Goal: Information Seeking & Learning: Learn about a topic

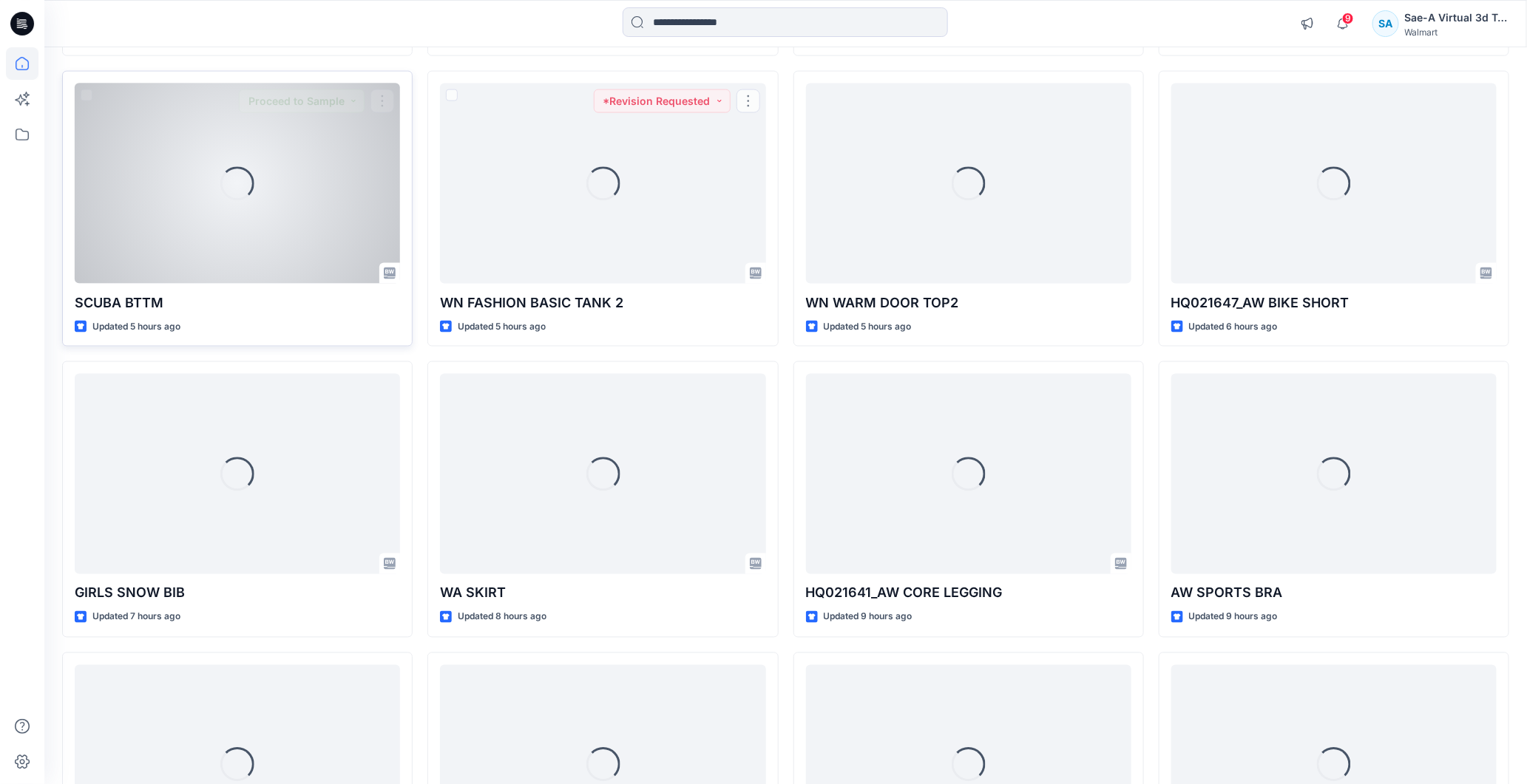
scroll to position [597, 0]
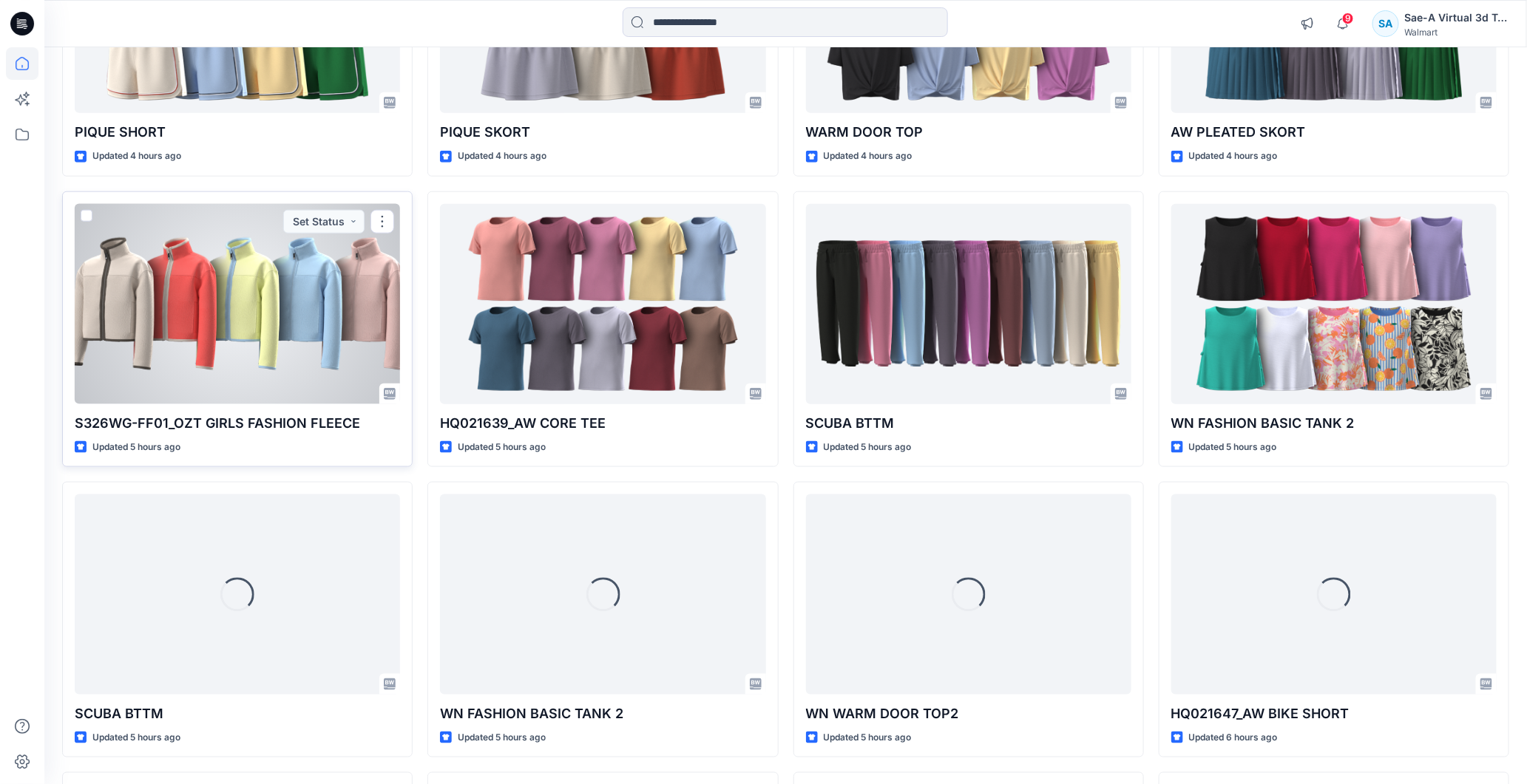
click at [221, 285] on div at bounding box center [237, 304] width 326 height 200
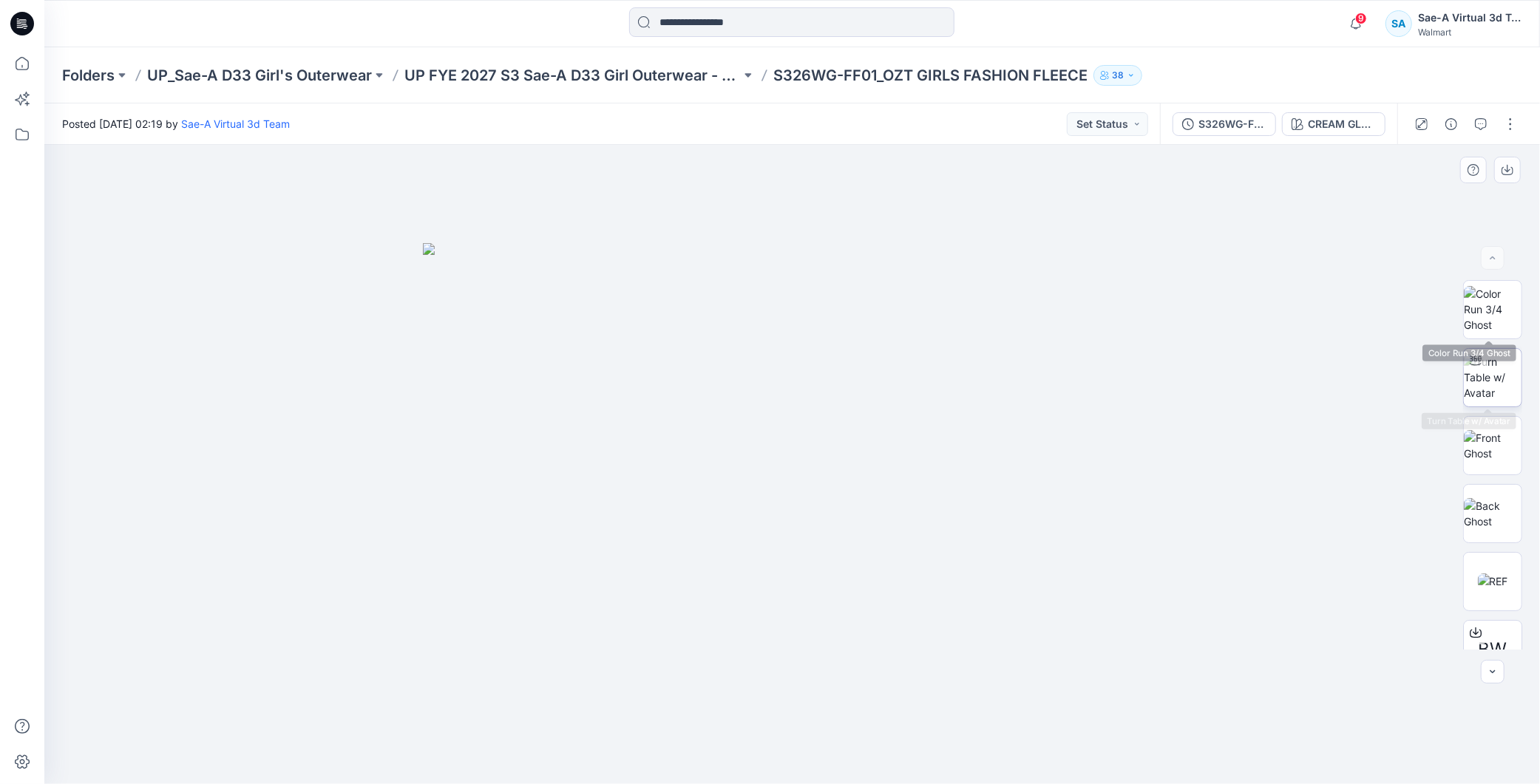
click at [731, 371] on img at bounding box center [1492, 377] width 57 height 47
drag, startPoint x: 884, startPoint y: 289, endPoint x: 870, endPoint y: 606, distance: 317.3
drag, startPoint x: 880, startPoint y: 665, endPoint x: 891, endPoint y: 330, distance: 335.2
drag, startPoint x: 964, startPoint y: 385, endPoint x: 743, endPoint y: 488, distance: 243.8
drag, startPoint x: 877, startPoint y: 772, endPoint x: 959, endPoint y: 763, distance: 82.5
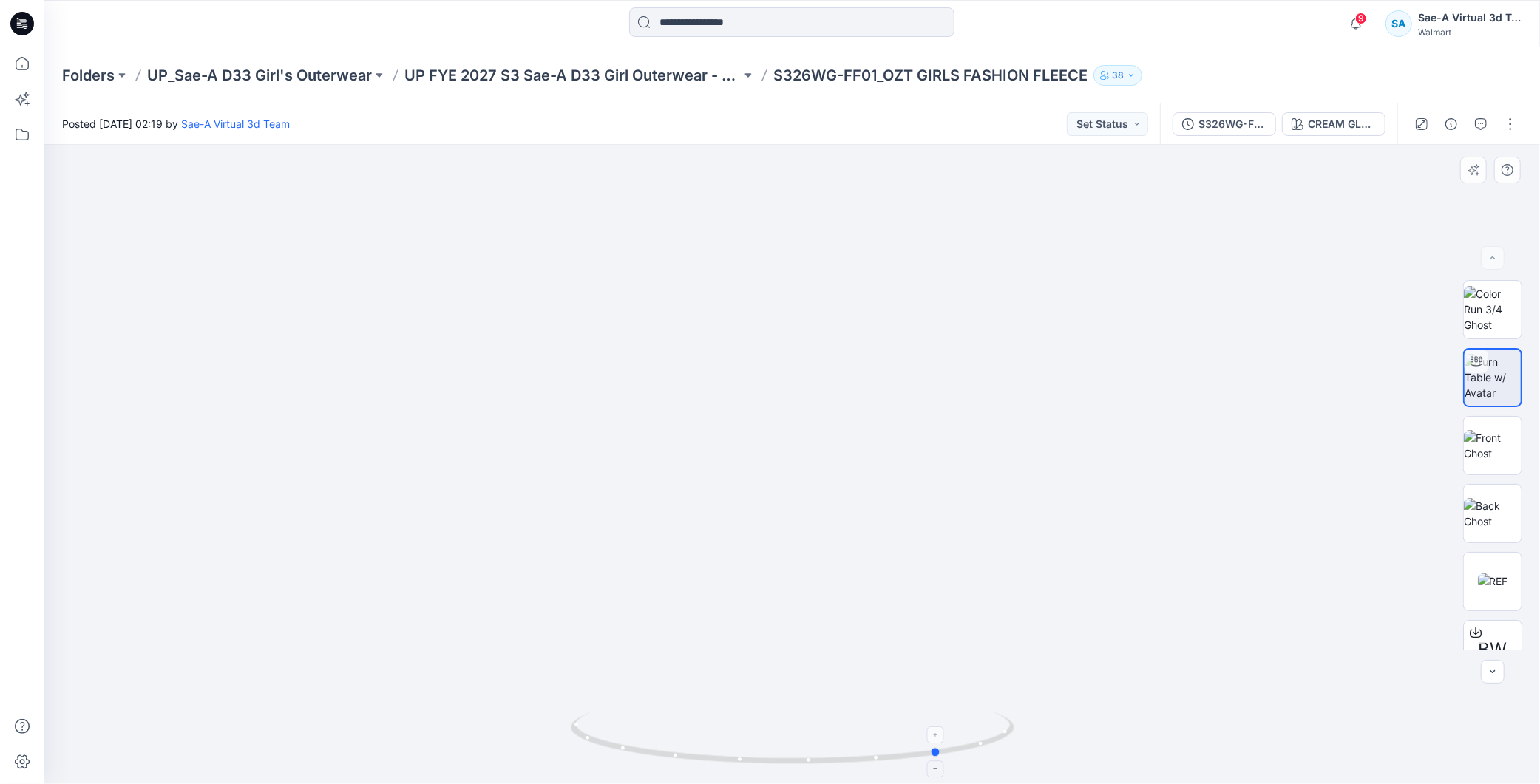
click at [731, 415] on div at bounding box center [793, 747] width 444 height 74
click at [637, 76] on p "UP FYE 2027 S3 Sae-A D33 Girl Outerwear - OZARK TRAIL" at bounding box center [573, 75] width 336 height 21
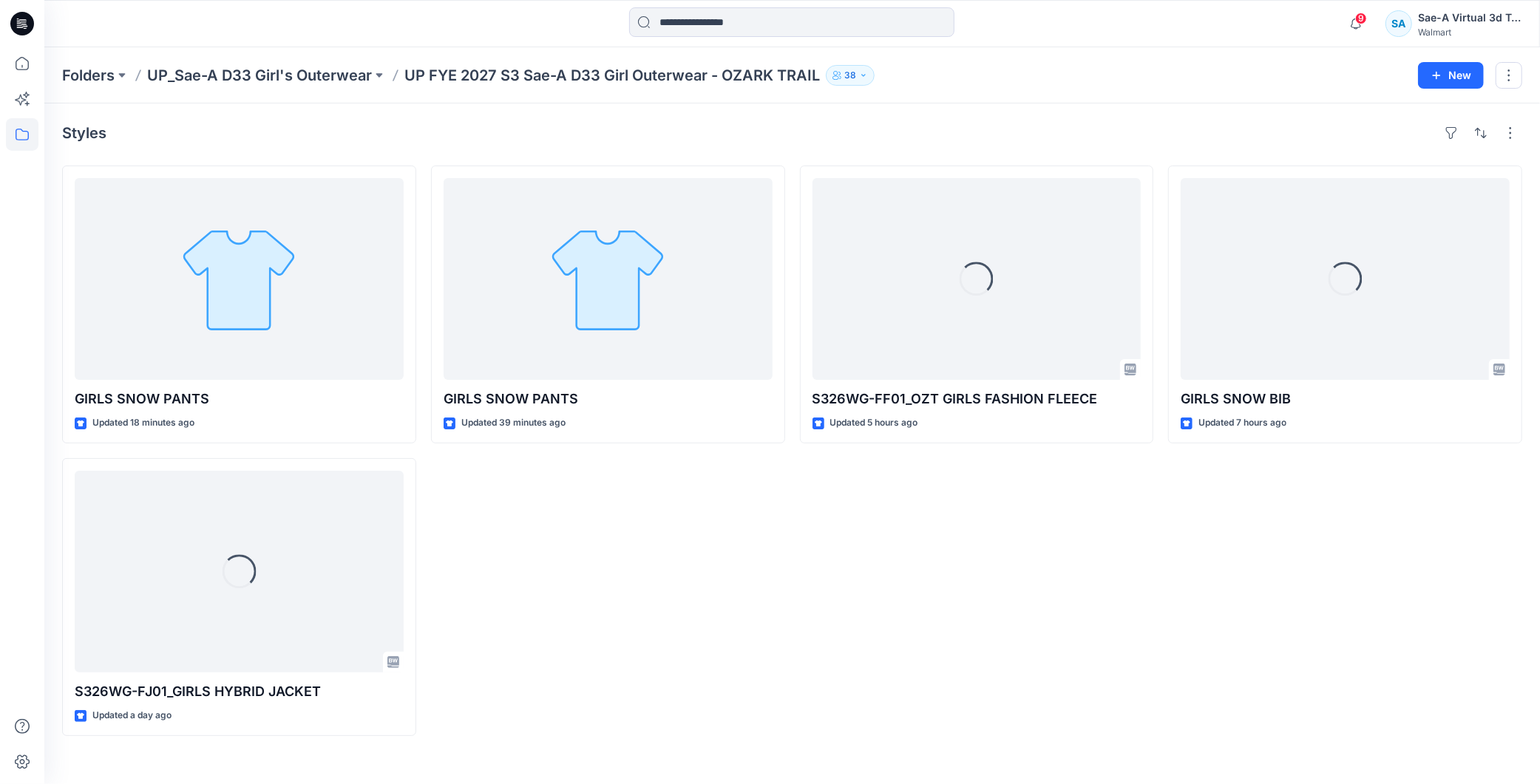
click at [731, 415] on div "GIRLS SNOW PANTS Updated 39 minutes ago" at bounding box center [608, 451] width 354 height 571
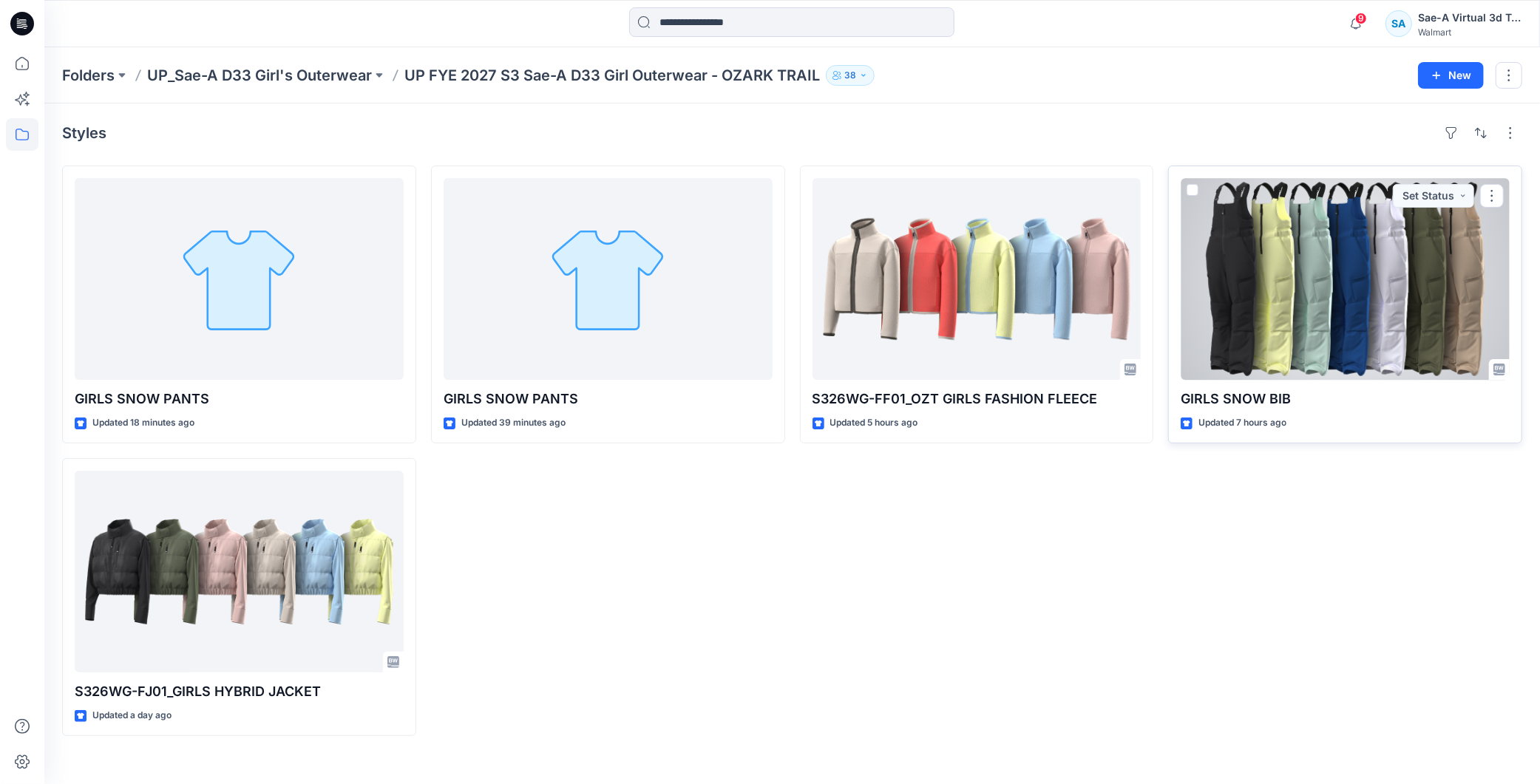
click at [731, 299] on div at bounding box center [1345, 279] width 329 height 202
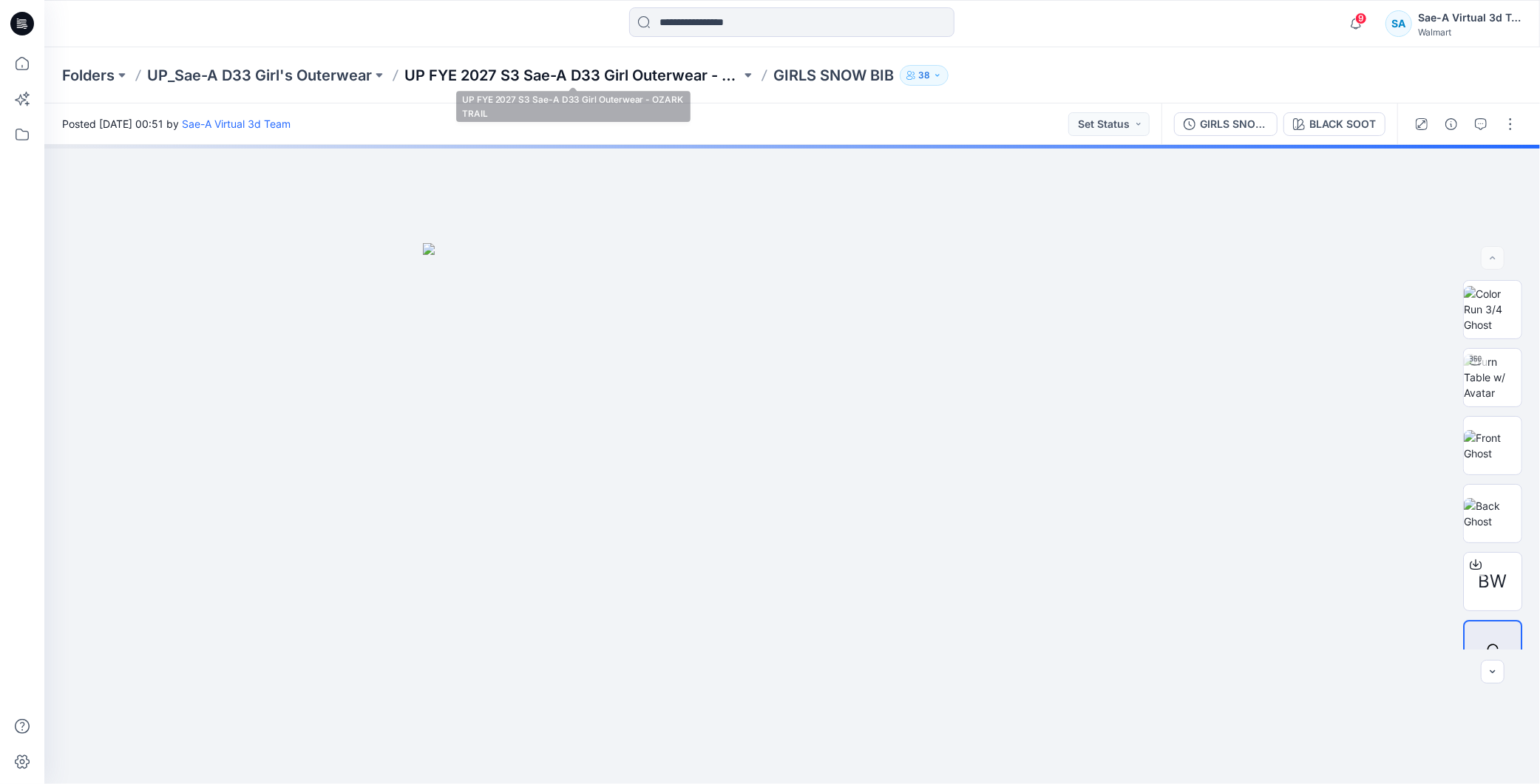
click at [596, 71] on p "UP FYE 2027 S3 Sae-A D33 Girl Outerwear - OZARK TRAIL" at bounding box center [573, 75] width 336 height 21
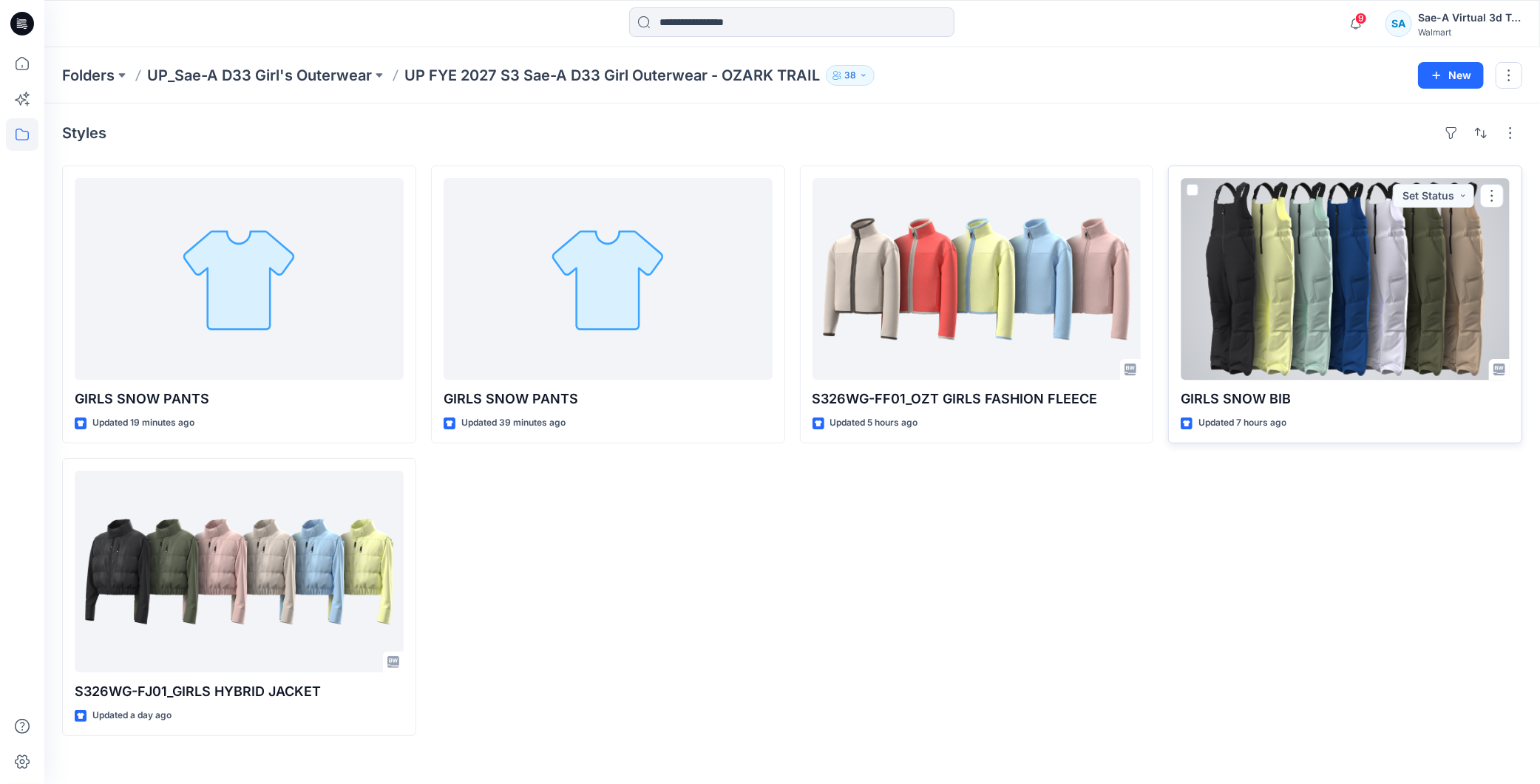
click at [731, 287] on div at bounding box center [1345, 279] width 329 height 202
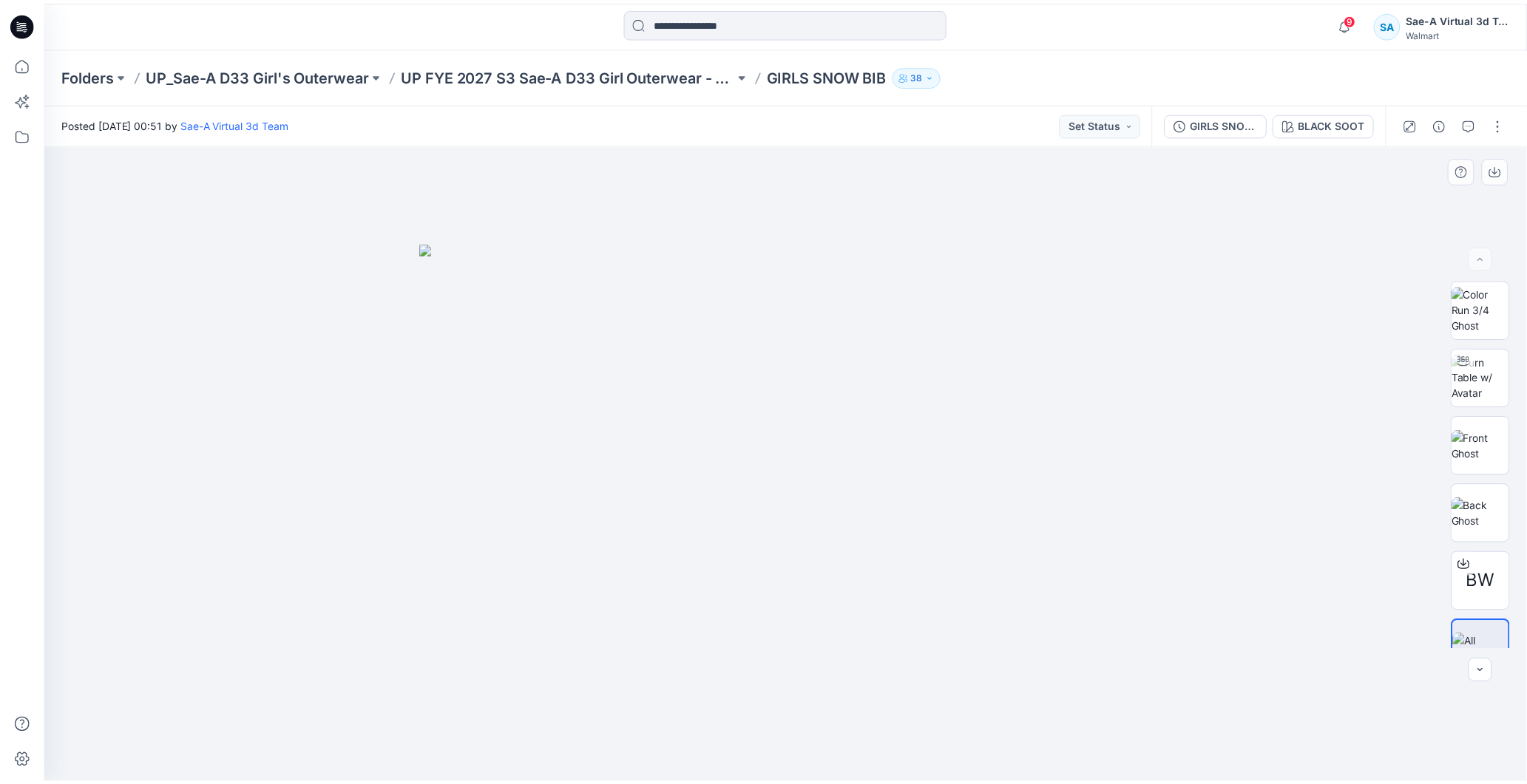
scroll to position [30, 0]
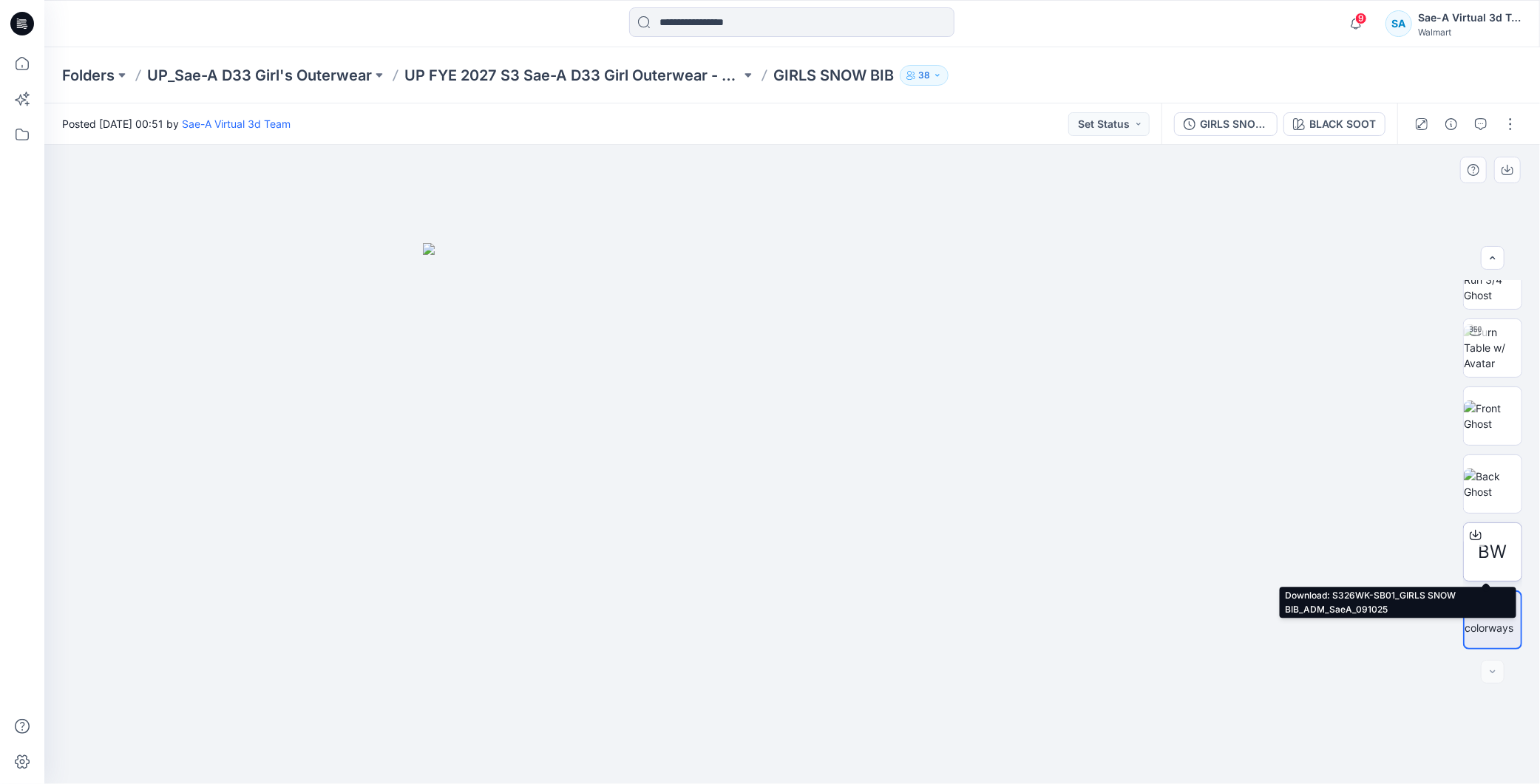
click at [731, 415] on div at bounding box center [1475, 535] width 24 height 24
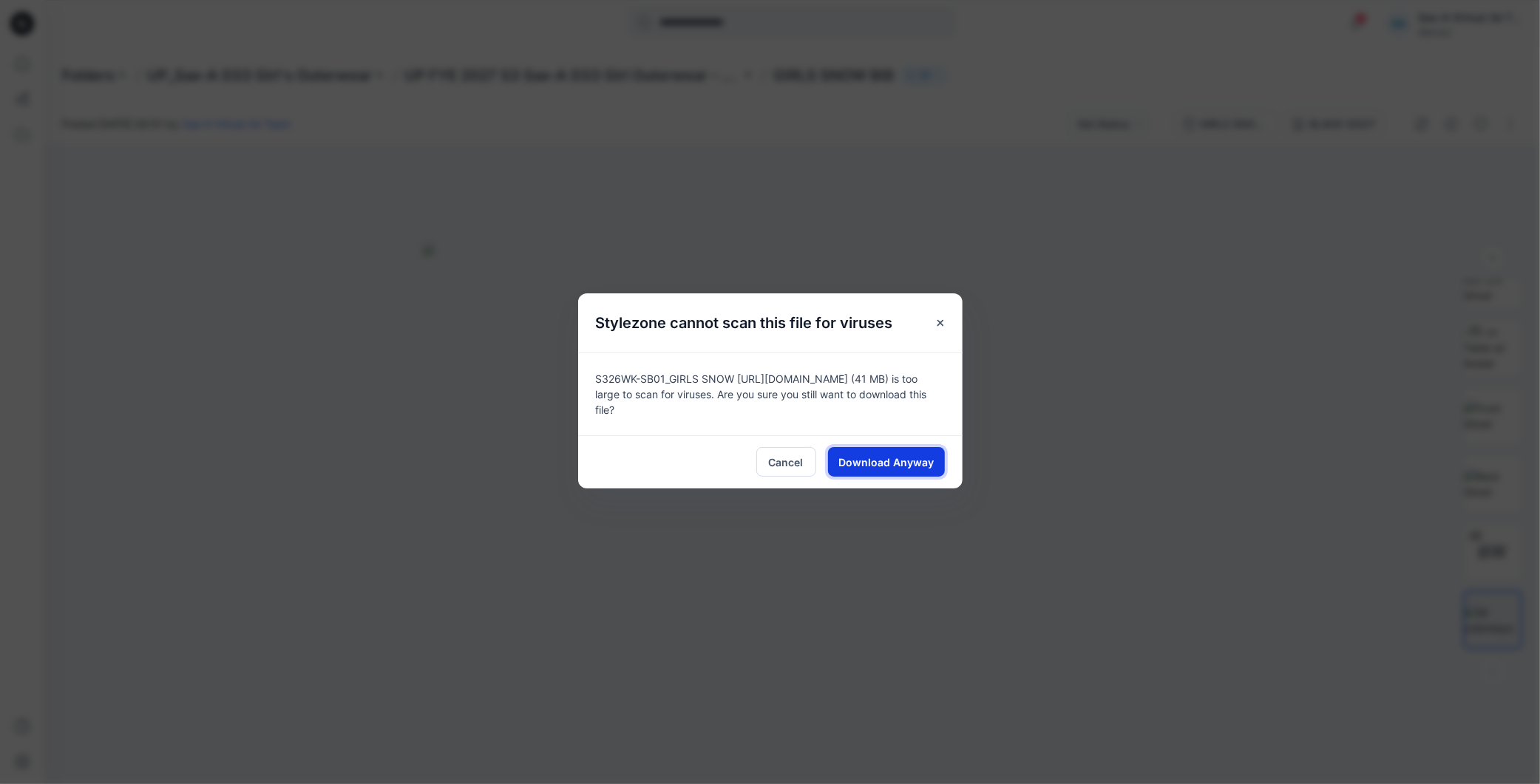
click at [731, 415] on span "Download Anyway" at bounding box center [886, 462] width 95 height 16
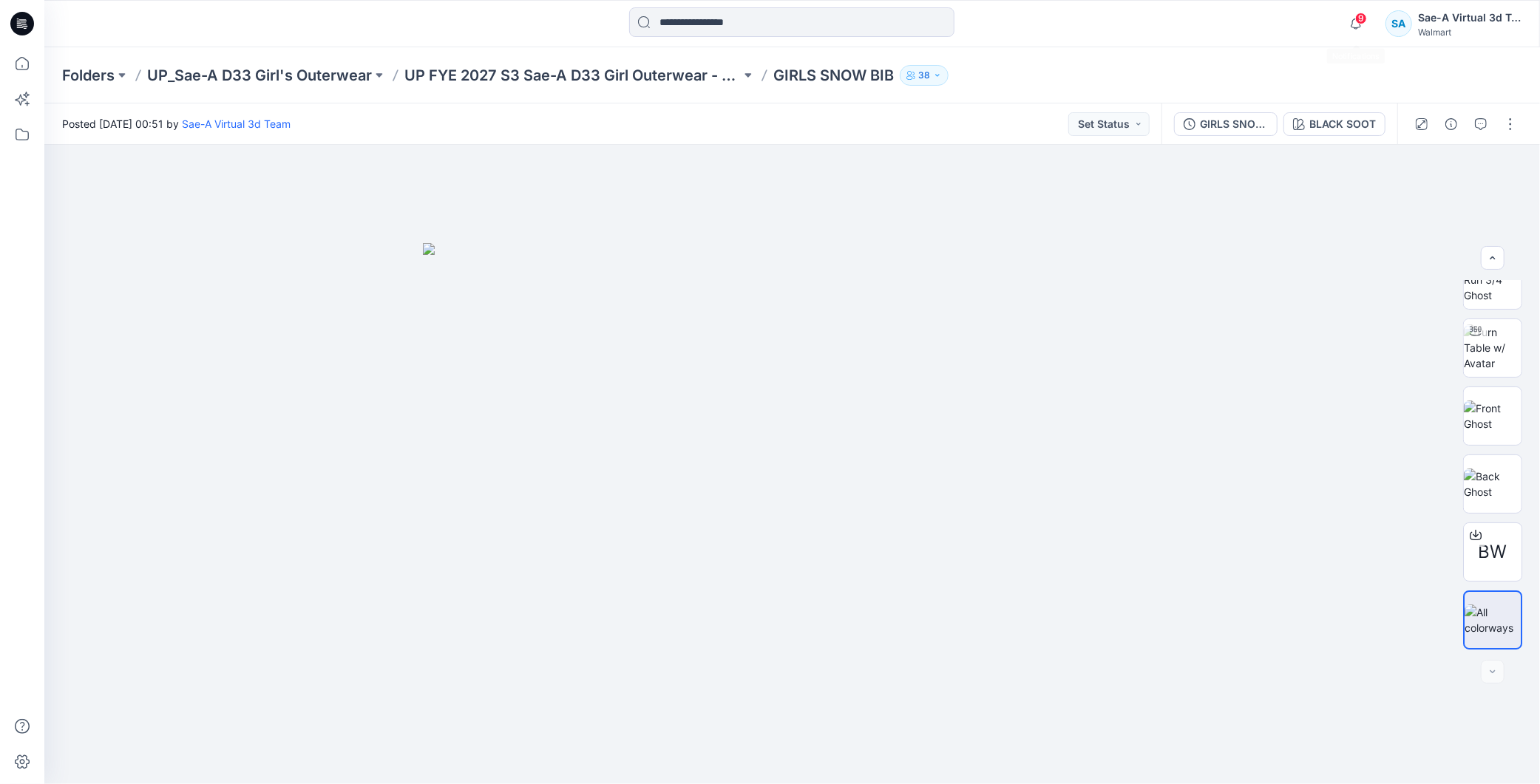
click at [731, 19] on span "9" at bounding box center [1361, 18] width 11 height 11
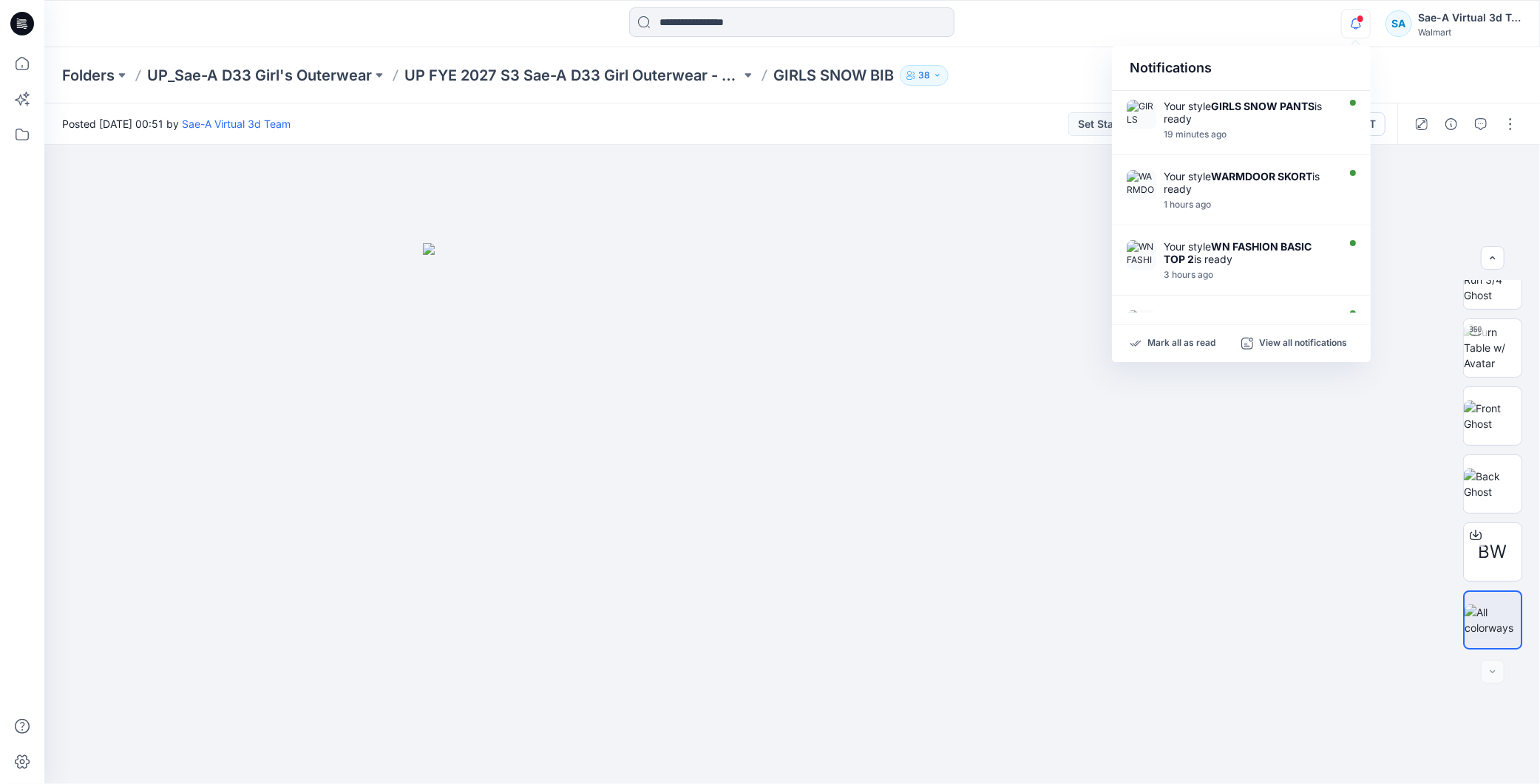
click at [731, 61] on div "Folders UP_Sae-A D33 Girl's Outerwear UP FYE 2027 S3 Sae-A D33 Girl Outerwear -…" at bounding box center [792, 75] width 1496 height 56
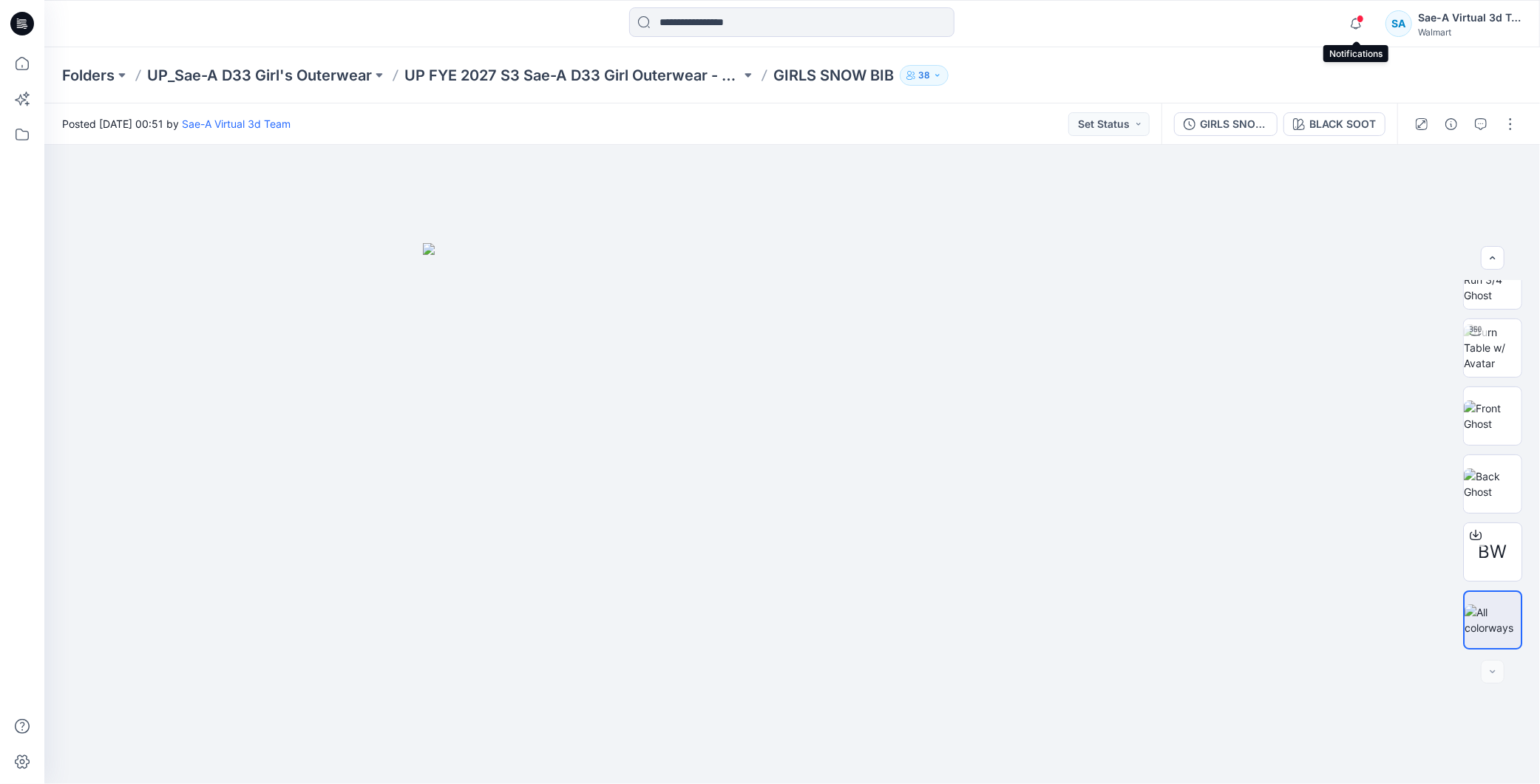
click at [731, 16] on span at bounding box center [1360, 19] width 7 height 8
drag, startPoint x: 1237, startPoint y: 453, endPoint x: 1407, endPoint y: 439, distance: 170.6
click at [731, 415] on div at bounding box center [792, 465] width 1496 height 640
click at [731, 348] on img at bounding box center [1492, 348] width 57 height 47
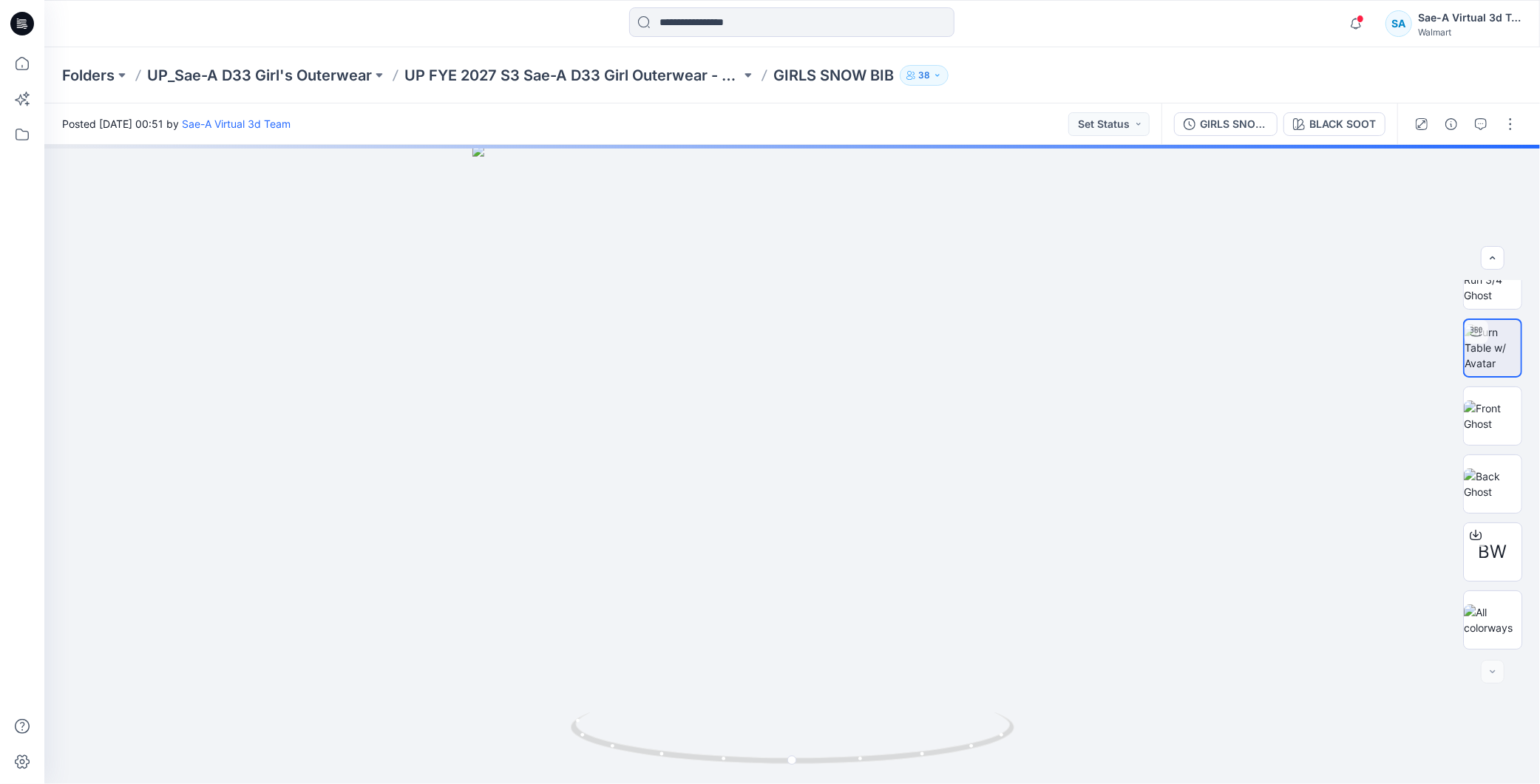
click at [731, 18] on div "Sae-A Virtual 3d Team" at bounding box center [1470, 18] width 103 height 18
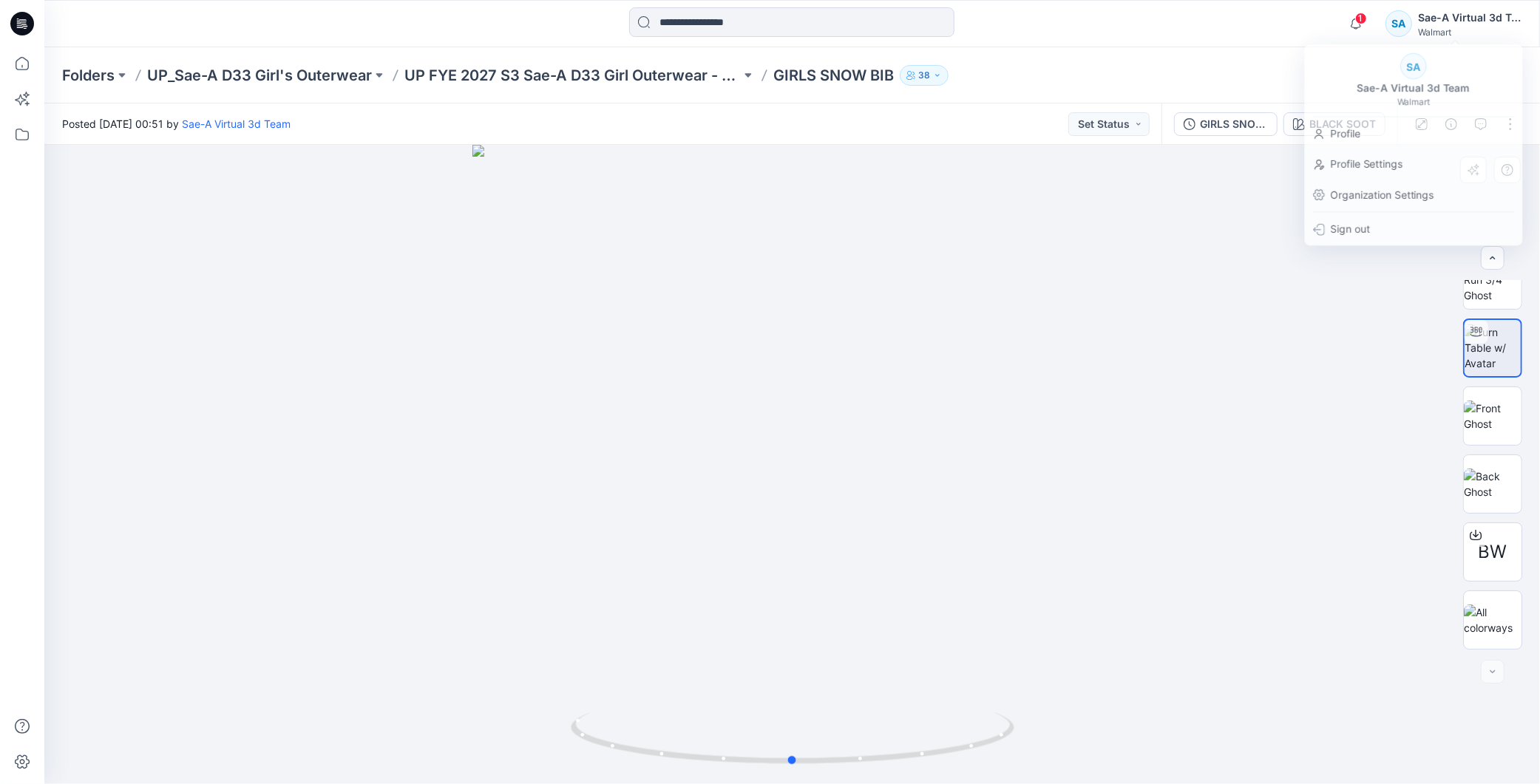
click at [731, 349] on div at bounding box center [792, 465] width 1496 height 640
click at [731, 116] on button "button" at bounding box center [1451, 124] width 24 height 24
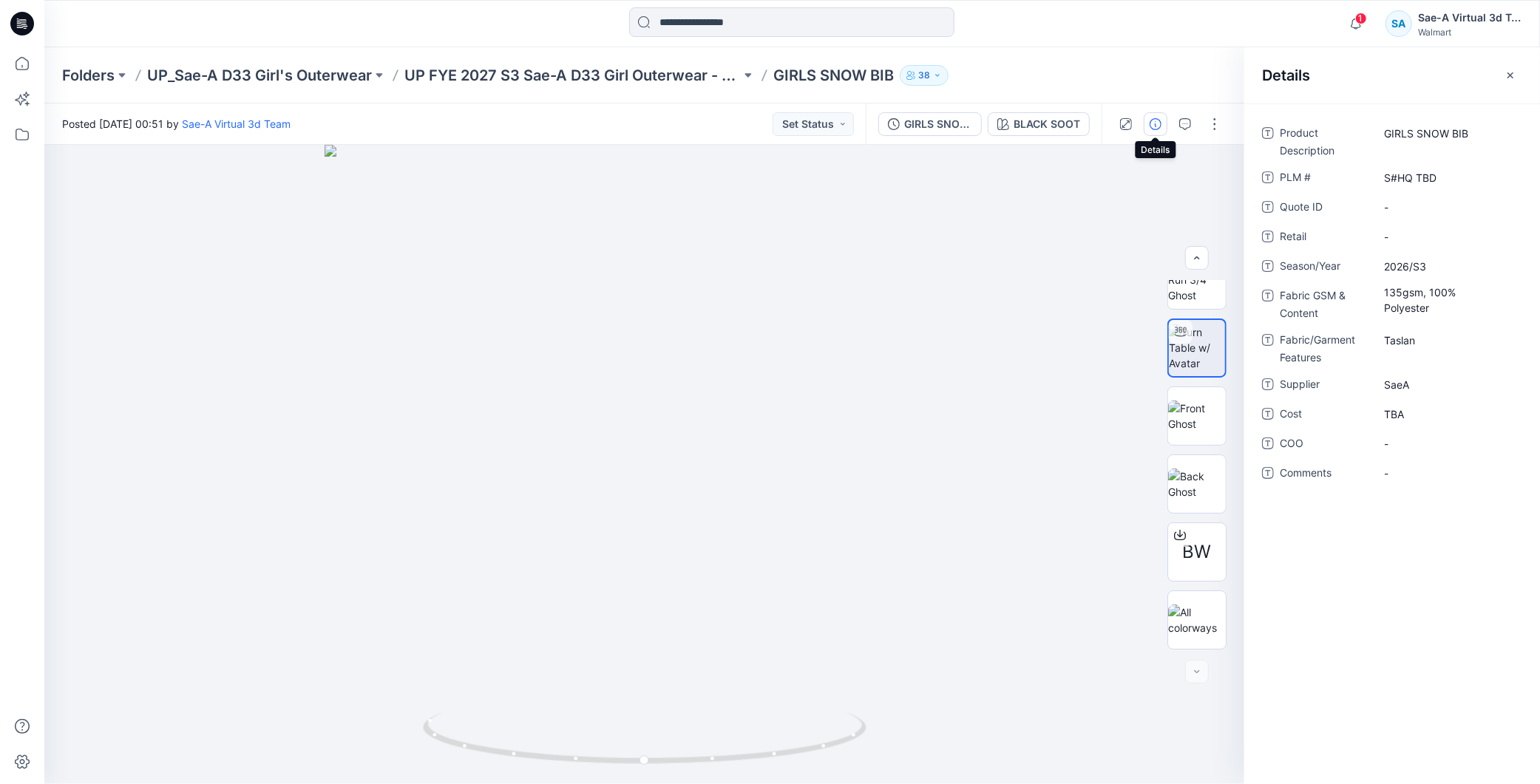
click at [26, 23] on icon at bounding box center [22, 23] width 24 height 24
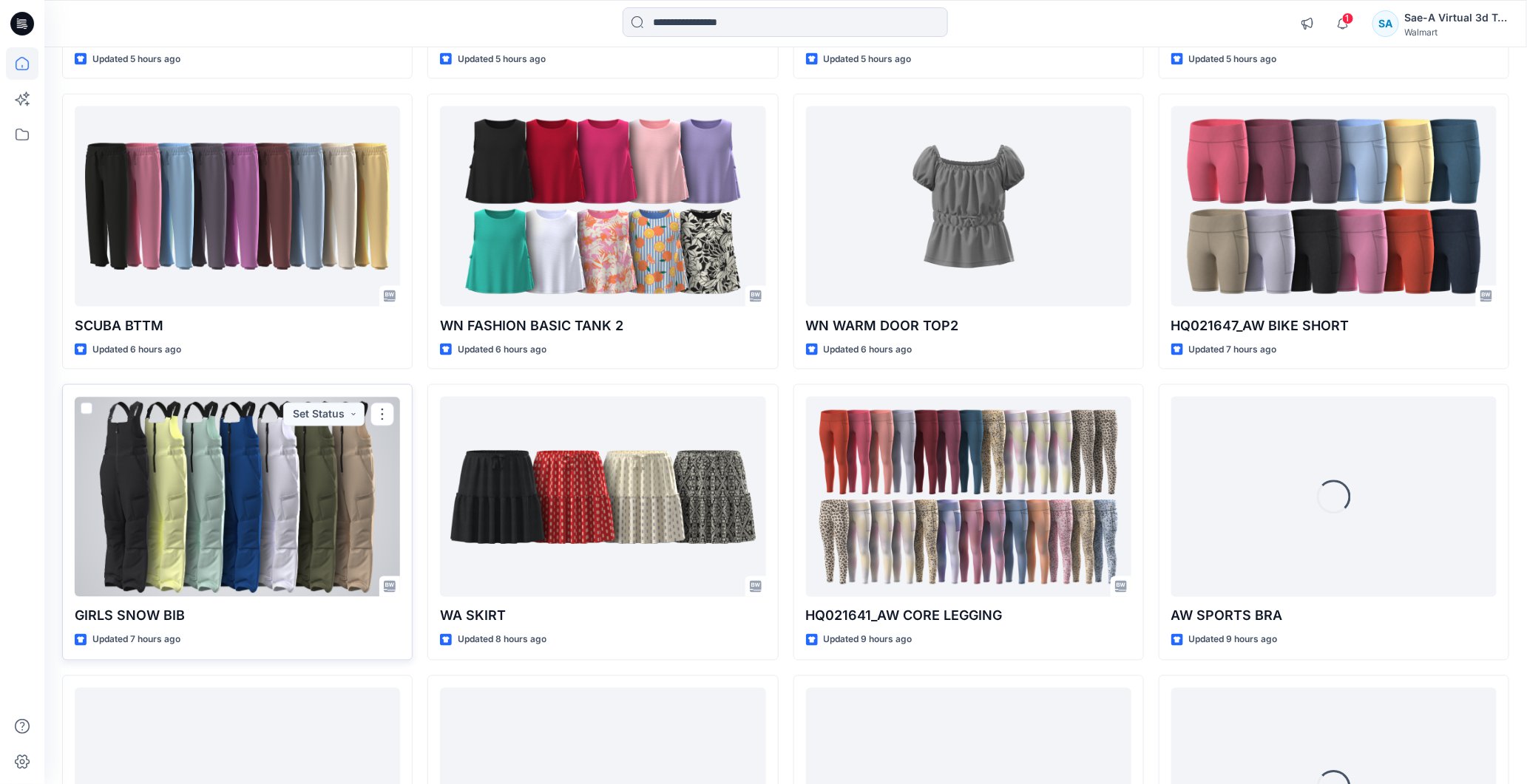
scroll to position [1149, 0]
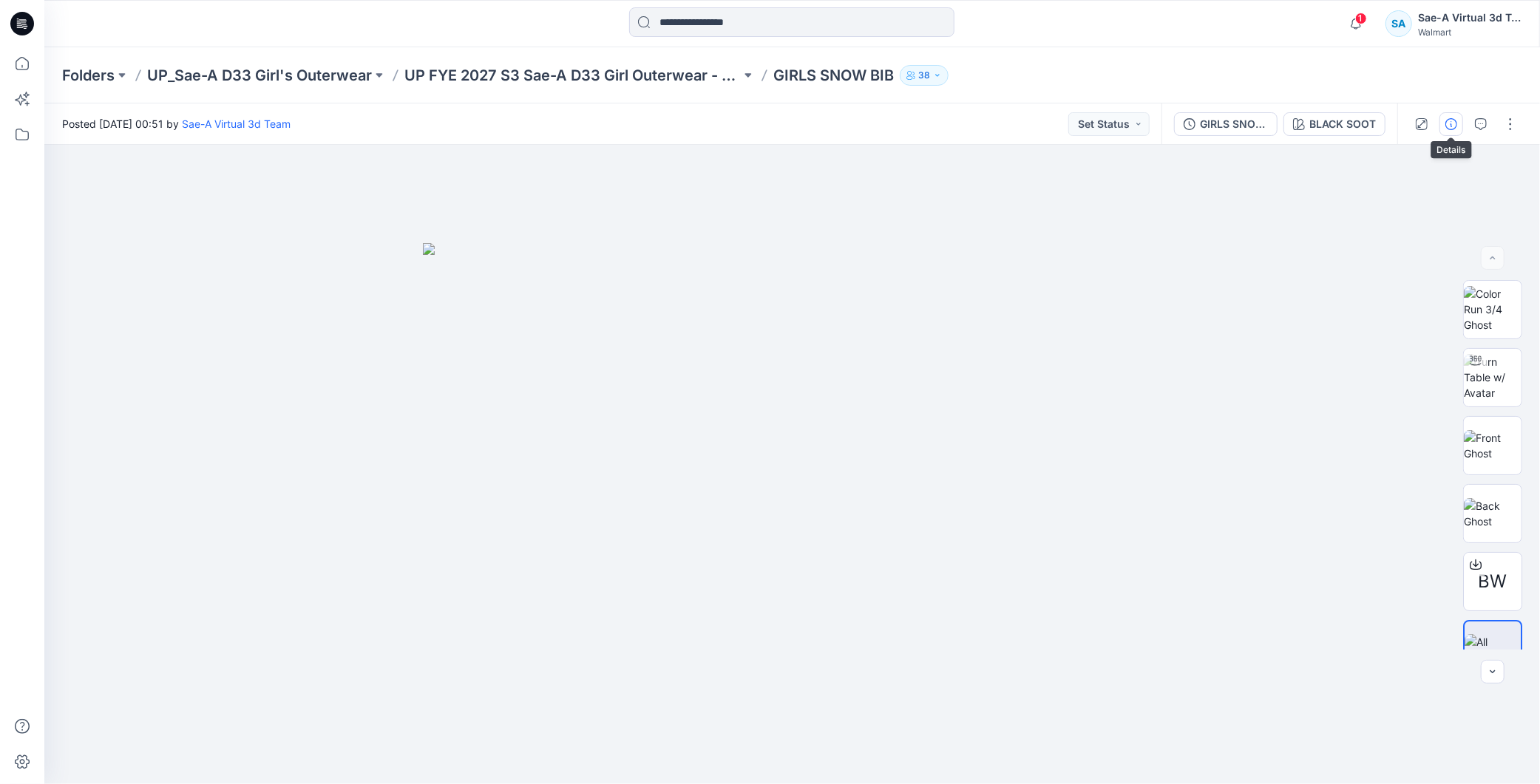
click at [731, 121] on icon "button" at bounding box center [1451, 124] width 11 height 11
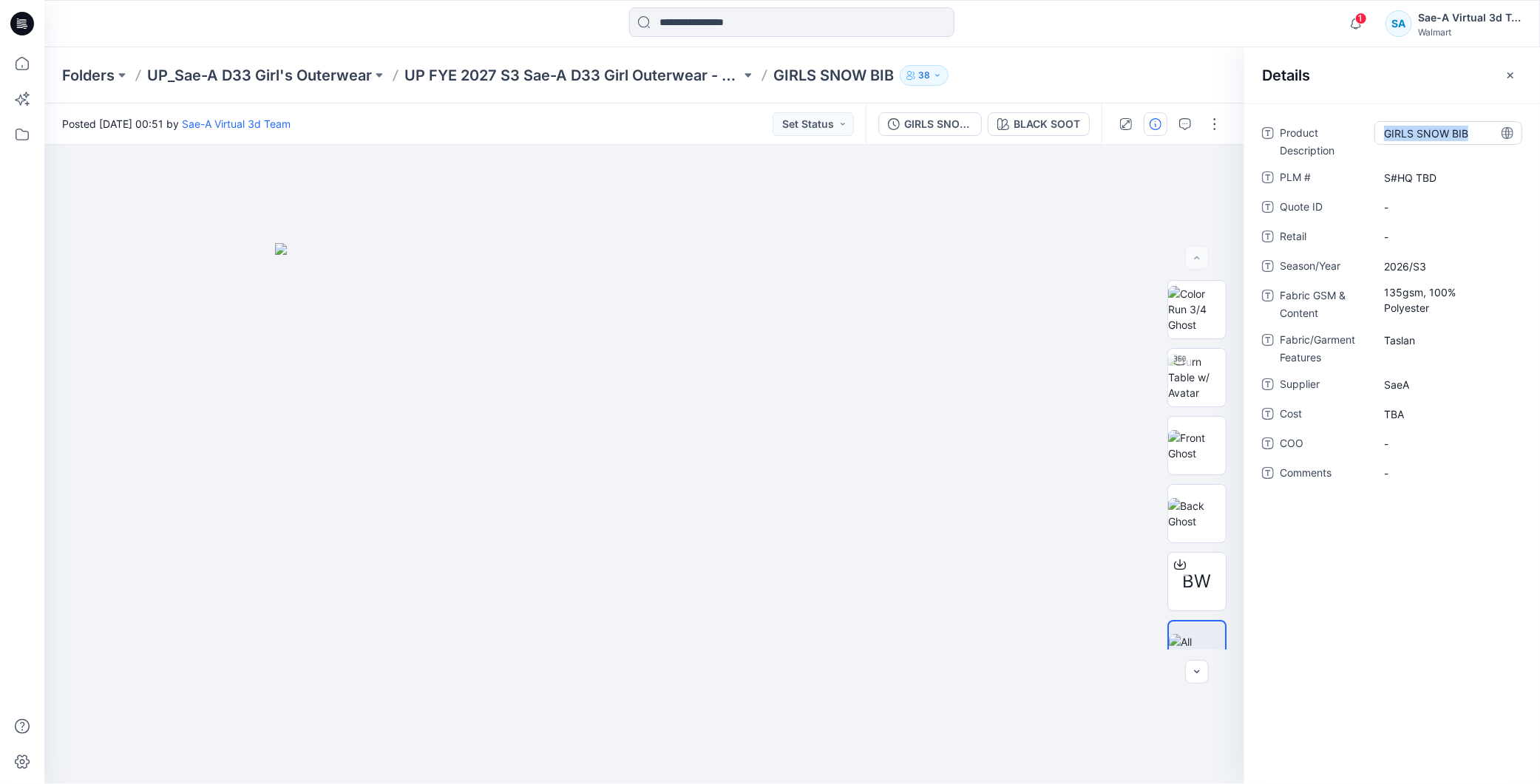
drag, startPoint x: 1485, startPoint y: 134, endPoint x: 1380, endPoint y: 139, distance: 105.1
click at [731, 139] on div "GIRLS SNOW BIB" at bounding box center [1448, 133] width 148 height 24
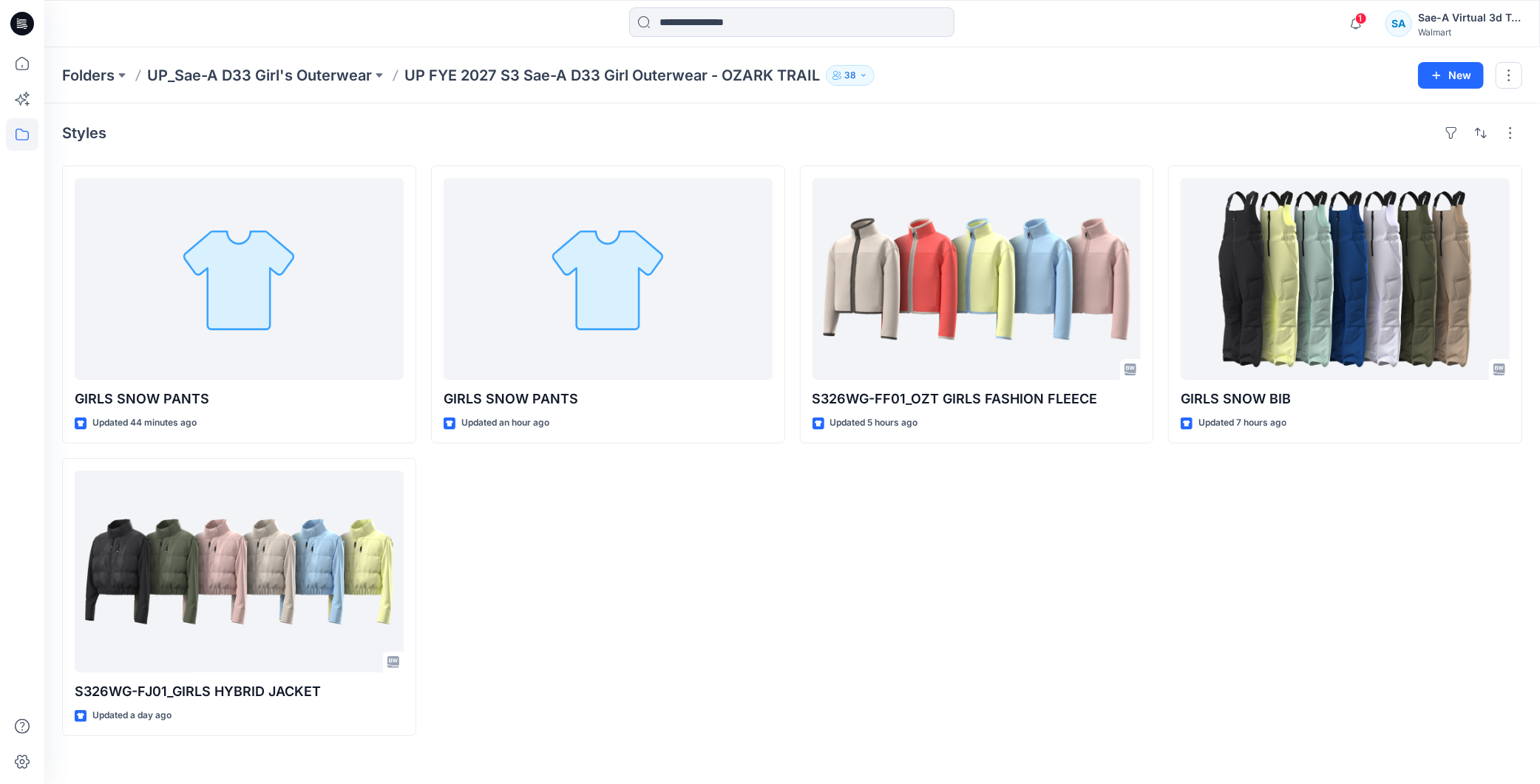
click at [731, 415] on div "S326WG-FF01_OZT GIRLS FASHION FLEECE Updated 5 hours ago" at bounding box center [977, 451] width 354 height 571
click at [27, 17] on icon at bounding box center [22, 23] width 24 height 24
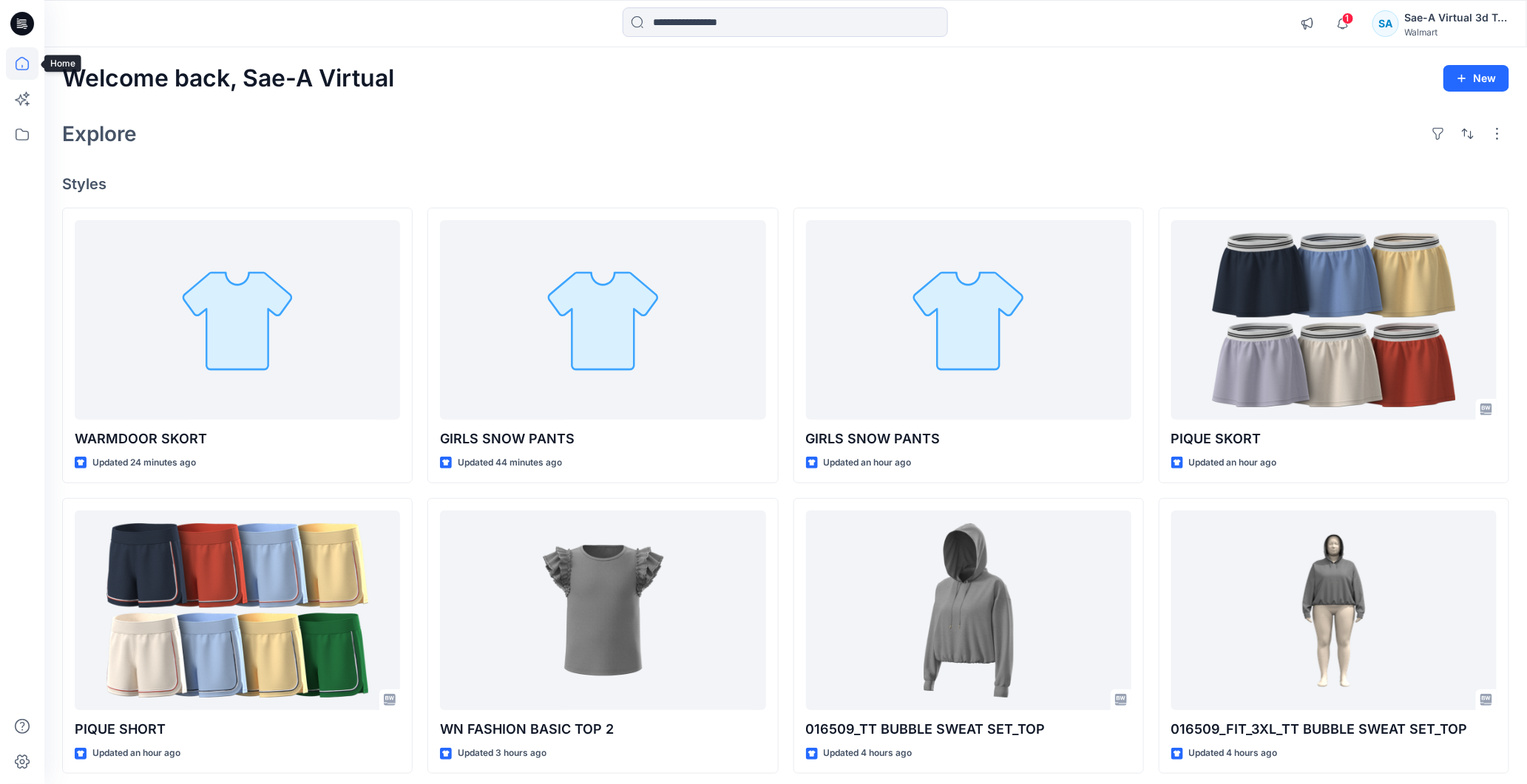
click at [23, 18] on icon at bounding box center [22, 23] width 24 height 24
click at [12, 26] on icon at bounding box center [22, 23] width 24 height 24
click at [19, 66] on icon at bounding box center [22, 64] width 33 height 33
click at [25, 133] on icon at bounding box center [22, 134] width 33 height 33
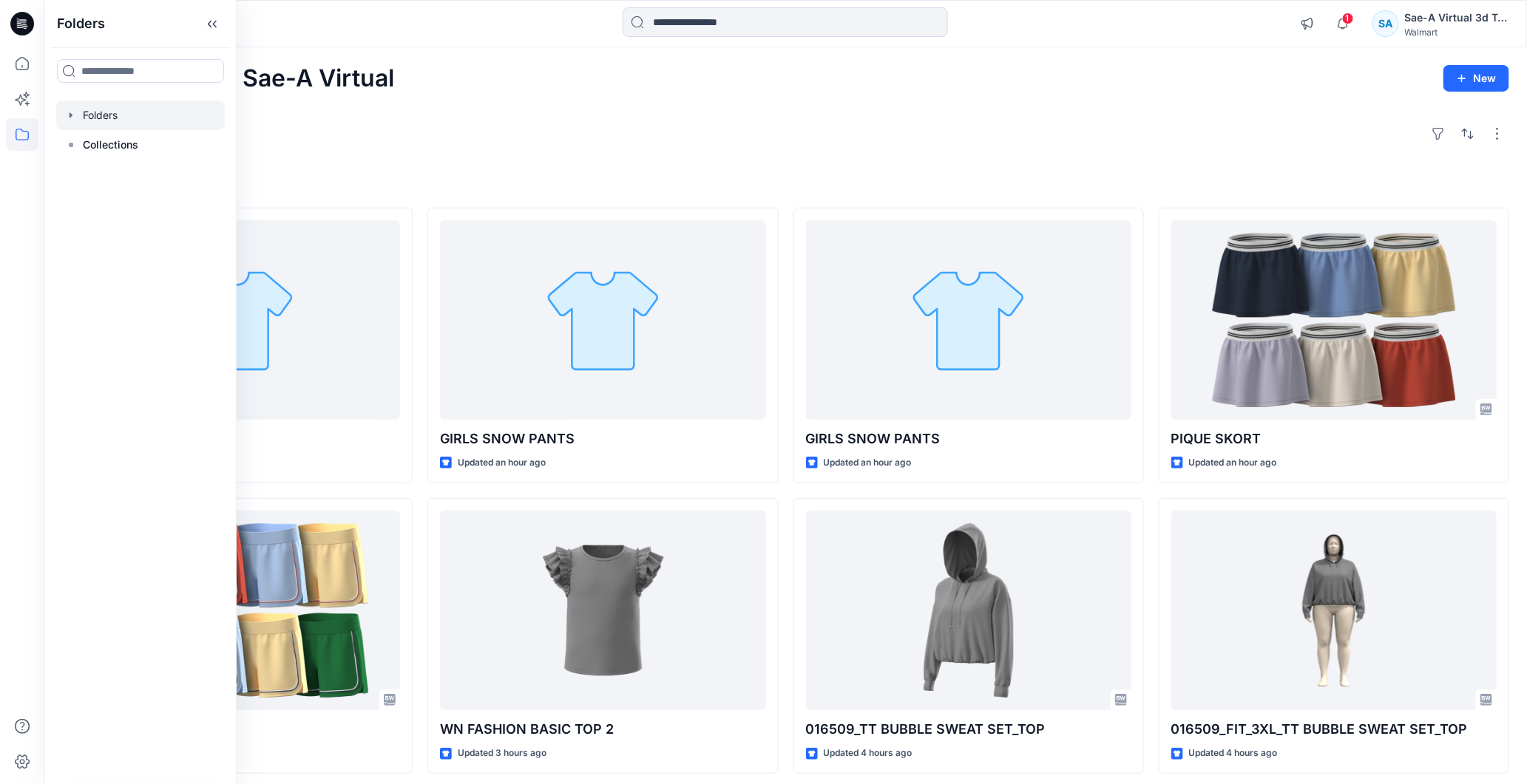
click at [120, 124] on div at bounding box center [139, 116] width 168 height 30
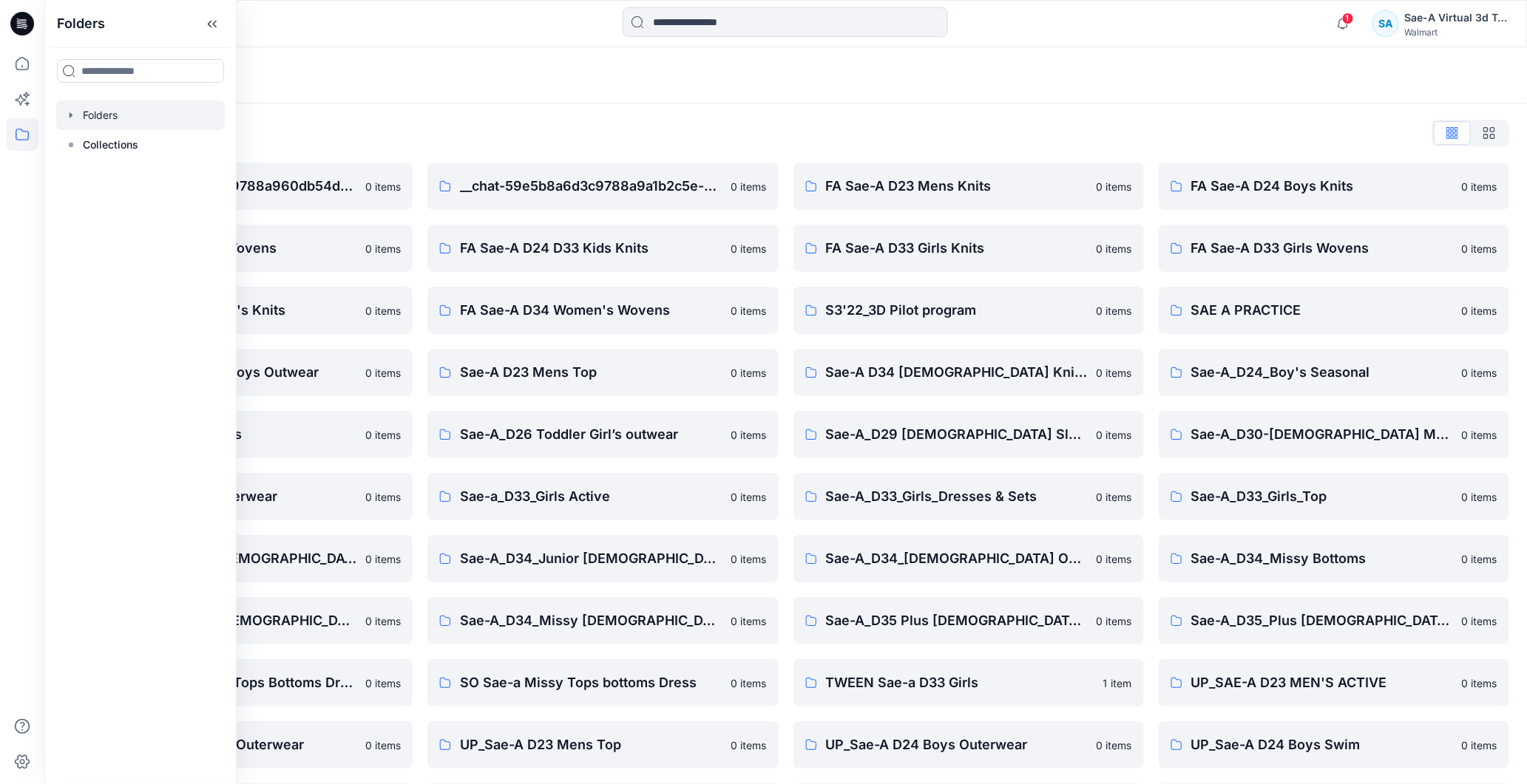
click at [602, 98] on div "Folders" at bounding box center [785, 75] width 1483 height 56
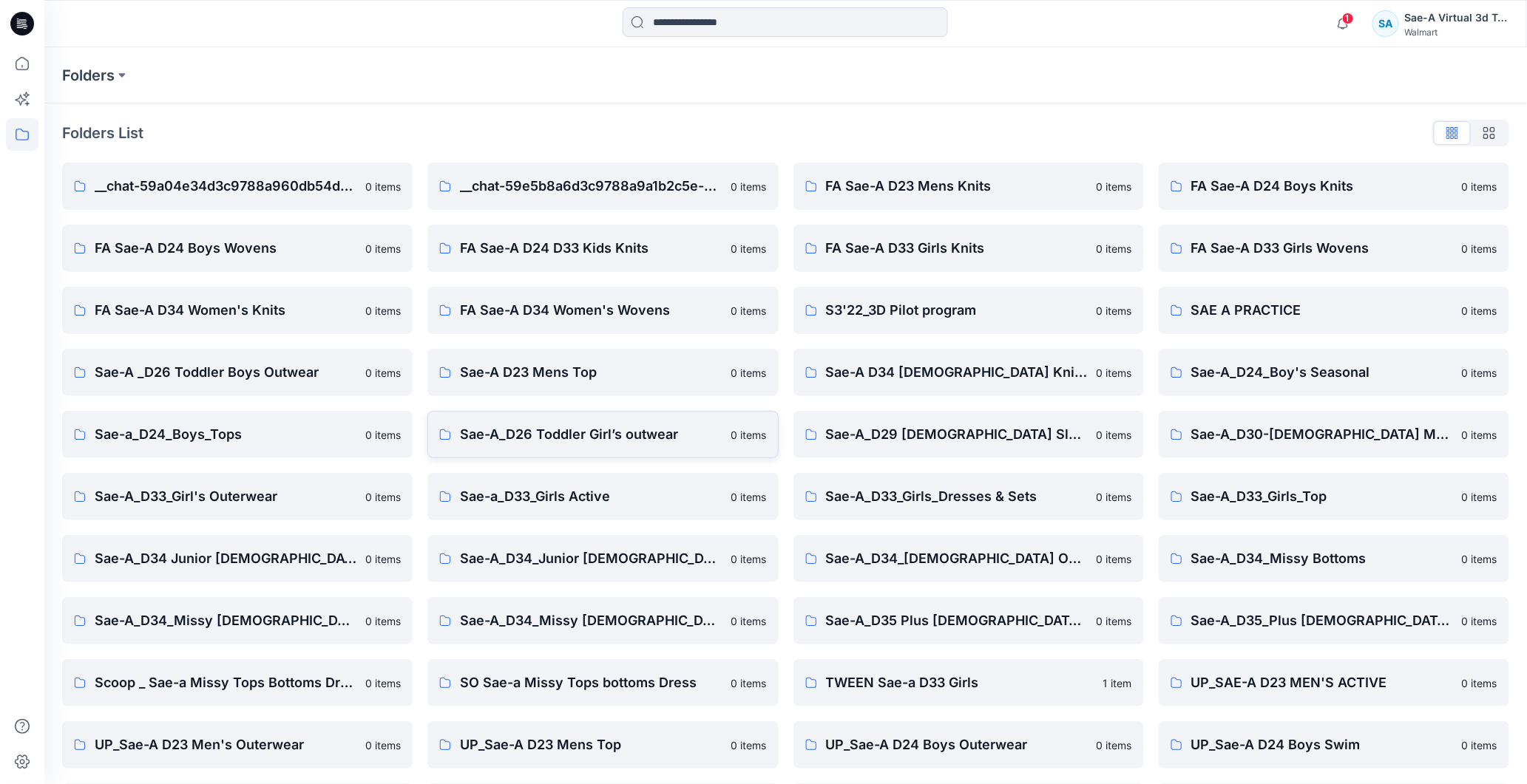
click at [602, 415] on p "Sae-A_D26 Toddler Girl’s outwear" at bounding box center [591, 434] width 262 height 21
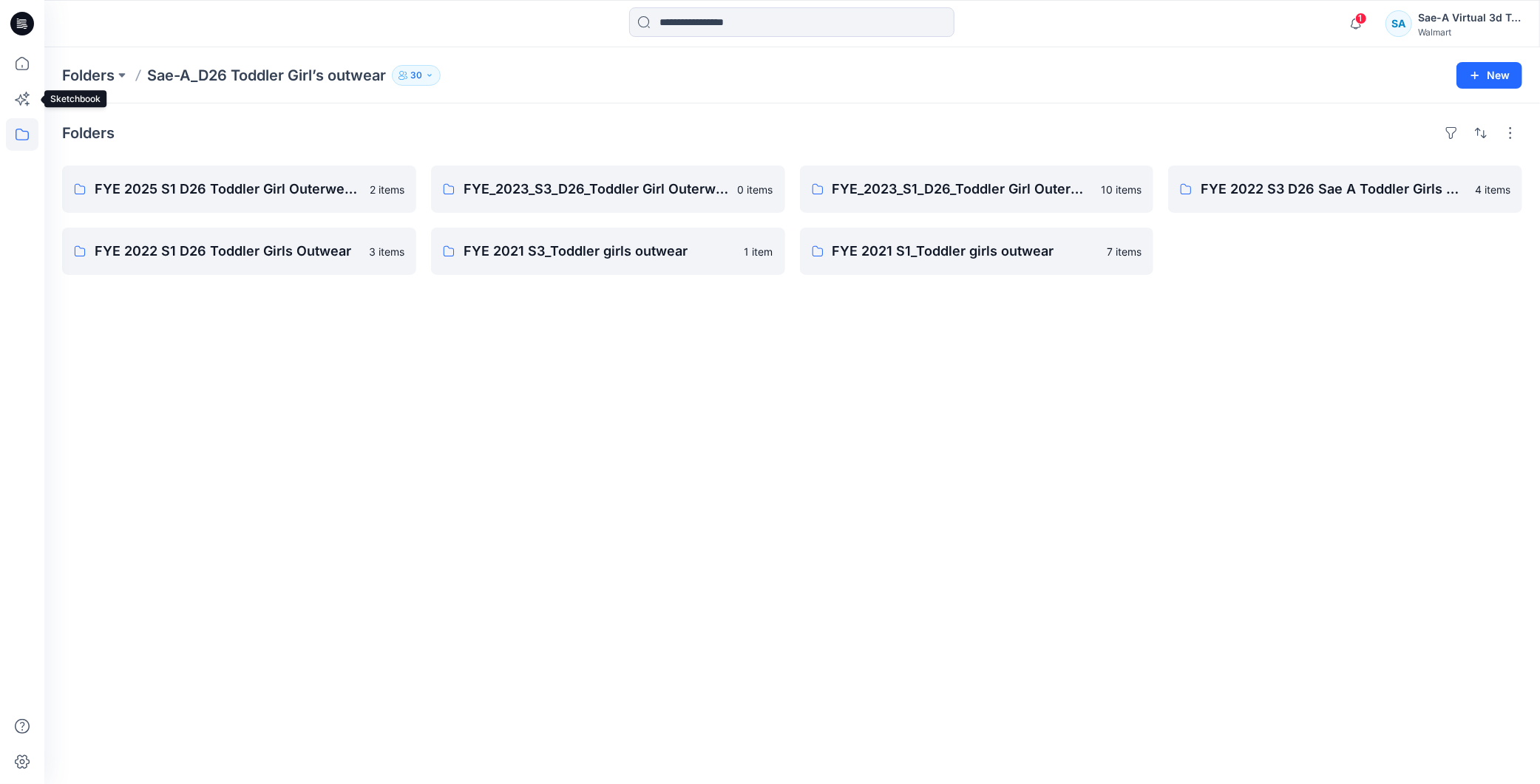
click at [16, 129] on icon at bounding box center [22, 134] width 33 height 33
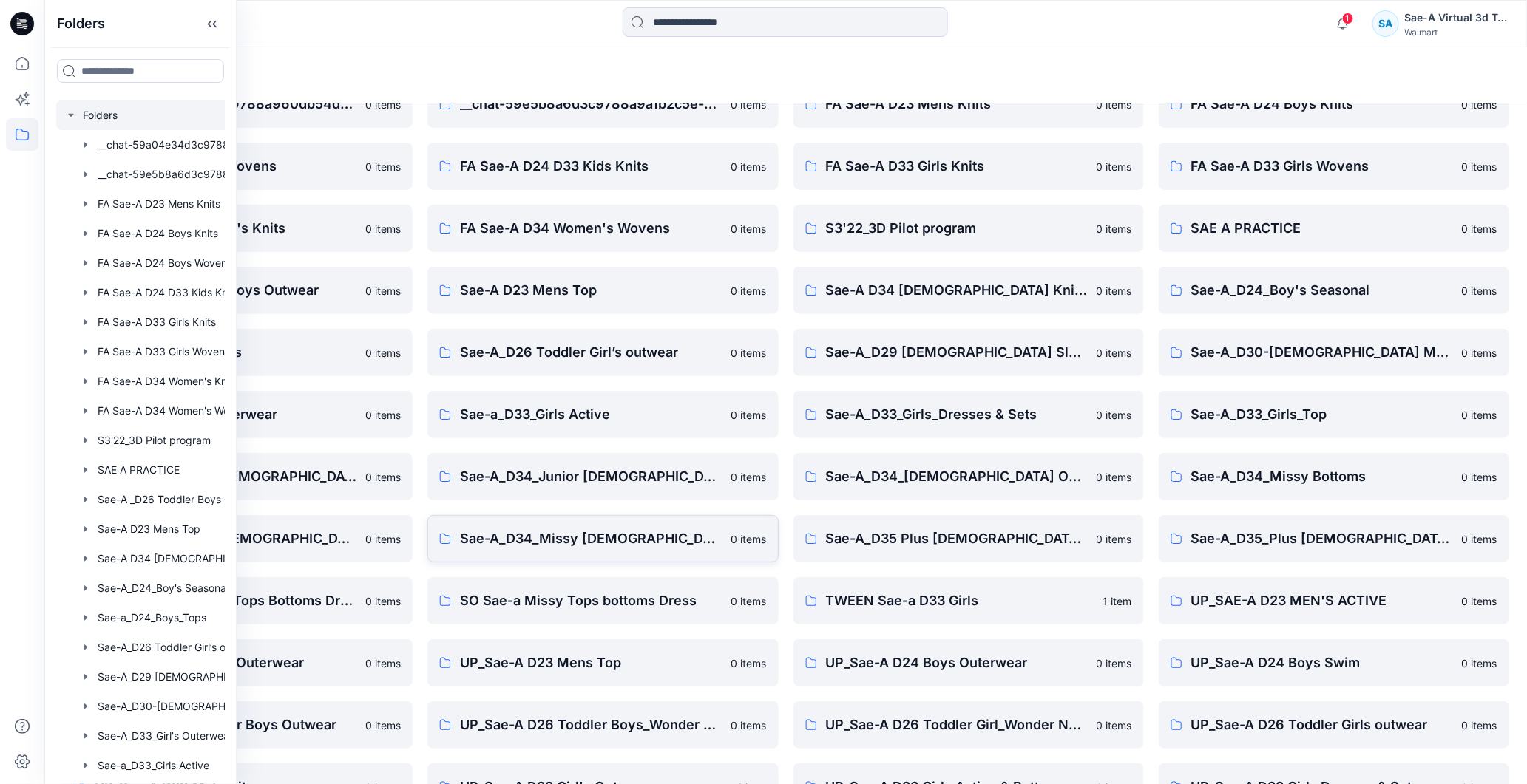
scroll to position [246, 0]
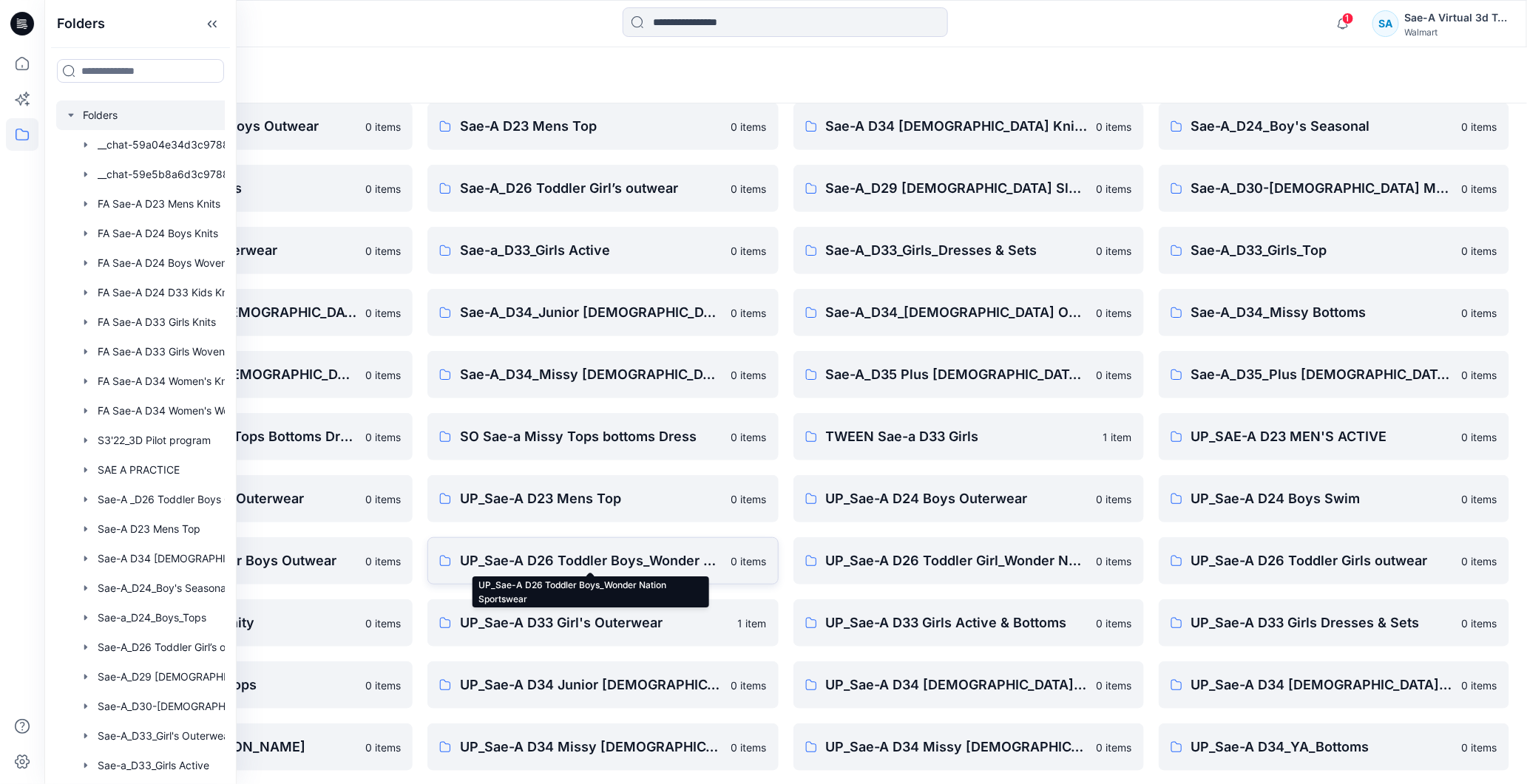
click at [681, 415] on p "UP_Sae-A D26 Toddler Boys_Wonder Nation Sportswear" at bounding box center [591, 560] width 262 height 21
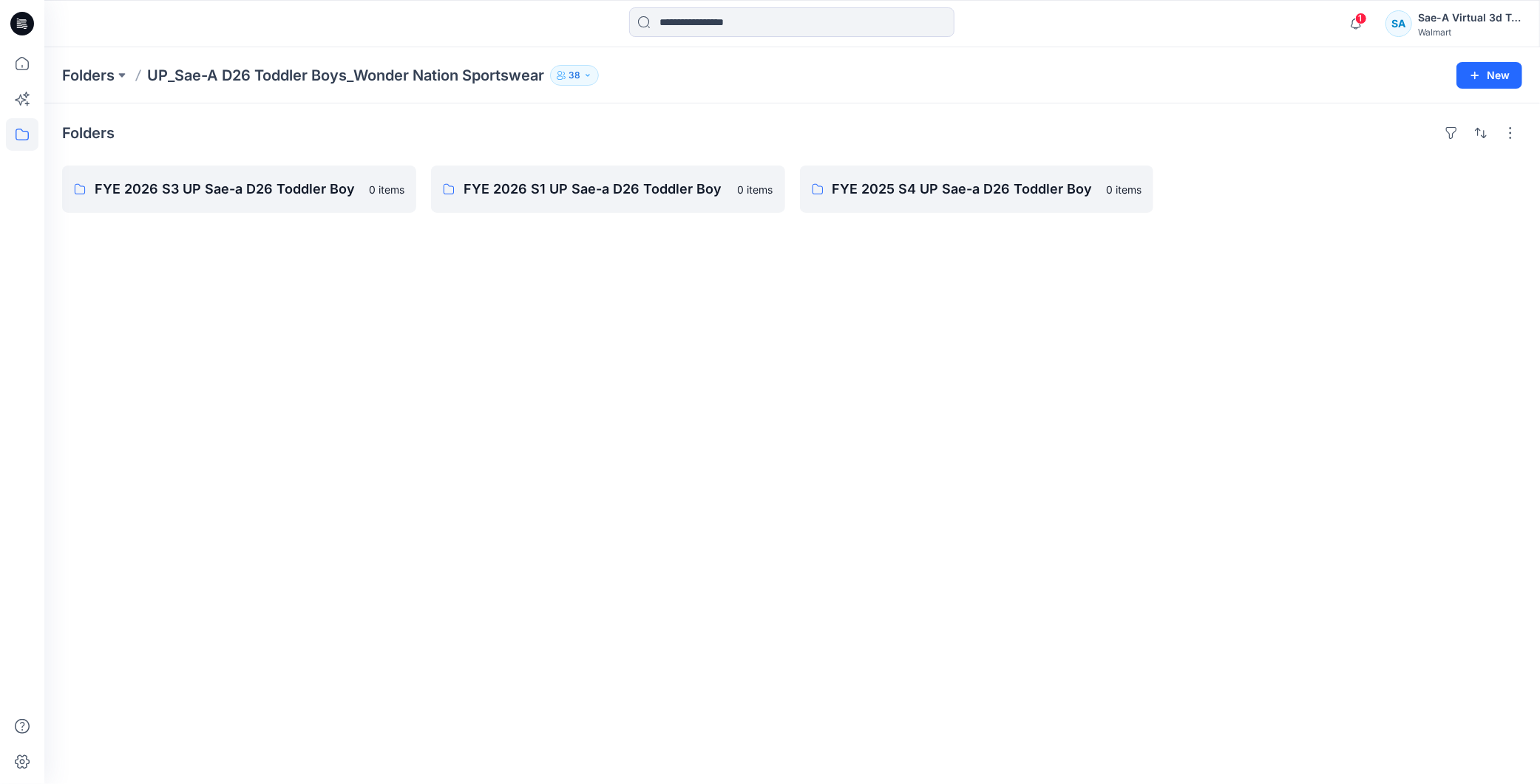
click at [731, 259] on div "Folders FYE 2026 S3 UP Sae-a D26 Toddler Boy 0 items FYE 2026 S1 UP Sae-a D26 T…" at bounding box center [792, 444] width 1496 height 681
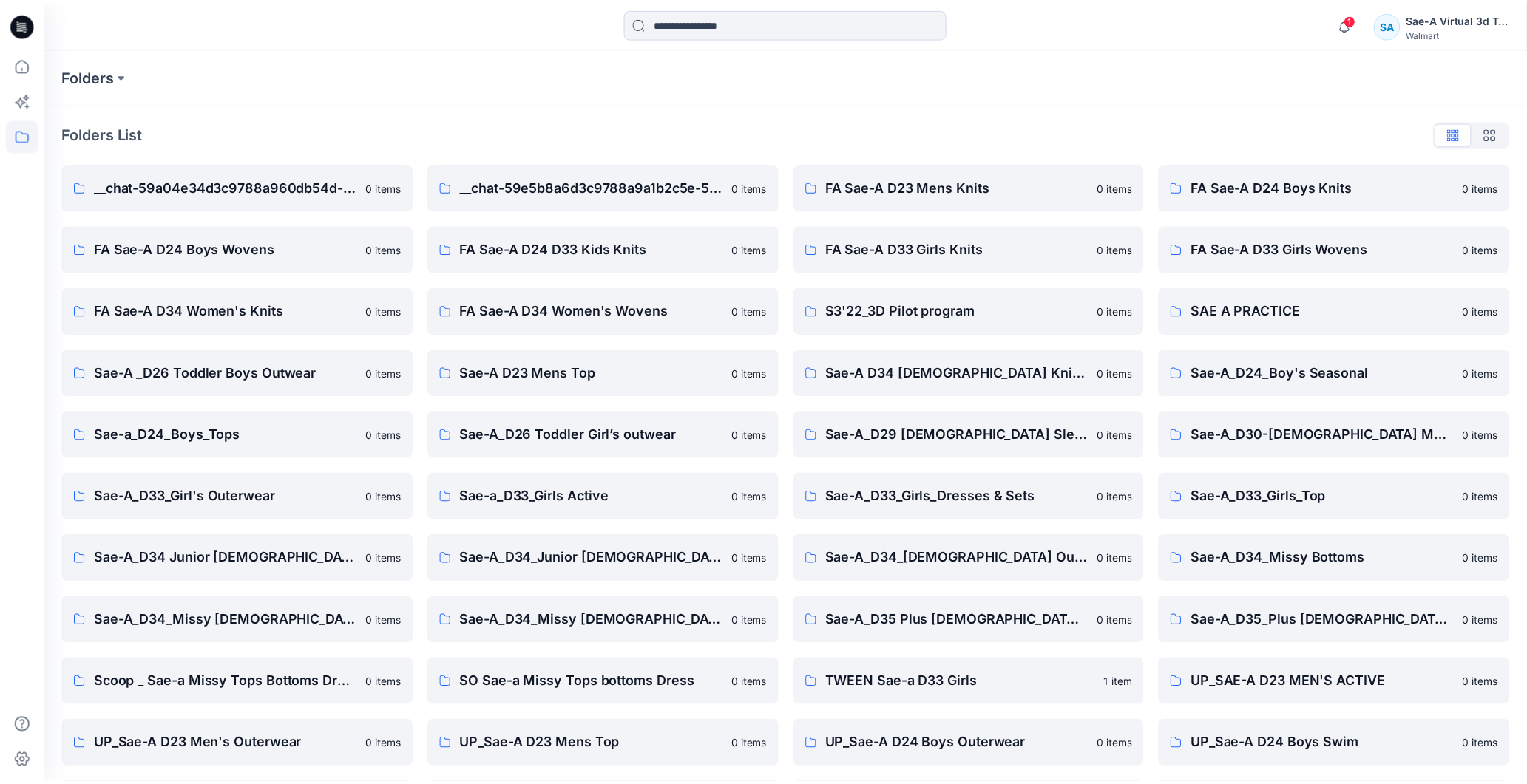
scroll to position [246, 0]
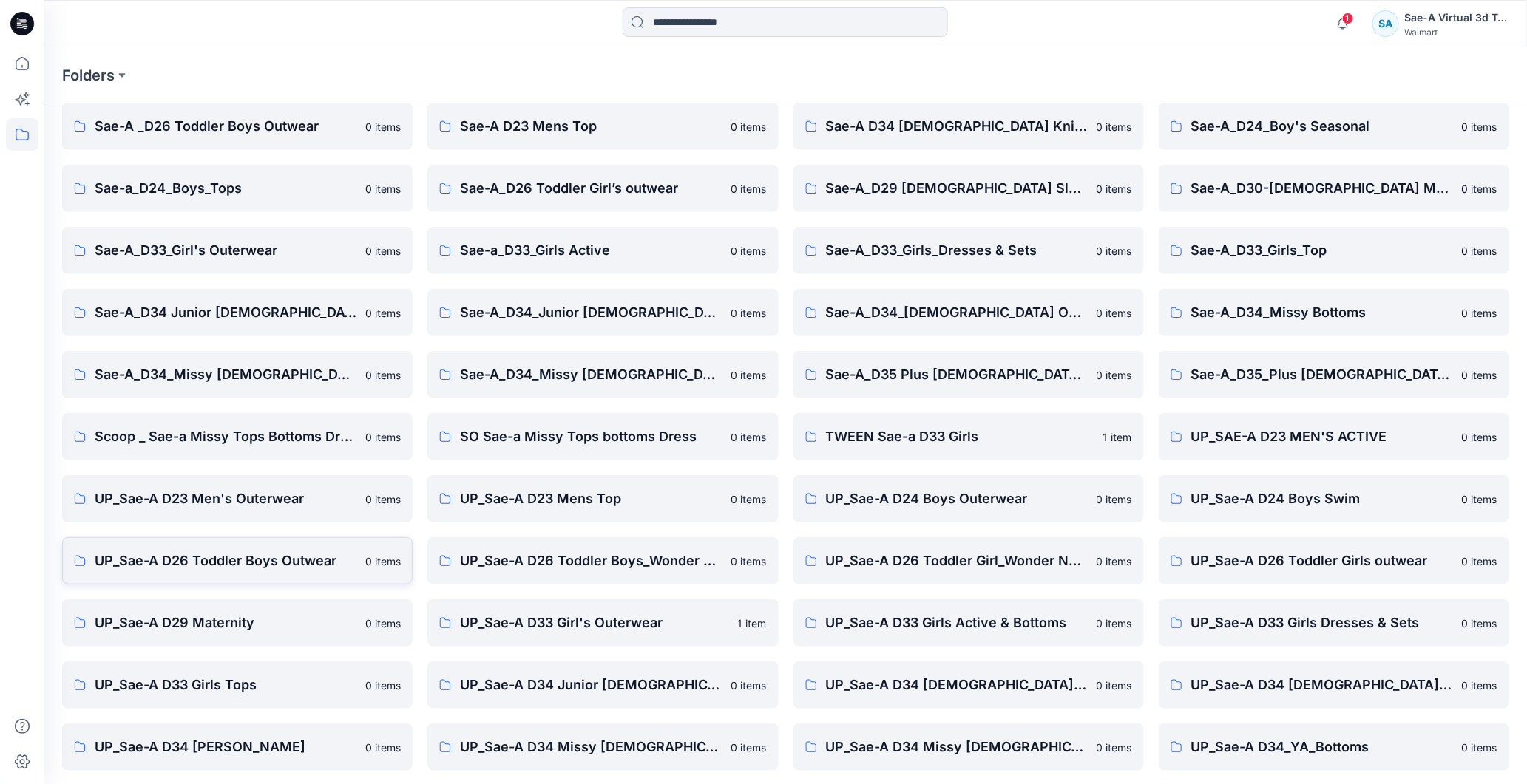
click at [304, 415] on p "UP_Sae-A D26 Toddler Boys Outwear" at bounding box center [225, 560] width 262 height 21
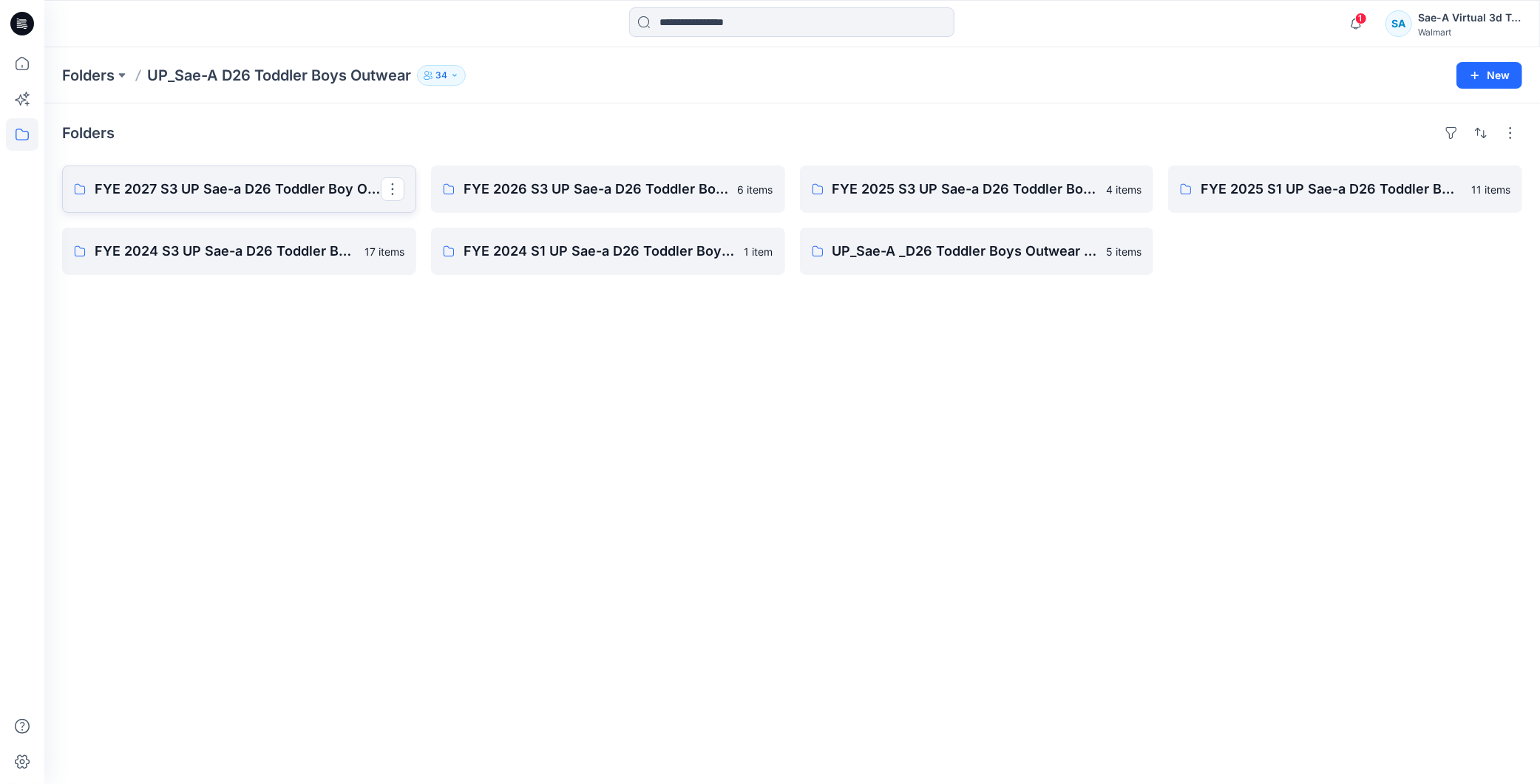
click at [297, 187] on p "FYE 2027 S3 UP Sae-a D26 Toddler Boy Outerwear - Ozark Trail" at bounding box center [237, 189] width 286 height 21
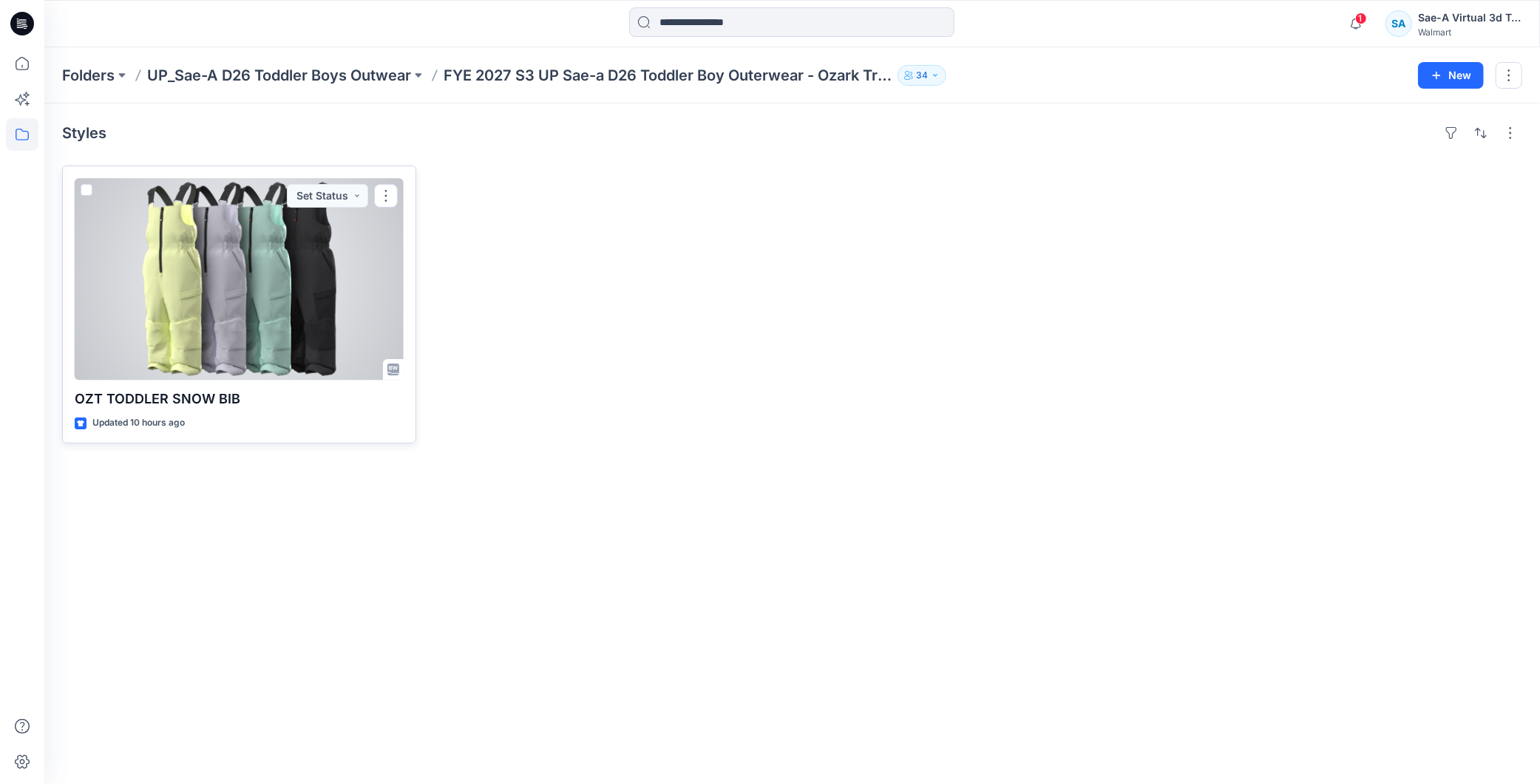
click at [212, 296] on div at bounding box center [239, 279] width 329 height 202
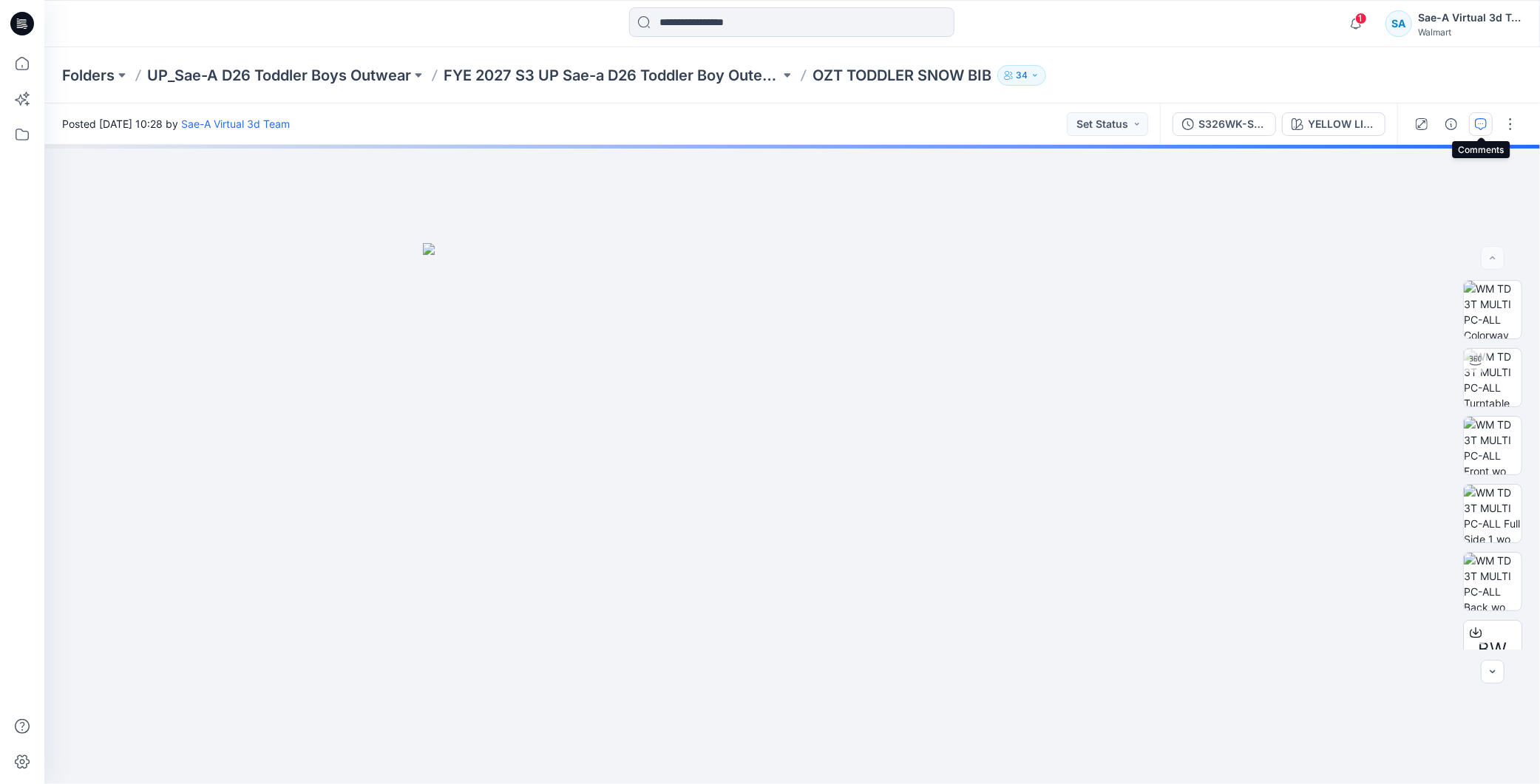
click at [731, 124] on button "button" at bounding box center [1481, 124] width 24 height 24
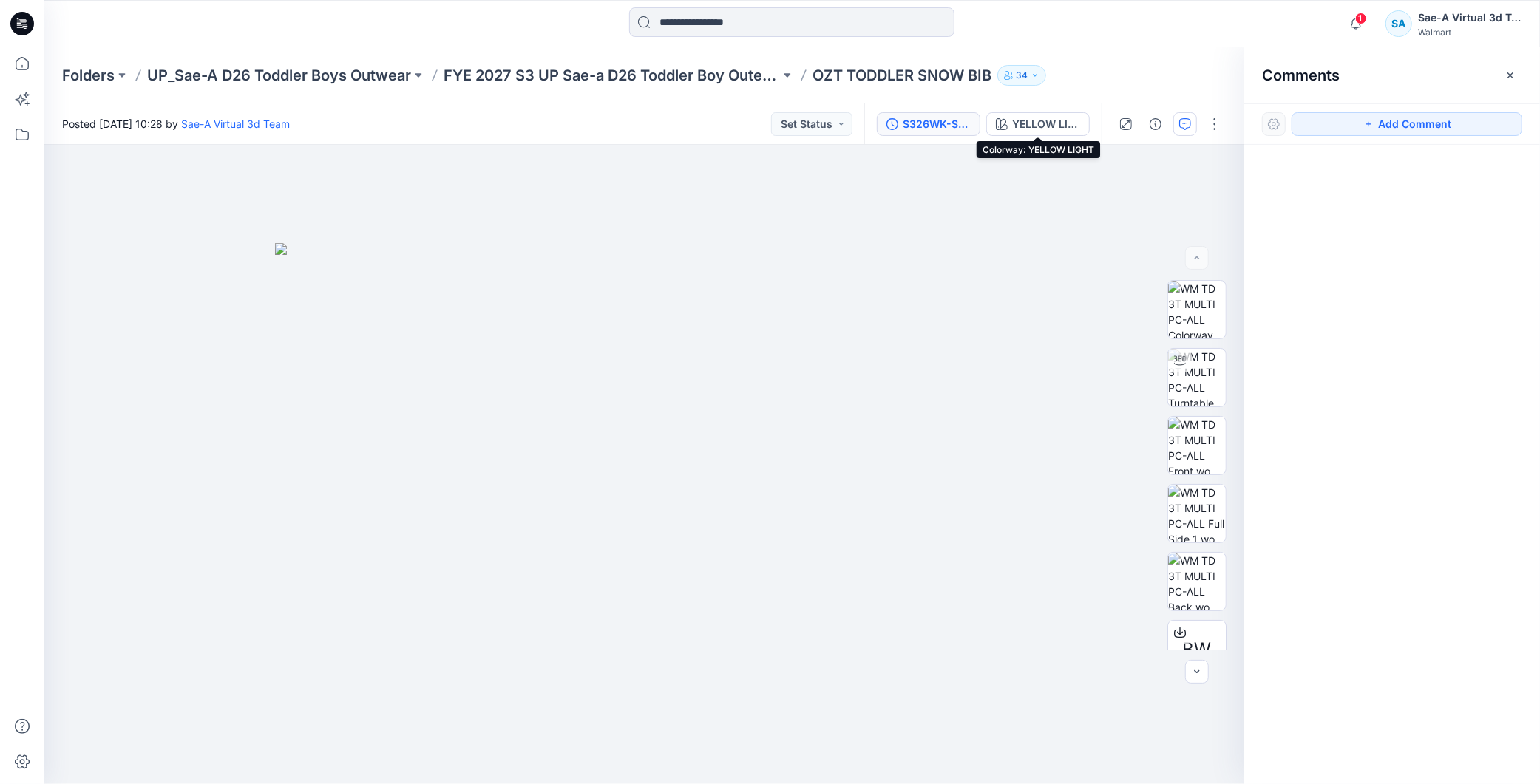
click at [731, 116] on div "S326WK-SB03_FULL COLORWAYS" at bounding box center [936, 124] width 68 height 16
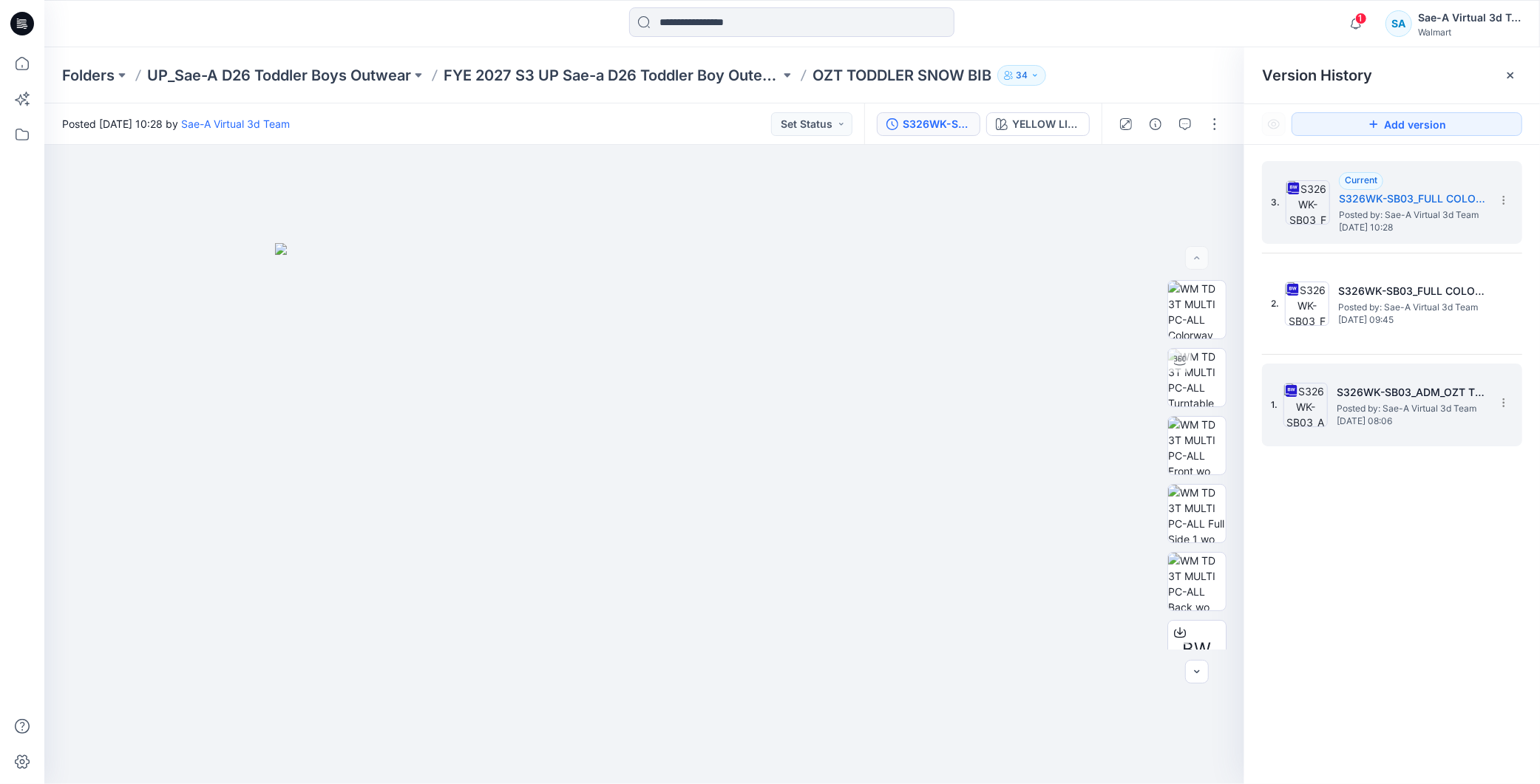
click at [731, 401] on span "Posted by: Sae-A Virtual 3d Team" at bounding box center [1410, 408] width 148 height 15
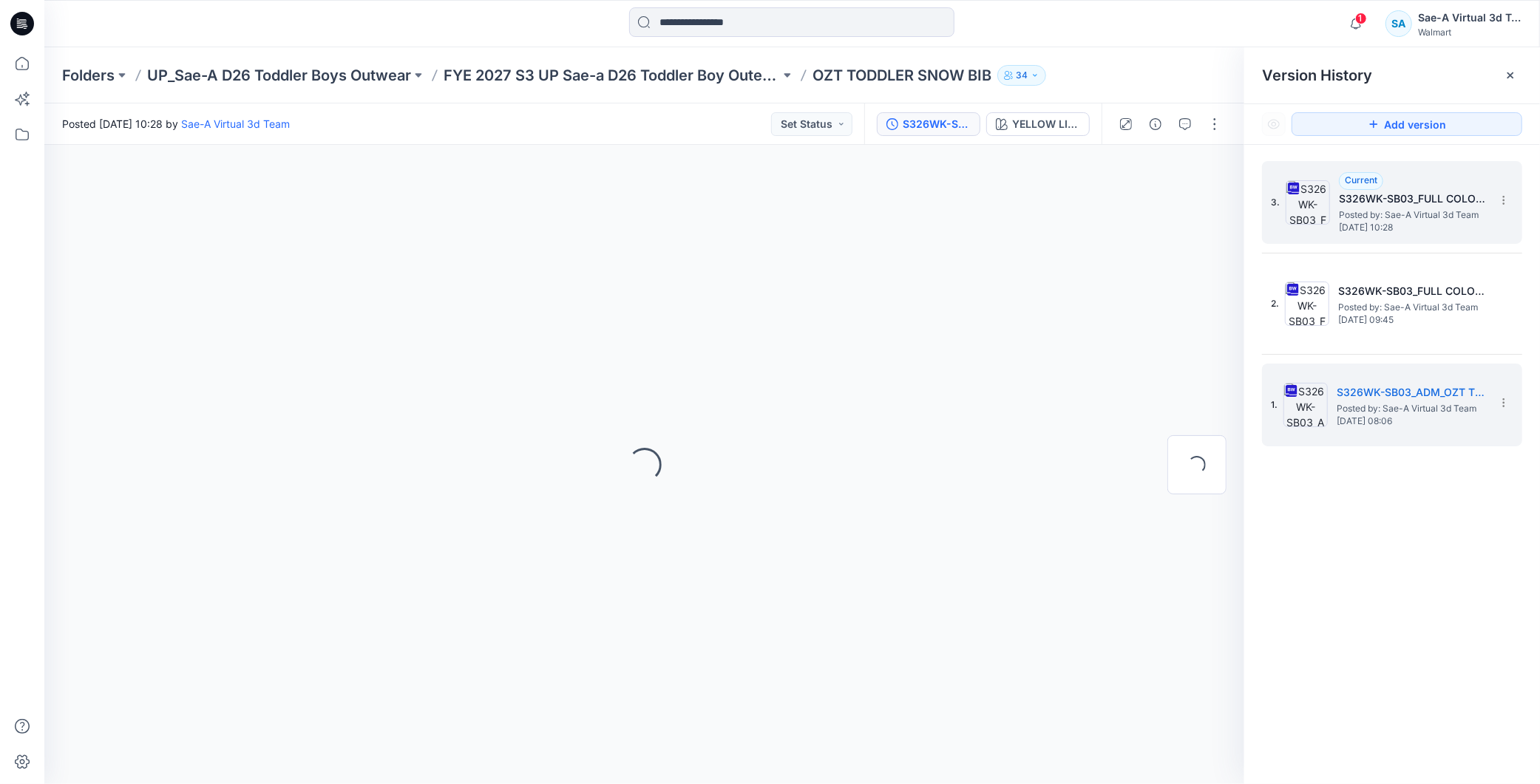
click at [731, 212] on span "Posted by: Sae-A Virtual 3d Team" at bounding box center [1413, 215] width 148 height 15
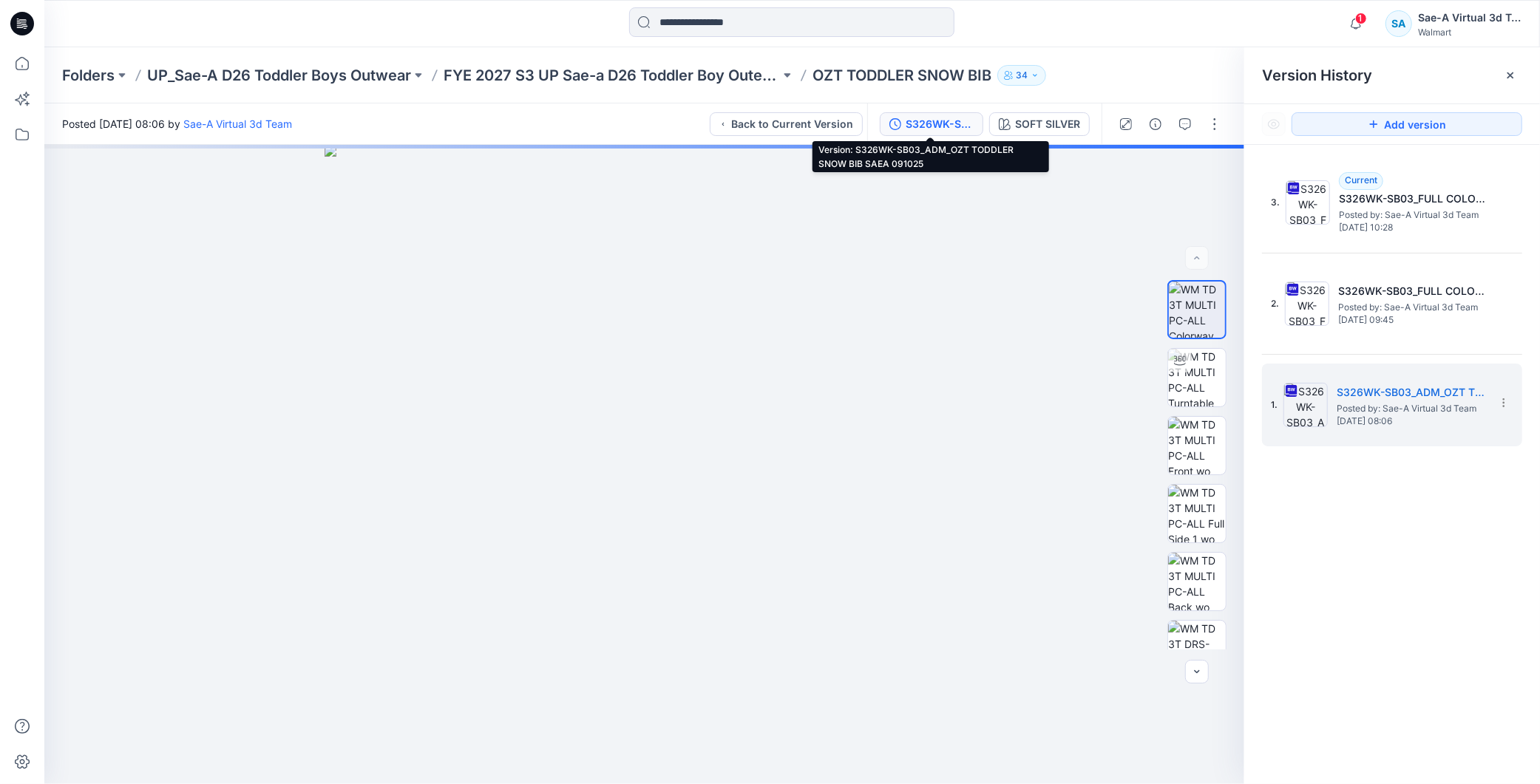
click at [731, 121] on div "S326WK-SB03_ADM_OZT TODDLER SNOW BIB SAEA 091025" at bounding box center [939, 124] width 68 height 16
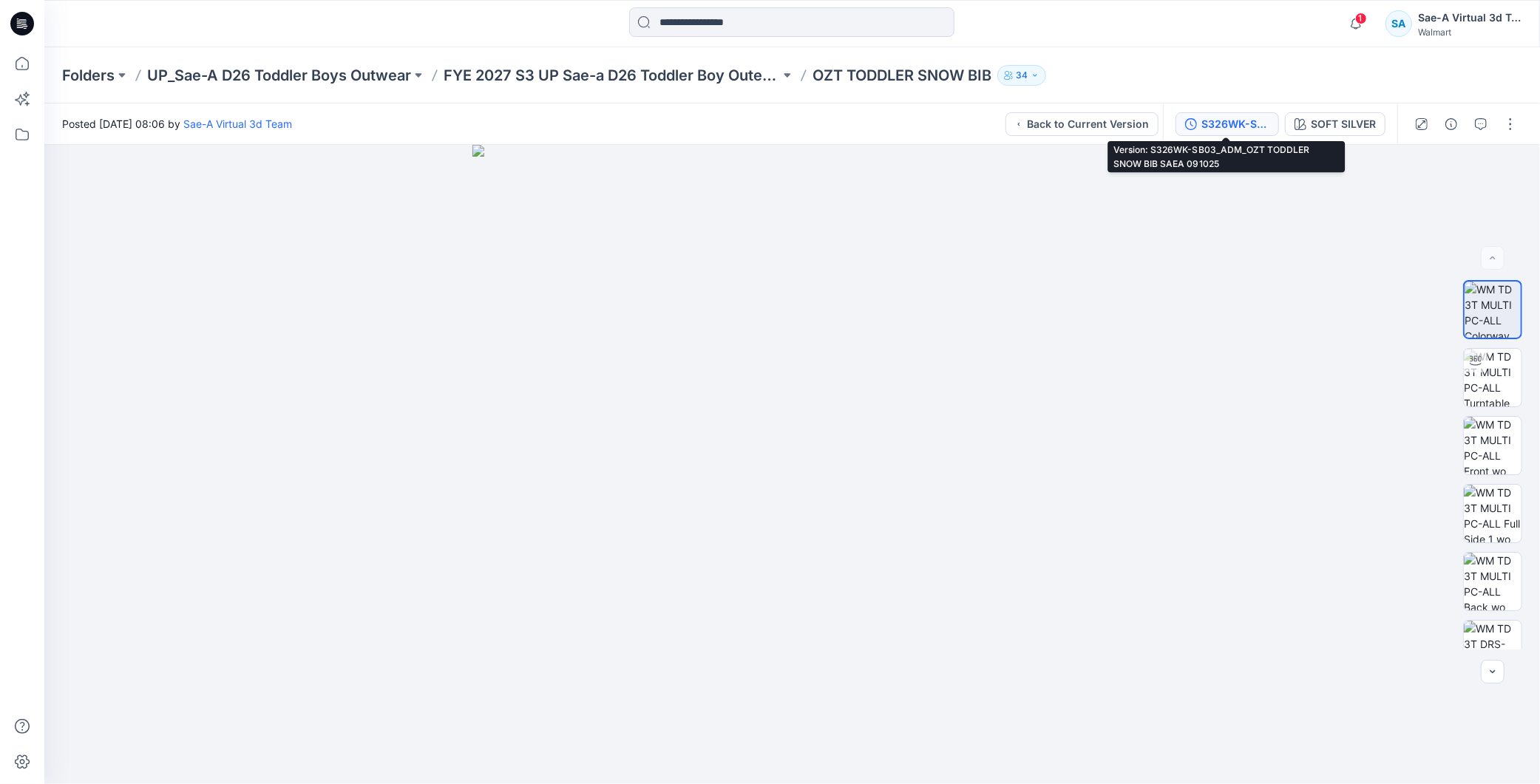
click at [731, 121] on div "S326WK-SB03_ADM_OZT TODDLER SNOW BIB SAEA 091025" at bounding box center [1235, 124] width 68 height 16
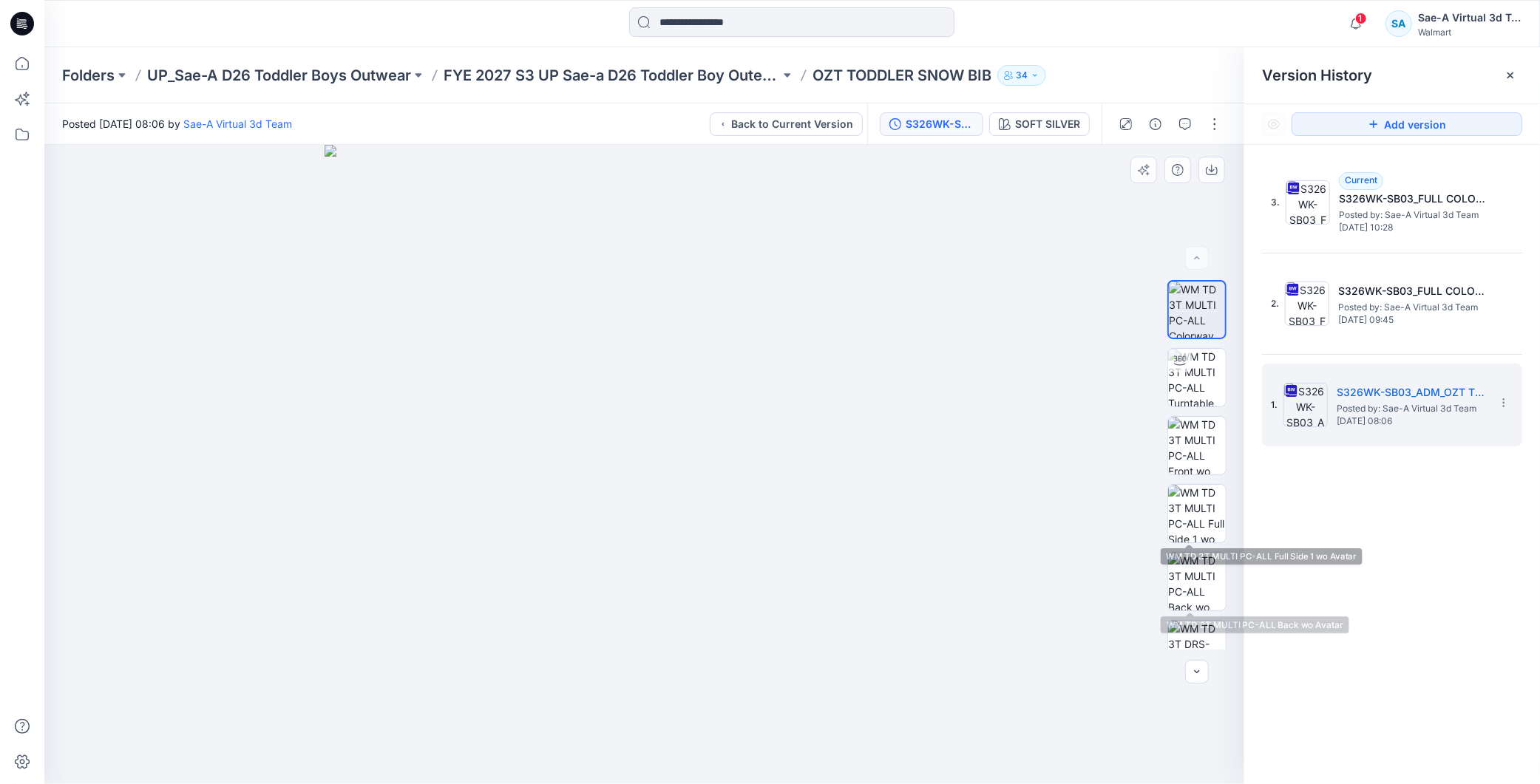
scroll to position [301, 0]
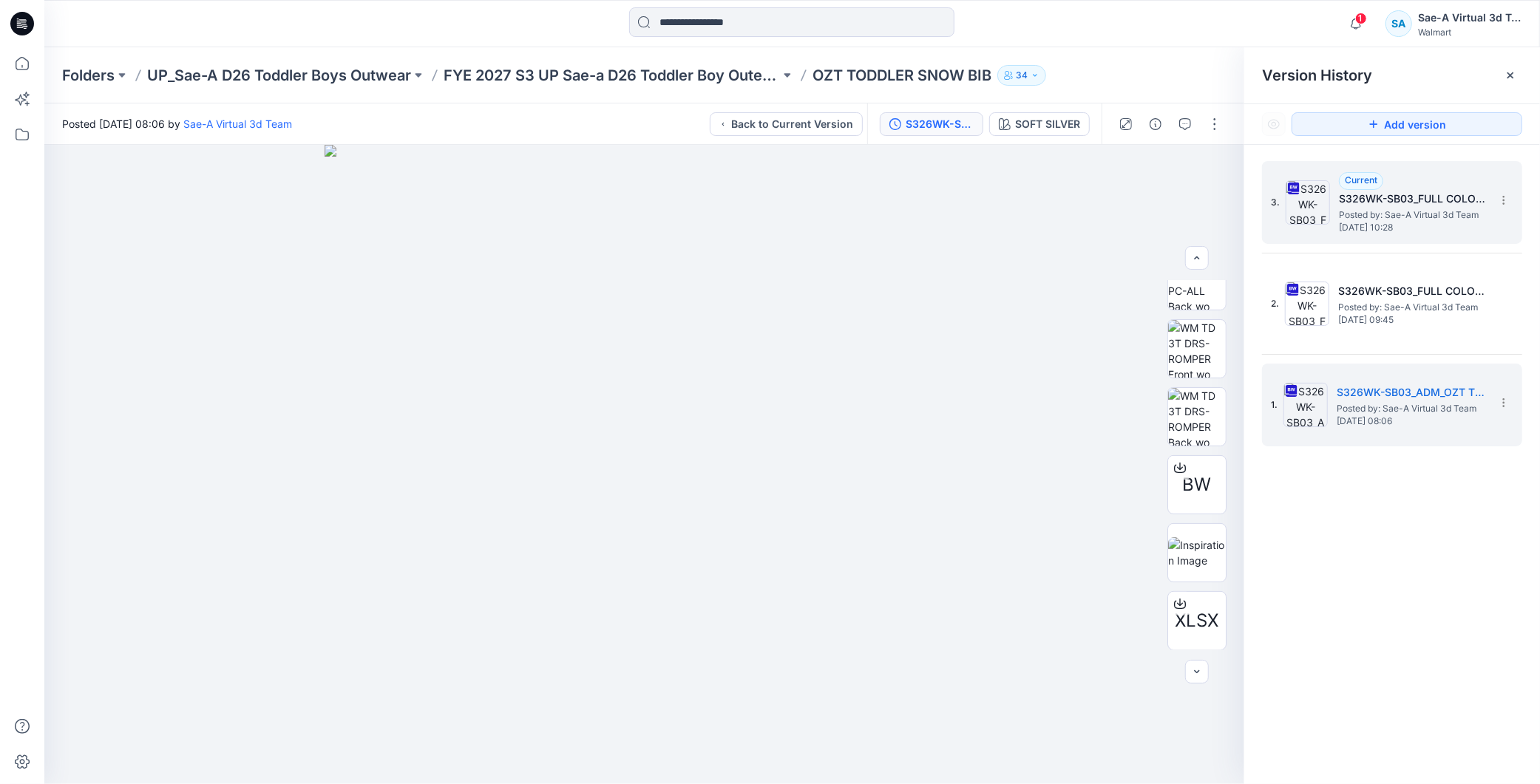
click at [731, 192] on h5 "S326WK-SB03_FULL COLORWAYS" at bounding box center [1413, 199] width 148 height 18
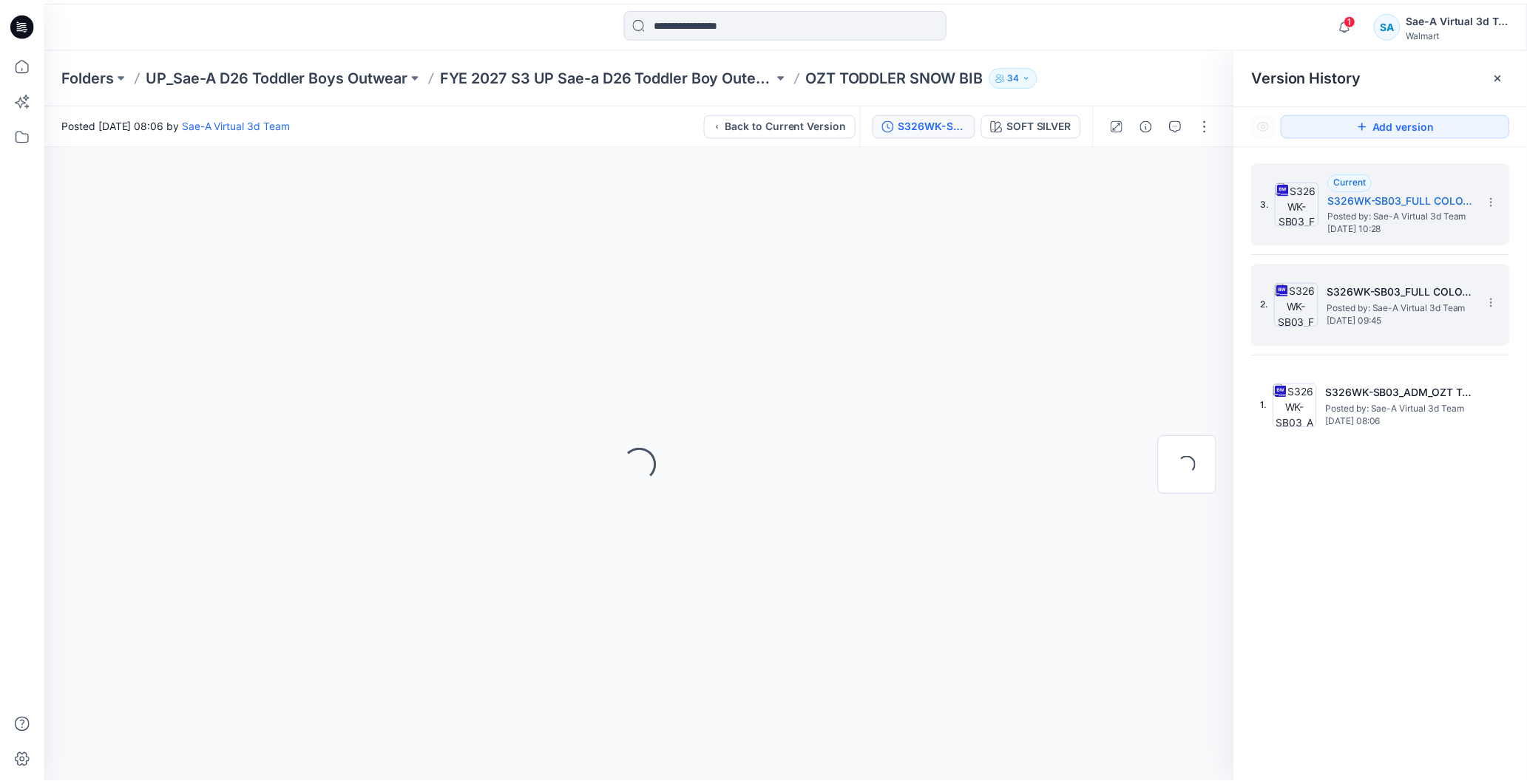
scroll to position [0, 0]
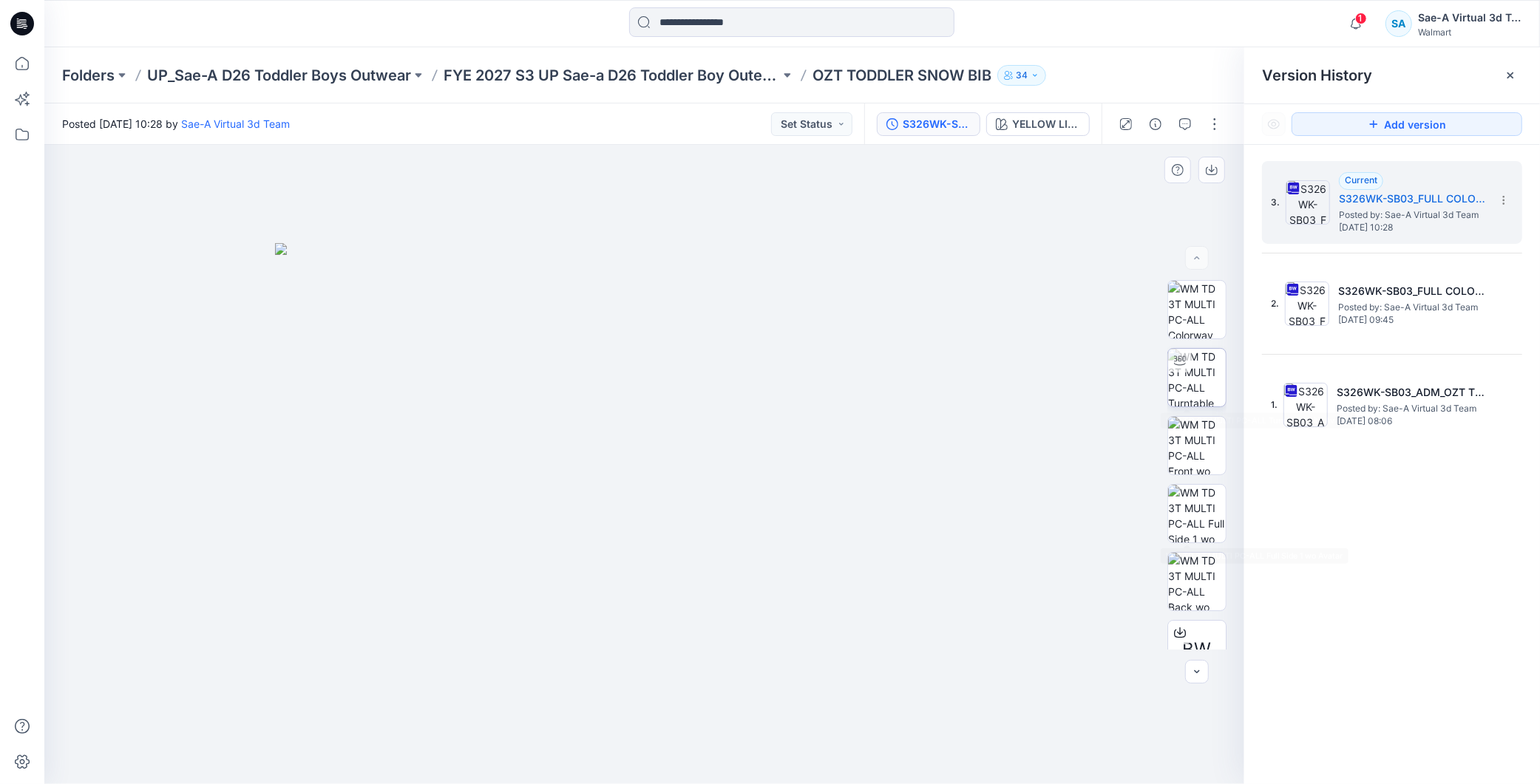
click at [731, 378] on img at bounding box center [1197, 377] width 57 height 57
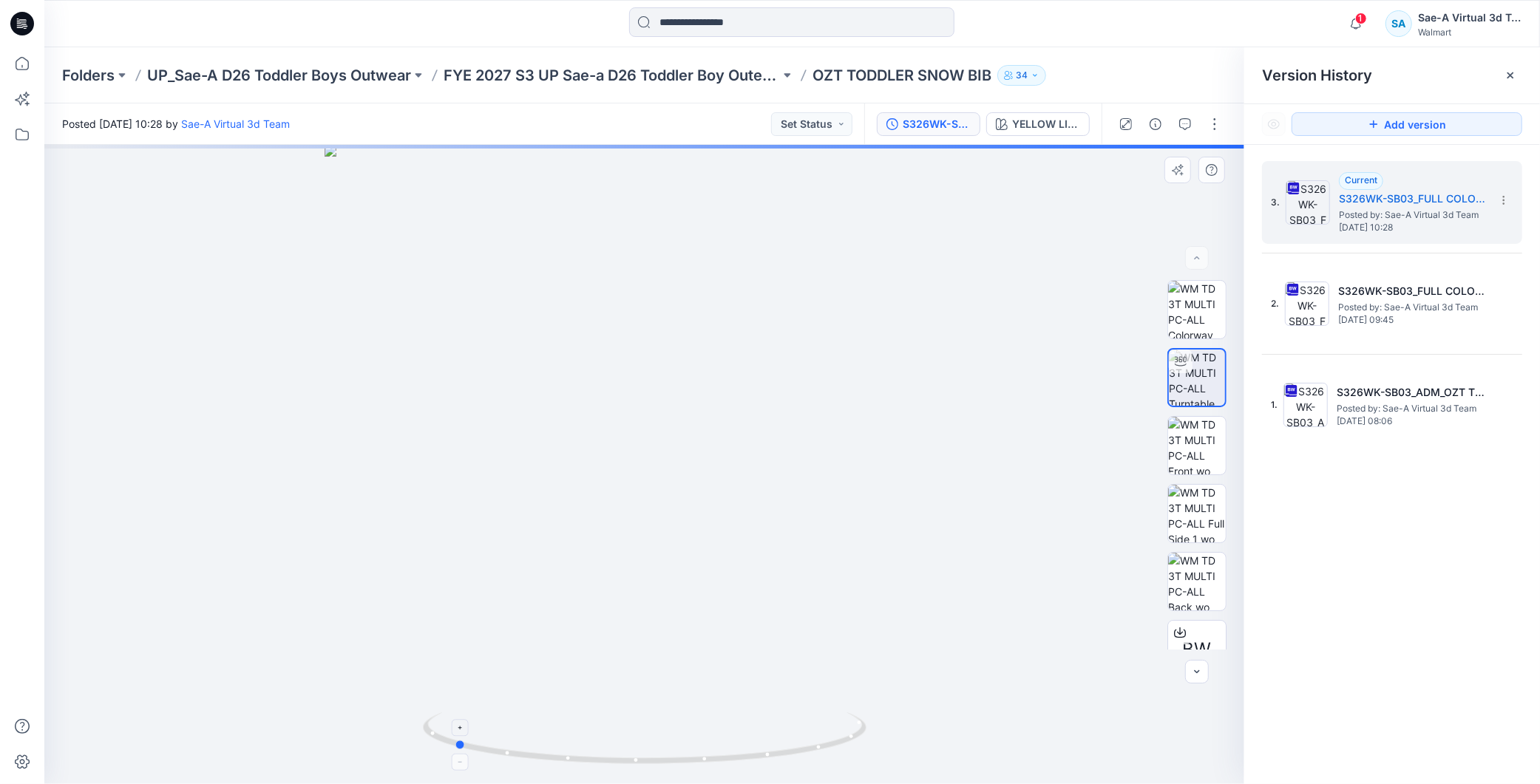
drag, startPoint x: 760, startPoint y: 752, endPoint x: 636, endPoint y: 763, distance: 124.5
click at [636, 415] on icon at bounding box center [646, 741] width 447 height 56
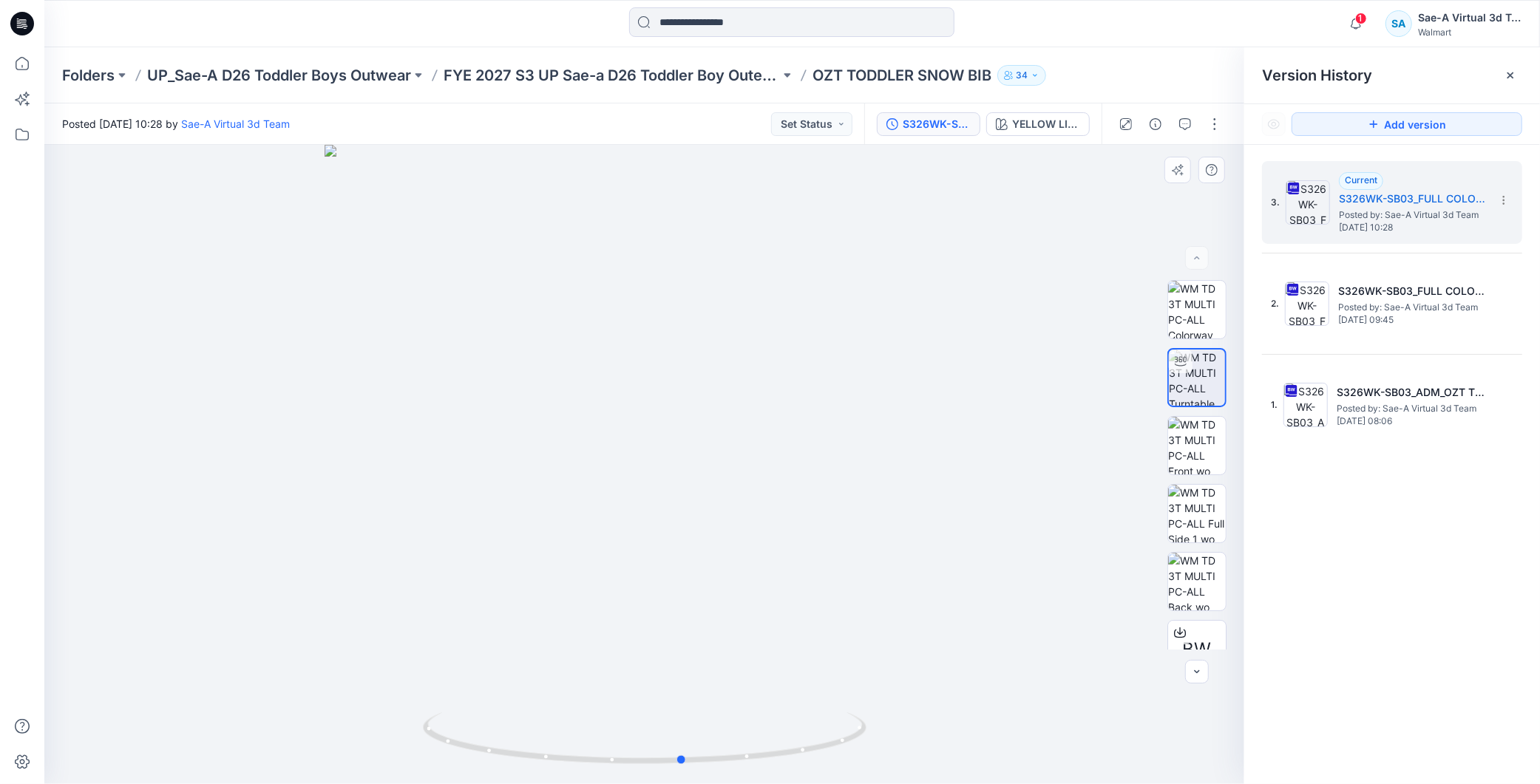
drag, startPoint x: 484, startPoint y: 736, endPoint x: 94, endPoint y: 333, distance: 560.8
click at [711, 415] on icon at bounding box center [646, 741] width 447 height 56
drag, startPoint x: 580, startPoint y: 759, endPoint x: 79, endPoint y: 388, distance: 623.4
click at [702, 415] on div at bounding box center [644, 465] width 1200 height 640
drag, startPoint x: 767, startPoint y: 763, endPoint x: 126, endPoint y: 392, distance: 740.6
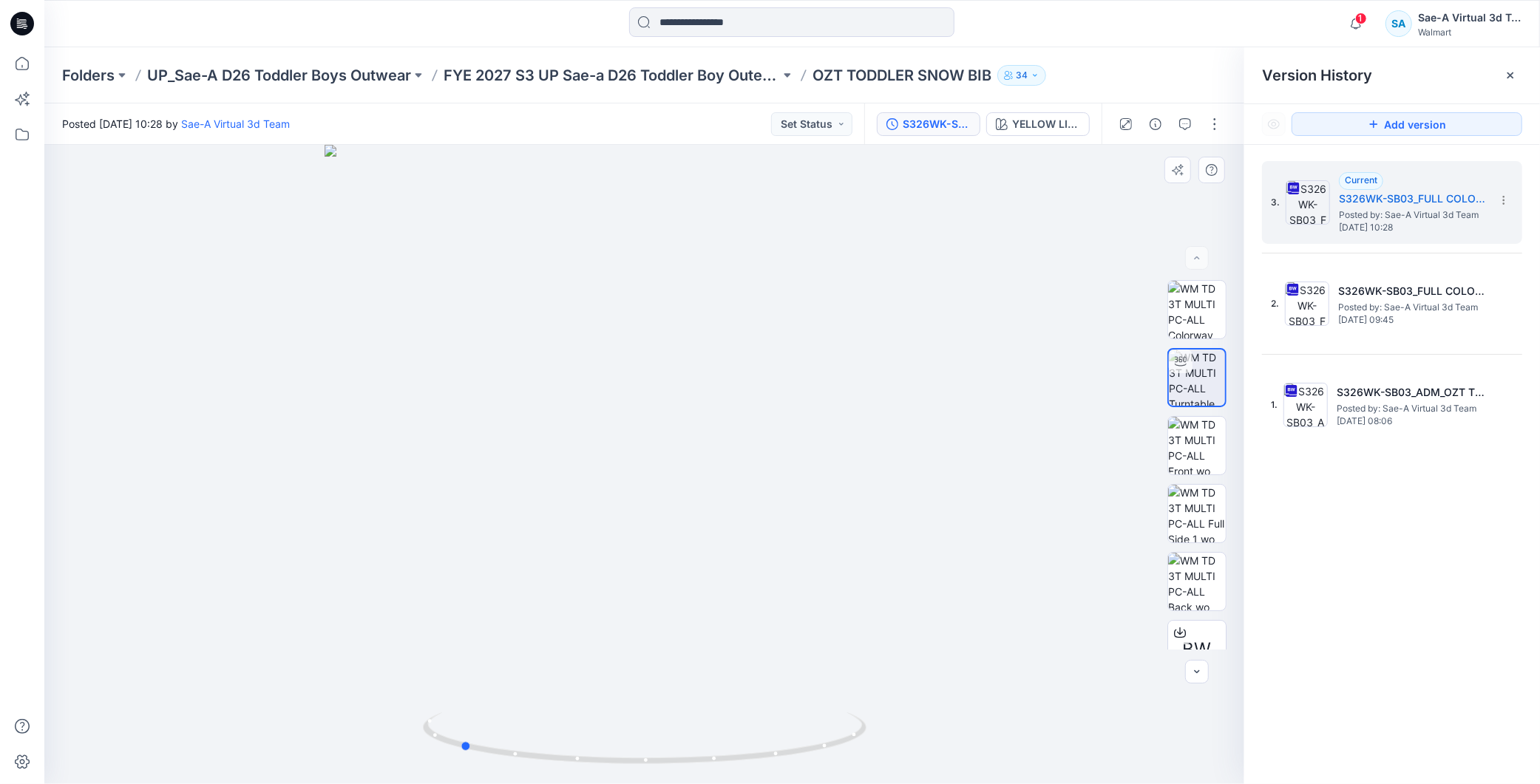
click at [731, 415] on icon at bounding box center [646, 741] width 447 height 56
drag, startPoint x: 1346, startPoint y: 30, endPoint x: 1363, endPoint y: 19, distance: 20.2
click at [731, 30] on icon "button" at bounding box center [1356, 24] width 28 height 30
drag, startPoint x: 900, startPoint y: 748, endPoint x: 962, endPoint y: 740, distance: 62.5
click at [731, 415] on div at bounding box center [644, 465] width 1200 height 640
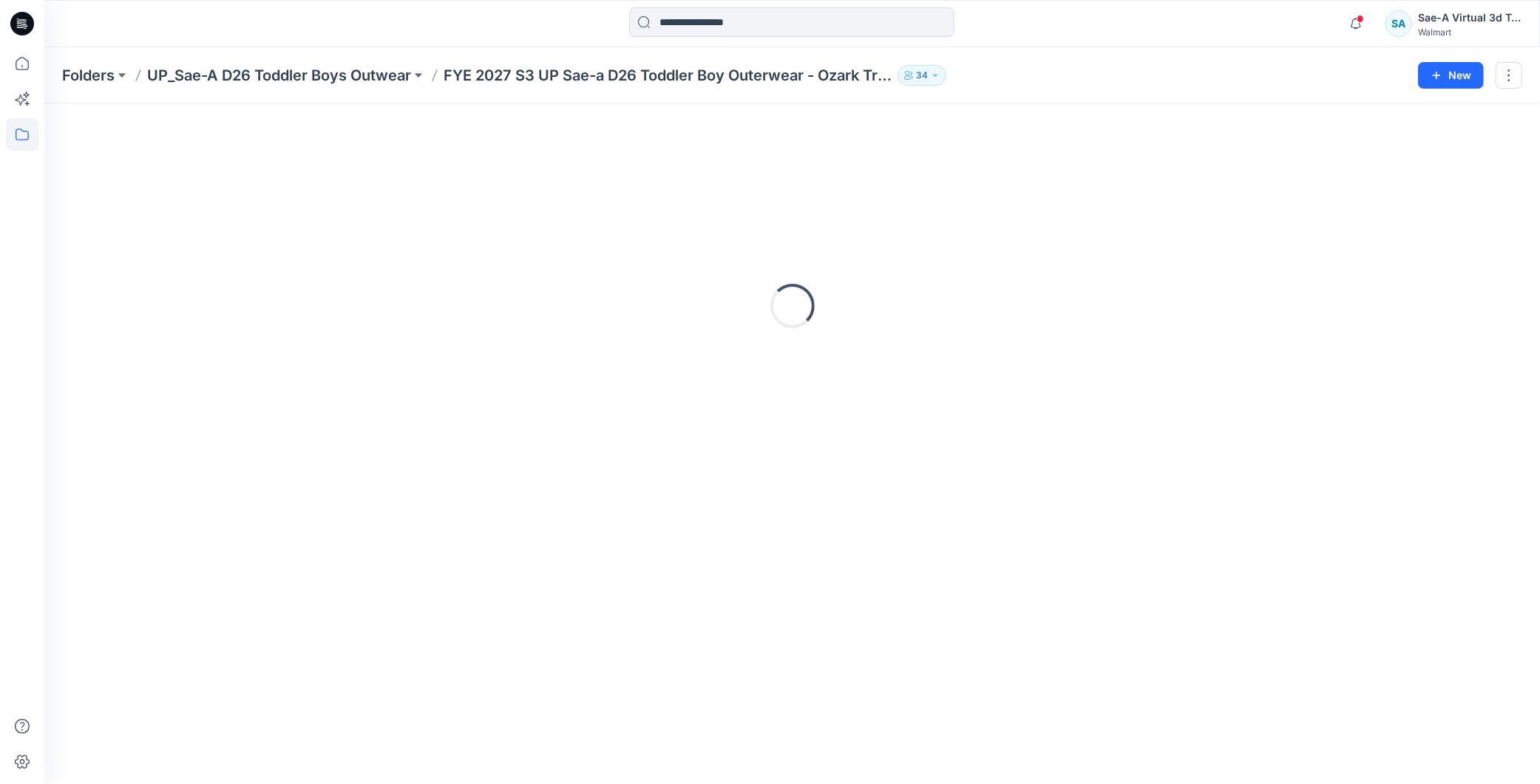
click at [15, 20] on icon at bounding box center [22, 23] width 24 height 24
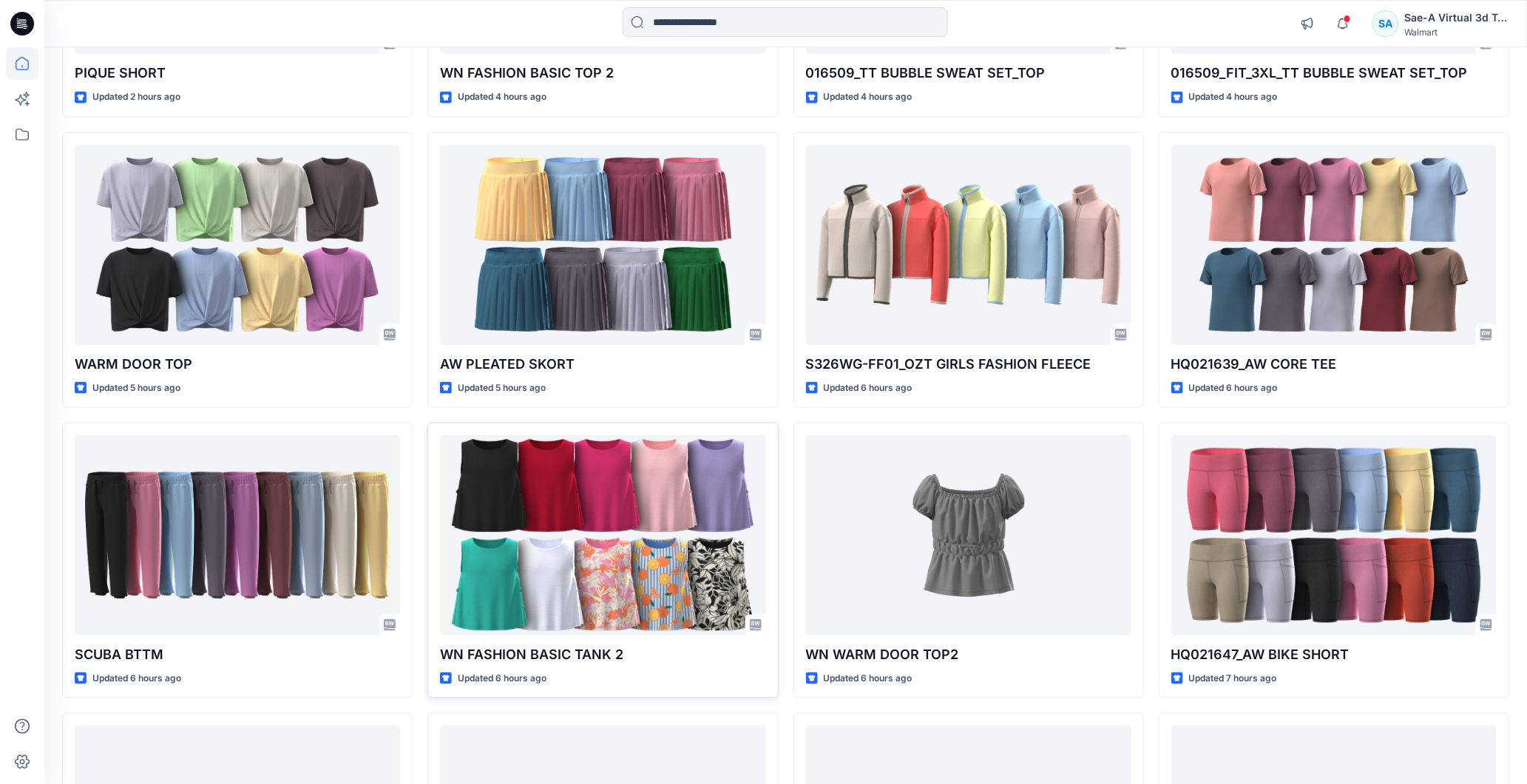
scroll to position [903, 0]
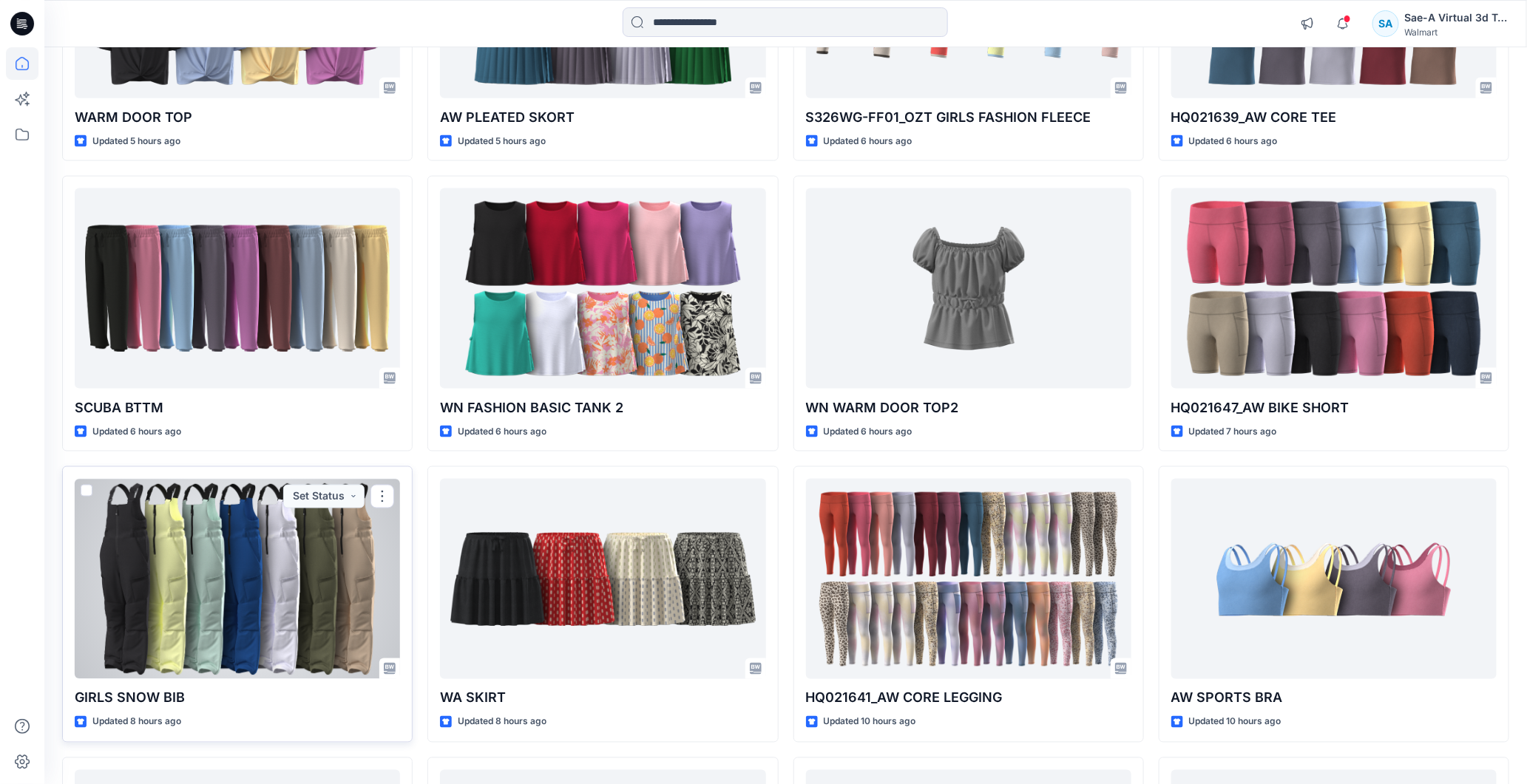
drag, startPoint x: 272, startPoint y: 534, endPoint x: 345, endPoint y: 504, distance: 78.9
click at [275, 415] on div at bounding box center [237, 579] width 326 height 200
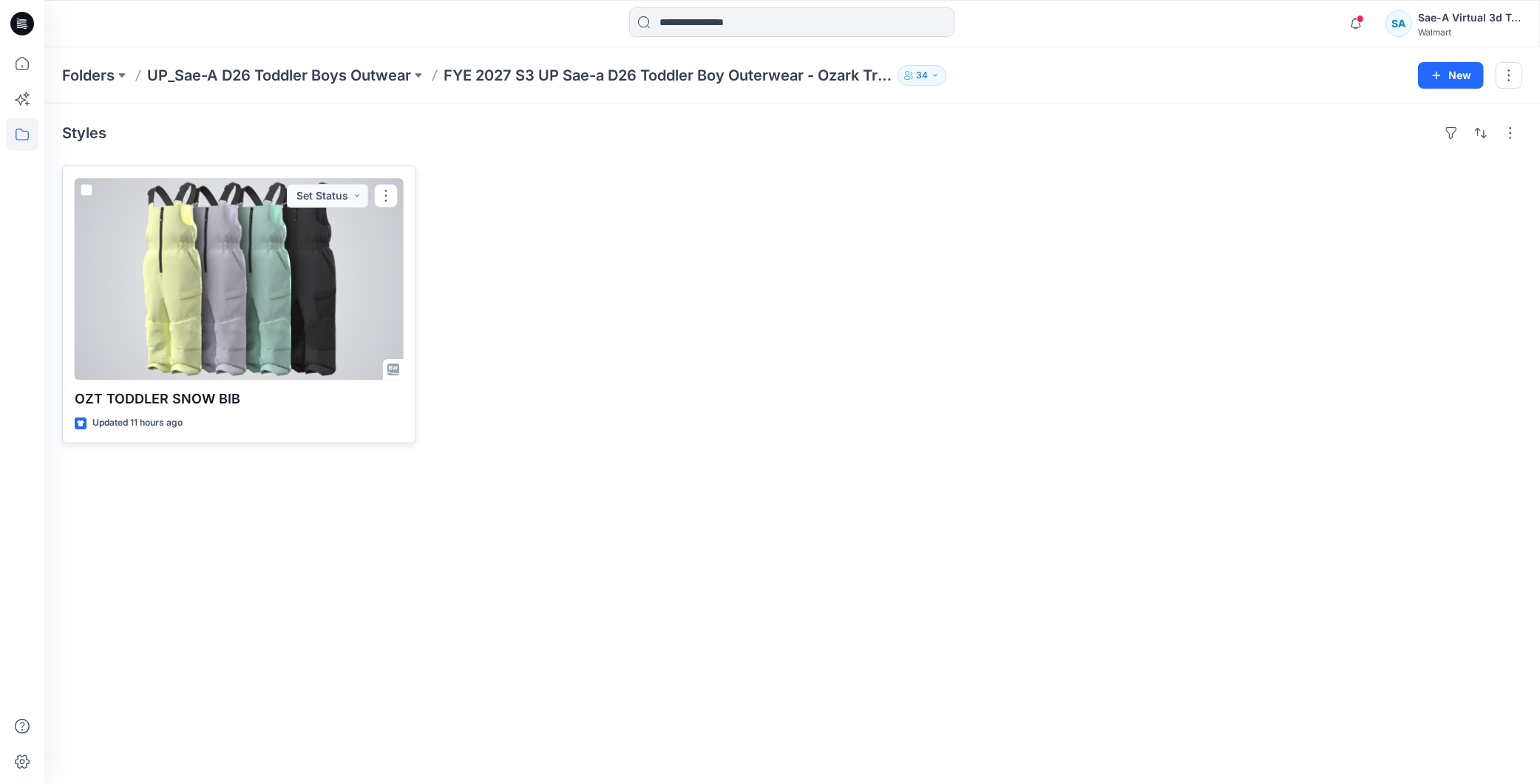
click at [239, 293] on div at bounding box center [239, 279] width 329 height 202
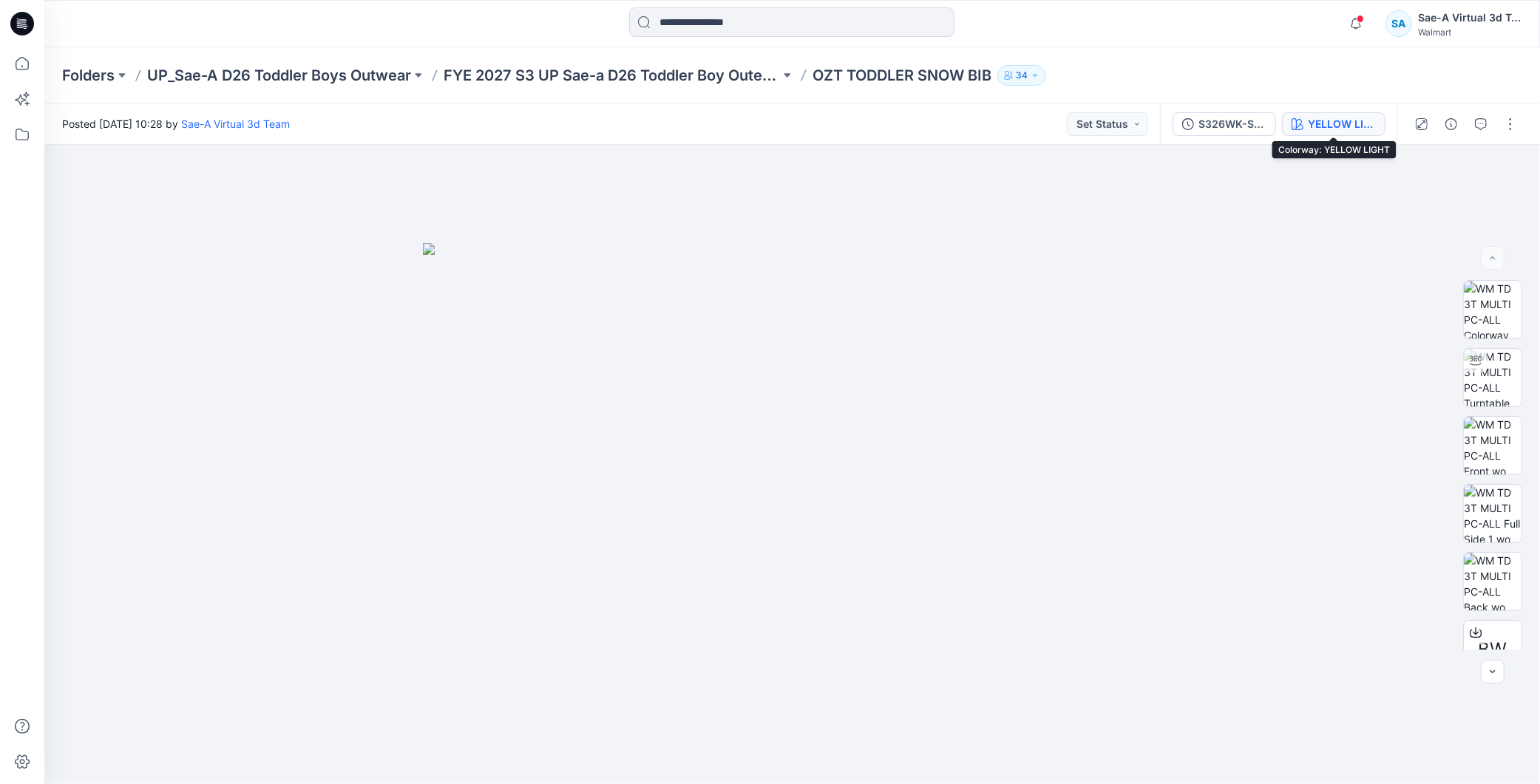
click at [731, 124] on div "YELLOW LIGHT" at bounding box center [1341, 124] width 68 height 16
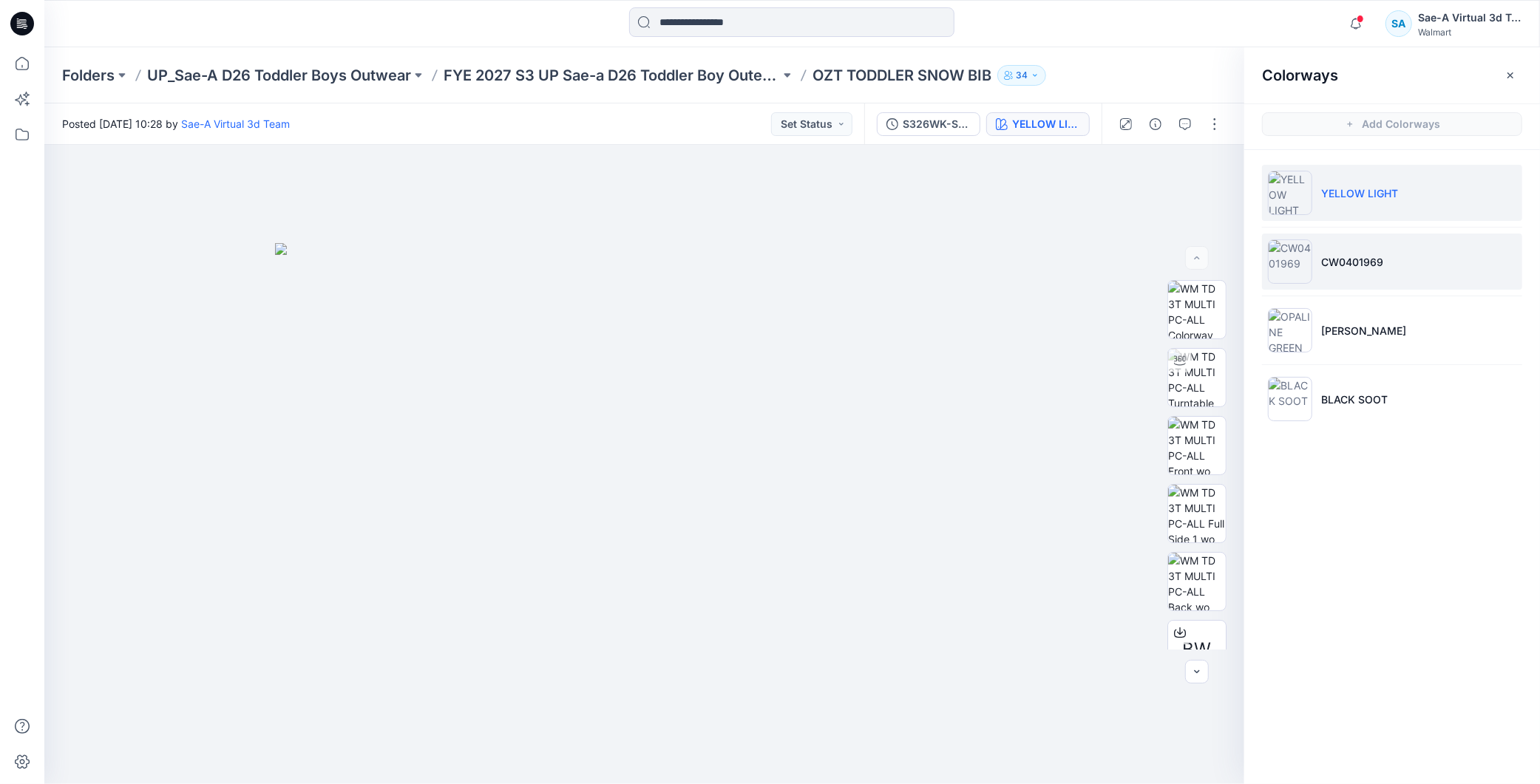
click at [731, 259] on p "CW0401969" at bounding box center [1352, 262] width 62 height 16
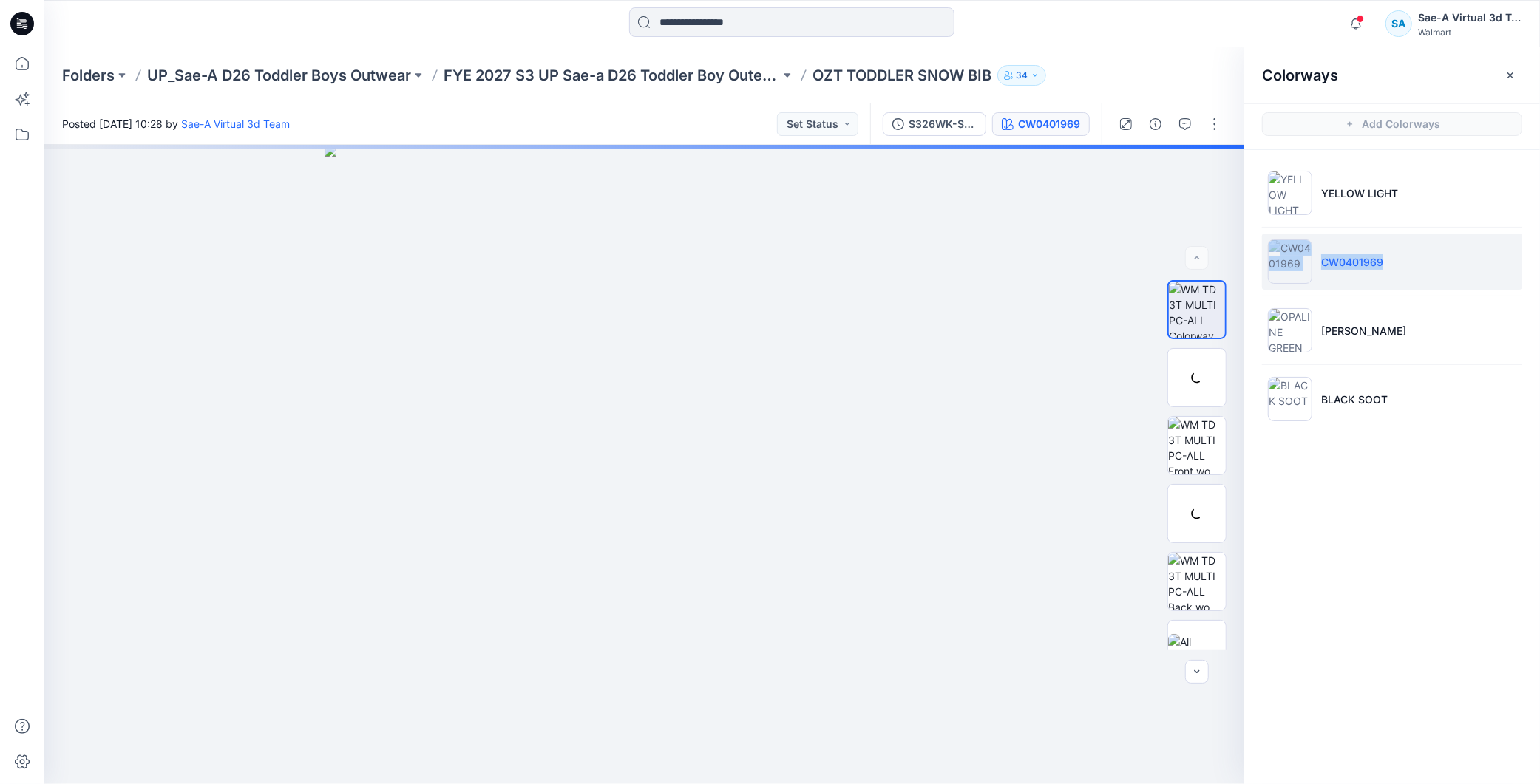
drag, startPoint x: 1395, startPoint y: 255, endPoint x: 1319, endPoint y: 273, distance: 78.1
click at [731, 262] on li "CW0401969" at bounding box center [1391, 262] width 260 height 56
copy li "CW0401969"
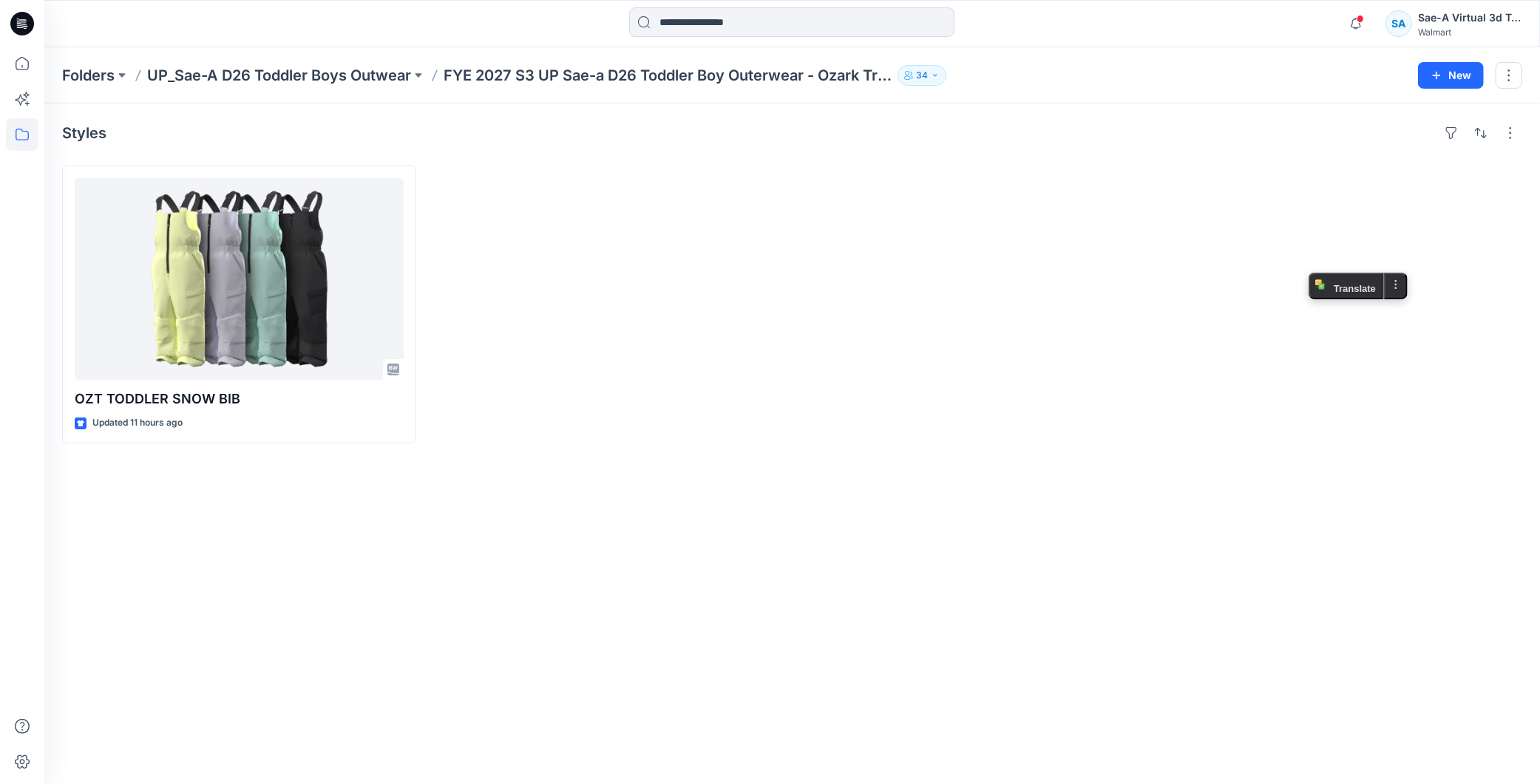
click at [599, 415] on div "Styles OZT TODDLER SNOW BIB Updated 11 hours ago" at bounding box center [792, 444] width 1496 height 681
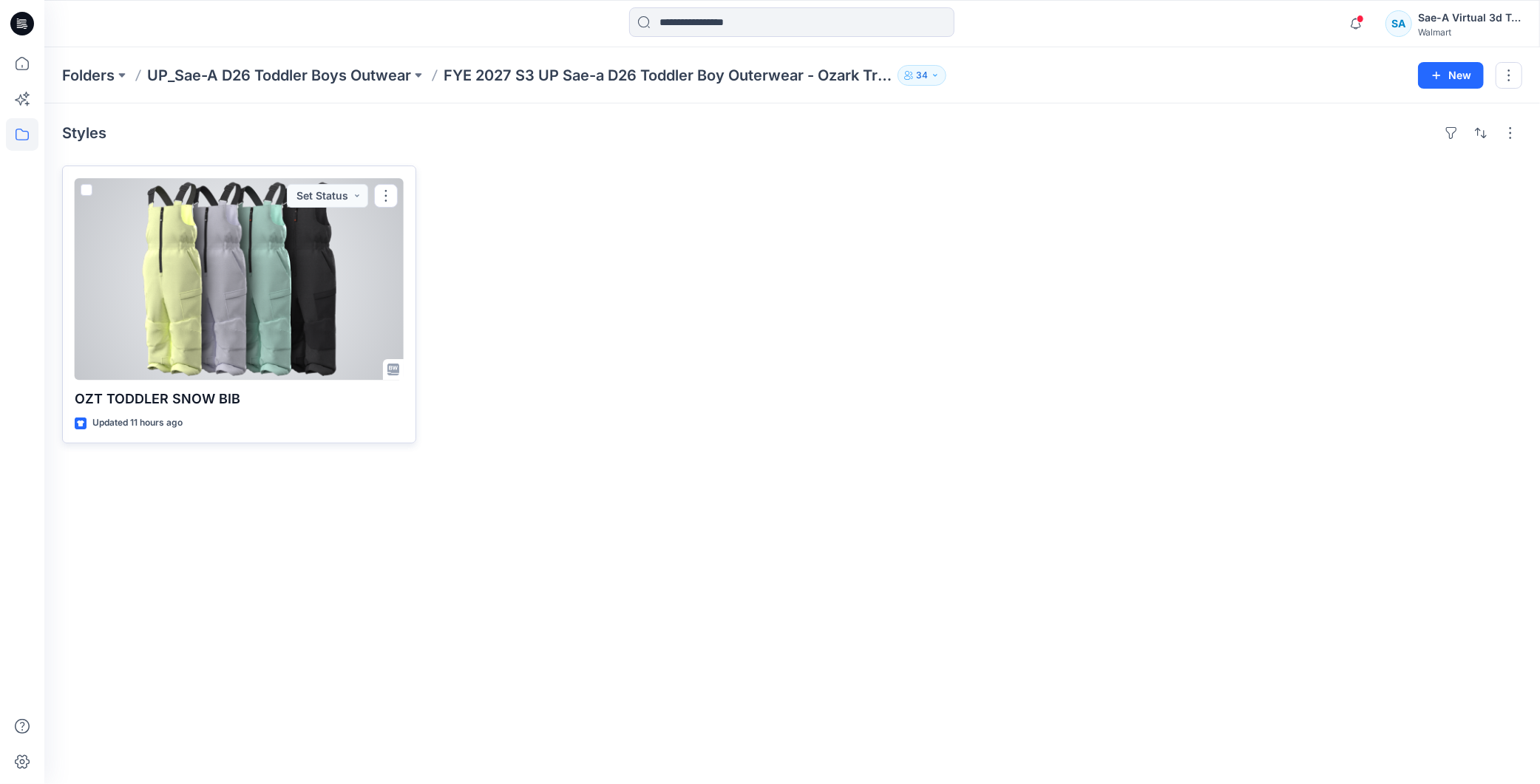
click at [244, 309] on div at bounding box center [239, 279] width 329 height 202
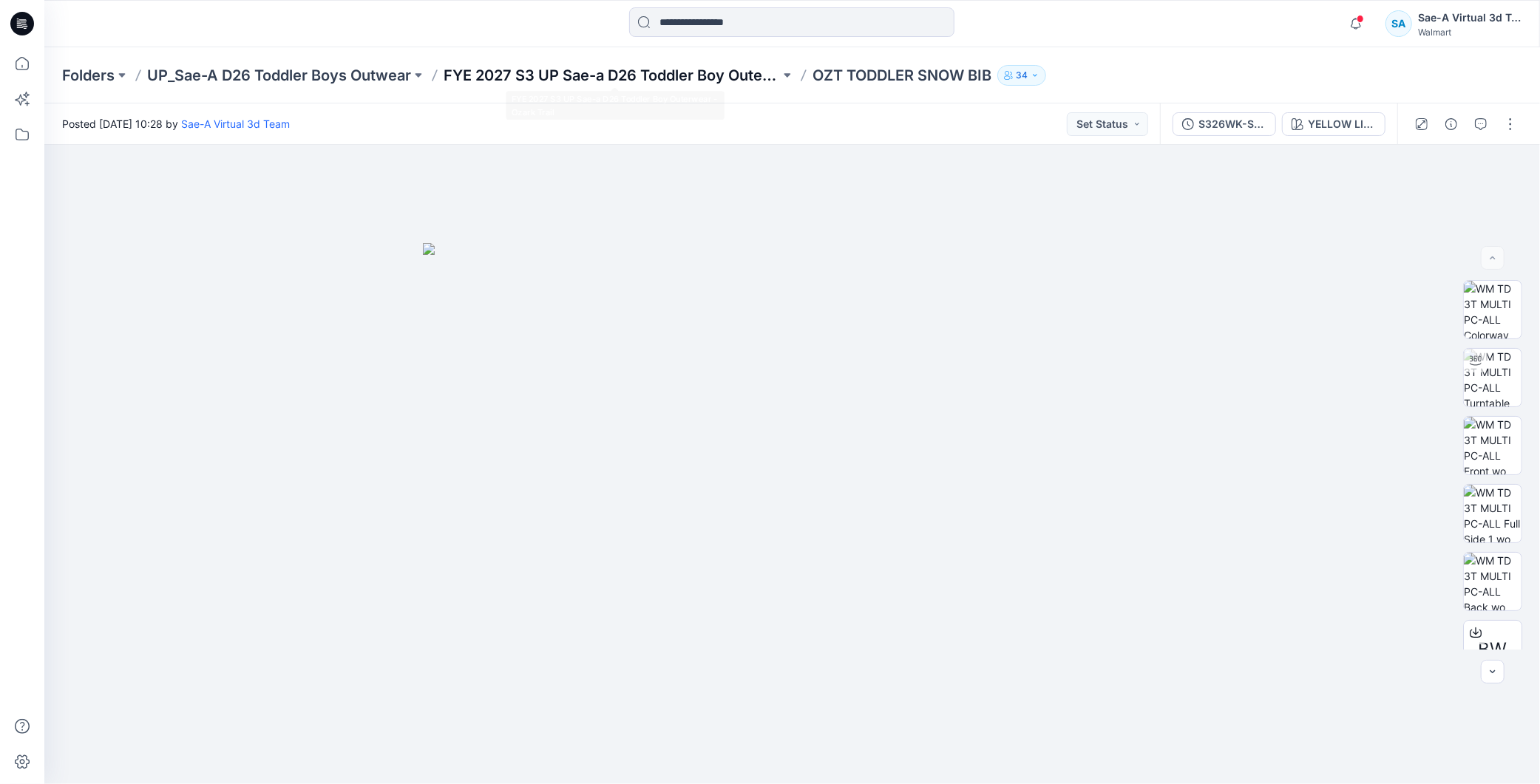
click at [715, 70] on p "FYE 2027 S3 UP Sae-a D26 Toddler Boy Outerwear - Ozark Trail" at bounding box center [612, 75] width 336 height 21
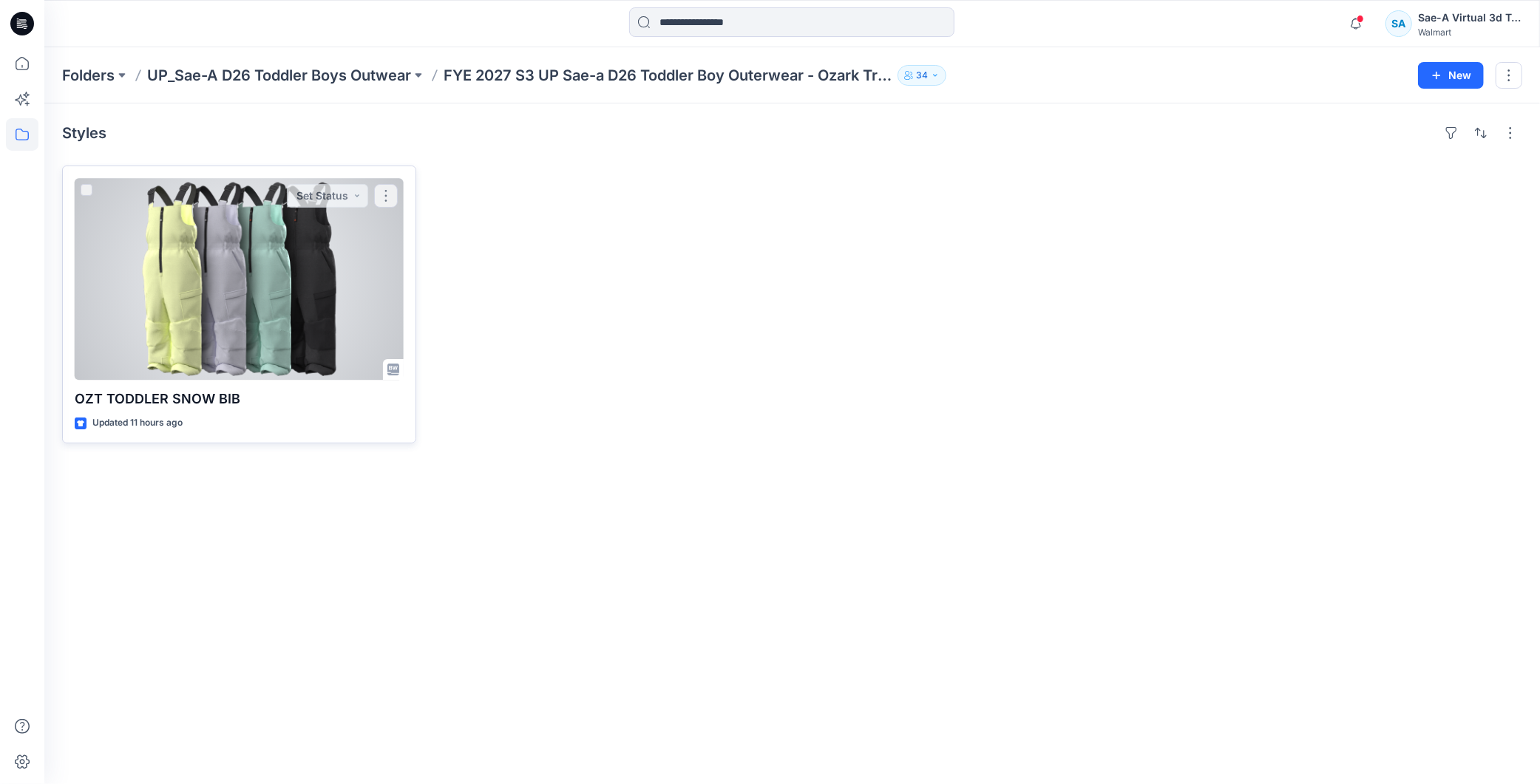
click at [272, 308] on div at bounding box center [239, 279] width 329 height 202
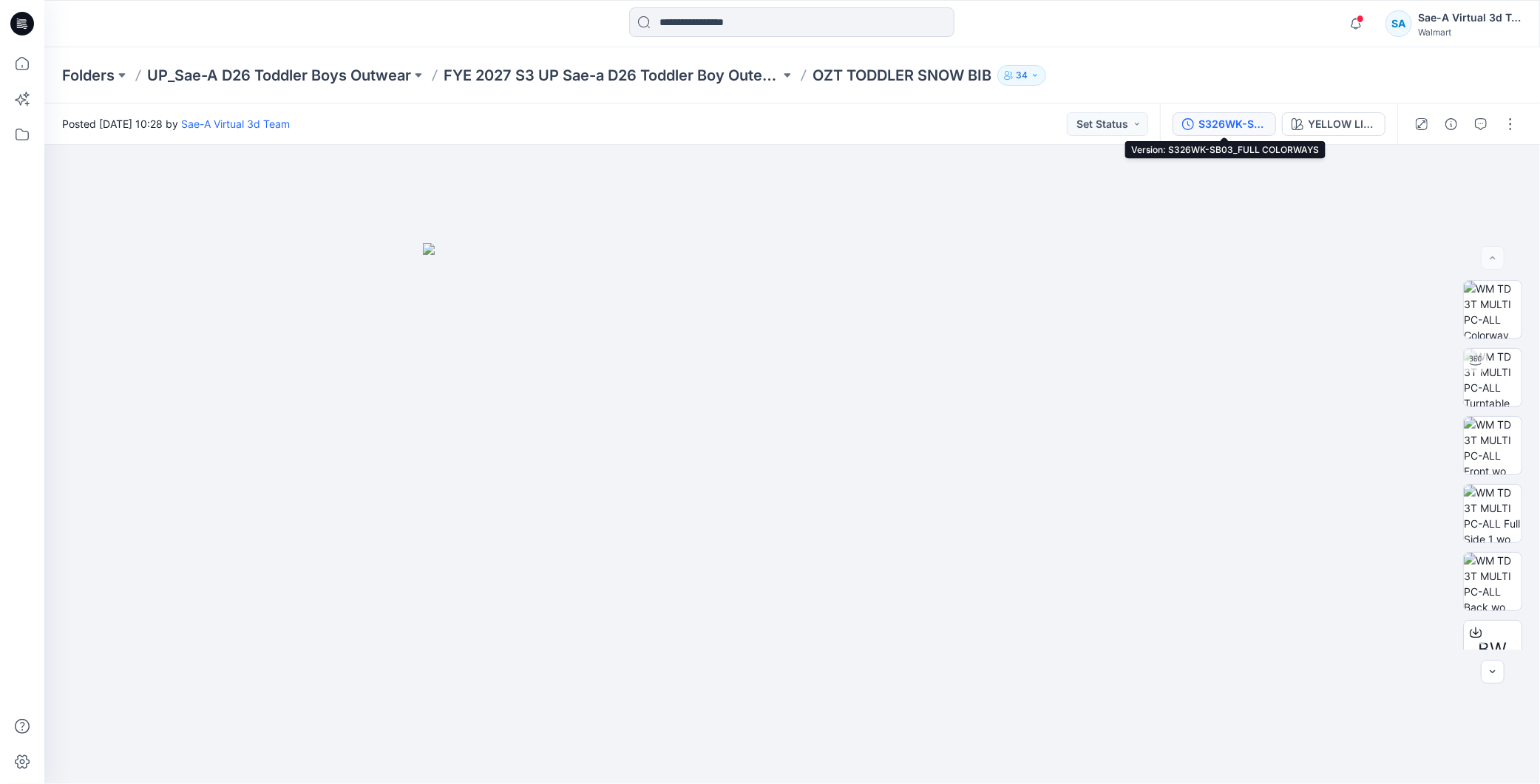
click at [731, 116] on div "S326WK-SB03_FULL COLORWAYS" at bounding box center [1232, 124] width 68 height 16
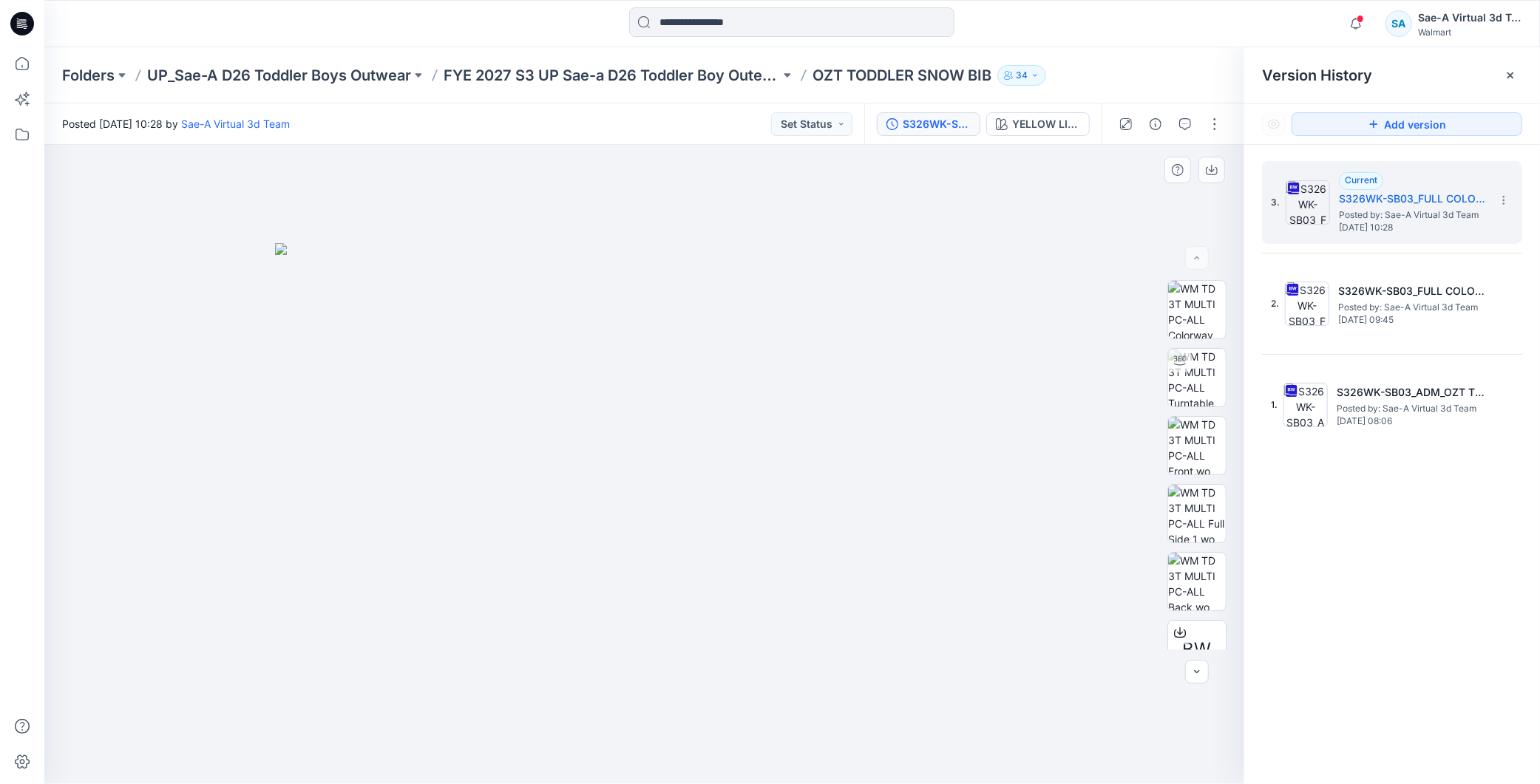
scroll to position [82, 0]
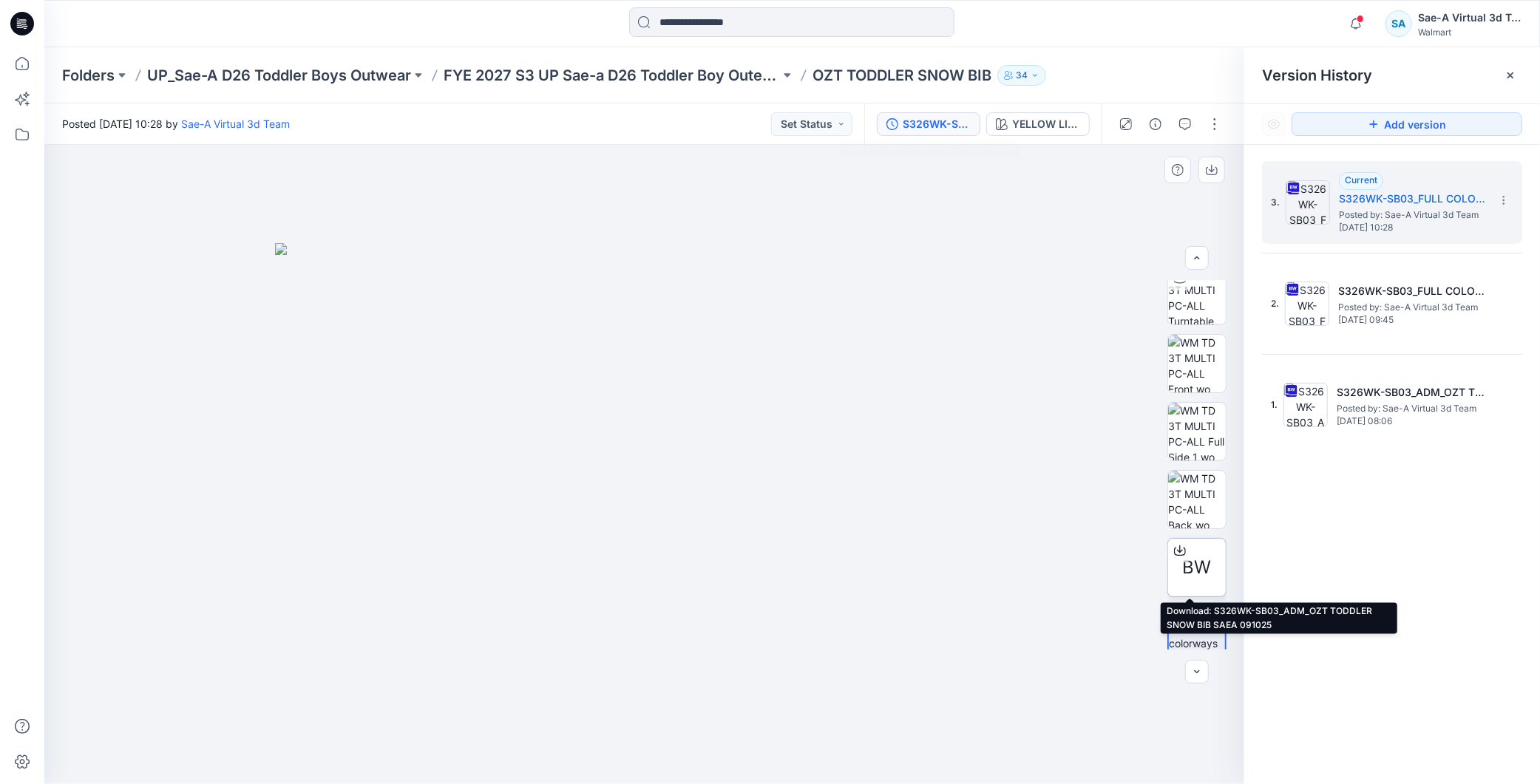
click at [731, 415] on icon at bounding box center [1180, 550] width 11 height 11
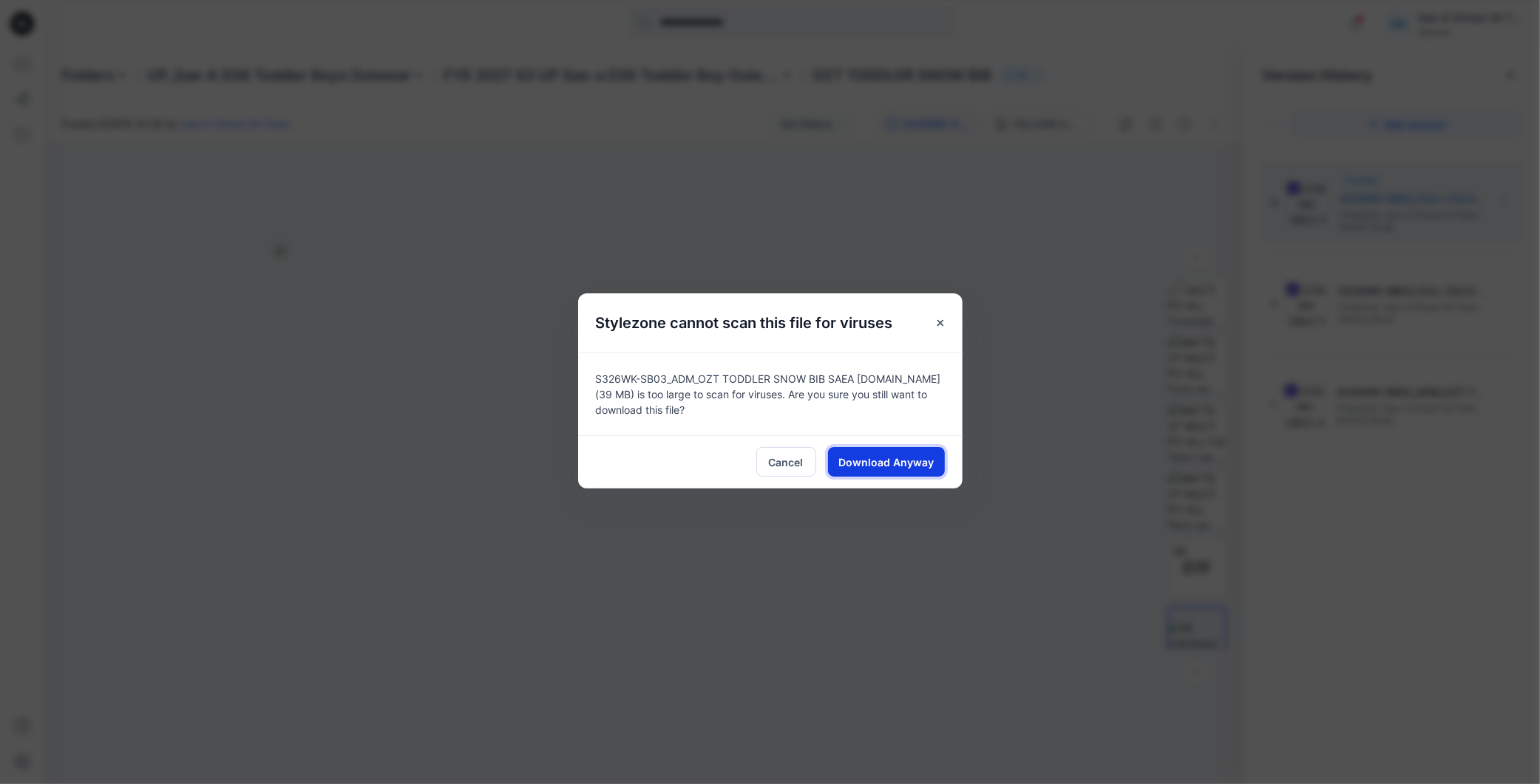
click at [731, 415] on span "Download Anyway" at bounding box center [886, 462] width 95 height 16
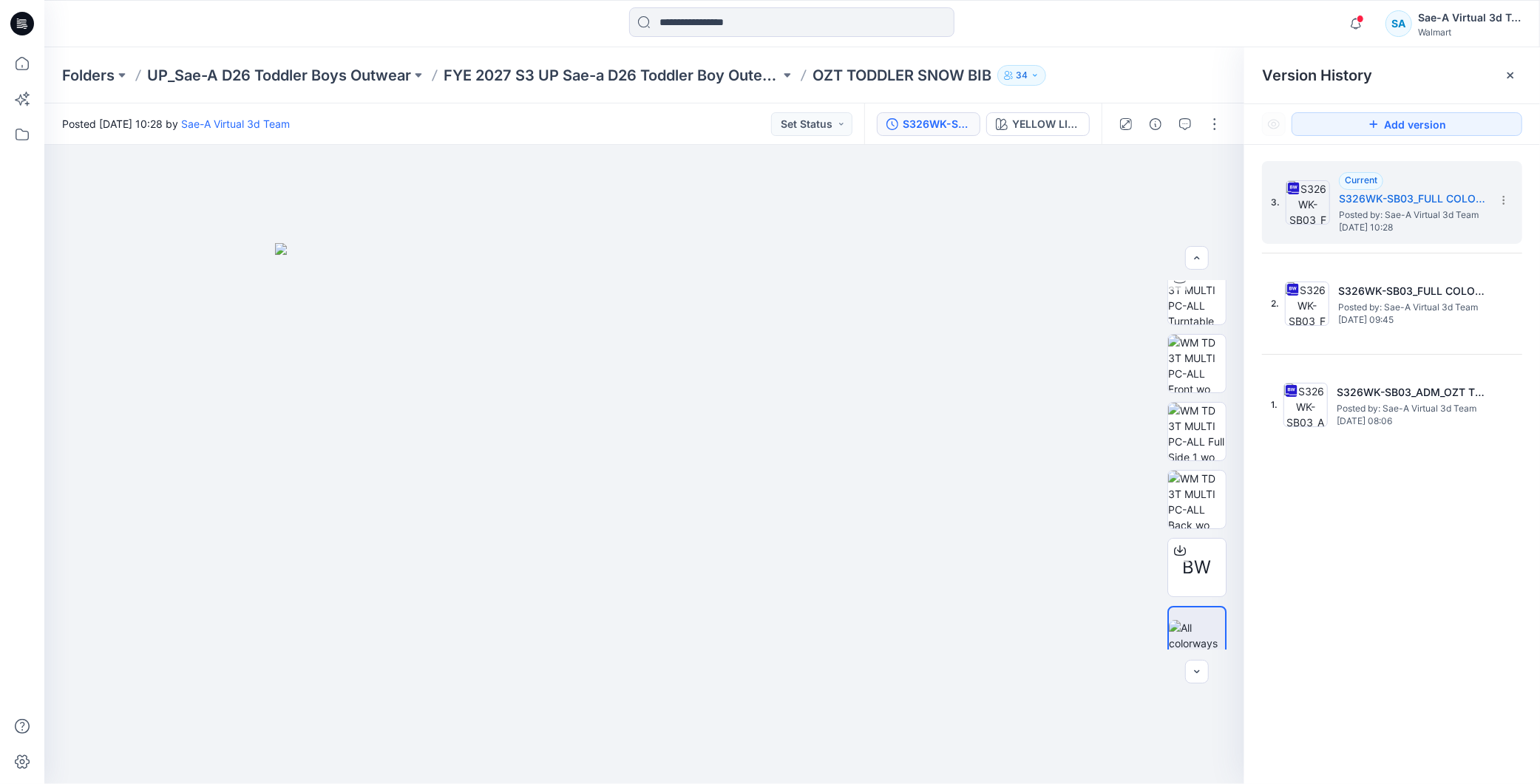
click at [26, 21] on icon at bounding box center [22, 23] width 24 height 24
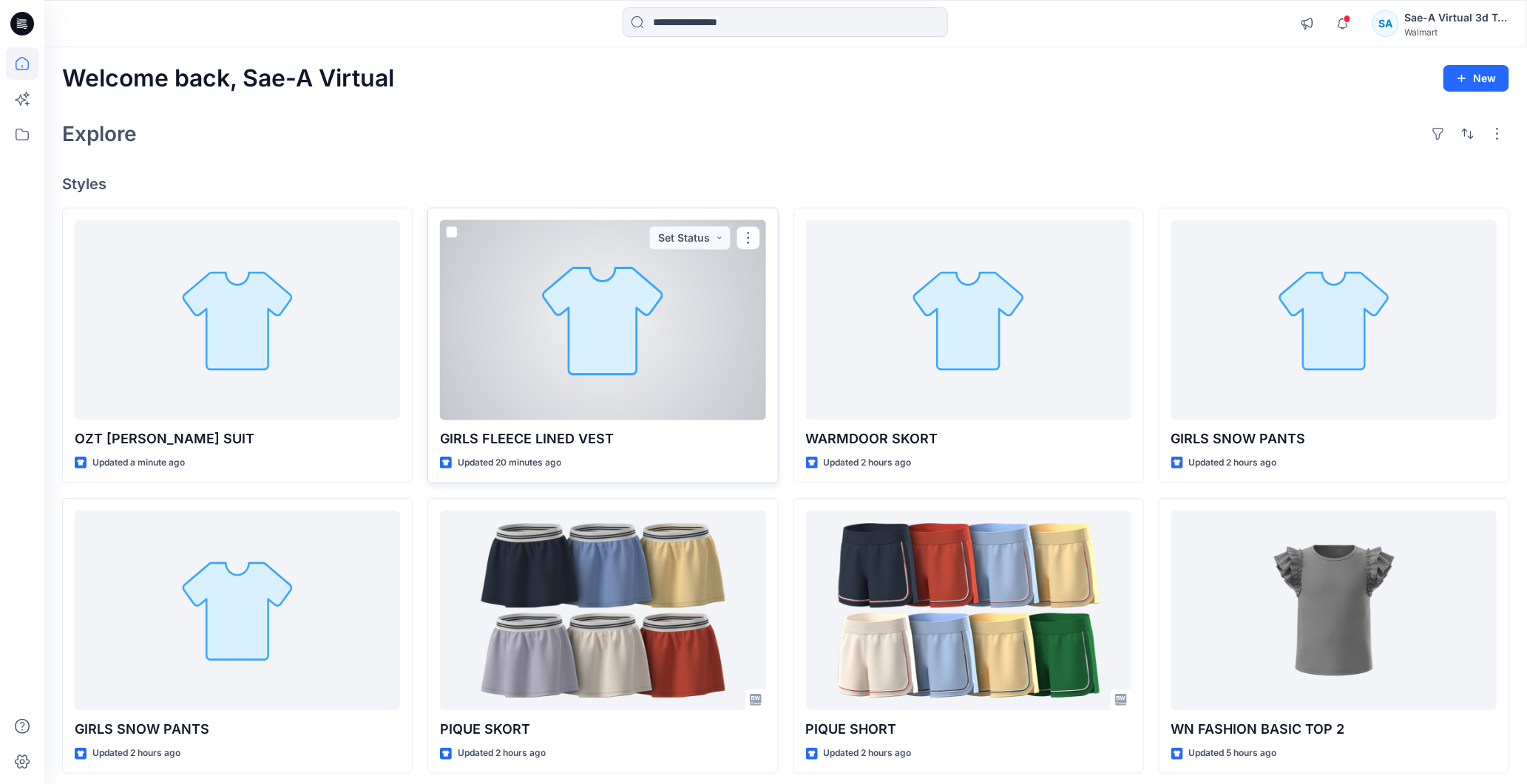
click at [589, 305] on div at bounding box center [602, 321] width 326 height 200
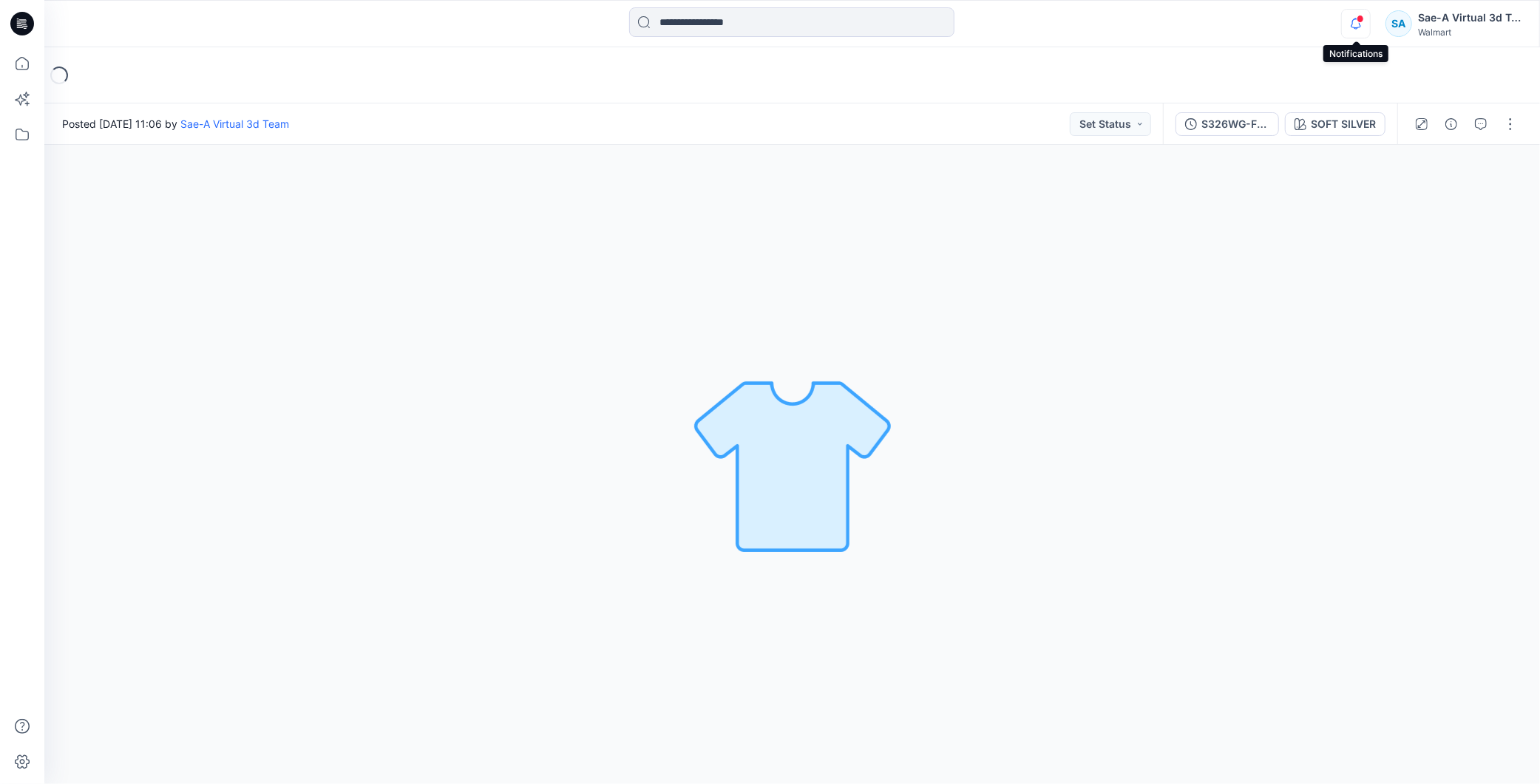
click at [731, 26] on icon "button" at bounding box center [1356, 24] width 28 height 30
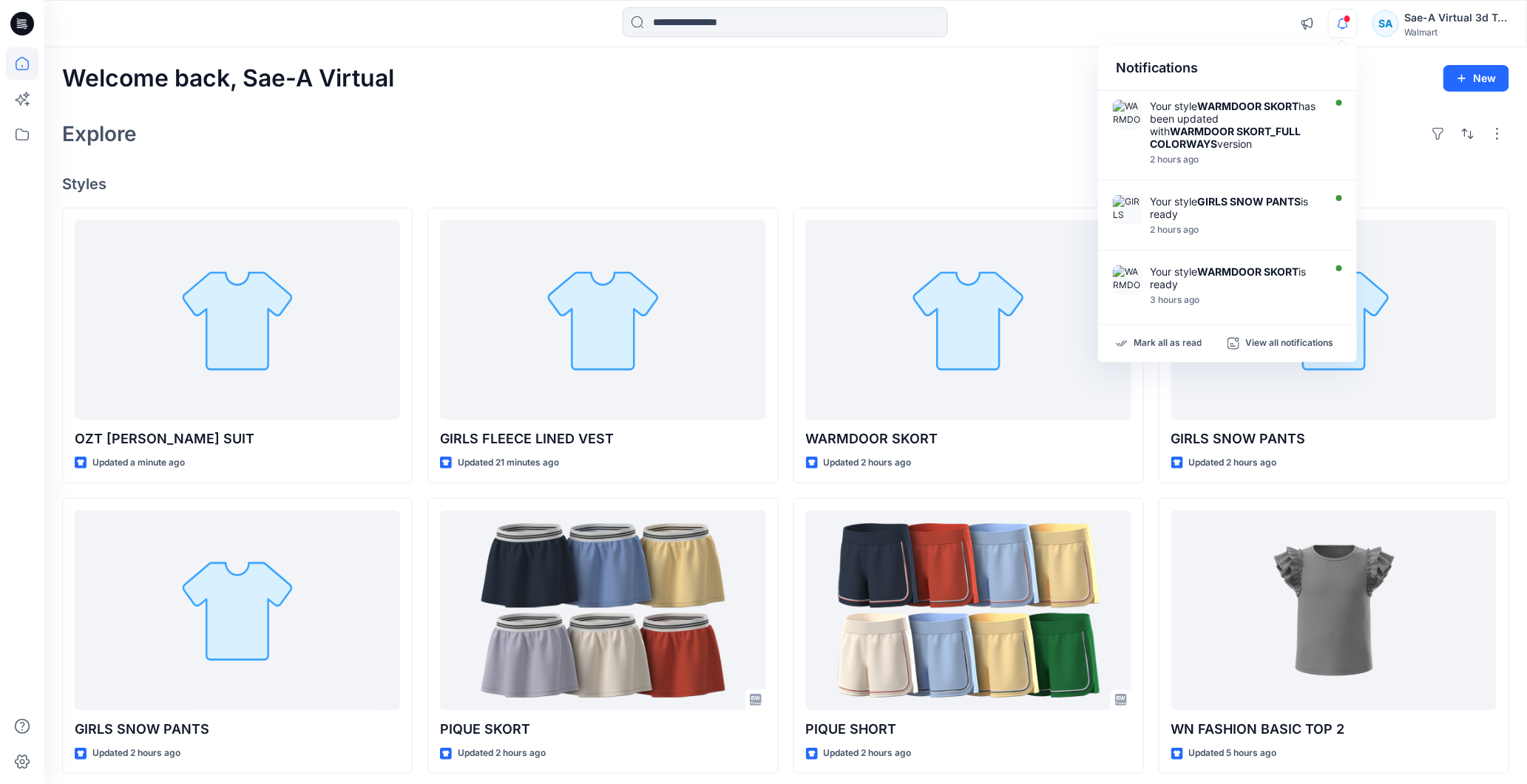
click at [731, 27] on icon "button" at bounding box center [1342, 24] width 28 height 30
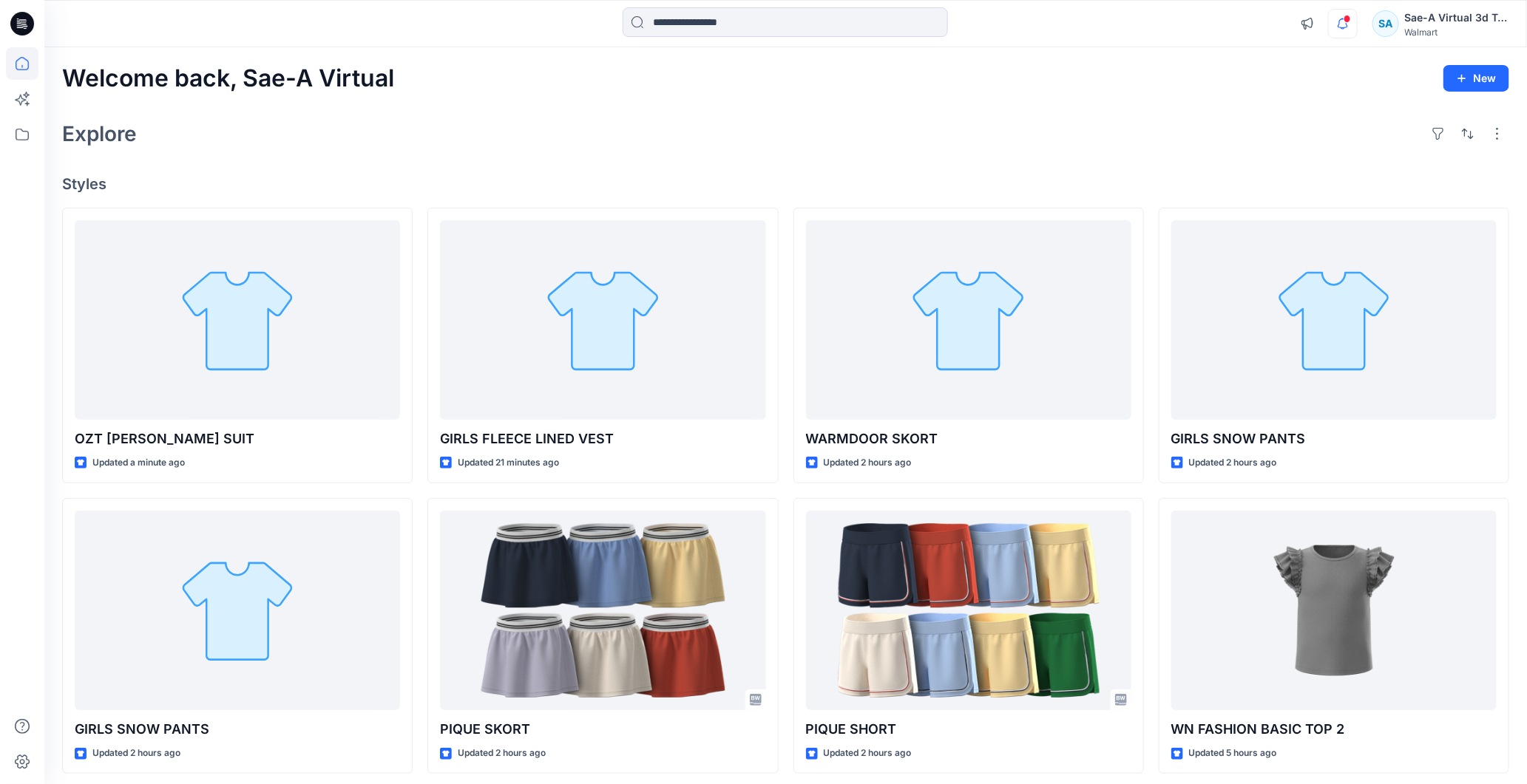
click at [731, 27] on icon "button" at bounding box center [1342, 24] width 28 height 30
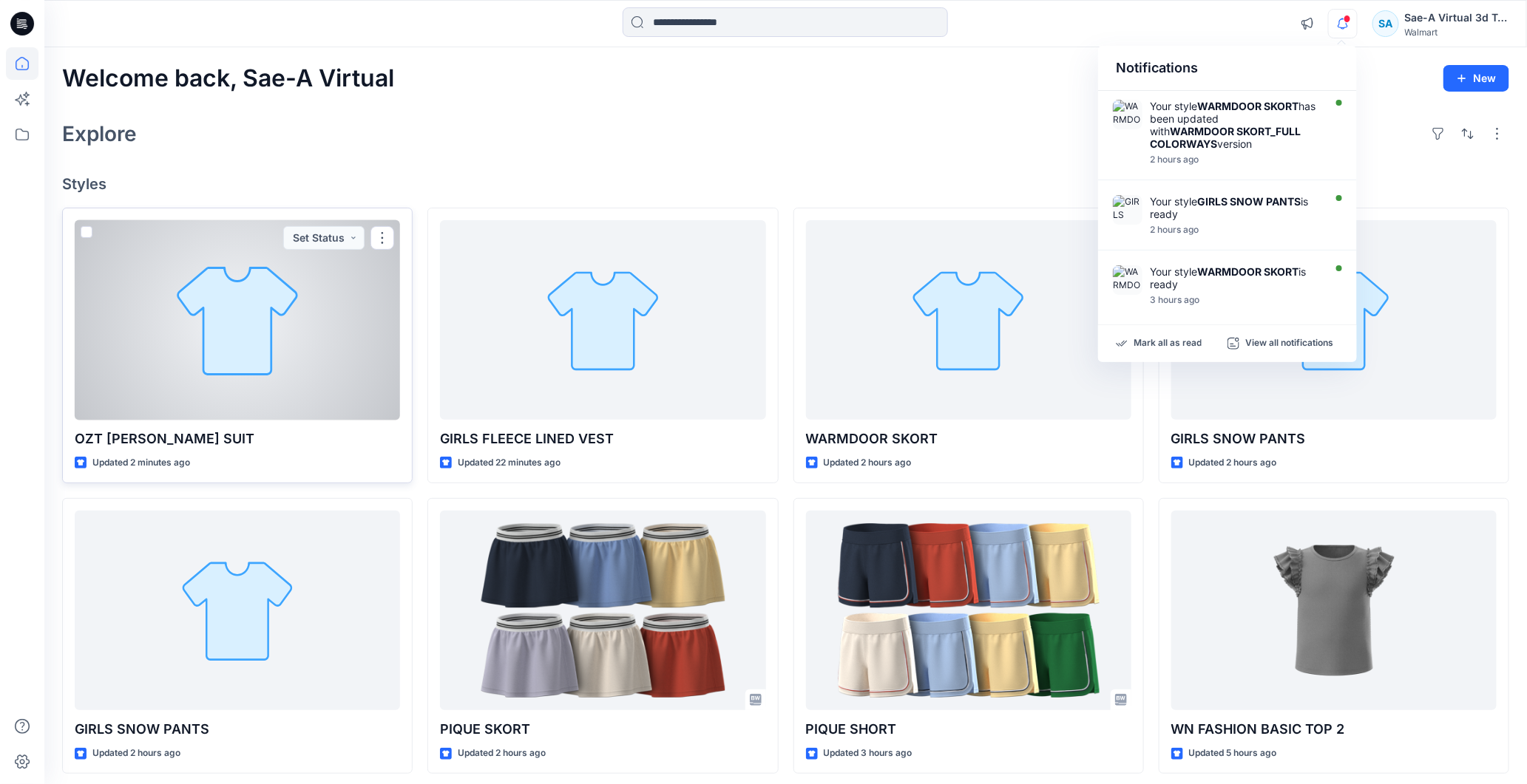
click at [271, 359] on div at bounding box center [237, 321] width 326 height 200
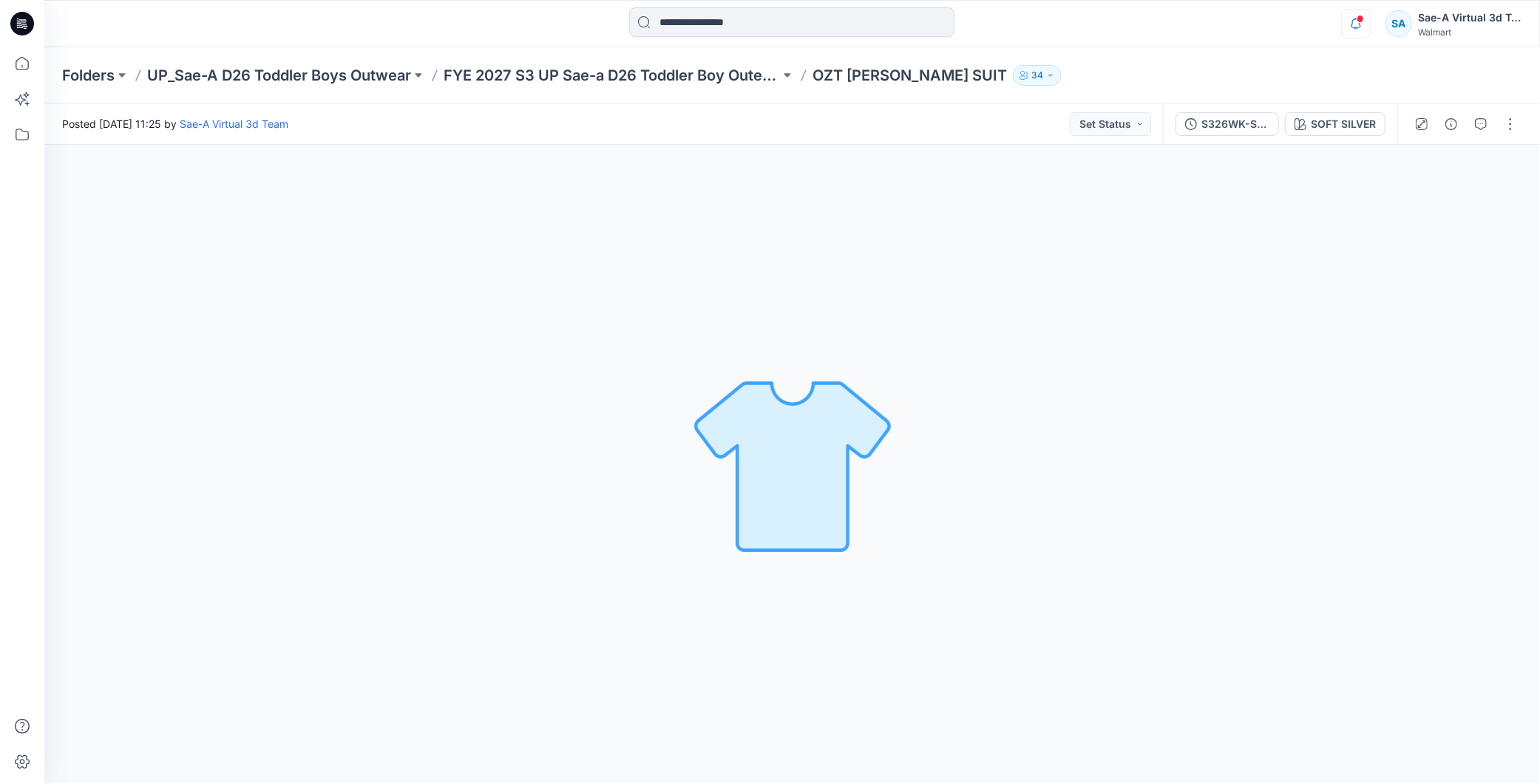
click at [731, 24] on icon "button" at bounding box center [1356, 24] width 28 height 30
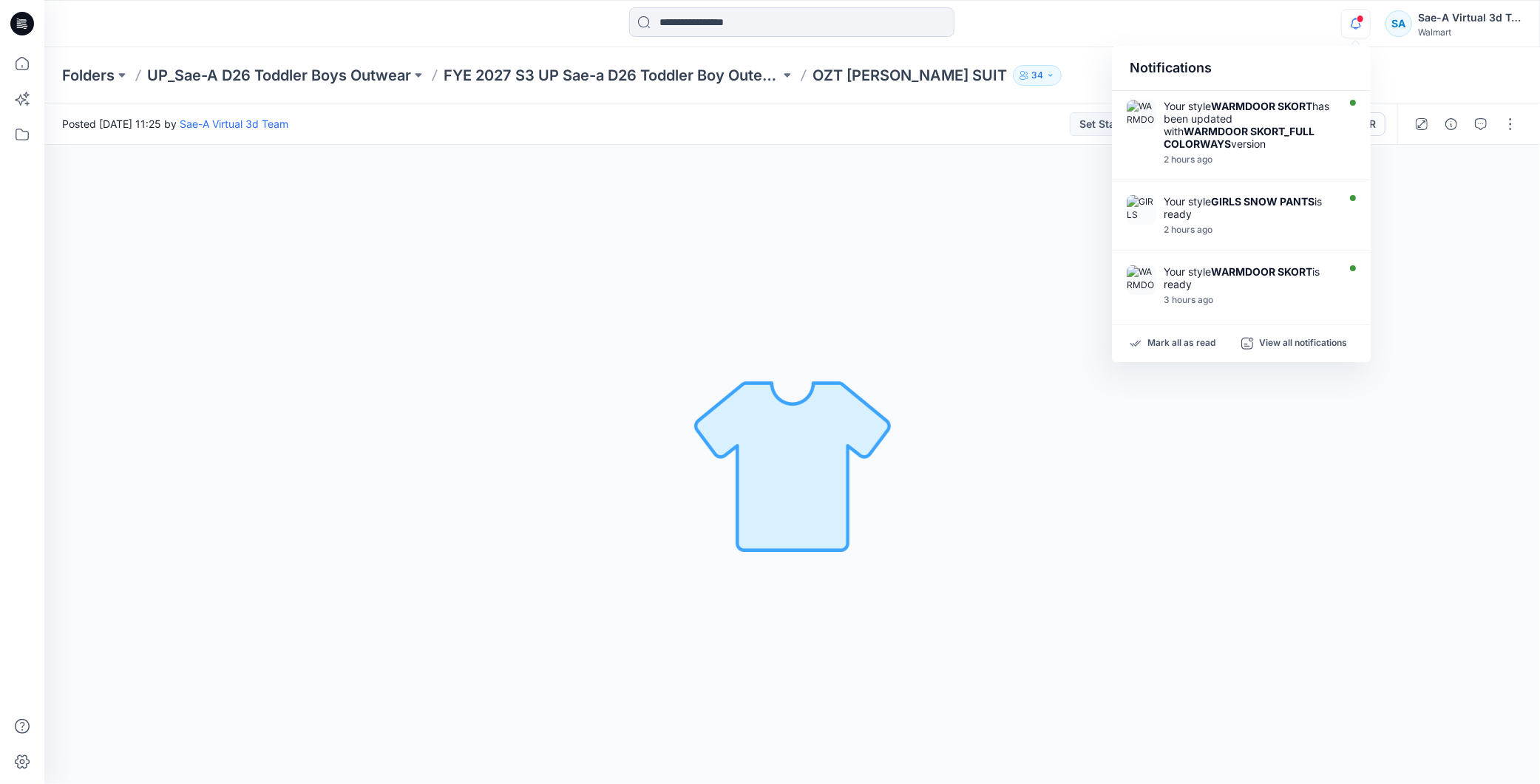
click at [731, 121] on div "Posted Friday, September 12, 2025 11:25 by Sae-A Virtual 3d Team Set Status" at bounding box center [604, 124] width 1119 height 41
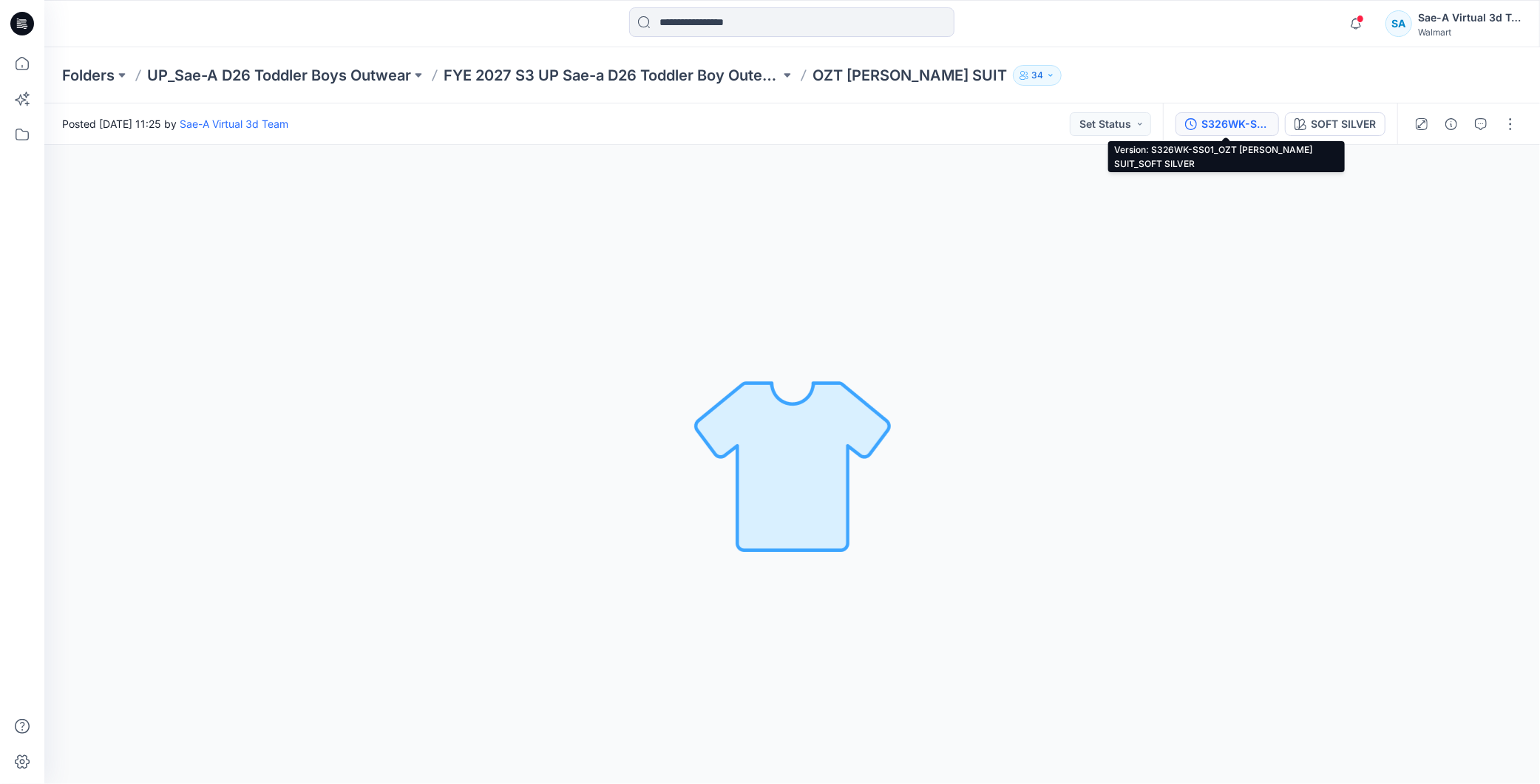
click at [731, 126] on div "S326WK-SS01_OZT TOD SNOW SUIT_SOFT SILVER" at bounding box center [1235, 124] width 68 height 16
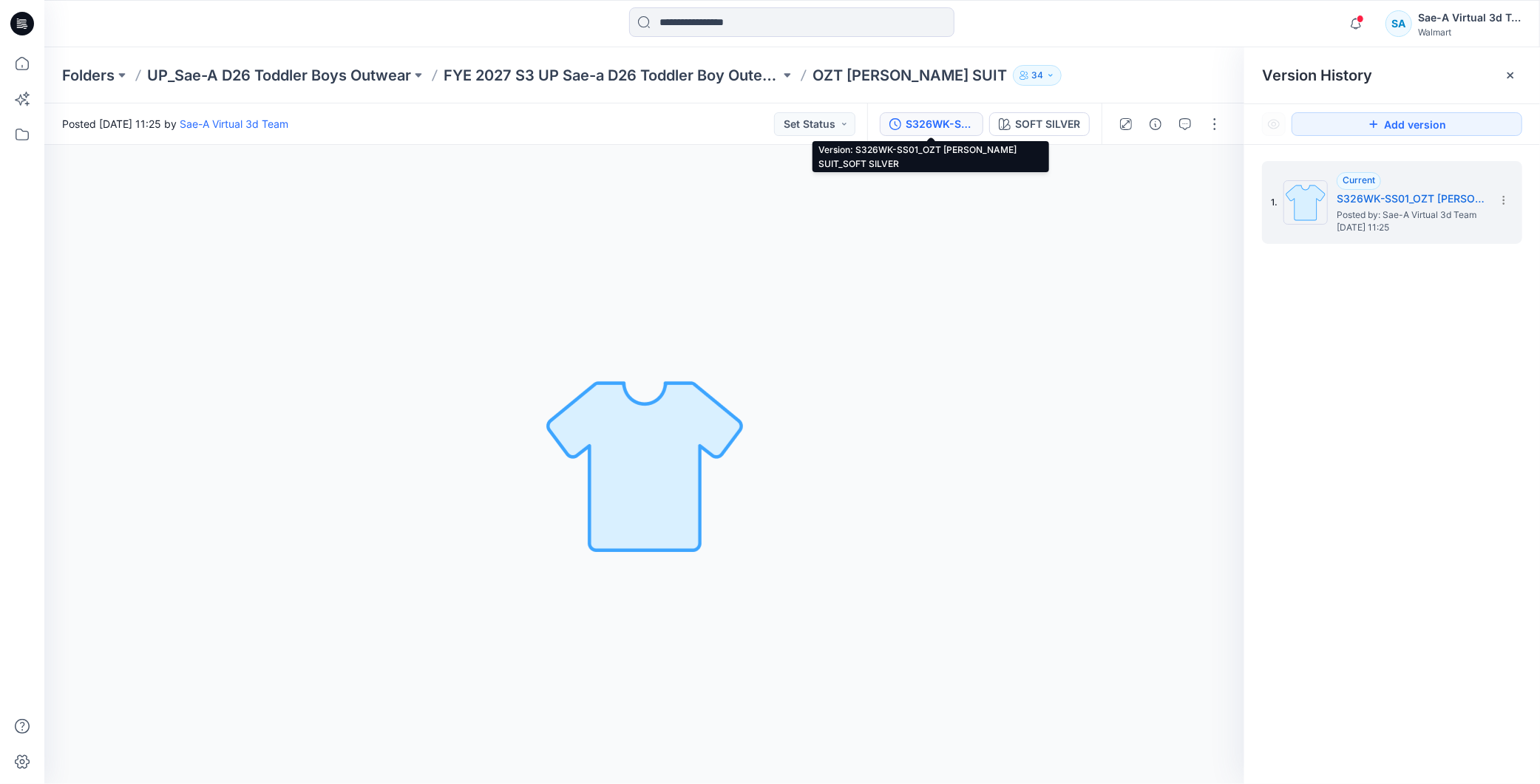
click at [731, 22] on span at bounding box center [1360, 19] width 7 height 8
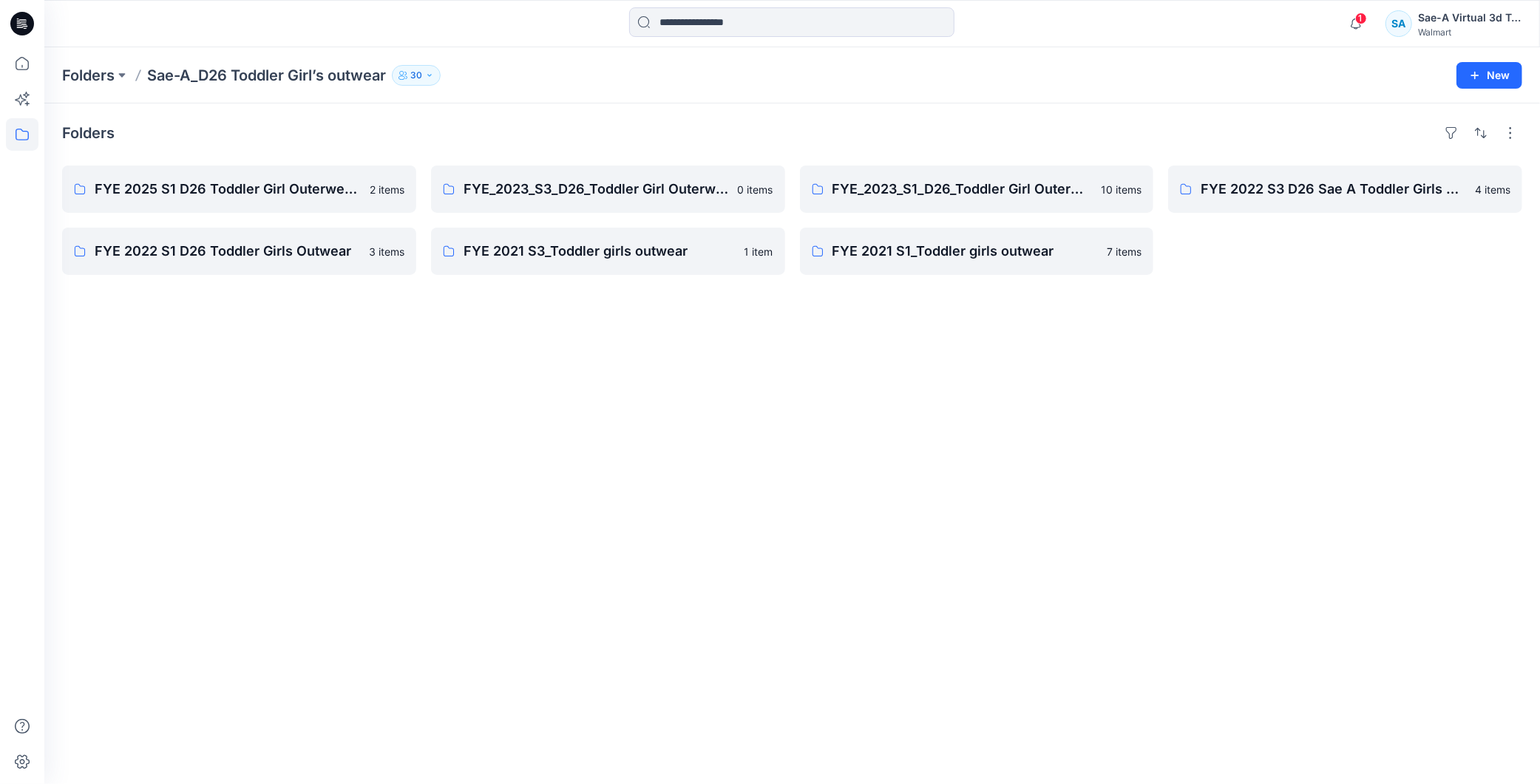
click at [766, 523] on div "Folders FYE 2025 S1 D26 Toddler Girl Outerwear Sae-a 2 items FYE 2022 S1 D26 To…" at bounding box center [792, 444] width 1496 height 681
click at [345, 513] on div "Folders FYE 2025 S1 D26 Toddler Girl Outerwear Sae-a 2 items FYE 2022 S1 D26 To…" at bounding box center [792, 444] width 1496 height 681
click at [353, 343] on div "Folders FYE 2025 S1 D26 Toddler Girl Outerwear Sae-a 2 items FYE 2022 S1 D26 To…" at bounding box center [792, 444] width 1496 height 681
click at [11, 11] on icon at bounding box center [22, 24] width 24 height 48
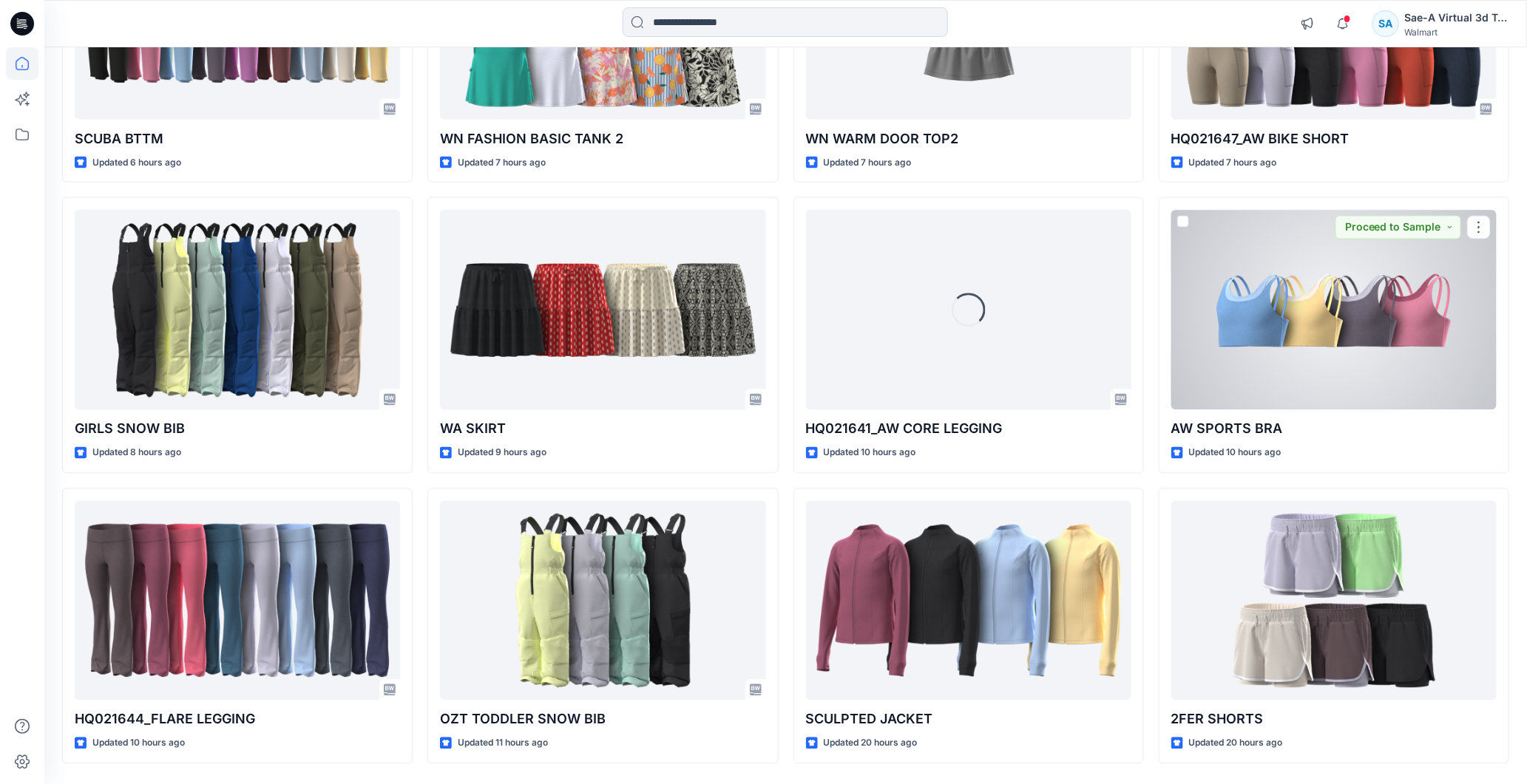
scroll to position [1223, 0]
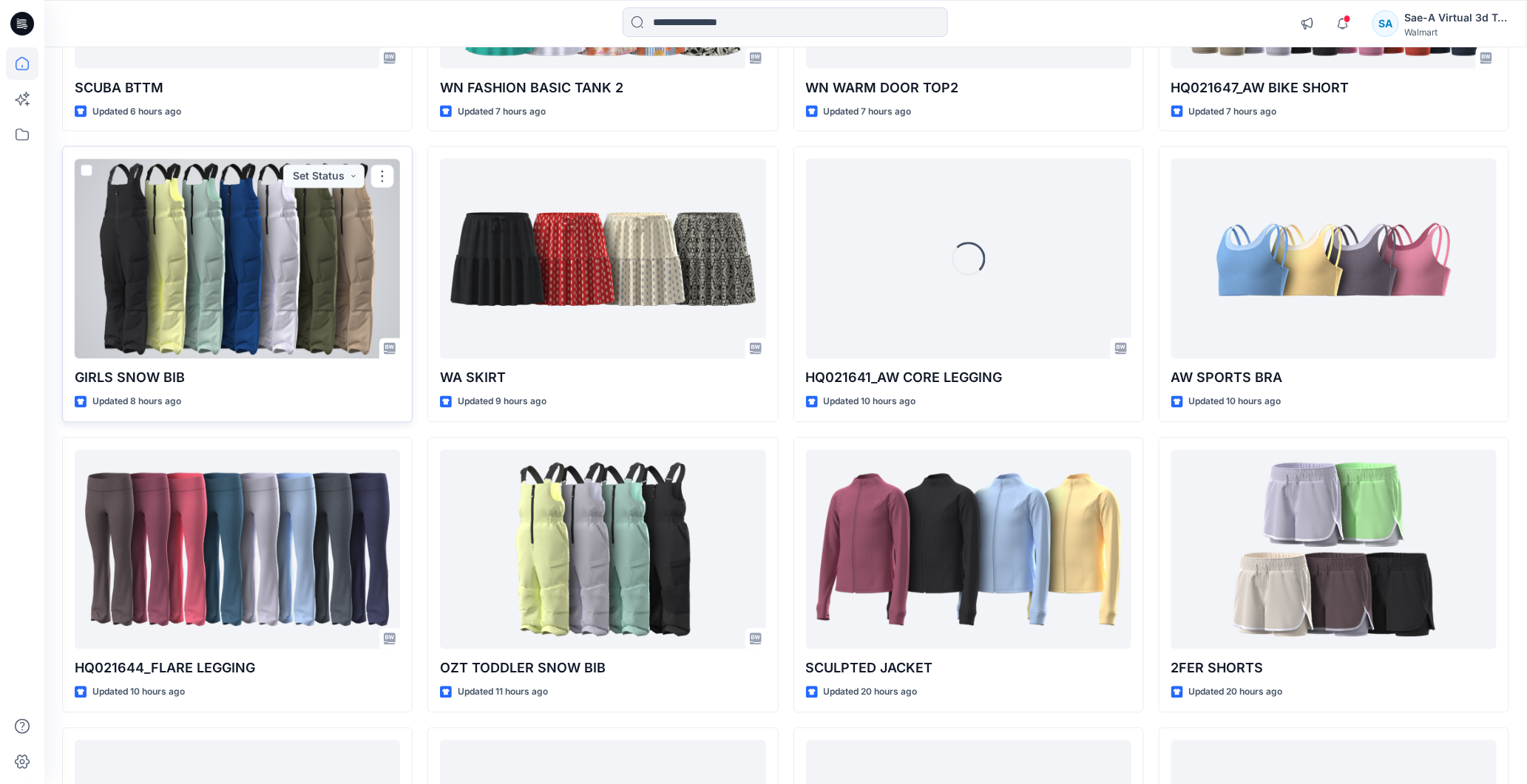
click at [231, 318] on div at bounding box center [237, 259] width 326 height 200
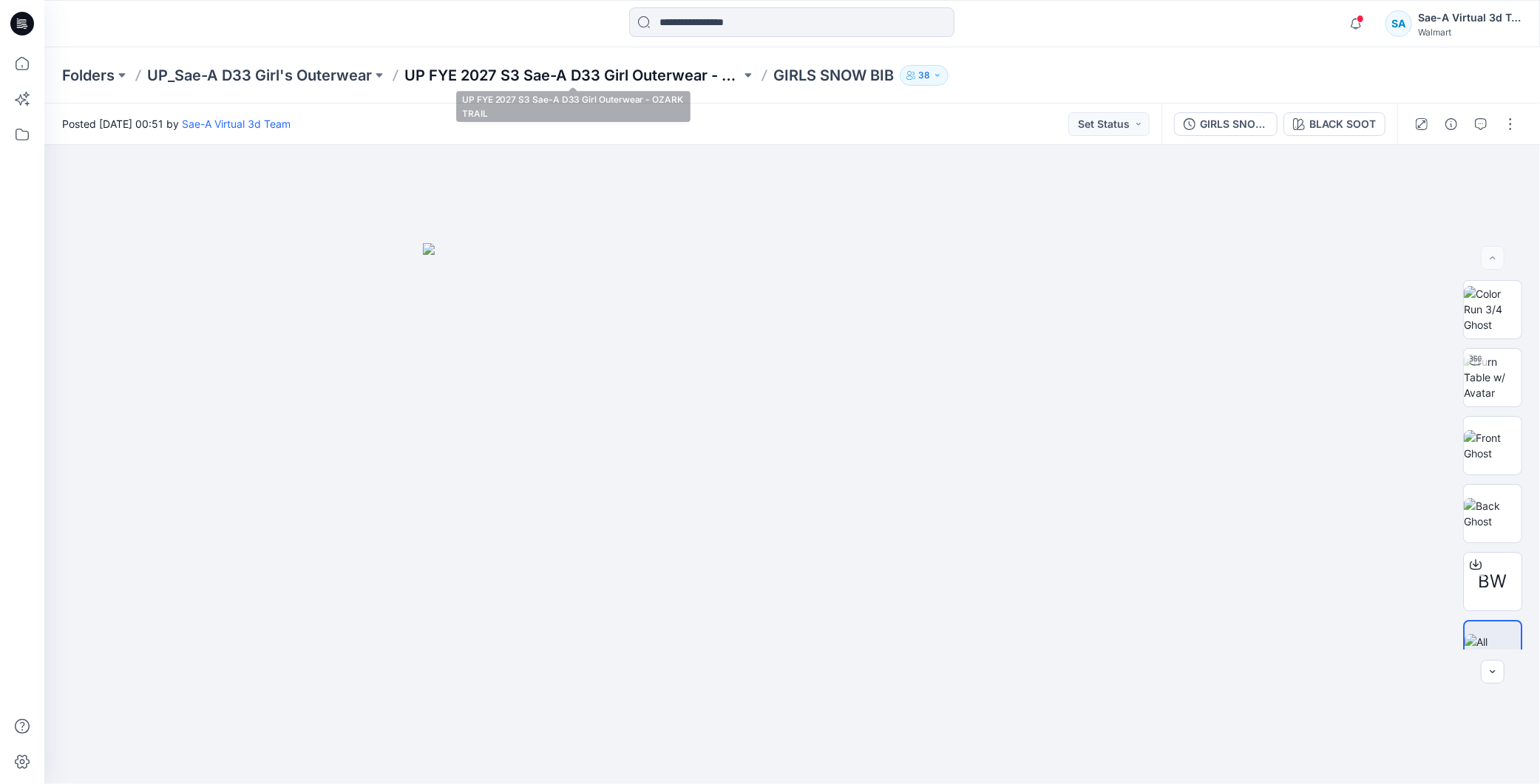
click at [592, 72] on p "UP FYE 2027 S3 Sae-A D33 Girl Outerwear - OZARK TRAIL" at bounding box center [573, 75] width 336 height 21
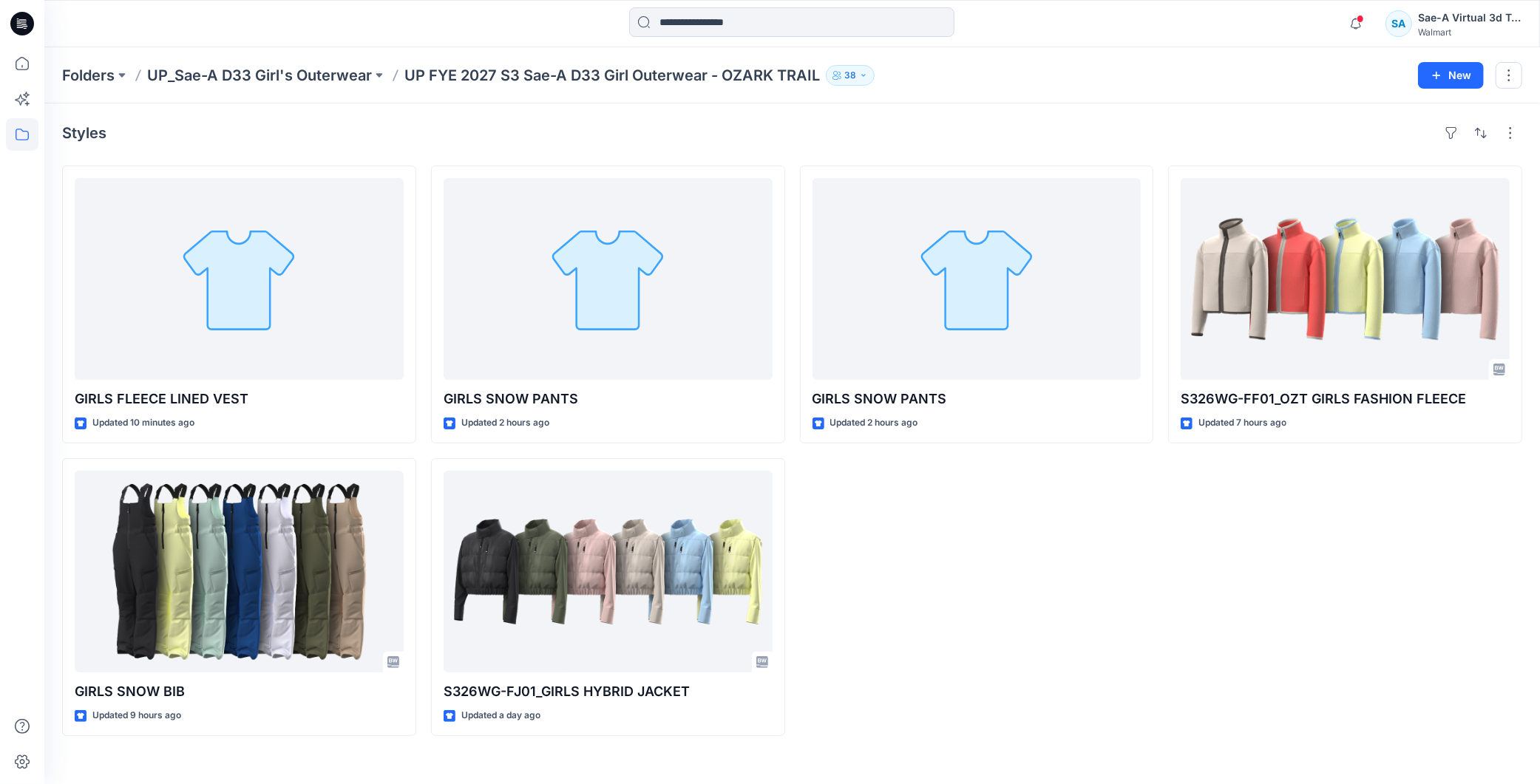
click at [996, 596] on div "GIRLS SNOW PANTS Updated 2 hours ago Set Status" at bounding box center [977, 451] width 354 height 571
click at [15, 25] on icon at bounding box center [22, 23] width 24 height 24
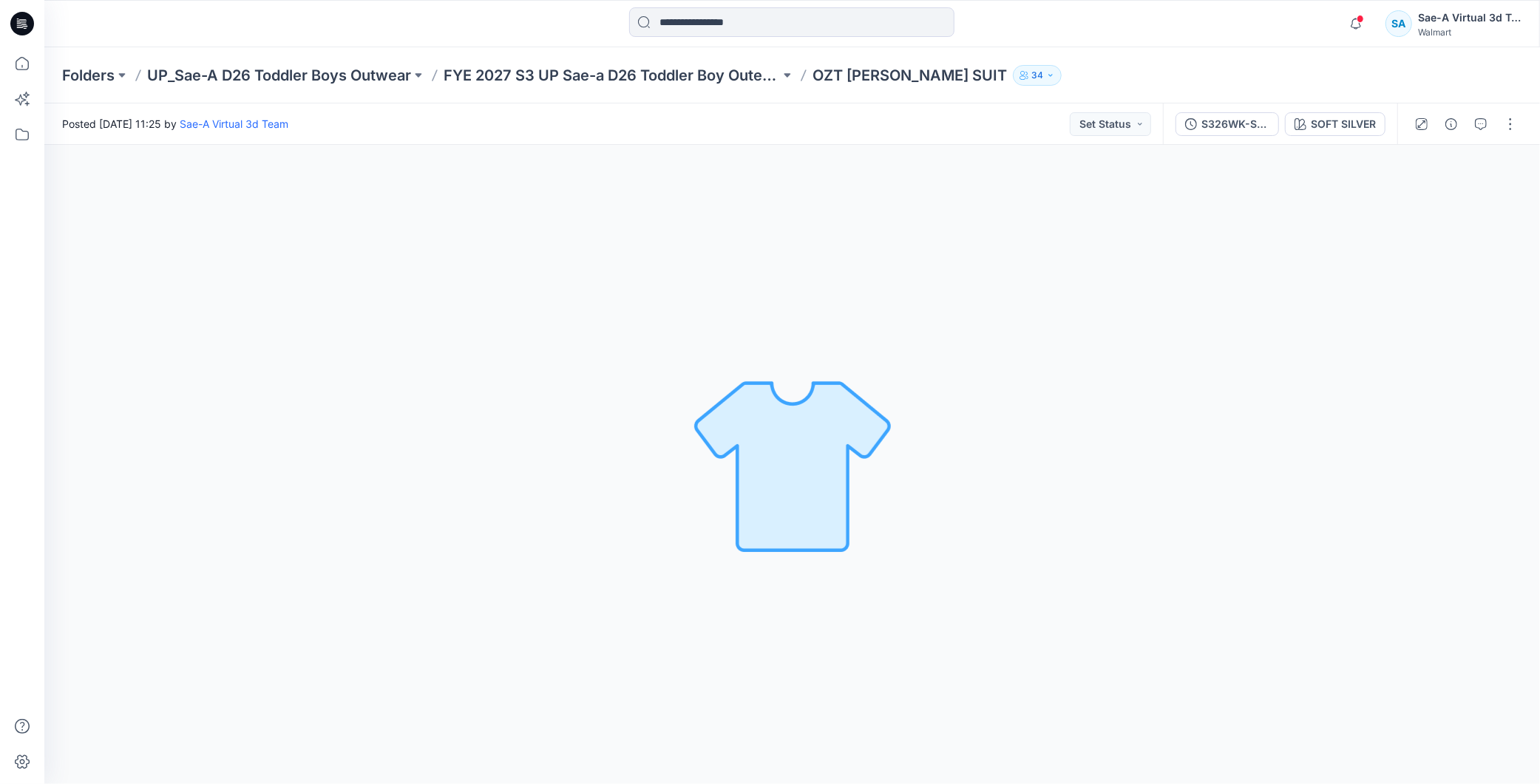
click at [18, 23] on icon at bounding box center [19, 23] width 4 height 1
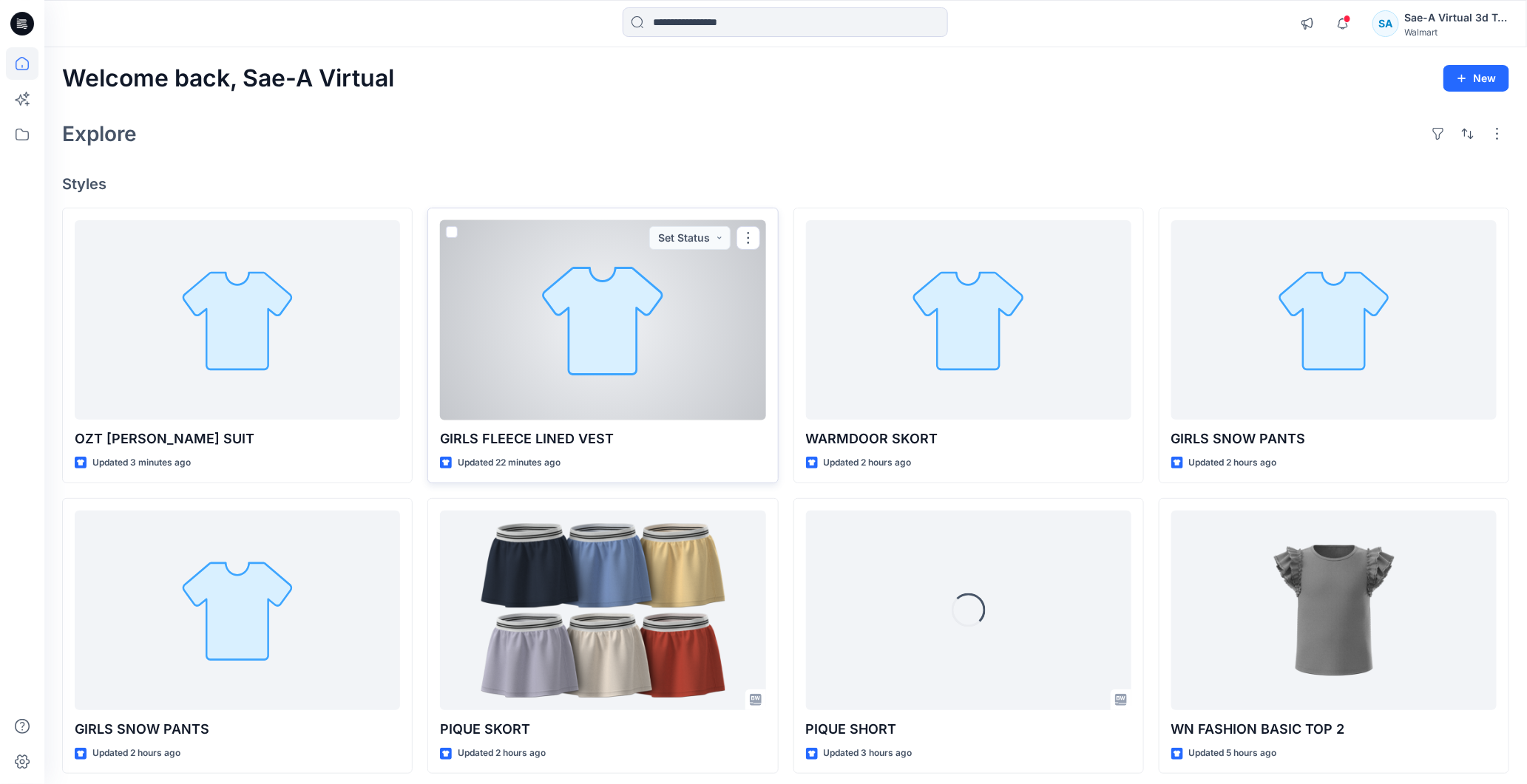
click at [604, 324] on div at bounding box center [602, 321] width 326 height 200
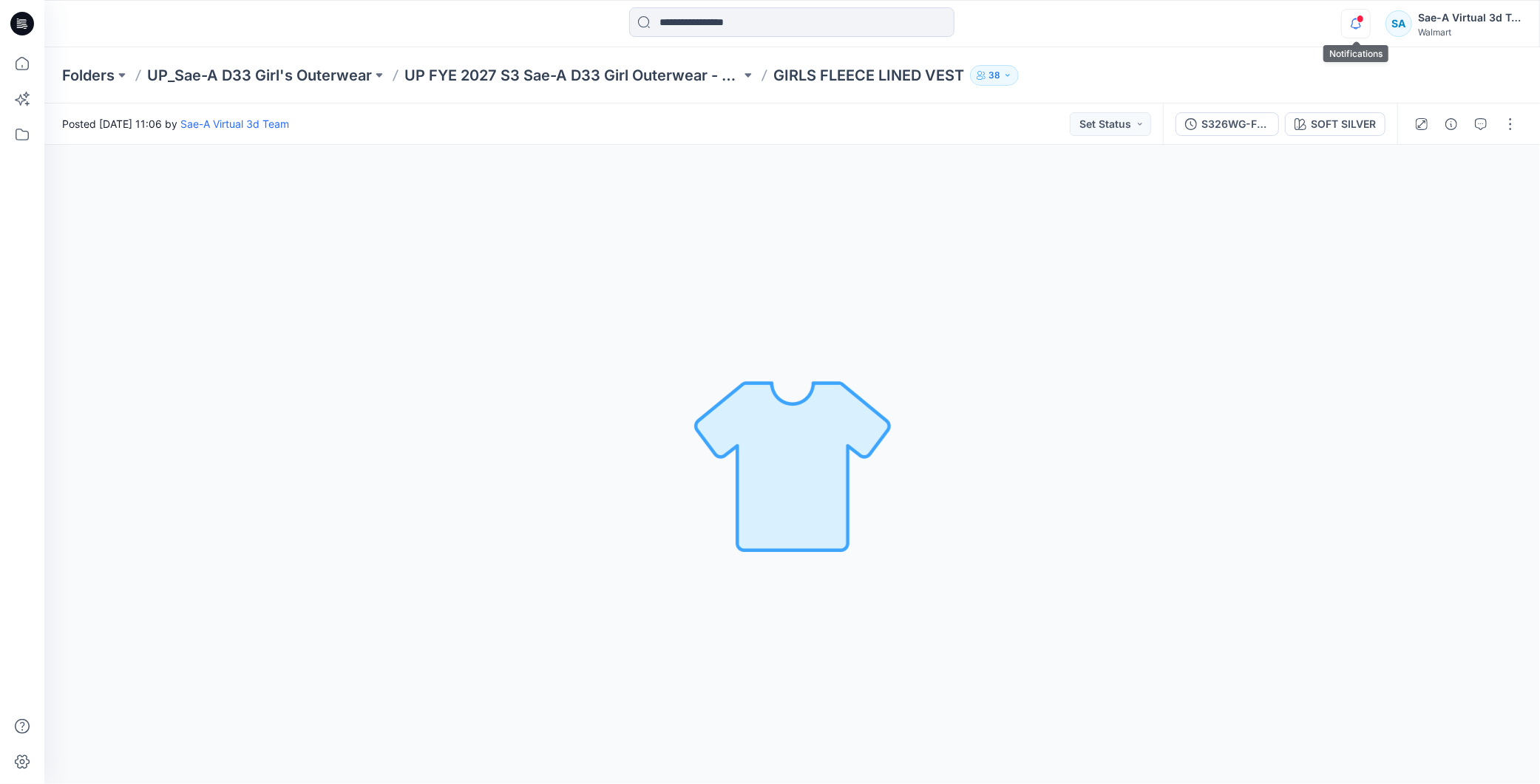
click at [1355, 25] on icon "button" at bounding box center [1356, 24] width 28 height 30
drag, startPoint x: 1371, startPoint y: 18, endPoint x: 1350, endPoint y: 22, distance: 21.4
click at [1364, 19] on div "Notifications Your style WARMDOOR SKORT has been updated with WARMDOOR SKORT_FU…" at bounding box center [1432, 24] width 181 height 33
click at [1350, 22] on icon "button" at bounding box center [1356, 24] width 28 height 30
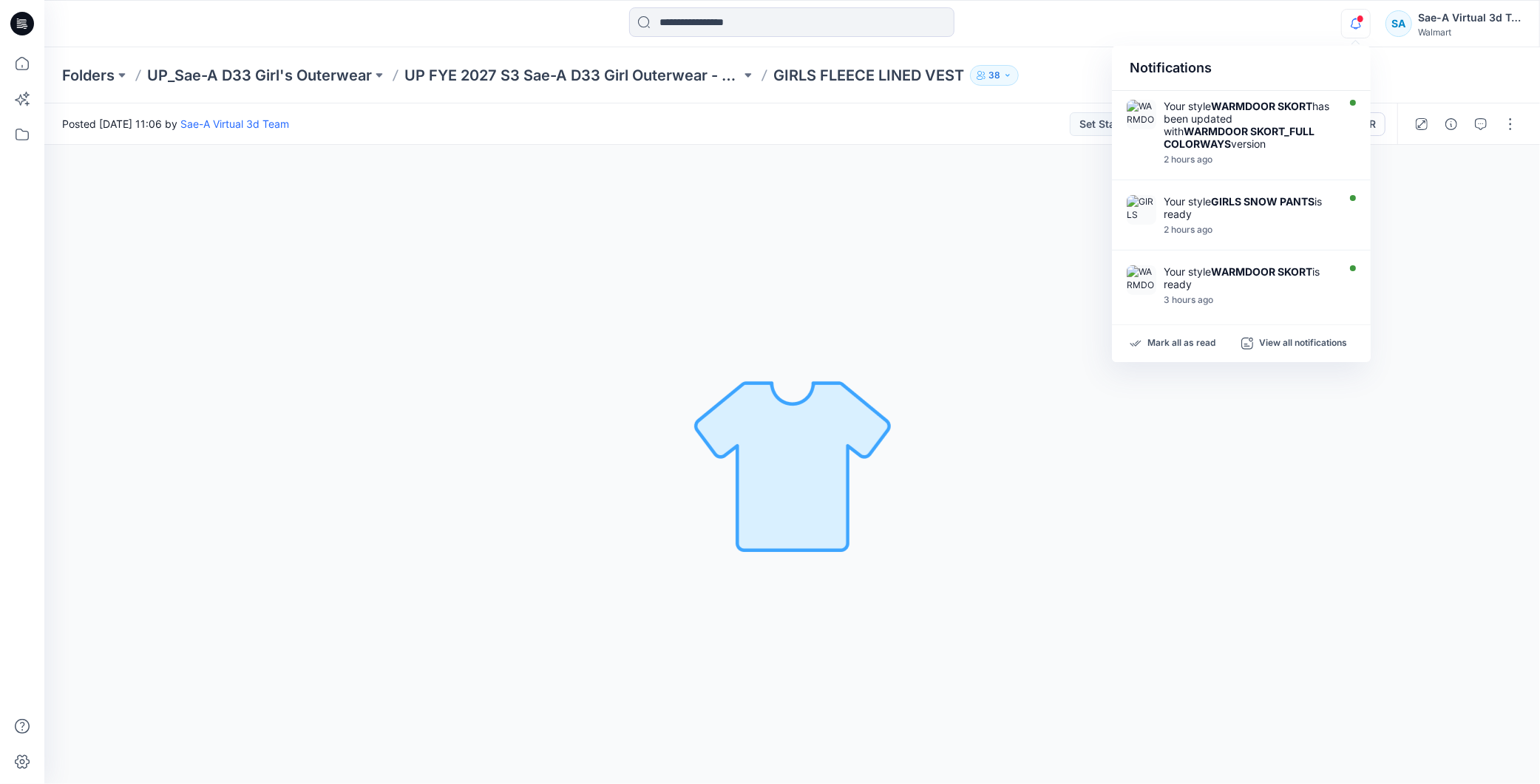
click at [1361, 23] on icon "button" at bounding box center [1356, 24] width 28 height 30
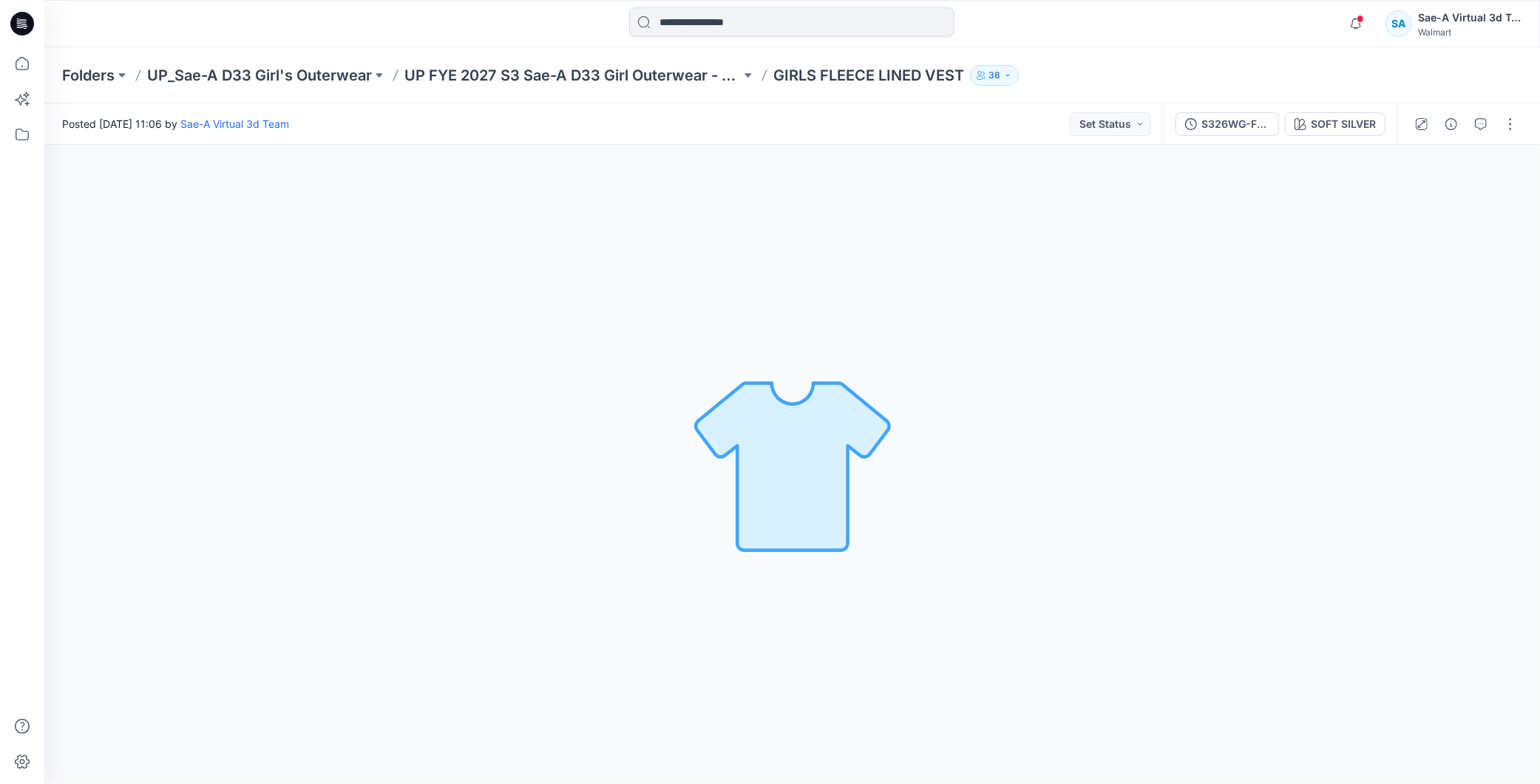
click at [1360, 22] on span at bounding box center [1360, 19] width 7 height 8
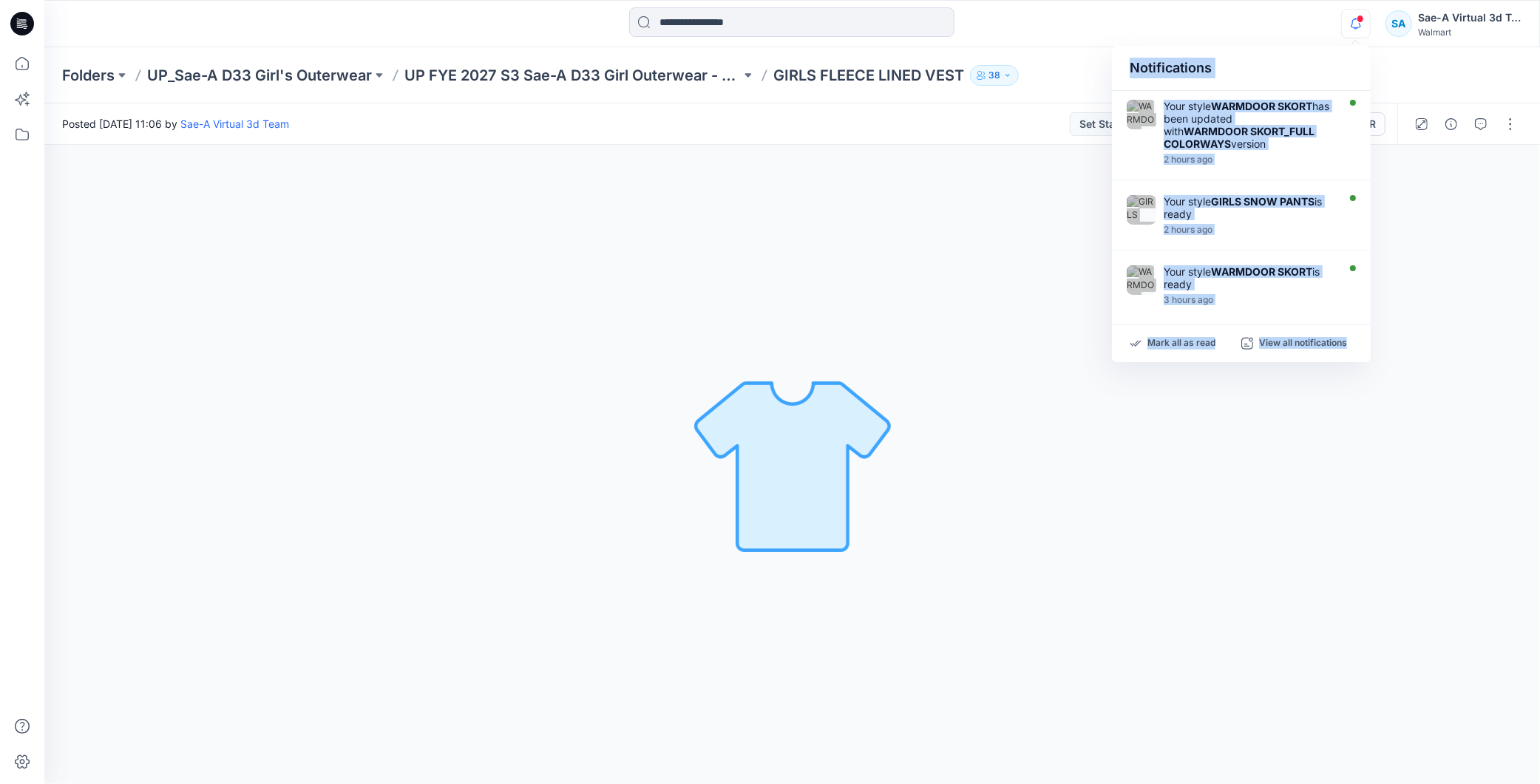
click at [1239, 74] on div "Notifications" at bounding box center [1241, 68] width 258 height 45
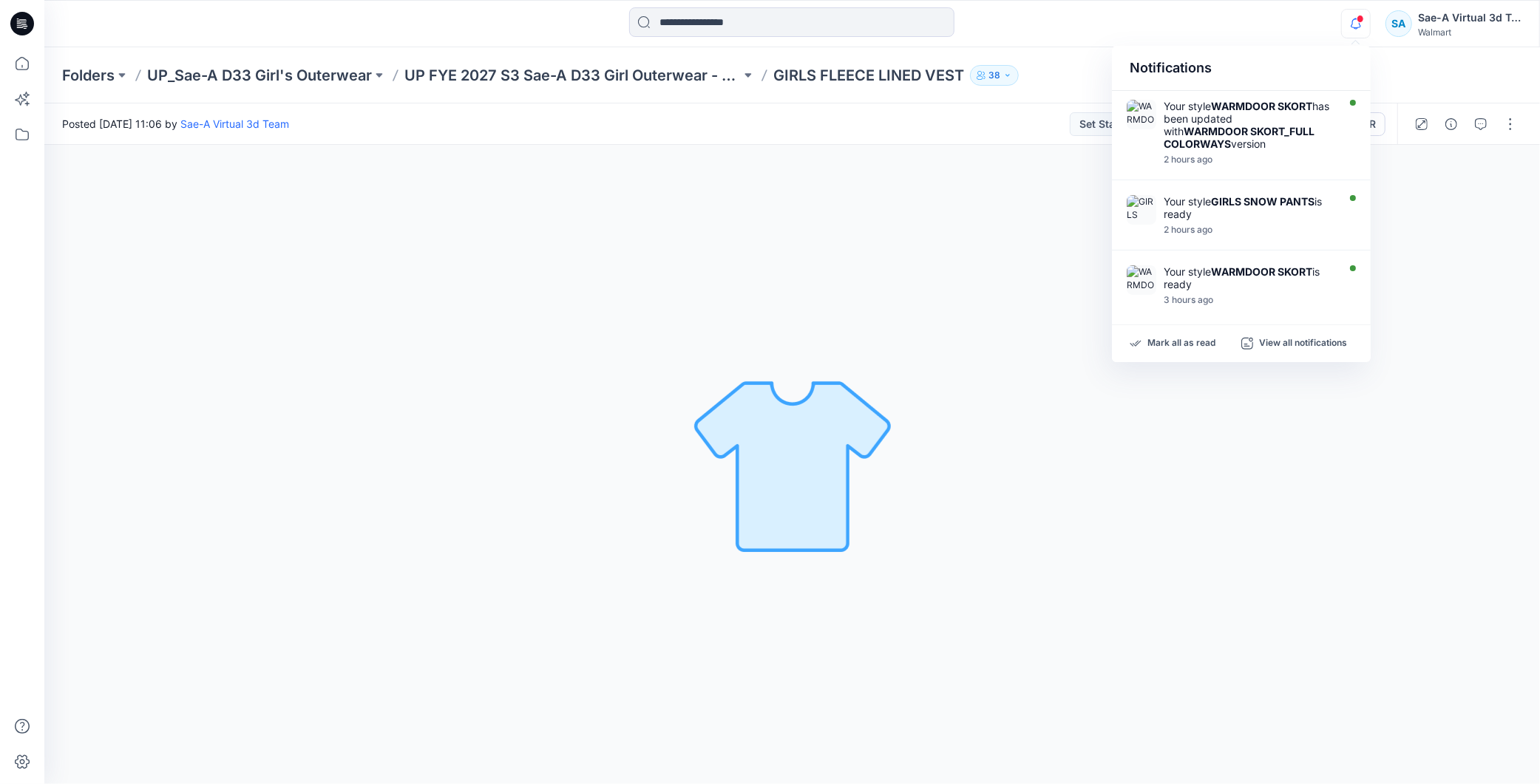
click at [1359, 25] on icon "button" at bounding box center [1356, 24] width 28 height 30
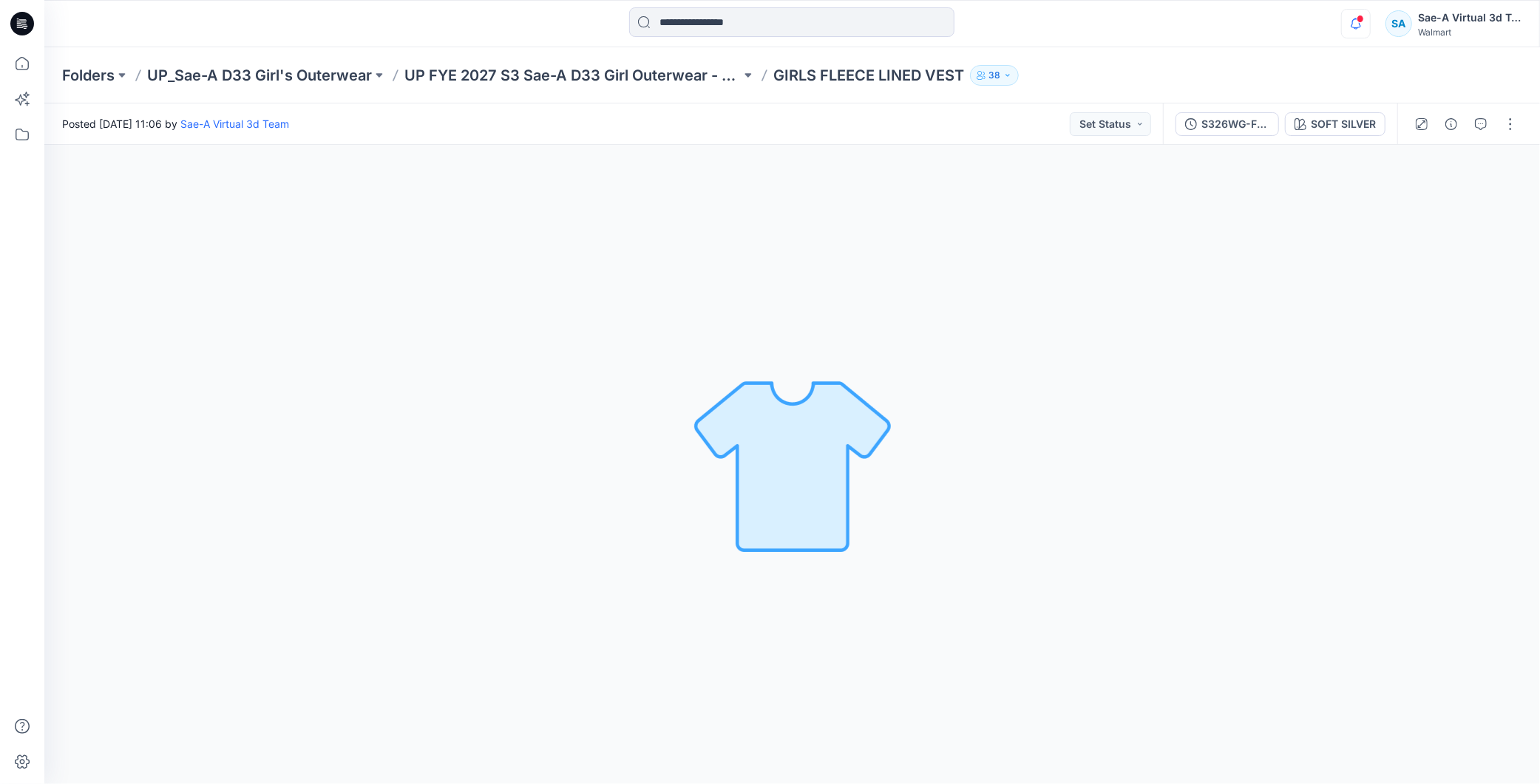
click at [1359, 25] on icon "button" at bounding box center [1356, 24] width 11 height 10
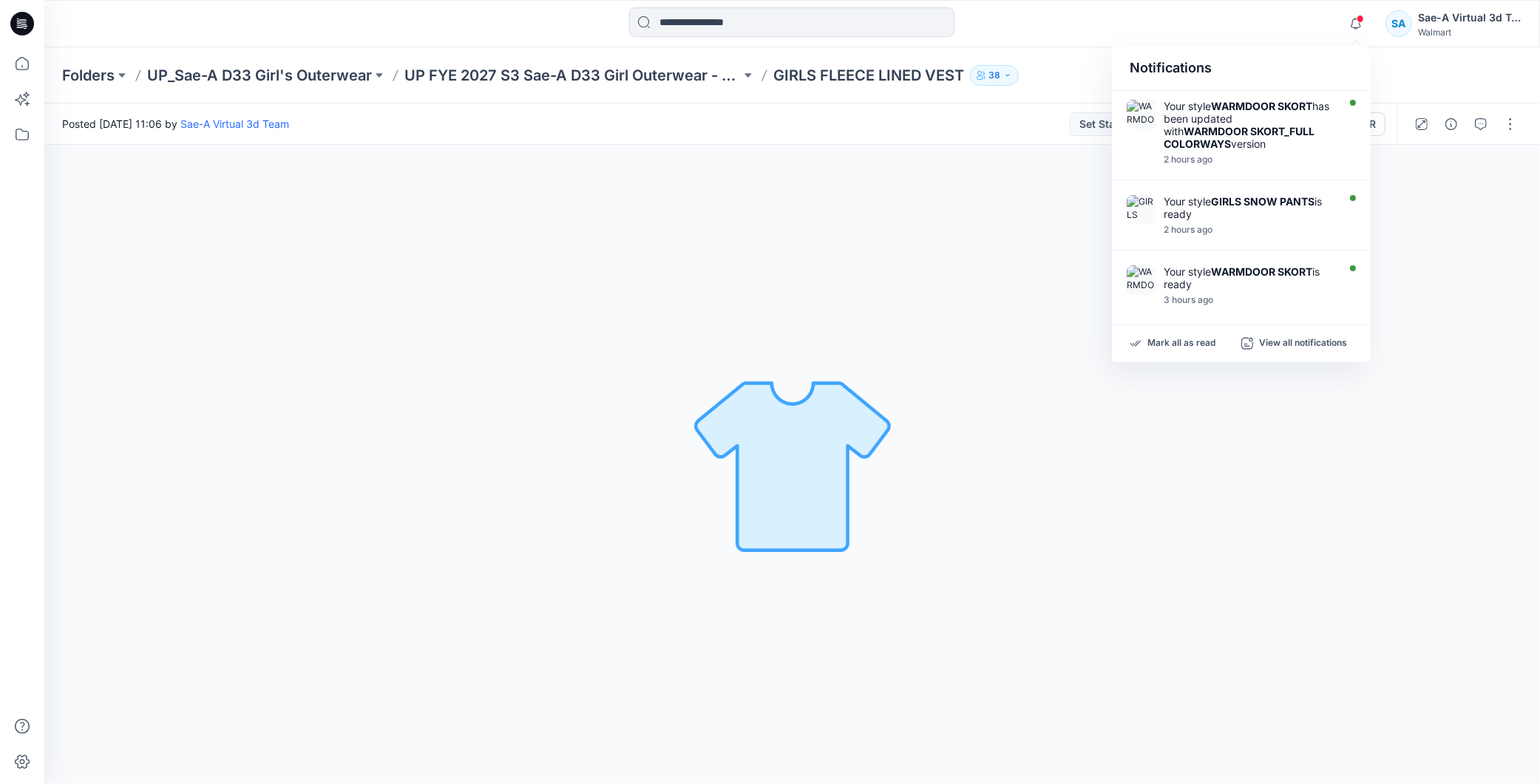
click at [1359, 16] on span at bounding box center [1360, 19] width 7 height 8
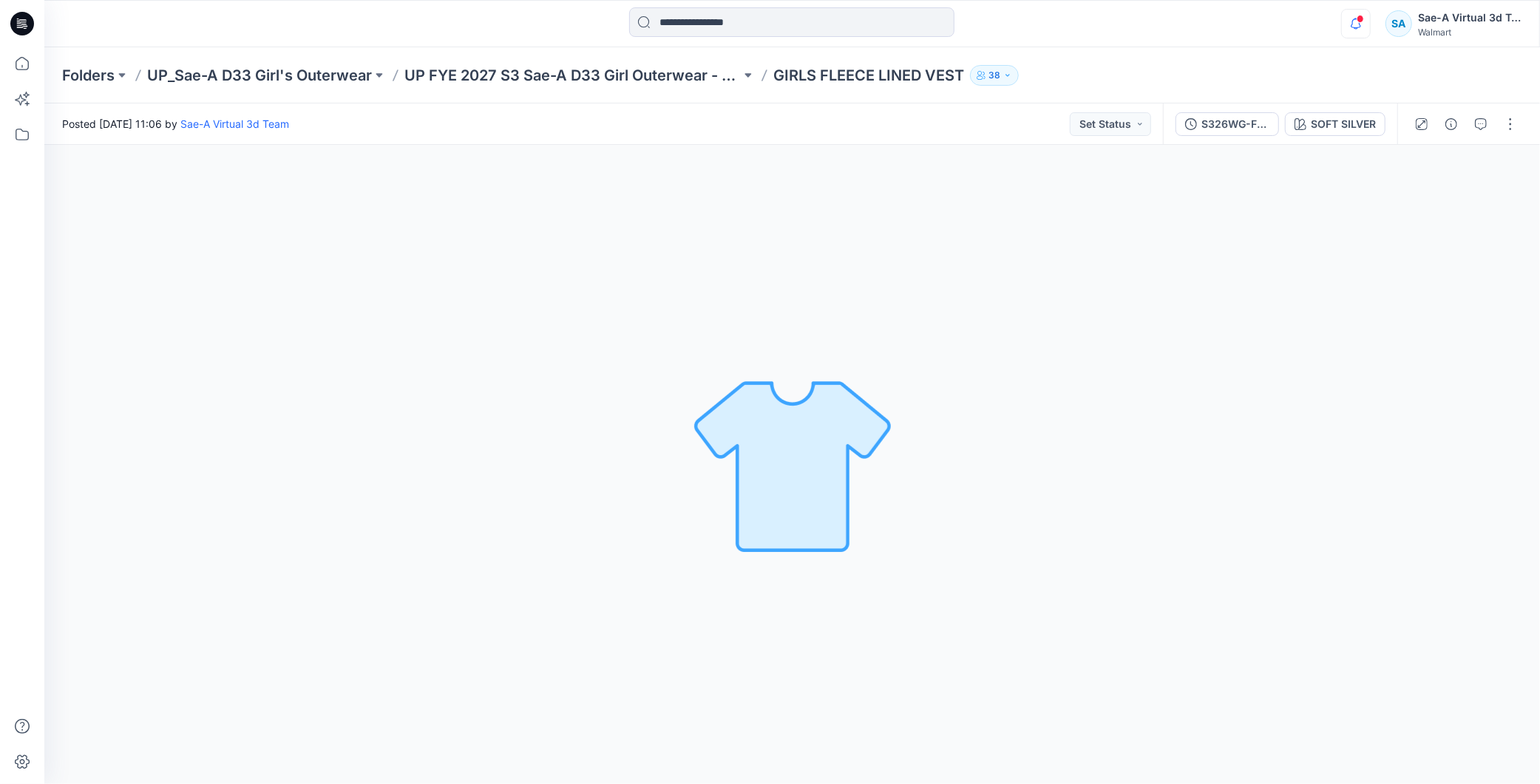
click at [1359, 16] on span at bounding box center [1360, 19] width 7 height 8
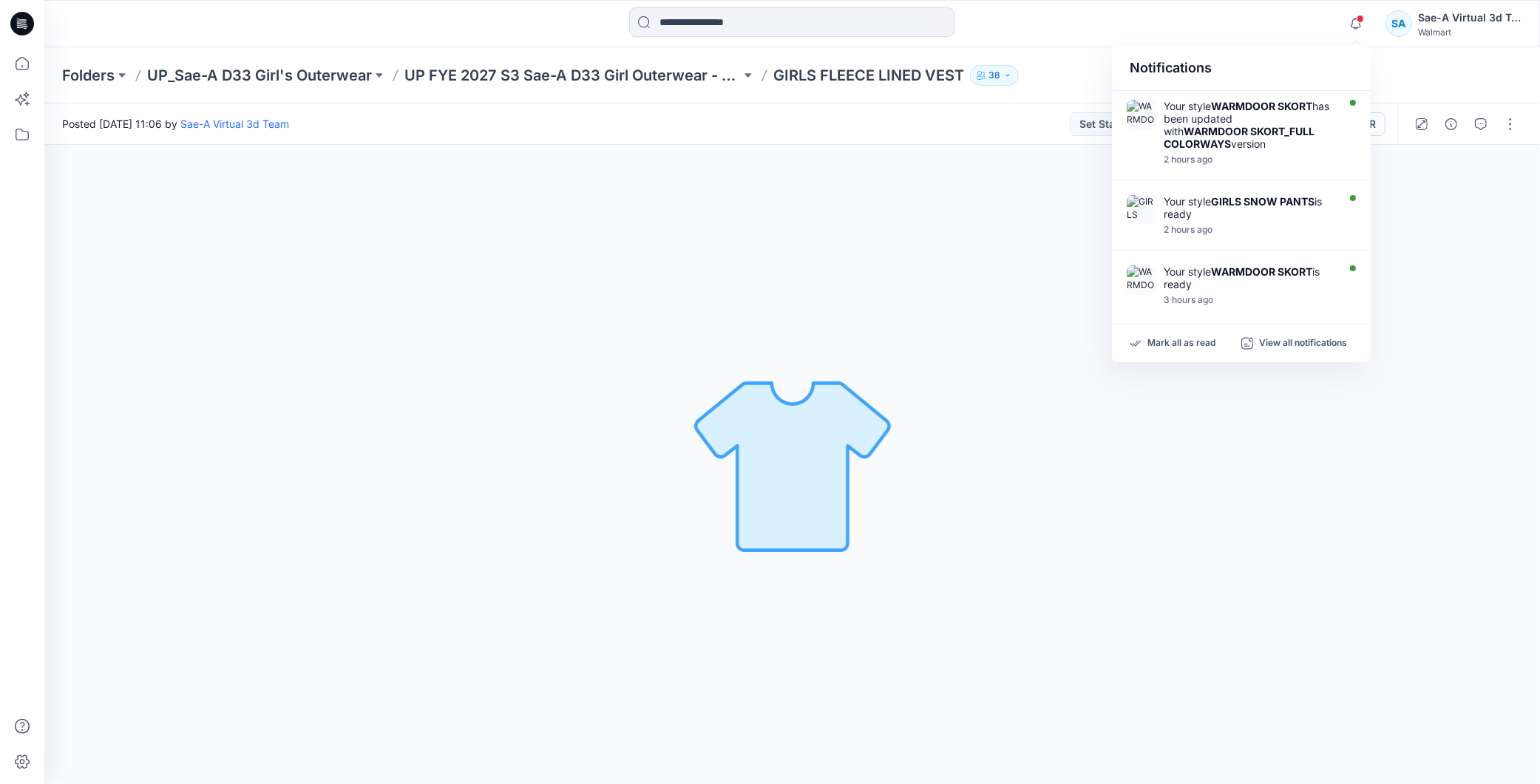
click at [1235, 31] on div "Notifications Your style WARMDOOR SKORT has been updated with WARMDOOR SKORT_FU…" at bounding box center [792, 24] width 1495 height 33
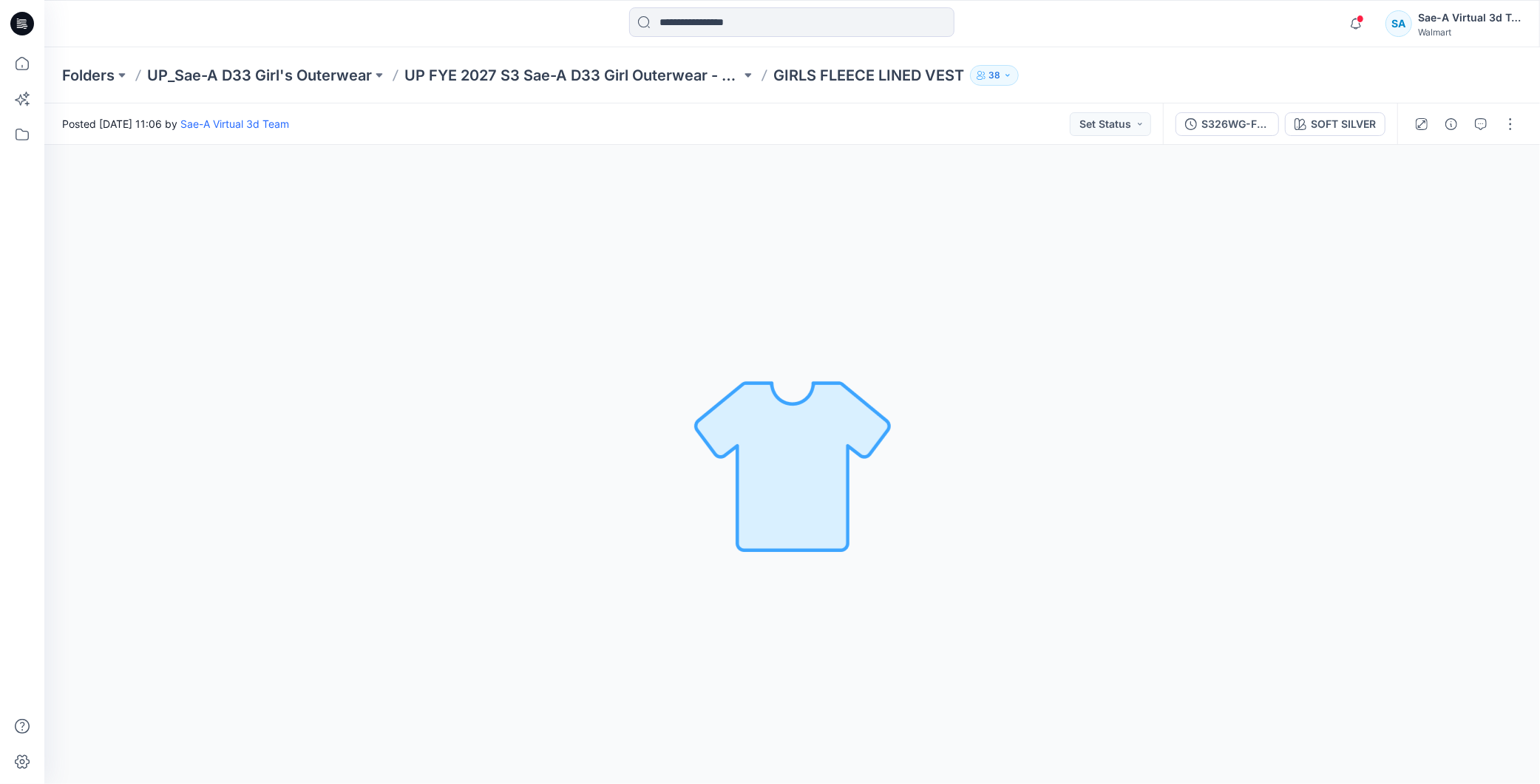
click at [1373, 20] on div "Notifications Your style WARMDOOR SKORT has been updated with WARMDOOR SKORT_FU…" at bounding box center [1432, 24] width 181 height 33
click at [1341, 16] on button "button" at bounding box center [1356, 24] width 30 height 30
click at [1361, 26] on icon "button" at bounding box center [1356, 24] width 28 height 30
click at [1359, 20] on span at bounding box center [1360, 19] width 7 height 8
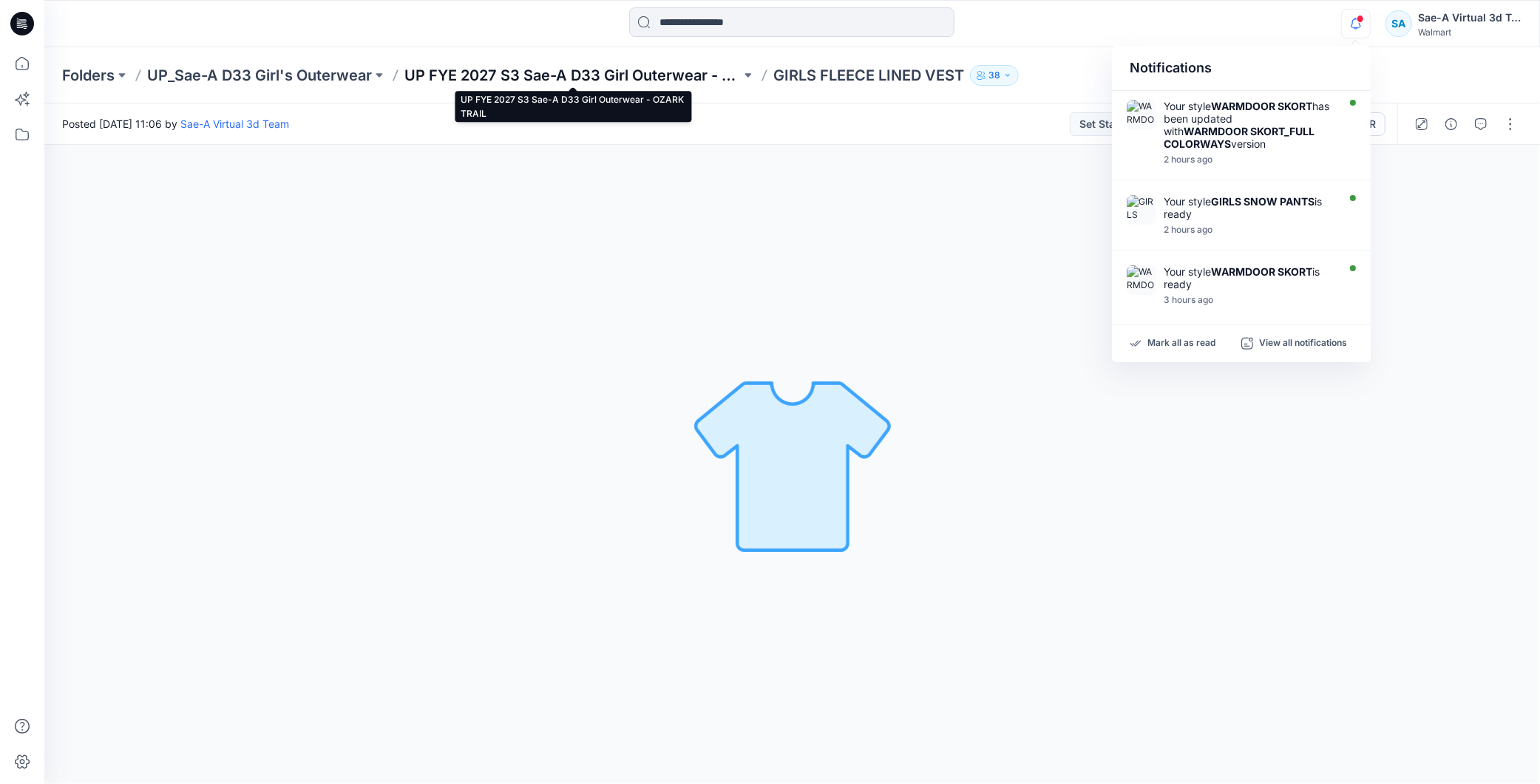
click at [661, 83] on p "UP FYE 2027 S3 Sae-A D33 Girl Outerwear - OZARK TRAIL" at bounding box center [573, 75] width 336 height 21
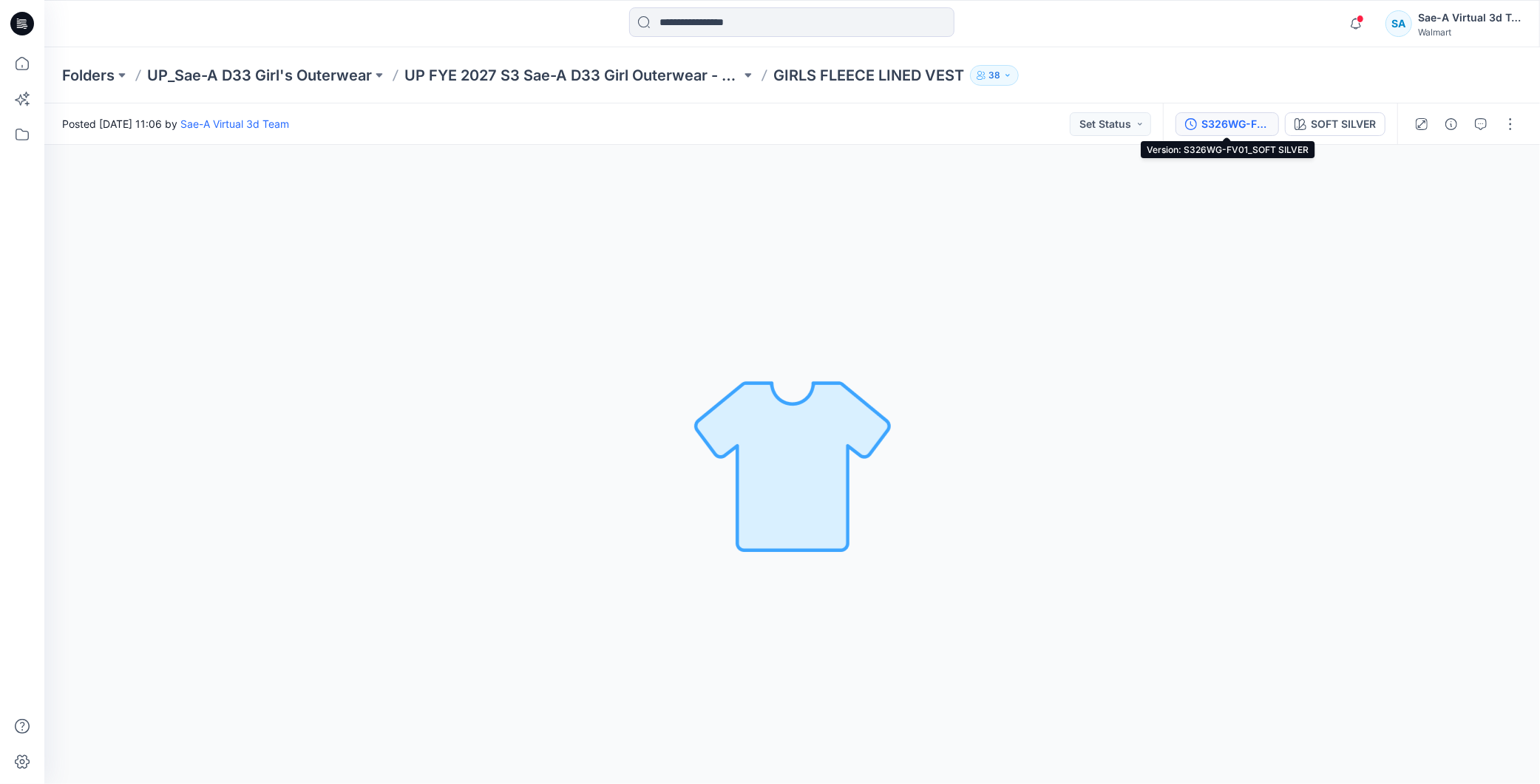
click at [1217, 116] on div "S326WG-FV01_SOFT SILVER" at bounding box center [1235, 124] width 68 height 16
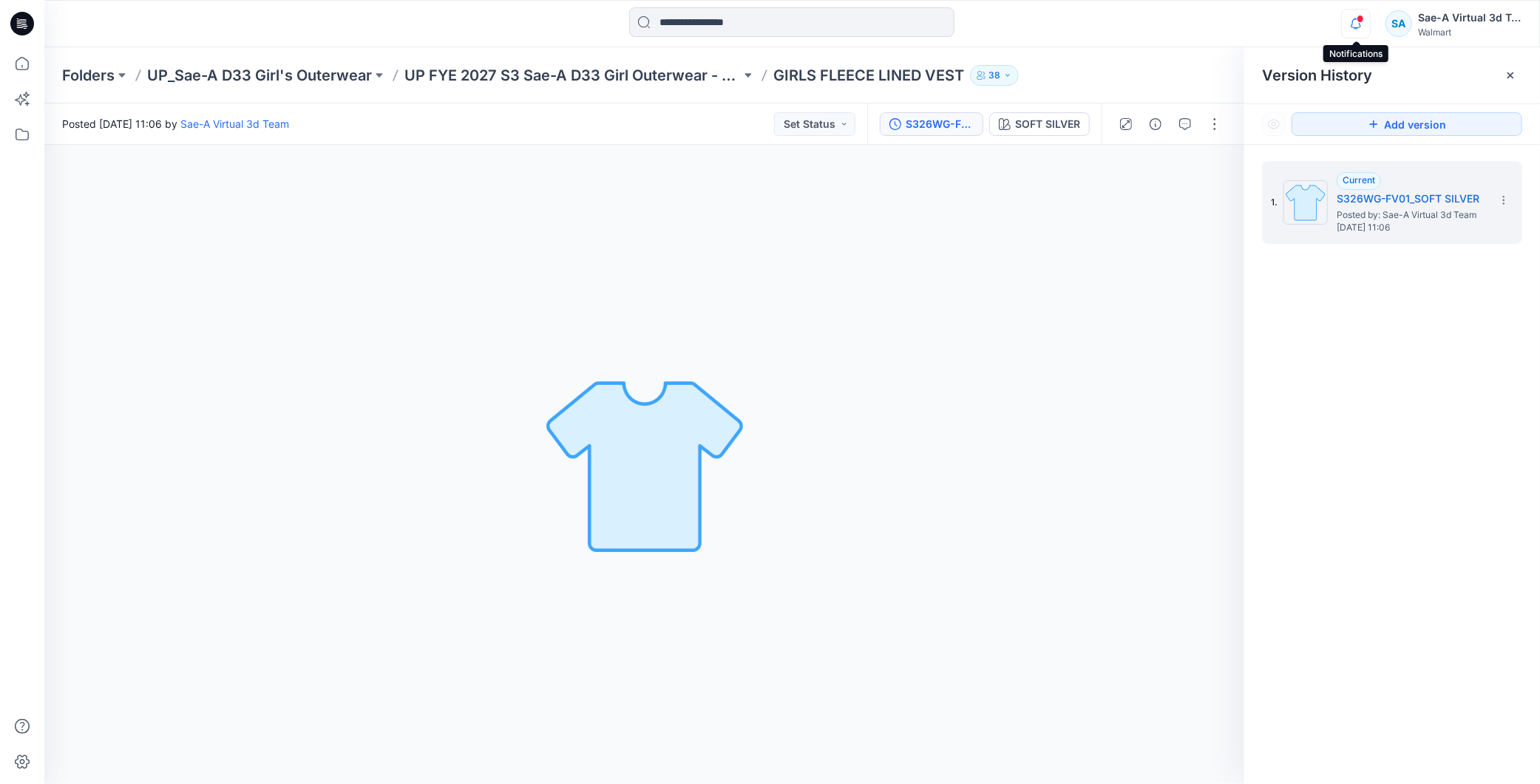
click at [1359, 30] on icon "button" at bounding box center [1356, 24] width 28 height 30
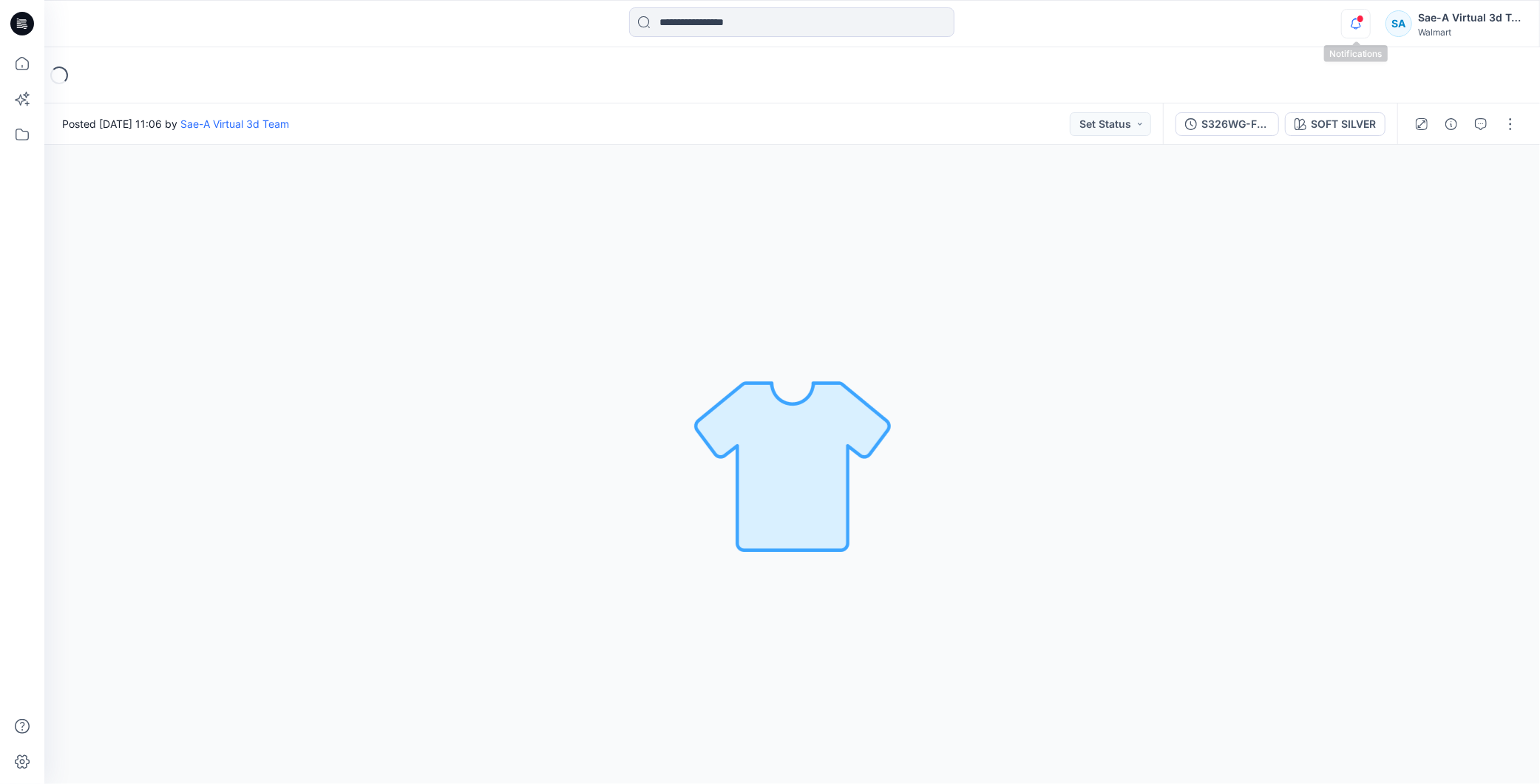
click at [1347, 26] on icon "button" at bounding box center [1356, 24] width 28 height 30
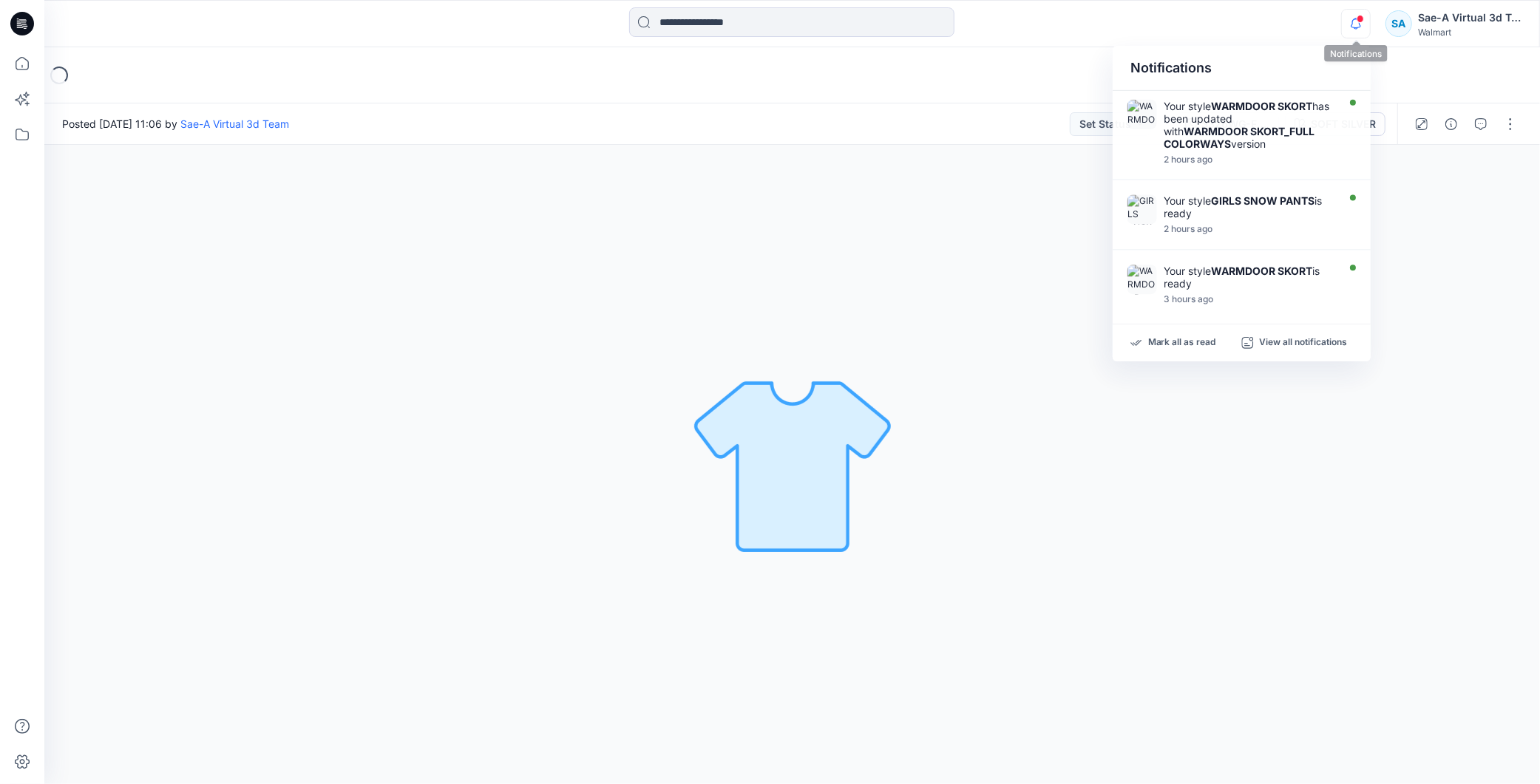
click at [1348, 26] on icon "button" at bounding box center [1356, 24] width 28 height 30
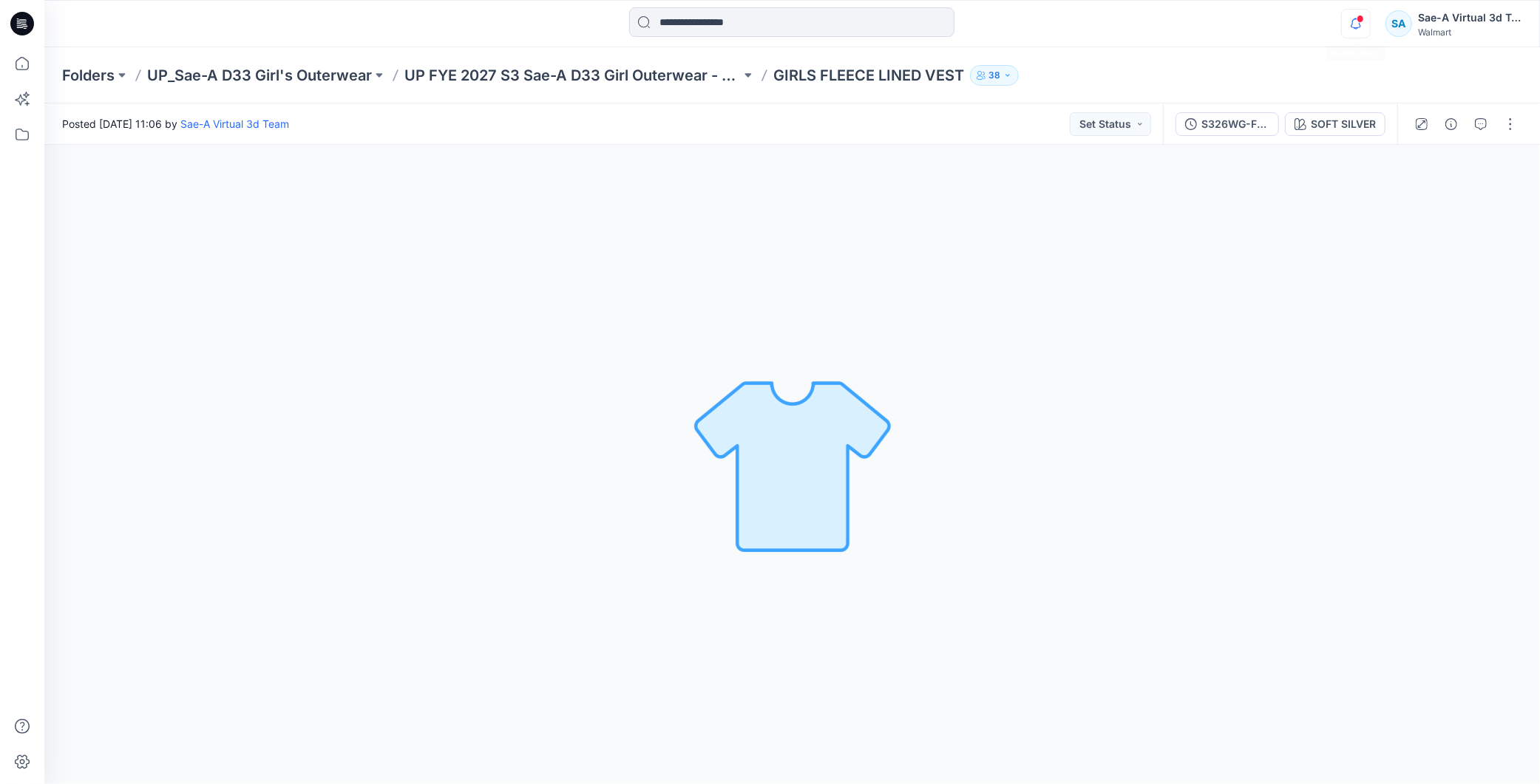
click at [1349, 27] on icon "button" at bounding box center [1356, 24] width 28 height 30
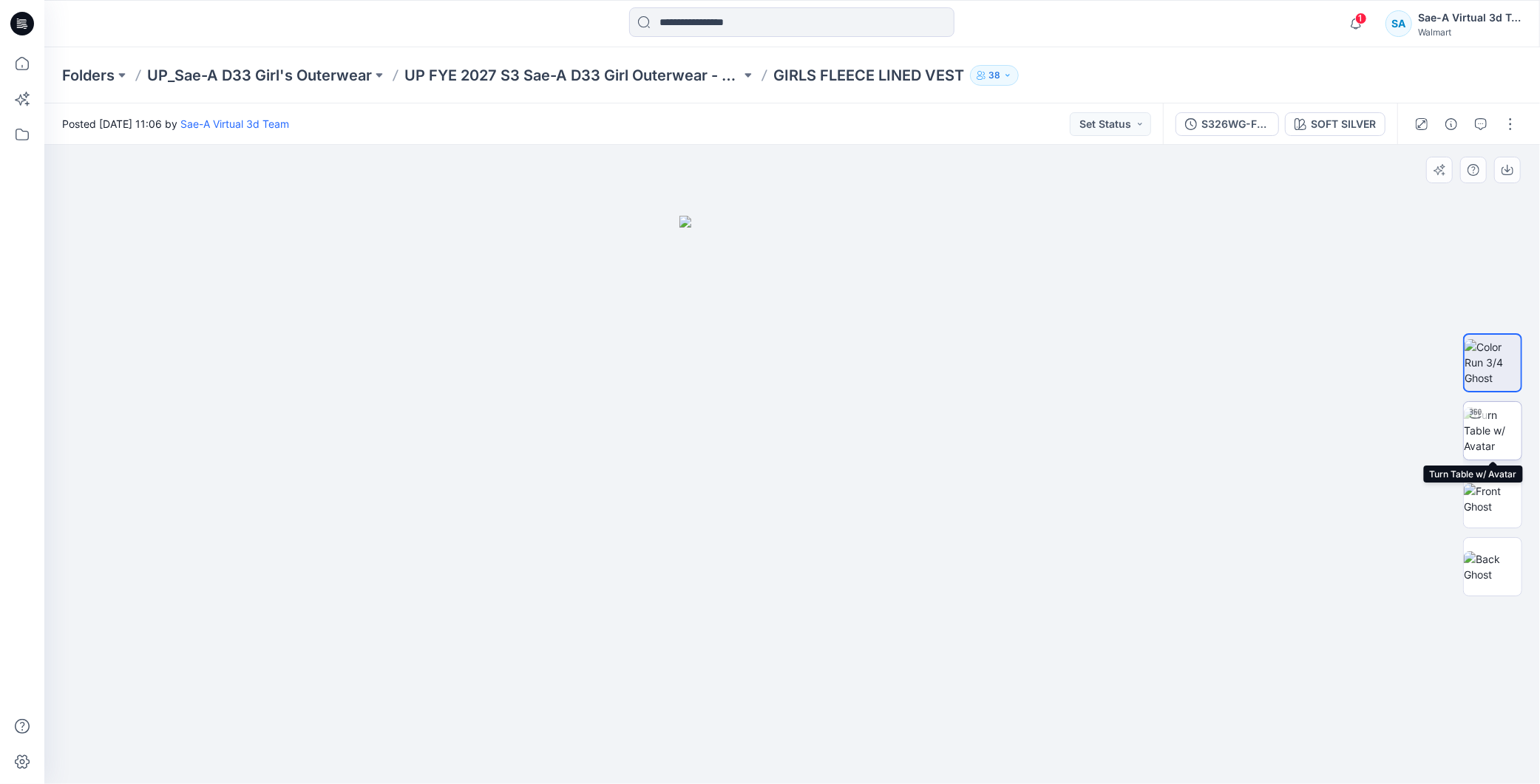
click at [1484, 422] on div at bounding box center [1475, 413] width 24 height 24
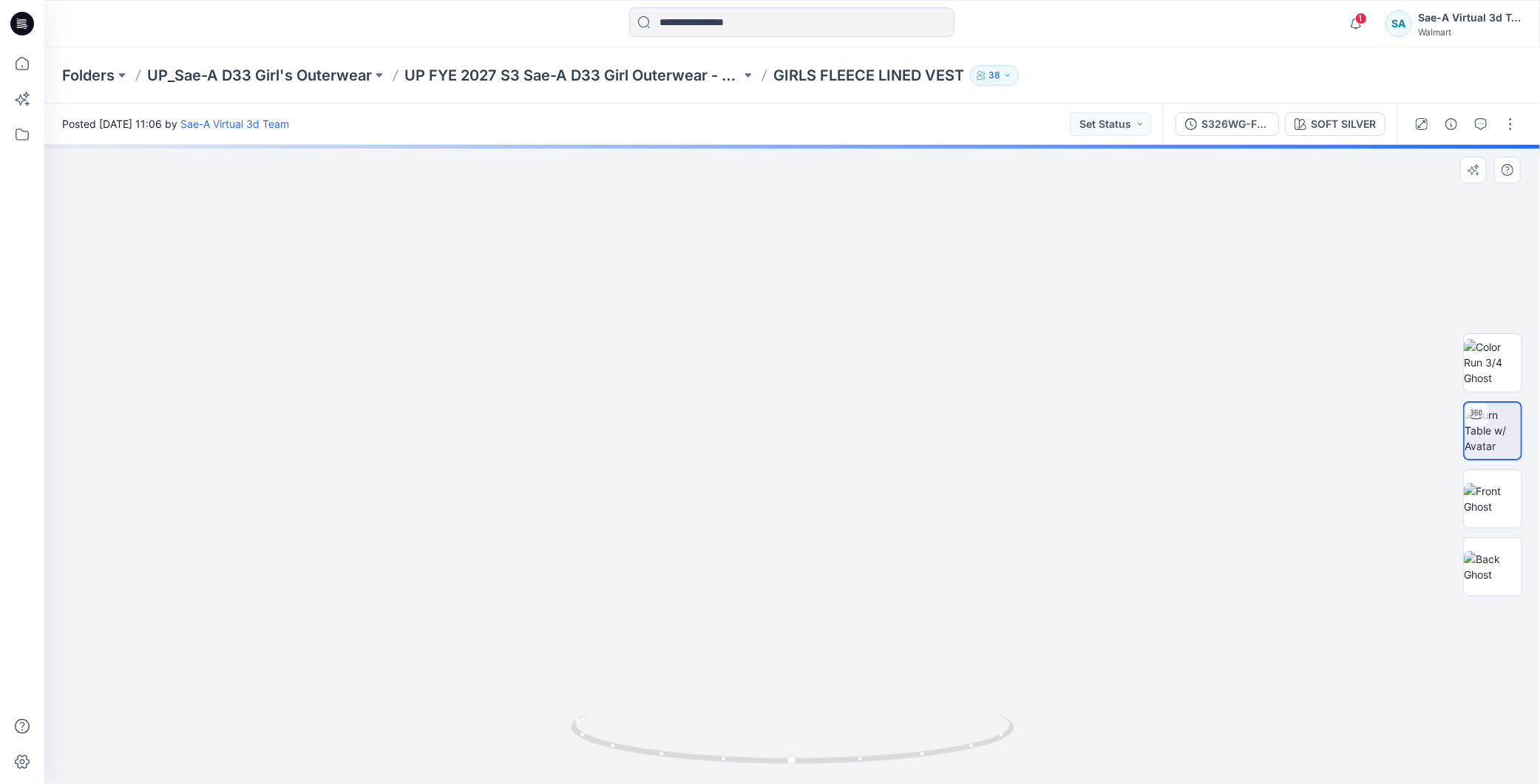
drag, startPoint x: 907, startPoint y: 371, endPoint x: 902, endPoint y: 490, distance: 119.1
drag, startPoint x: 906, startPoint y: 459, endPoint x: 916, endPoint y: 461, distance: 10.2
drag, startPoint x: 651, startPoint y: 754, endPoint x: 898, endPoint y: 768, distance: 247.4
click at [898, 768] on div at bounding box center [793, 747] width 444 height 74
drag, startPoint x: 843, startPoint y: 378, endPoint x: 841, endPoint y: 444, distance: 66.0
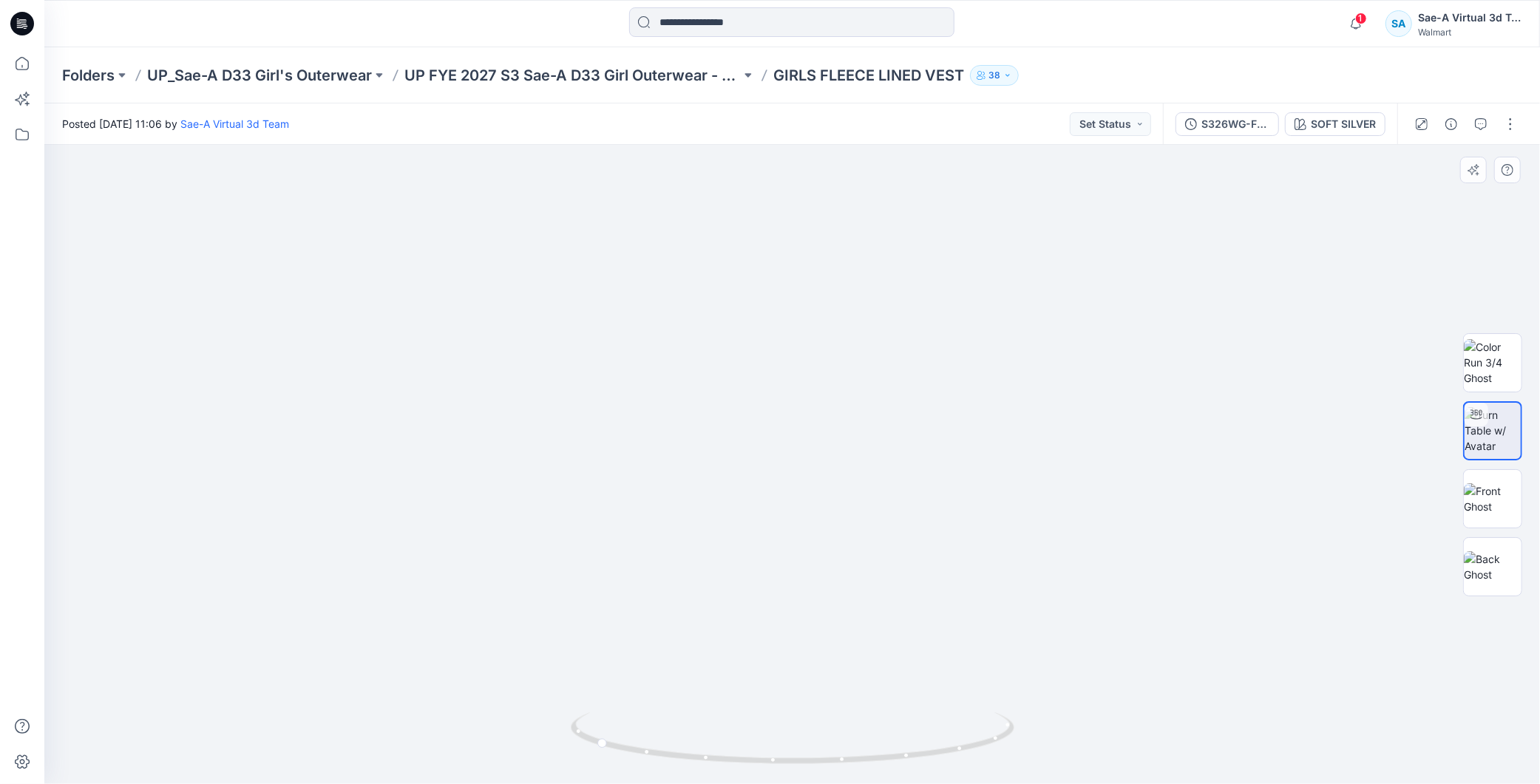
drag, startPoint x: 906, startPoint y: 335, endPoint x: 881, endPoint y: 353, distance: 30.8
drag, startPoint x: 907, startPoint y: 319, endPoint x: 899, endPoint y: 290, distance: 30.1
drag, startPoint x: 944, startPoint y: 437, endPoint x: 947, endPoint y: 512, distance: 75.1
click at [1355, 23] on icon "button" at bounding box center [1356, 24] width 28 height 30
drag, startPoint x: 949, startPoint y: 759, endPoint x: 715, endPoint y: 772, distance: 234.4
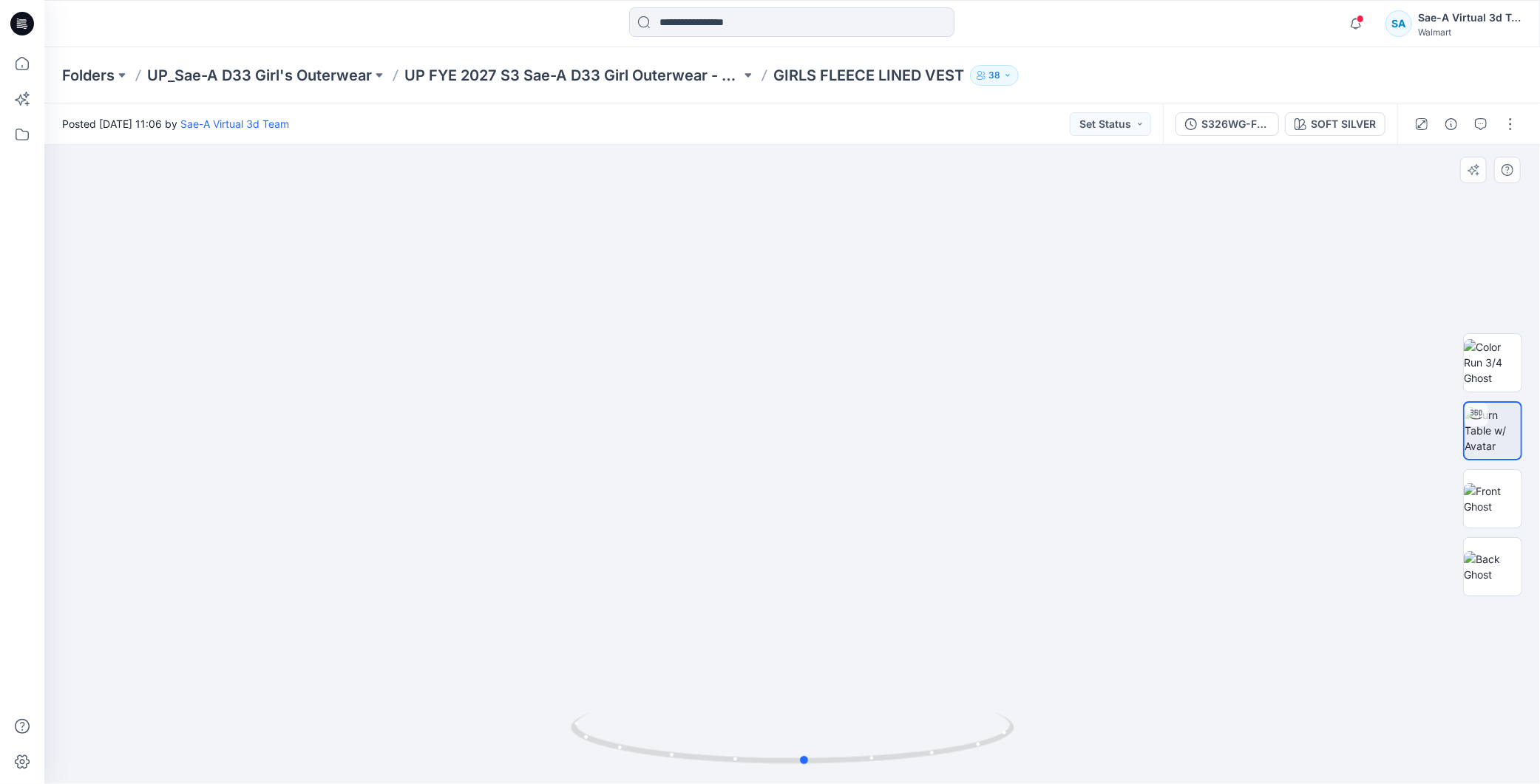
click at [715, 780] on div at bounding box center [793, 747] width 444 height 74
drag, startPoint x: 980, startPoint y: 314, endPoint x: 980, endPoint y: 615, distance: 301.0
drag, startPoint x: 1033, startPoint y: 575, endPoint x: 1066, endPoint y: 424, distance: 154.6
drag, startPoint x: 1052, startPoint y: 587, endPoint x: 1076, endPoint y: 357, distance: 231.2
drag, startPoint x: 1089, startPoint y: 548, endPoint x: 1044, endPoint y: 366, distance: 187.5
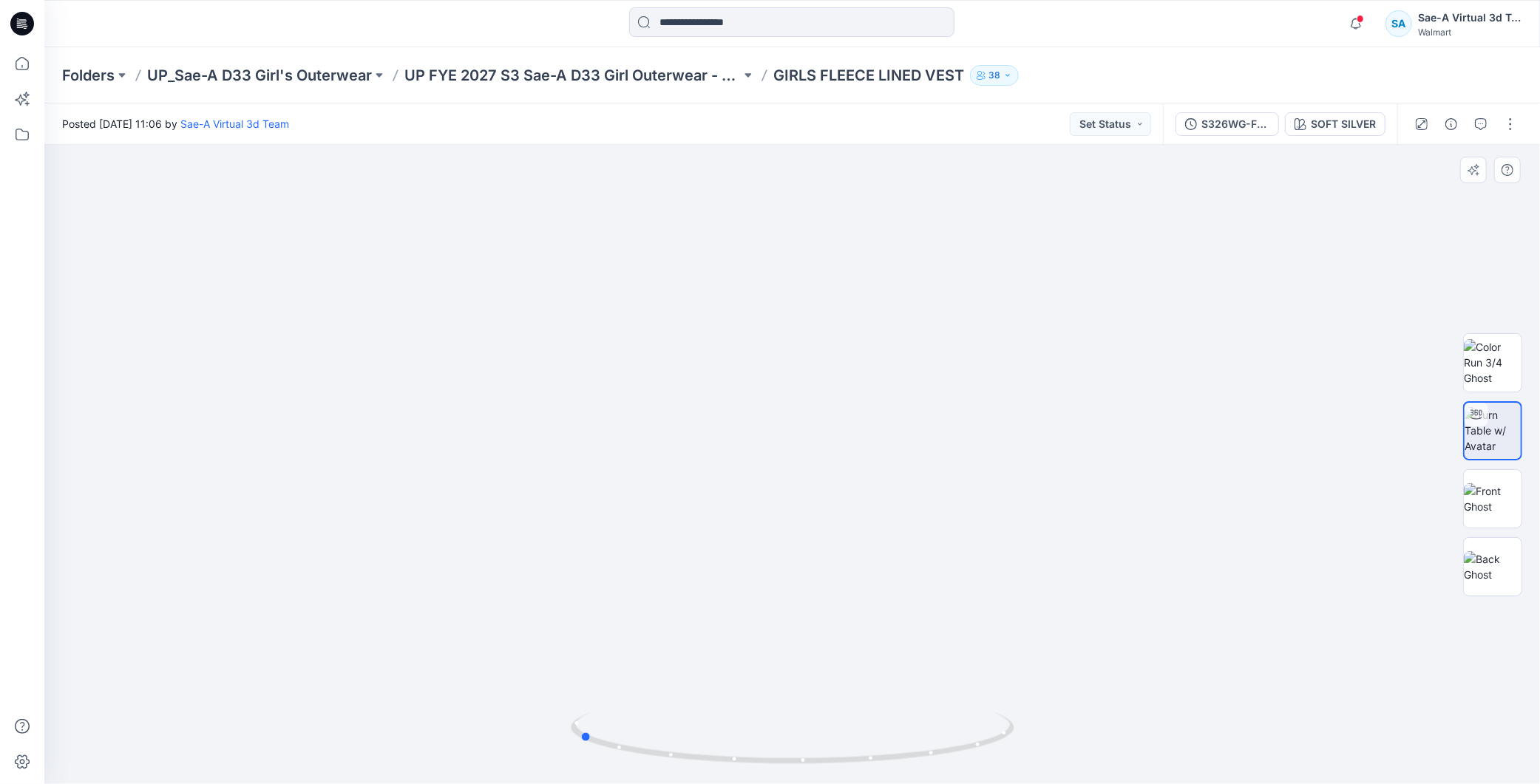
drag, startPoint x: 829, startPoint y: 771, endPoint x: 1066, endPoint y: 755, distance: 237.5
click at [1066, 755] on div at bounding box center [792, 465] width 1496 height 640
drag, startPoint x: 1002, startPoint y: 739, endPoint x: 1089, endPoint y: 744, distance: 87.1
click at [1089, 744] on div at bounding box center [792, 465] width 1496 height 640
click at [1351, 26] on icon "button" at bounding box center [1356, 24] width 11 height 10
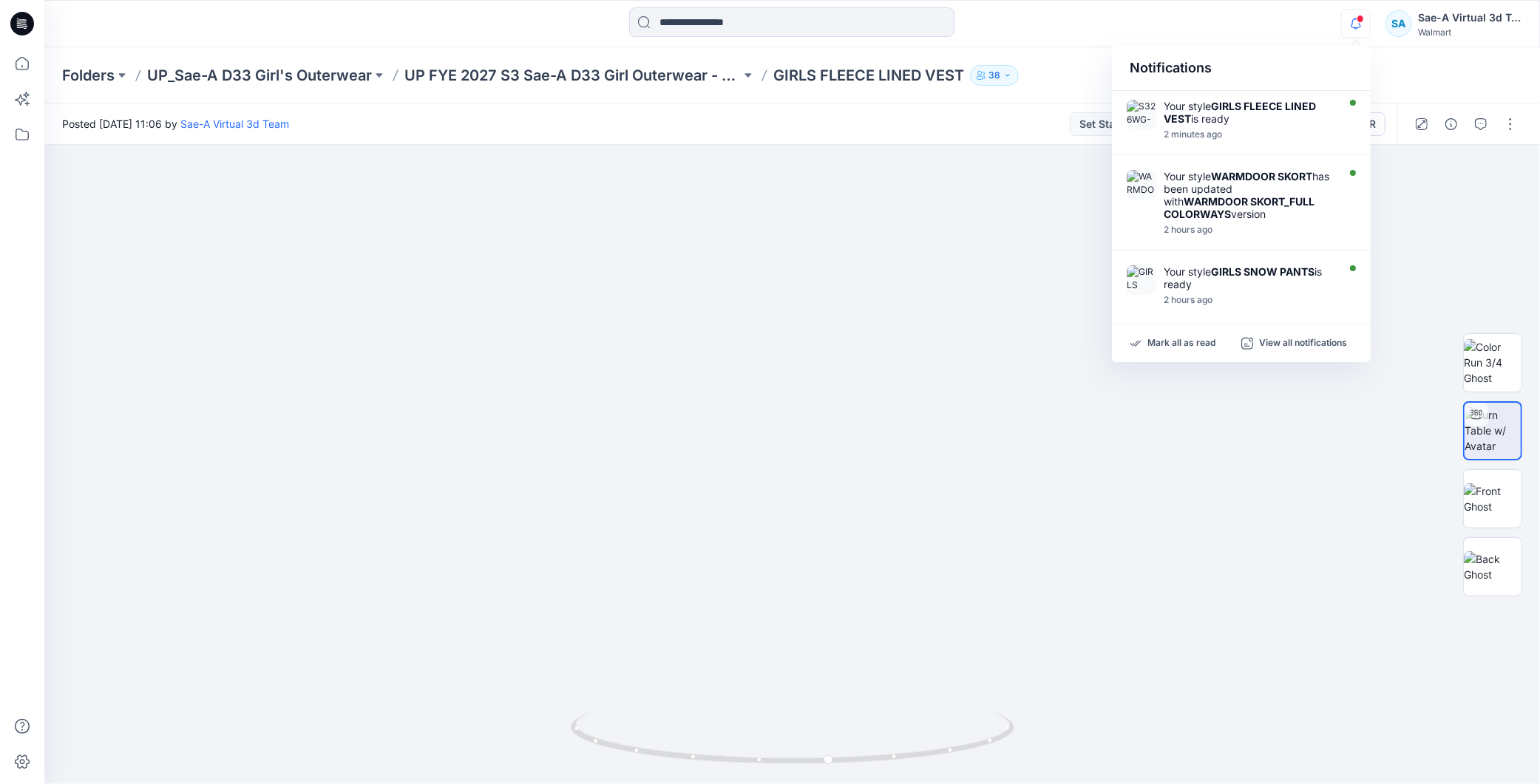
click at [1445, 71] on div "Folders UP_Sae-A D33 Girl's Outerwear UP FYE 2027 S3 Sae-A D33 Girl Outerwear -…" at bounding box center [792, 75] width 1496 height 56
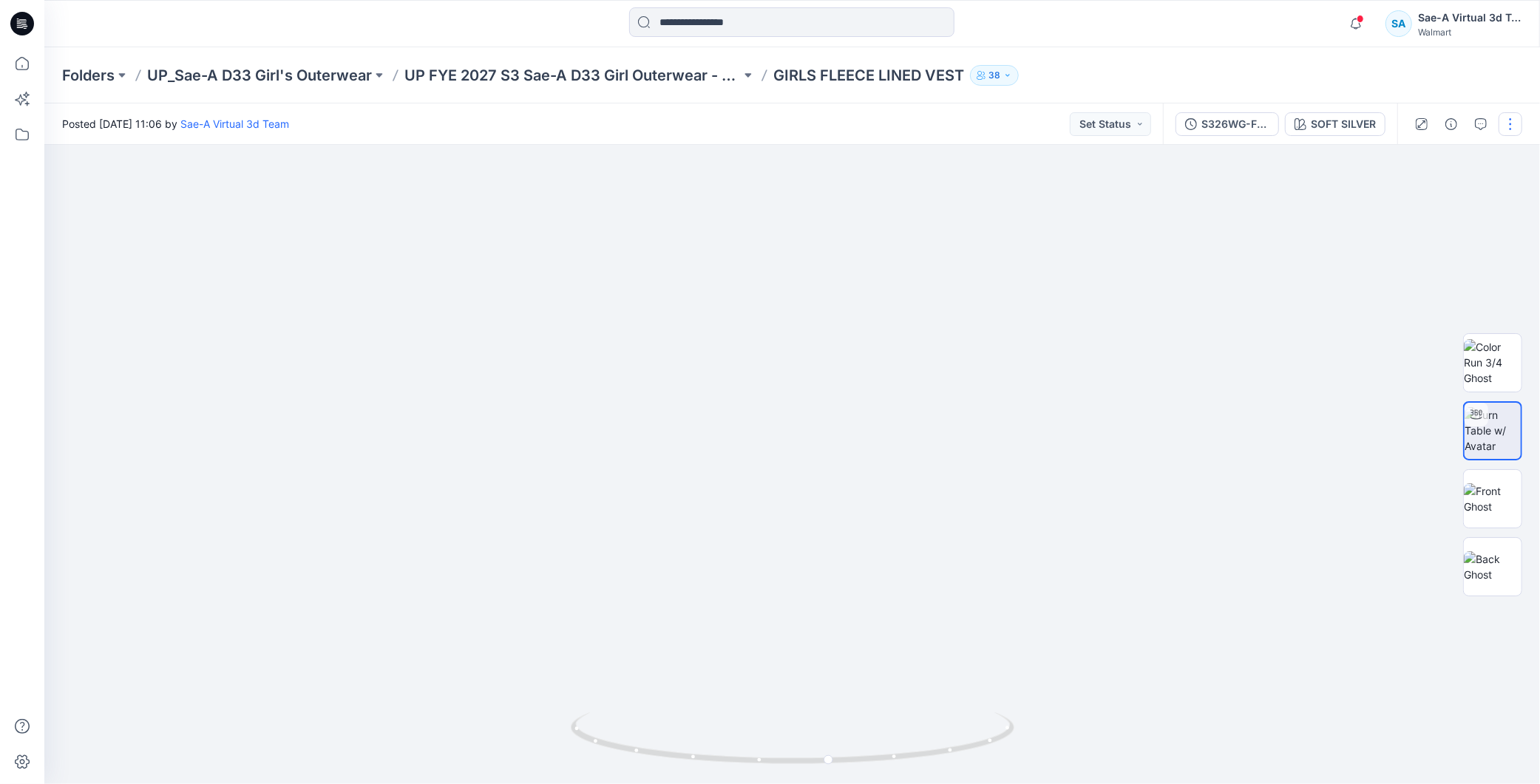
click at [1506, 120] on button "button" at bounding box center [1510, 124] width 24 height 24
click at [1423, 199] on p "Edit" at bounding box center [1416, 198] width 19 height 16
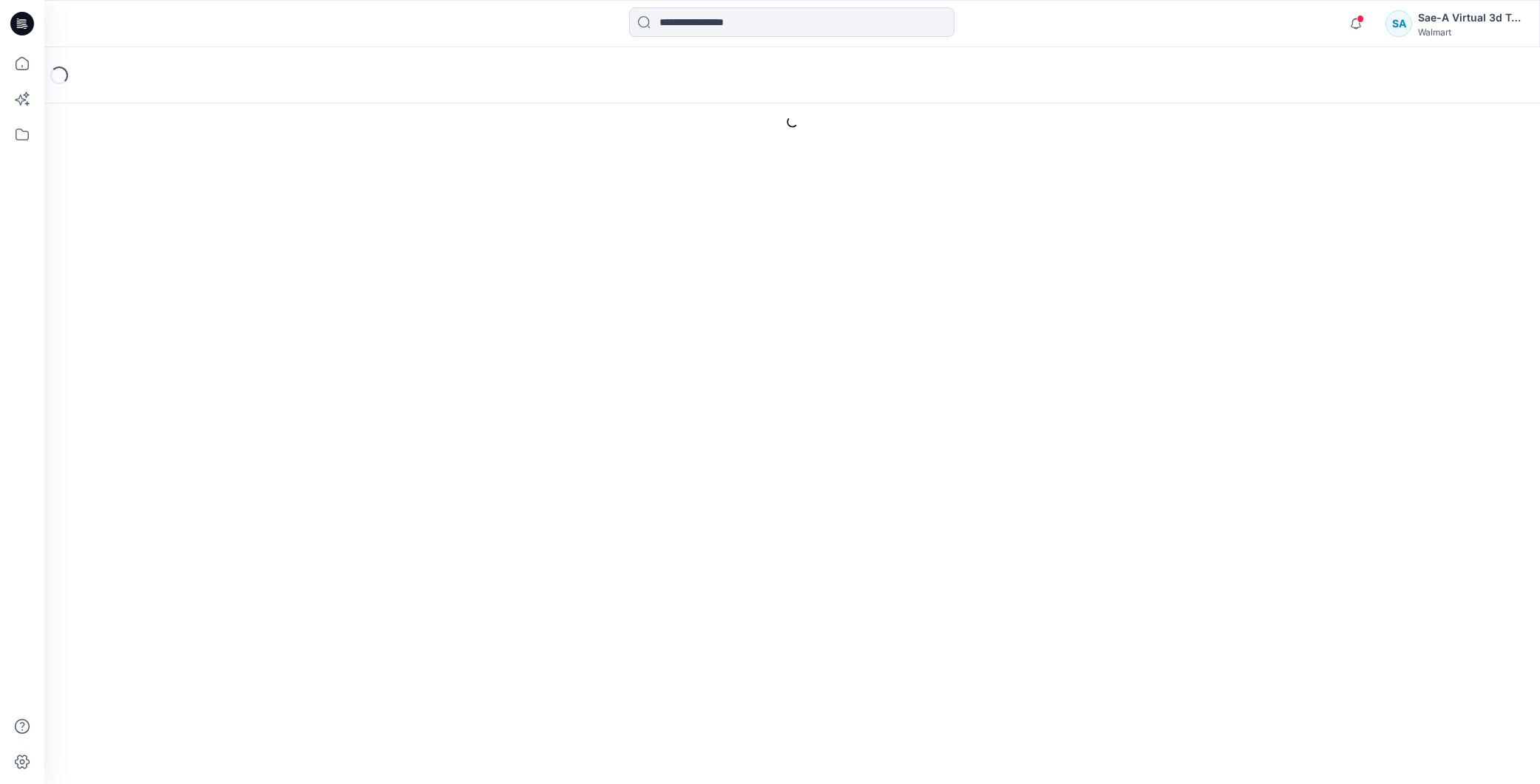
type input "**********"
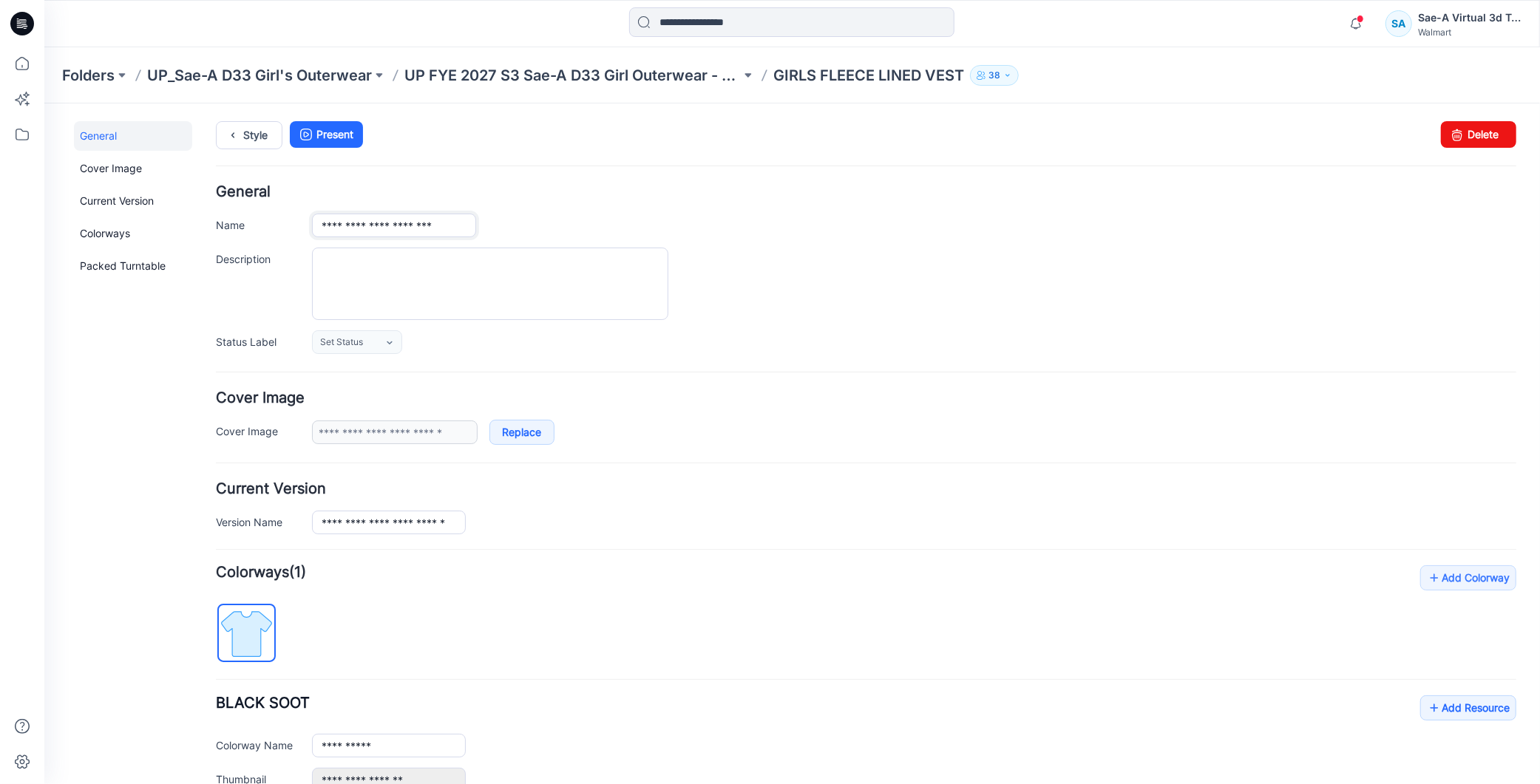
click at [322, 221] on input "**********" at bounding box center [393, 225] width 164 height 24
paste input "******"
type input "**********"
click at [244, 137] on link "Style" at bounding box center [248, 134] width 66 height 28
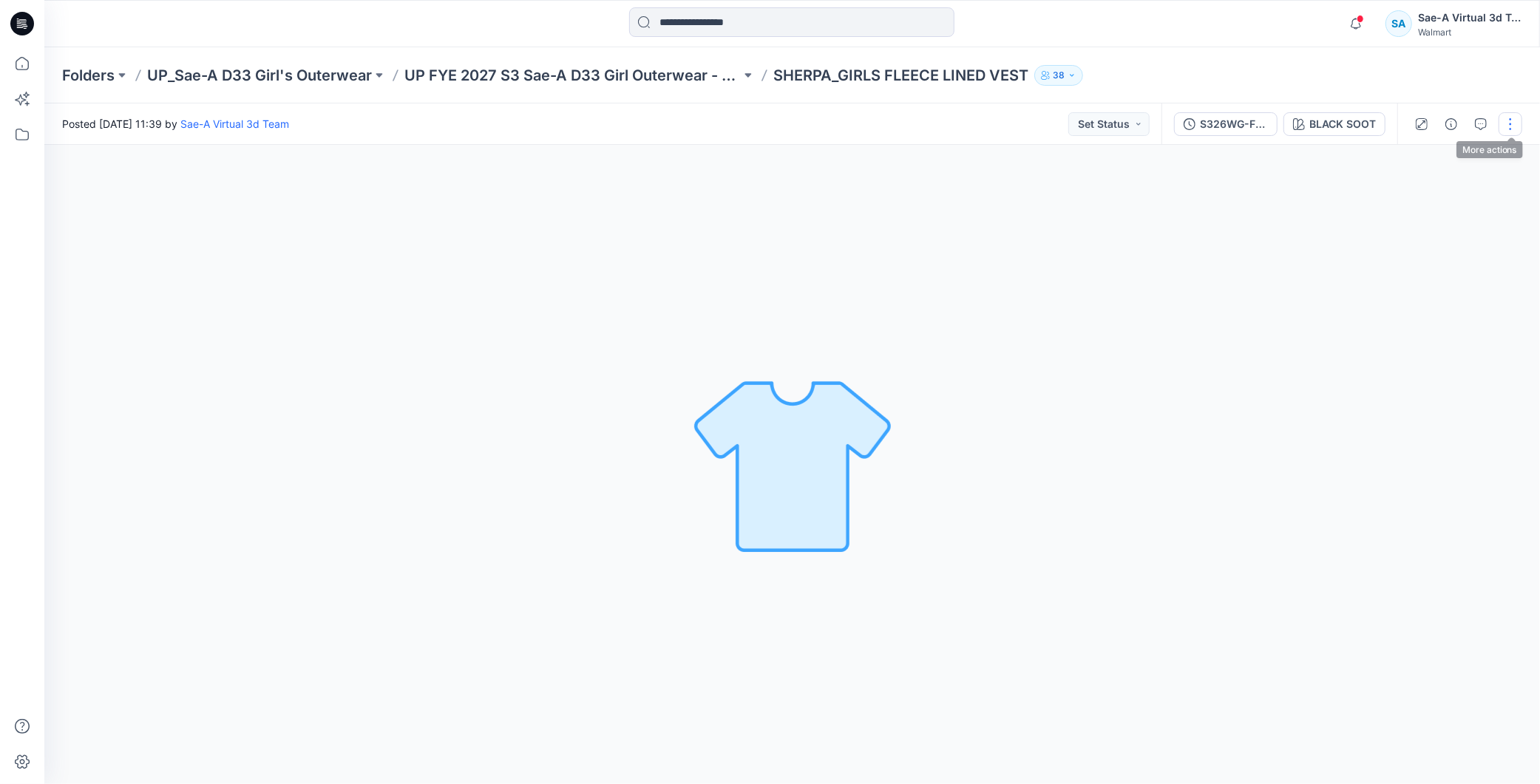
click at [1512, 116] on button "button" at bounding box center [1510, 124] width 24 height 24
click at [1403, 192] on button "Edit" at bounding box center [1449, 198] width 136 height 27
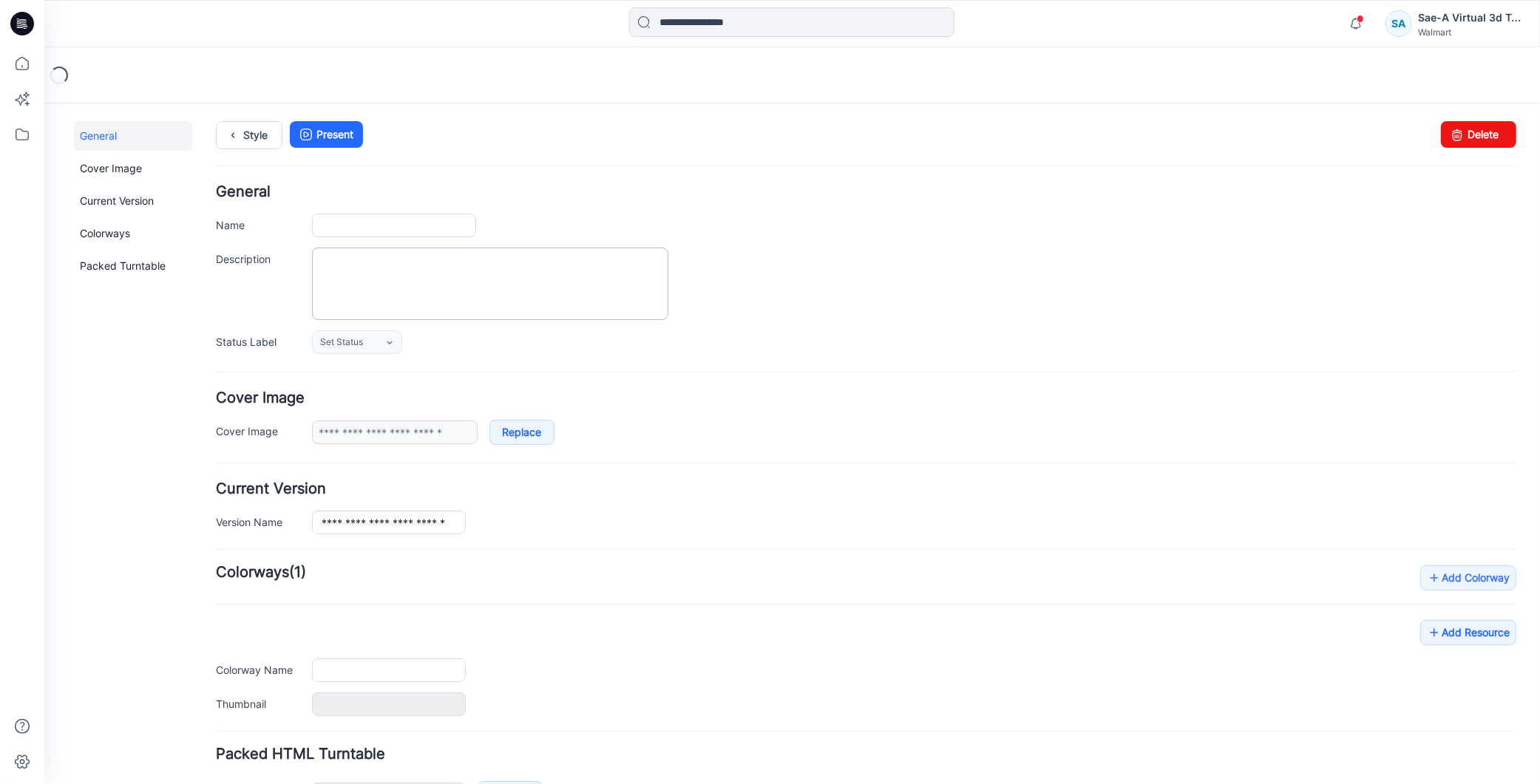
type input "**********"
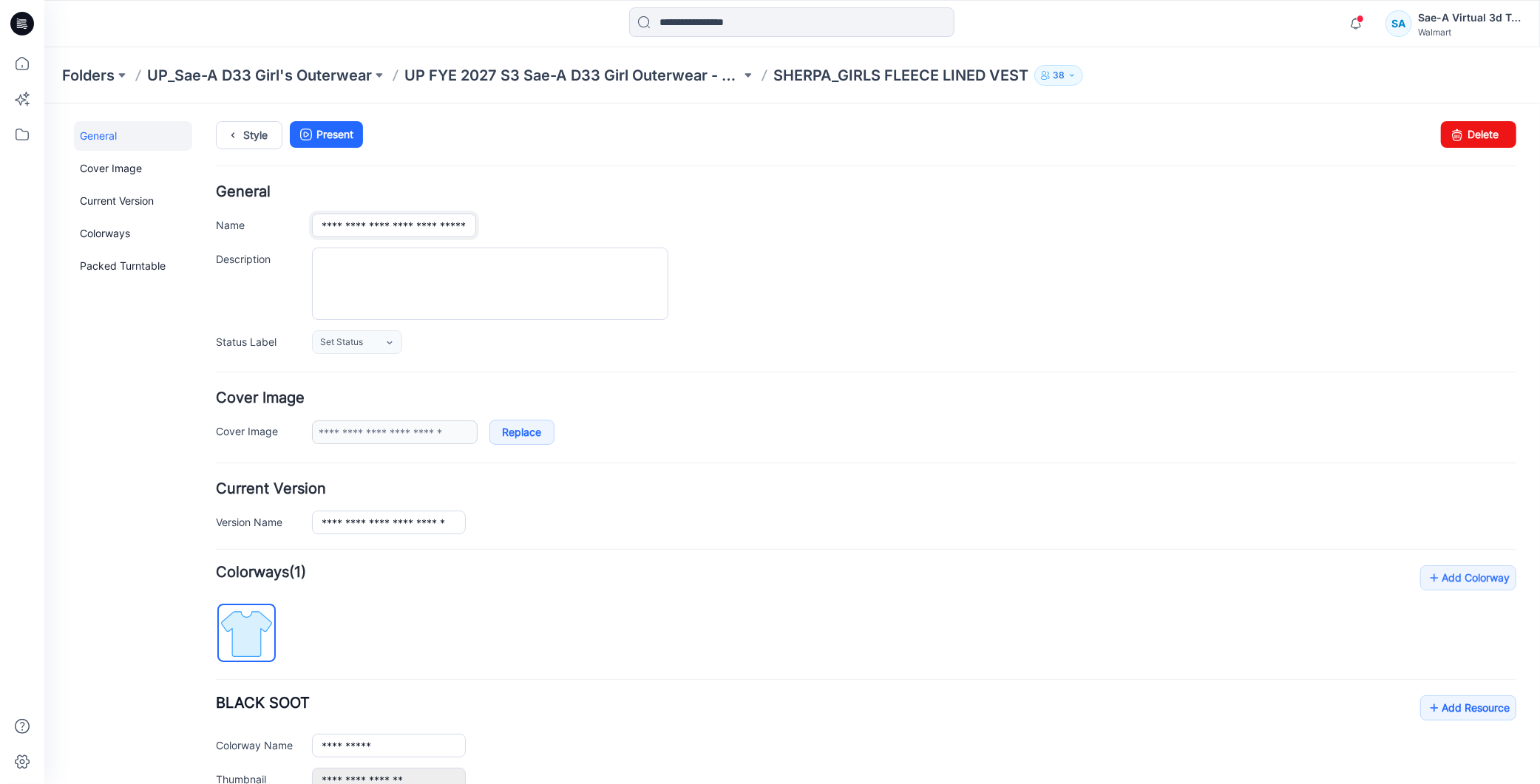
drag, startPoint x: 369, startPoint y: 226, endPoint x: 276, endPoint y: 230, distance: 93.1
click at [276, 230] on div "**********" at bounding box center [865, 225] width 1300 height 24
click at [456, 226] on input "**********" at bounding box center [393, 225] width 164 height 24
paste input "******"
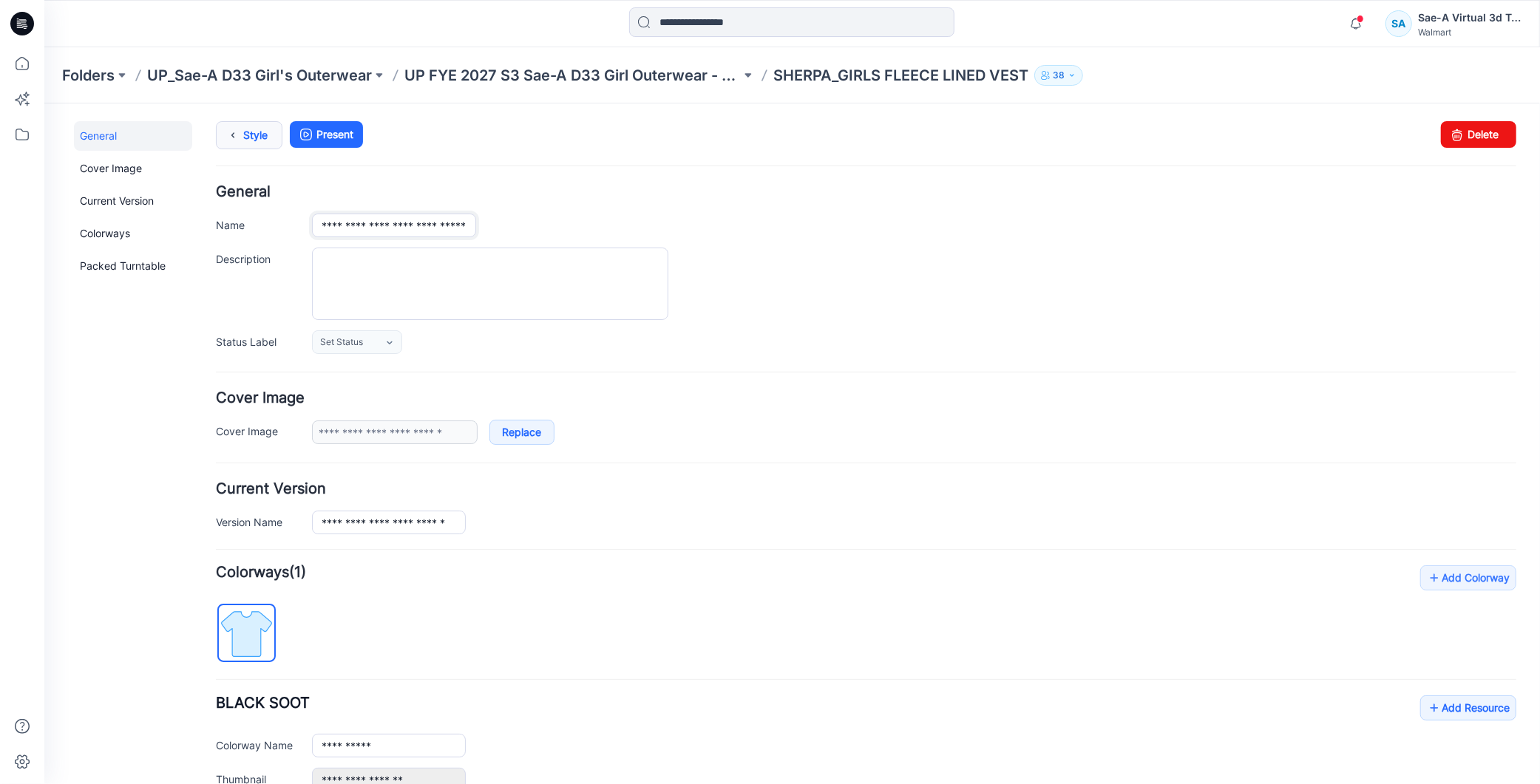
type input "**********"
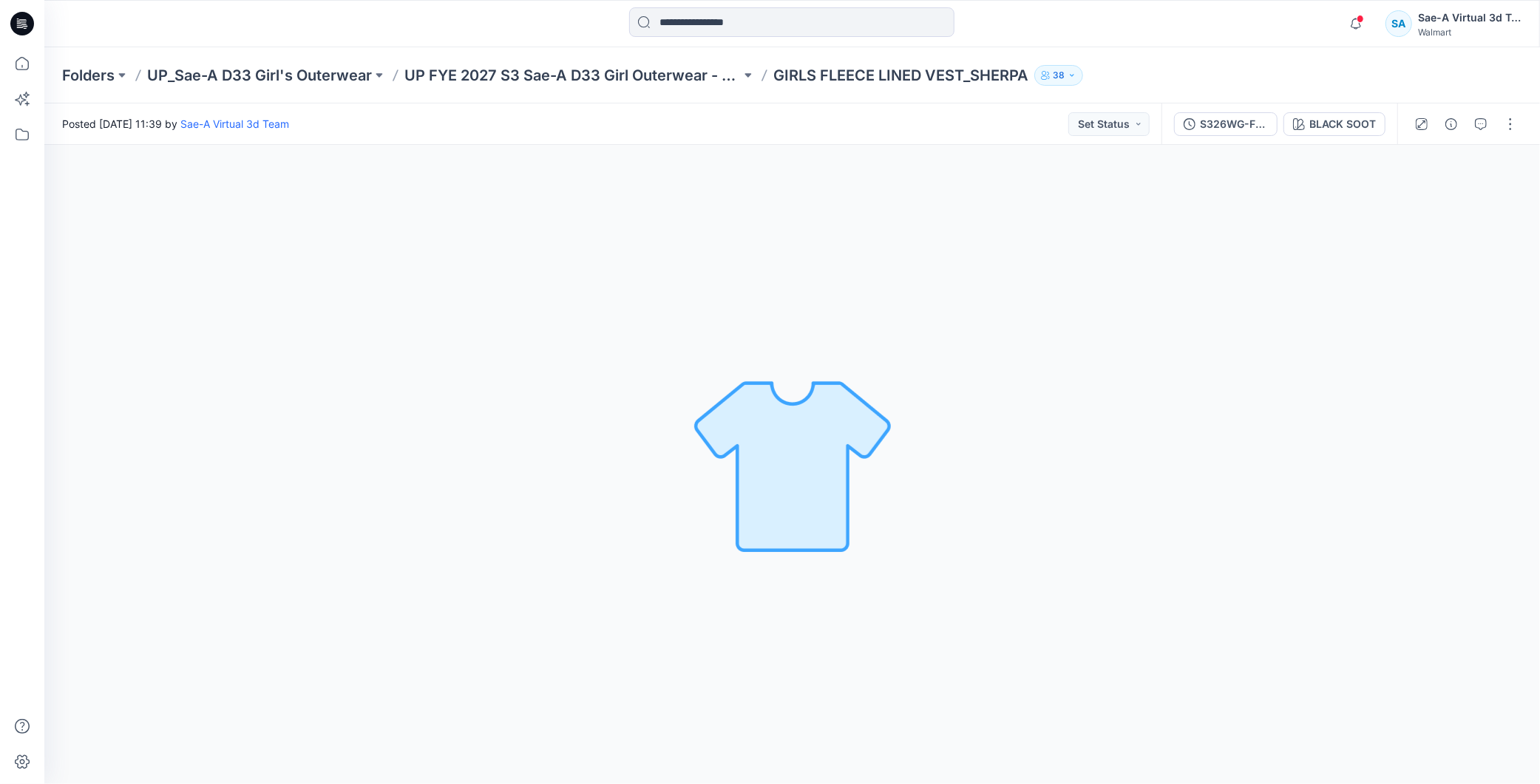
click at [20, 27] on icon at bounding box center [22, 23] width 24 height 24
drag, startPoint x: 1355, startPoint y: 34, endPoint x: 1359, endPoint y: 27, distance: 8.1
click at [1356, 34] on icon "button" at bounding box center [1356, 24] width 28 height 30
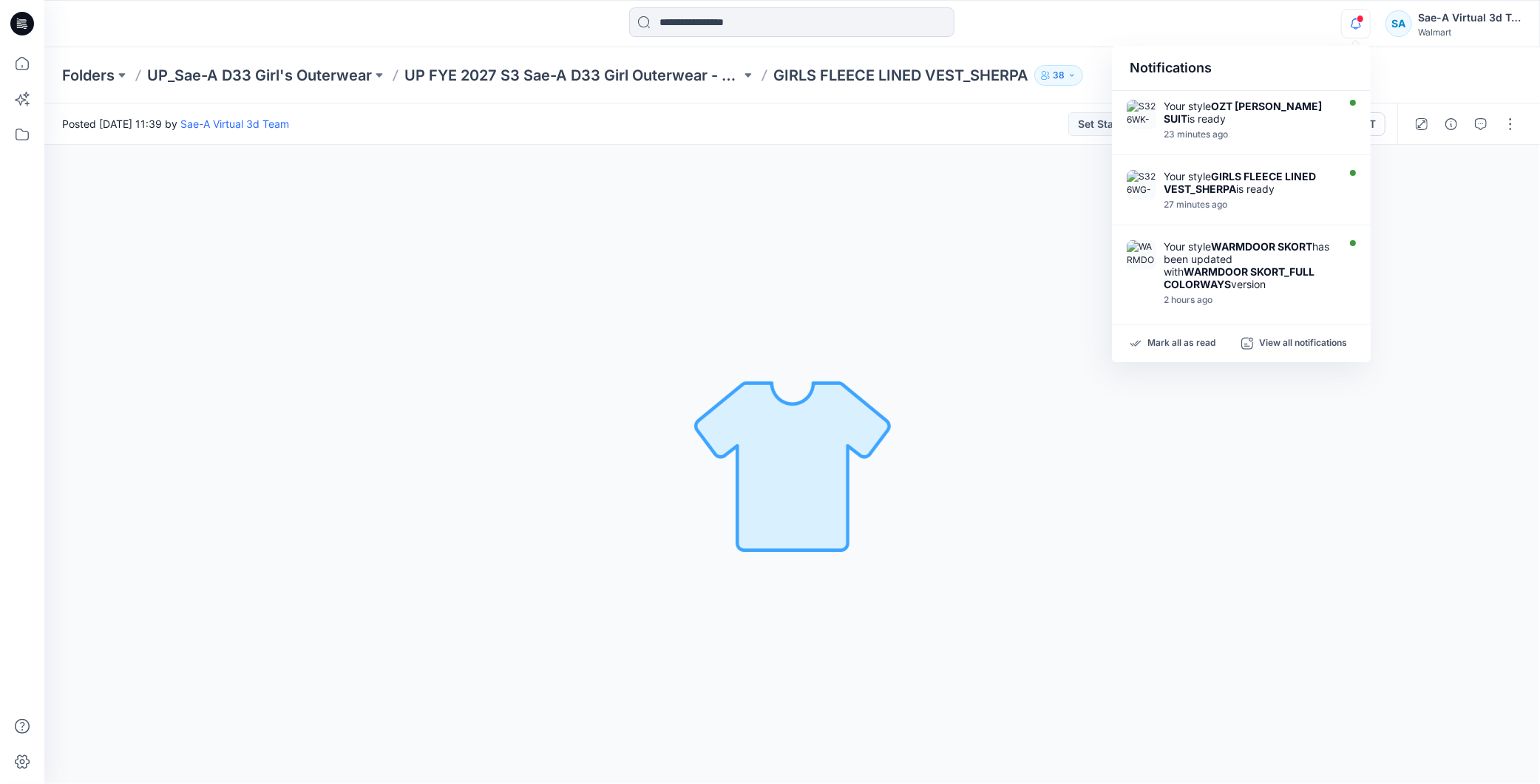
click at [1365, 26] on icon "button" at bounding box center [1356, 24] width 28 height 30
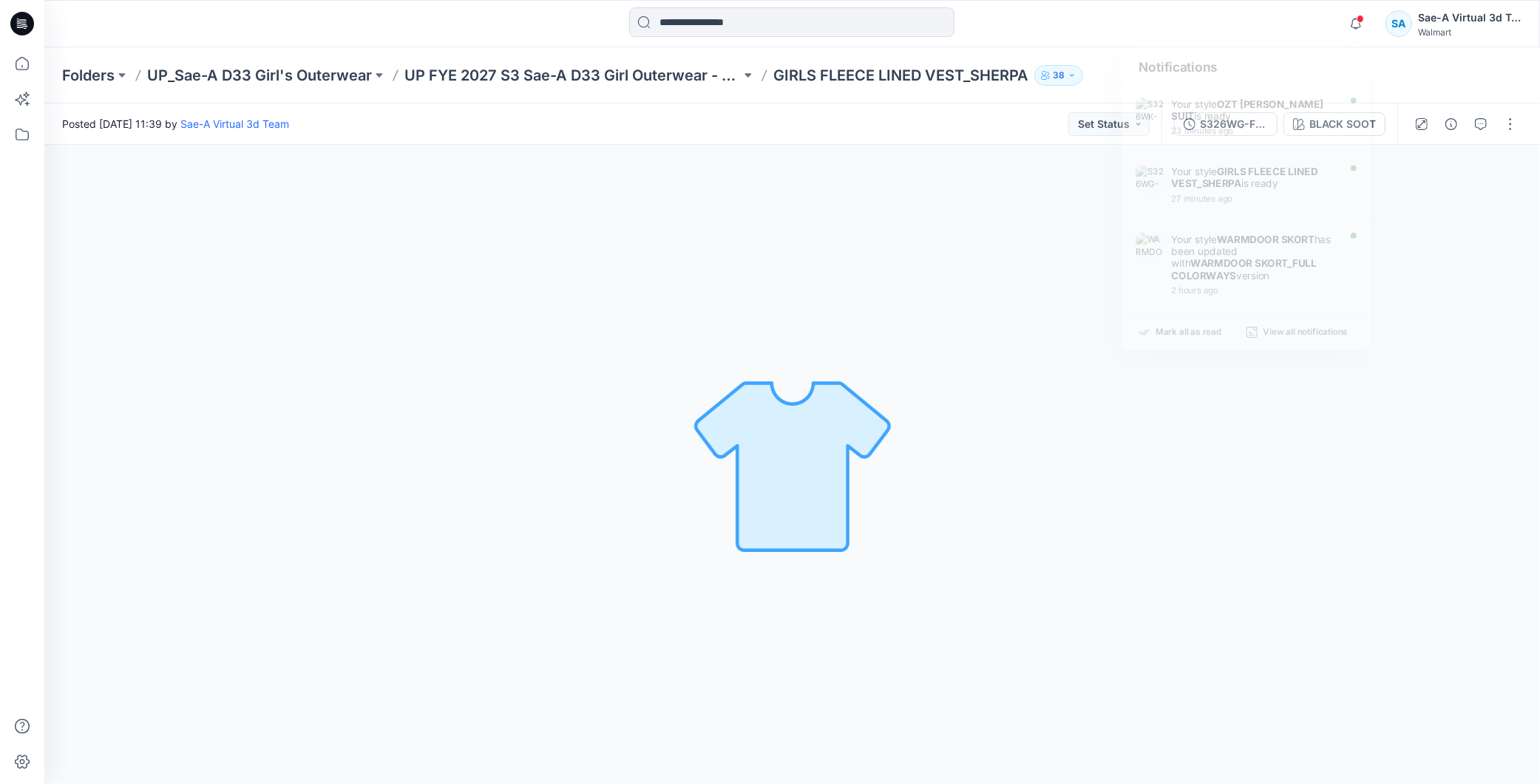
click at [1357, 18] on span at bounding box center [1360, 19] width 7 height 8
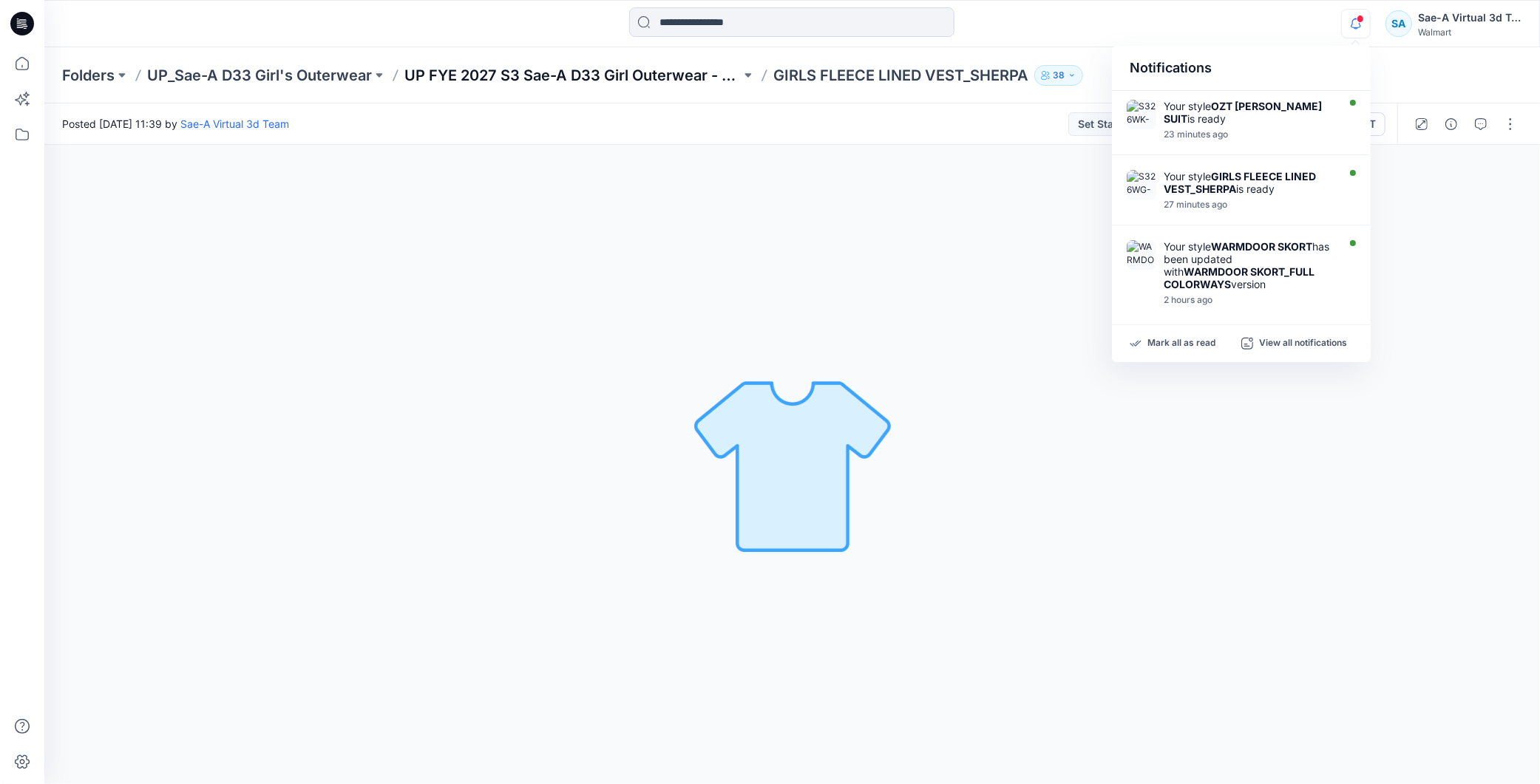
click at [648, 71] on div "Folders UP_Sae-A D33 Girl's Outerwear UP FYE 2027 S3 Sae-A D33 Girl Outerwear -…" at bounding box center [792, 75] width 1496 height 56
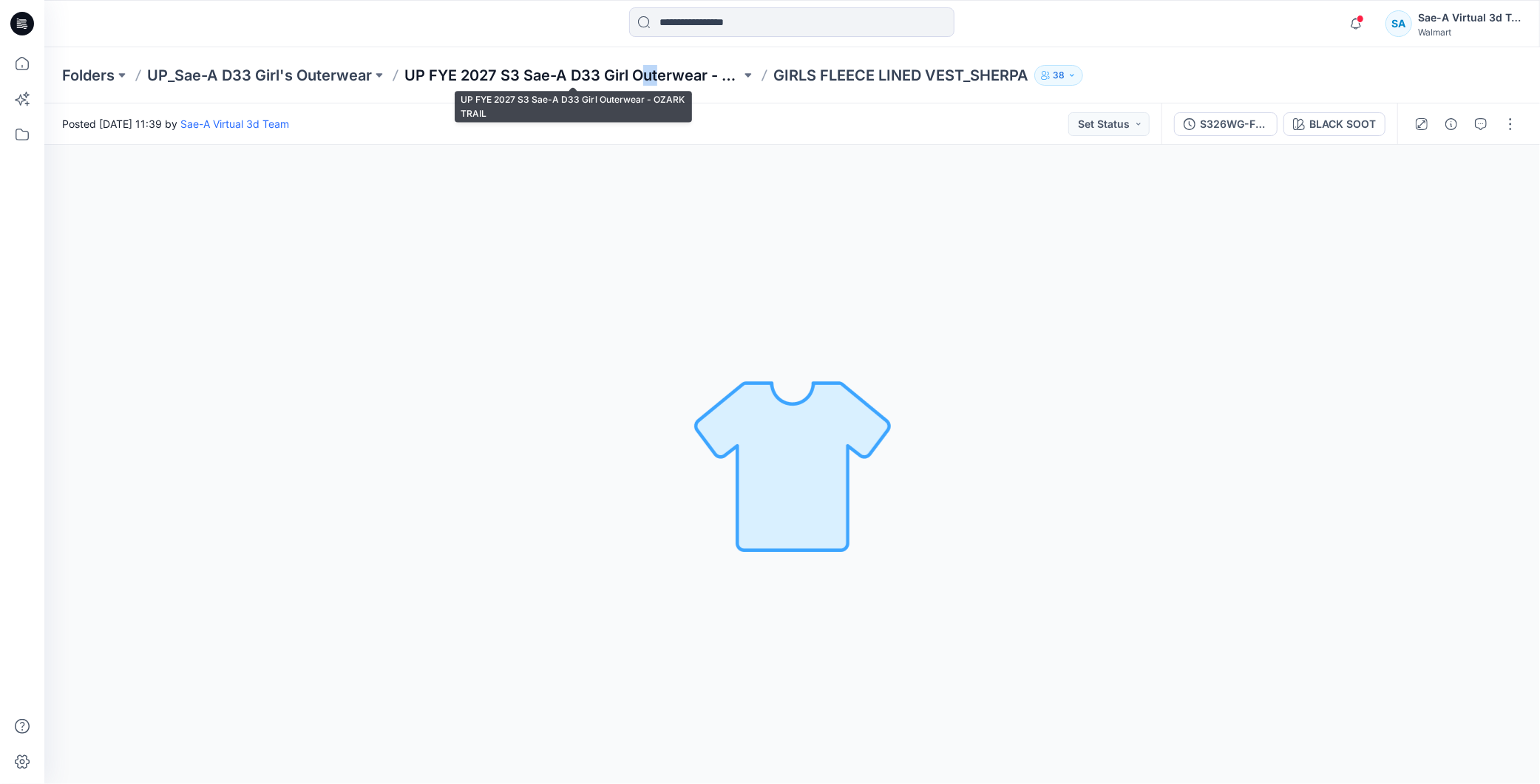
click at [632, 72] on p "UP FYE 2027 S3 Sae-A D33 Girl Outerwear - OZARK TRAIL" at bounding box center [573, 75] width 336 height 21
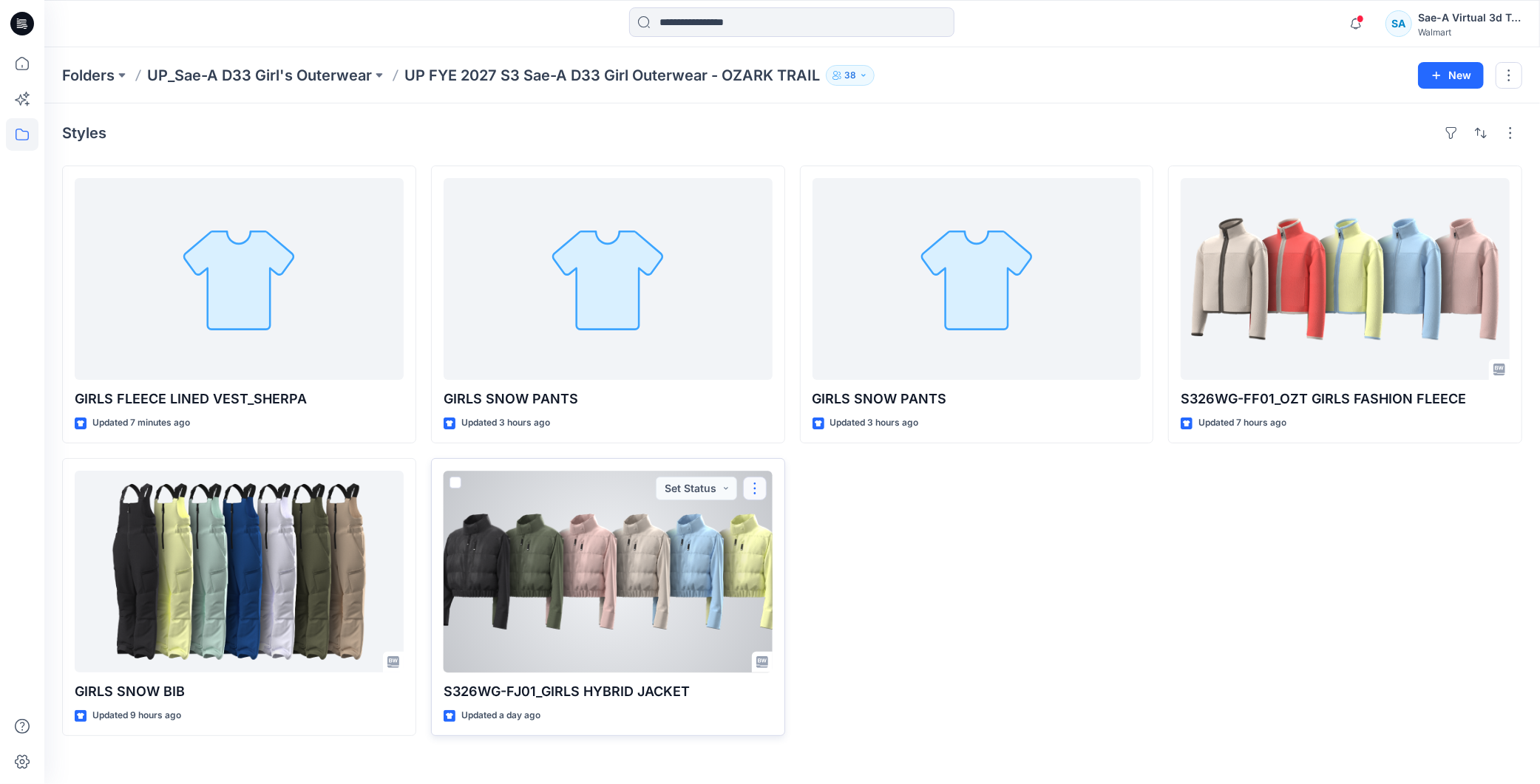
click at [752, 492] on button "button" at bounding box center [755, 488] width 24 height 24
click at [821, 522] on button "Edit" at bounding box center [825, 522] width 160 height 27
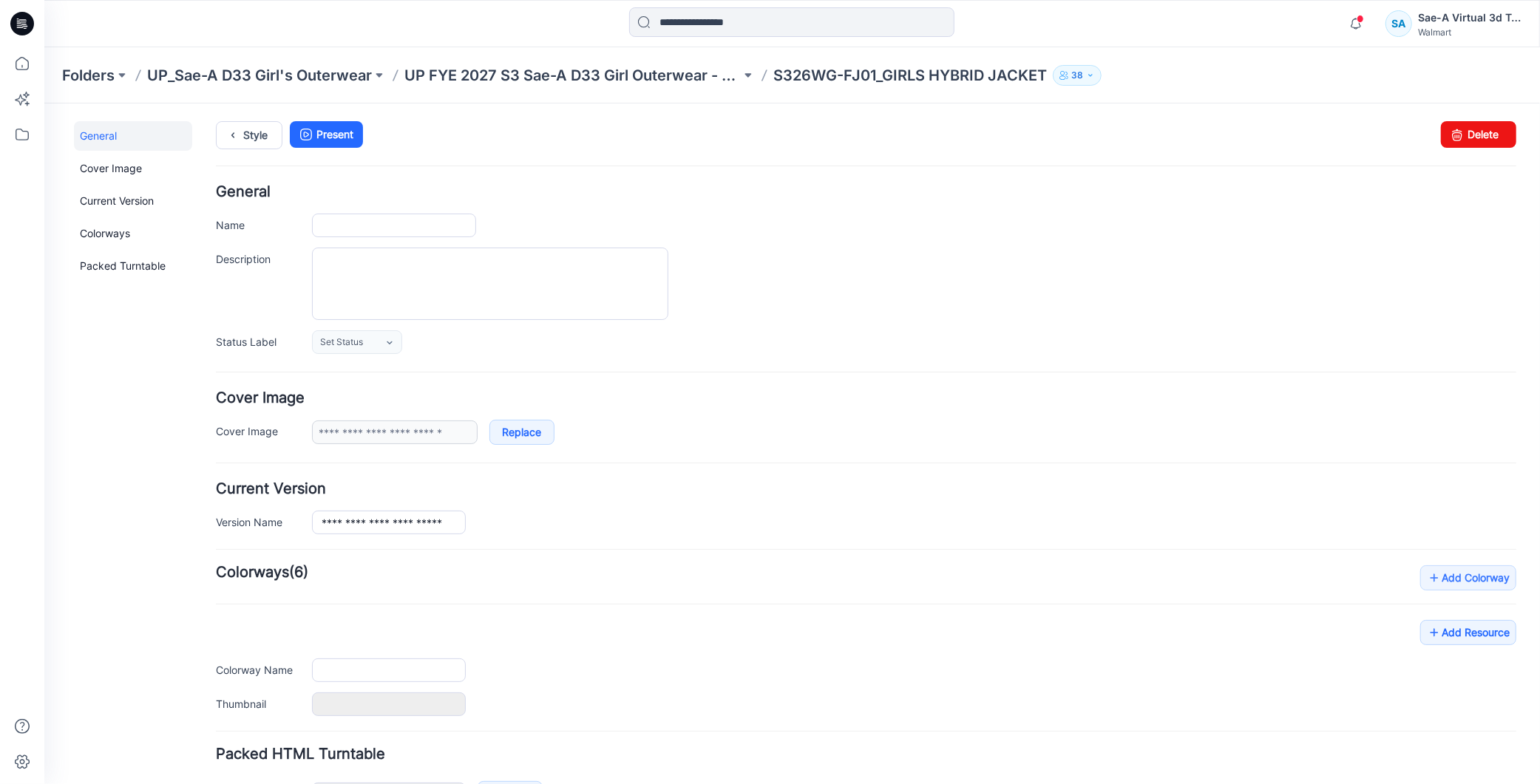
type input "**********"
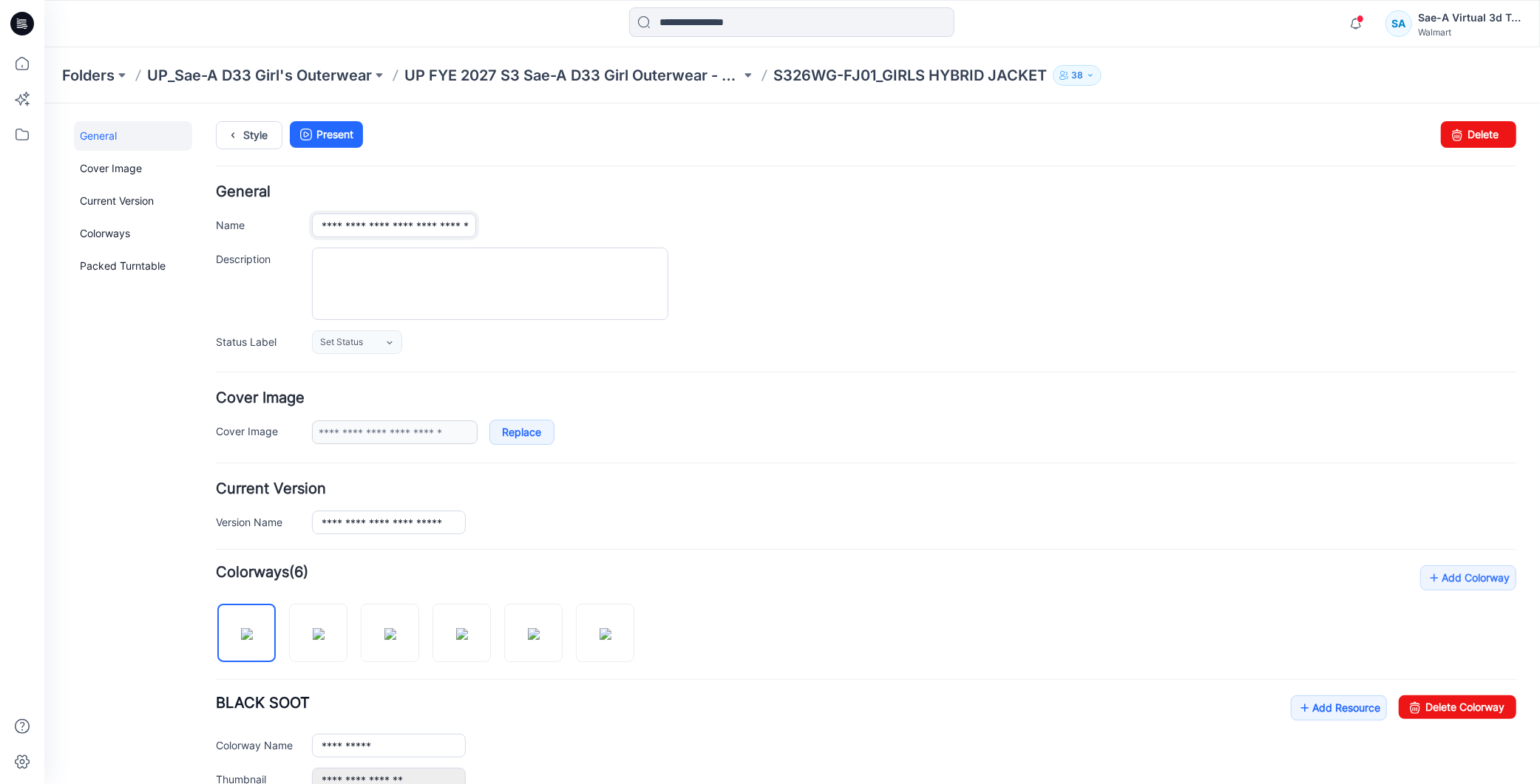
drag, startPoint x: 395, startPoint y: 228, endPoint x: 269, endPoint y: 224, distance: 126.1
click at [261, 217] on div "**********" at bounding box center [865, 225] width 1300 height 24
type input "**********"
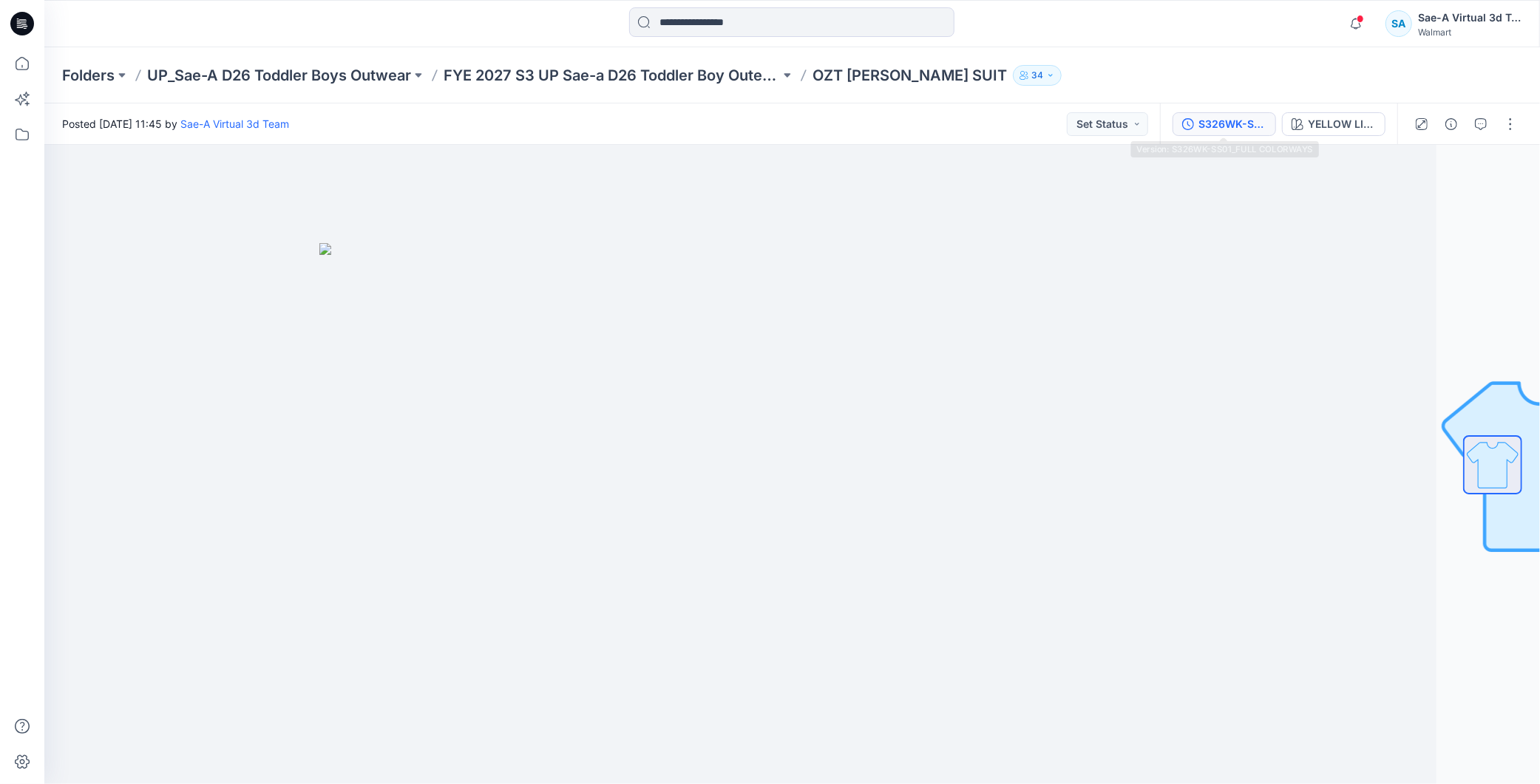
click at [1221, 129] on div "S326WK-SS01_FULL COLORWAYS" at bounding box center [1232, 124] width 68 height 16
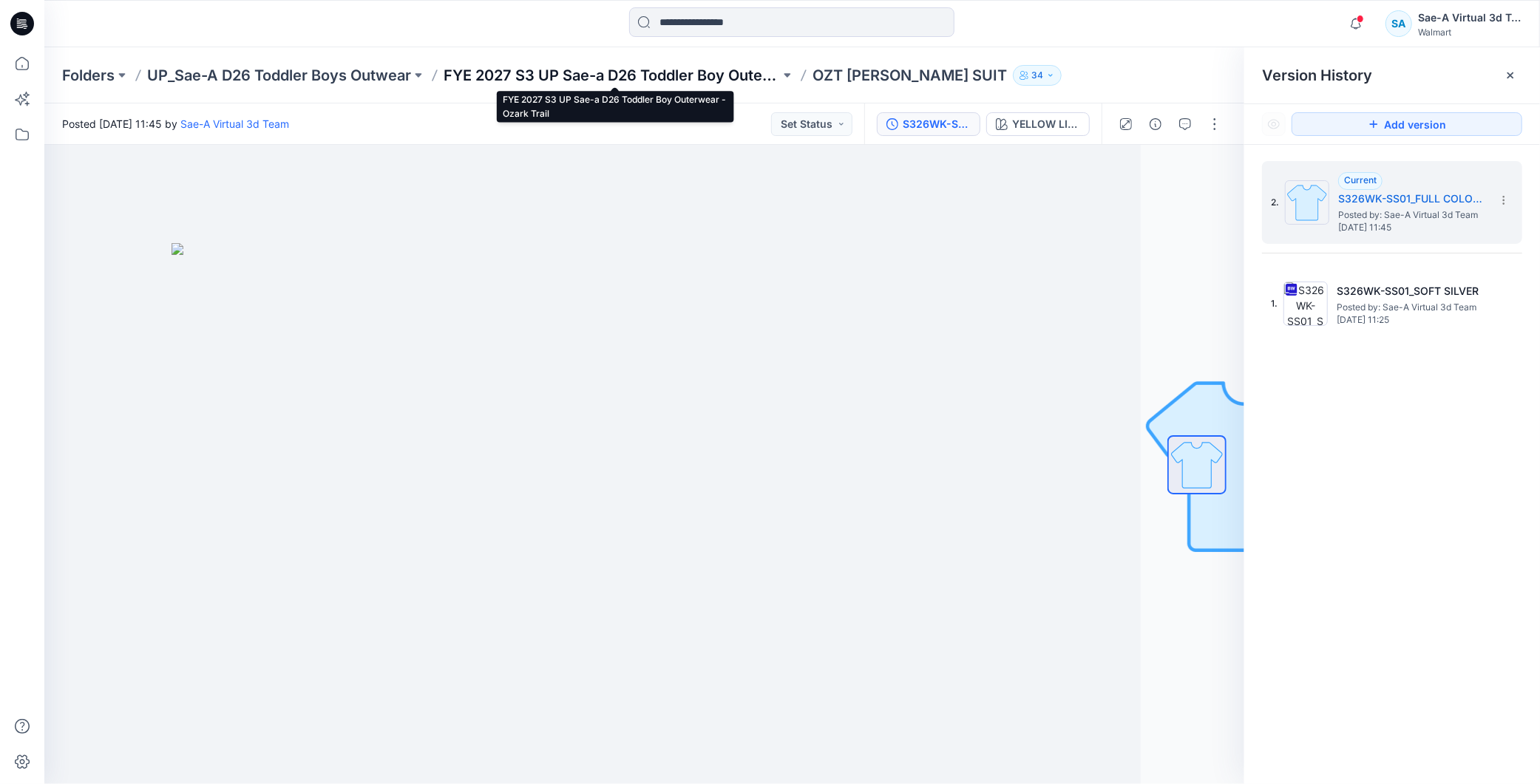
click at [690, 70] on p "FYE 2027 S3 UP Sae-a D26 Toddler Boy Outerwear - Ozark Trail" at bounding box center [612, 75] width 336 height 21
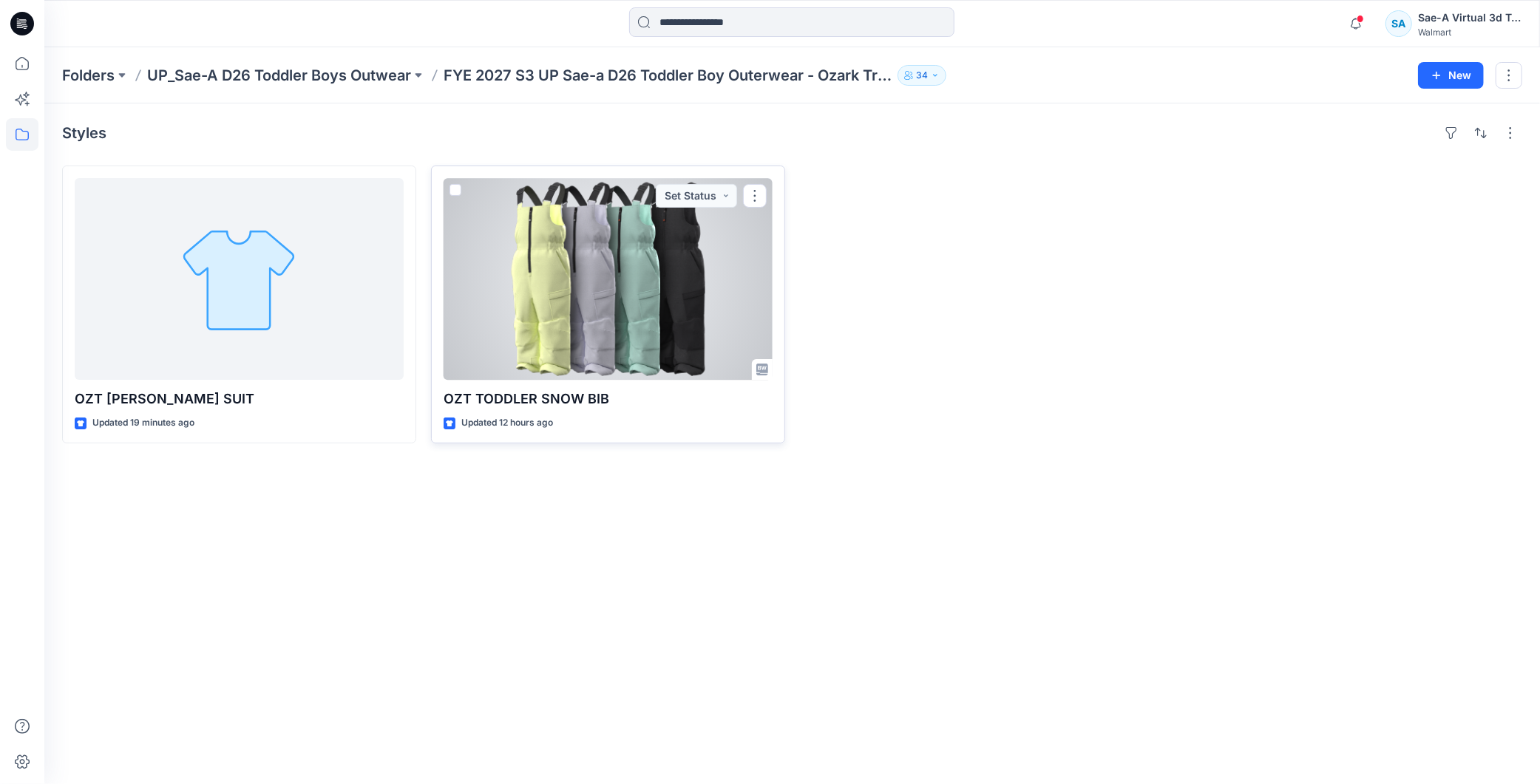
click at [633, 267] on div at bounding box center [608, 279] width 329 height 202
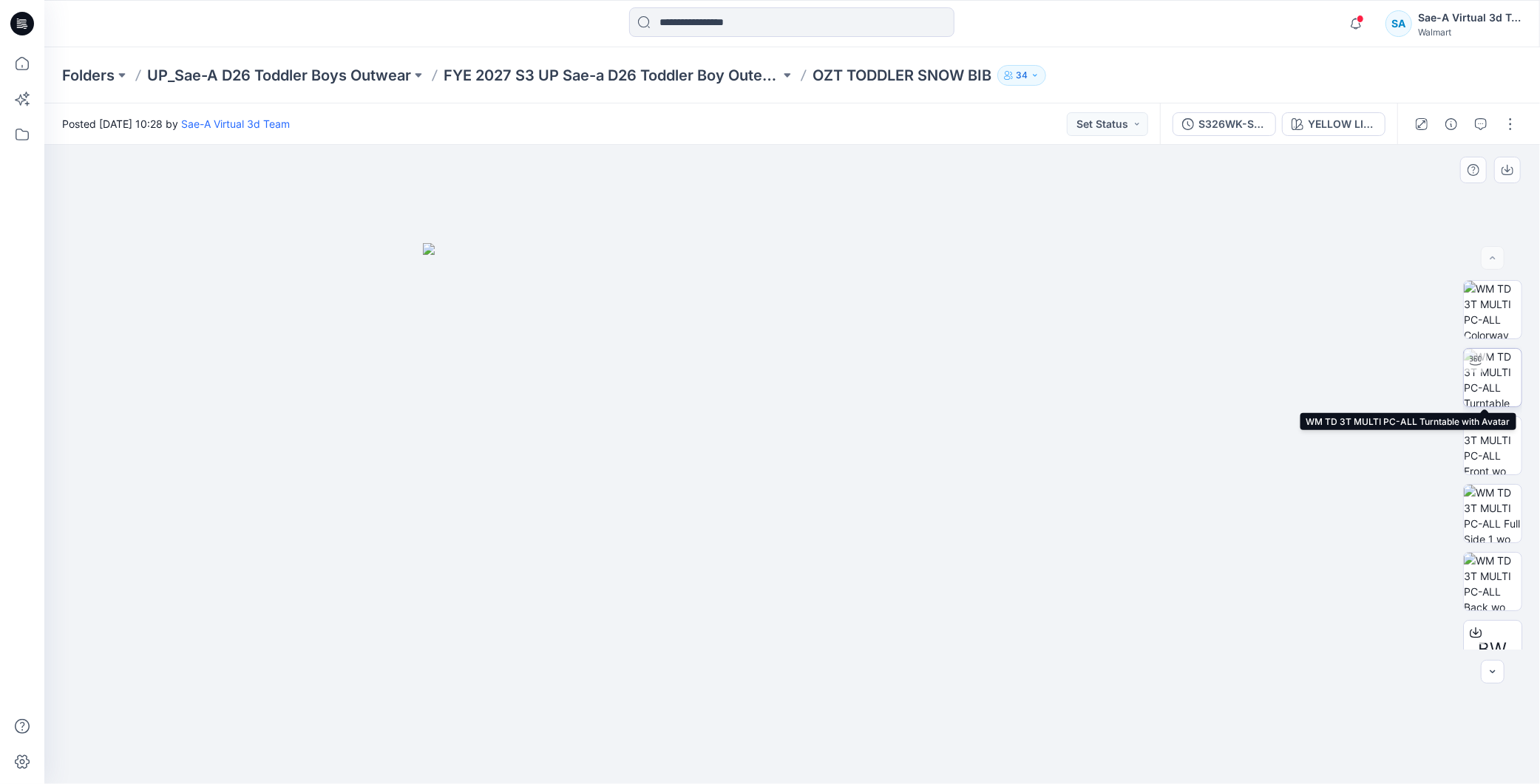
click at [1495, 385] on img at bounding box center [1492, 377] width 57 height 57
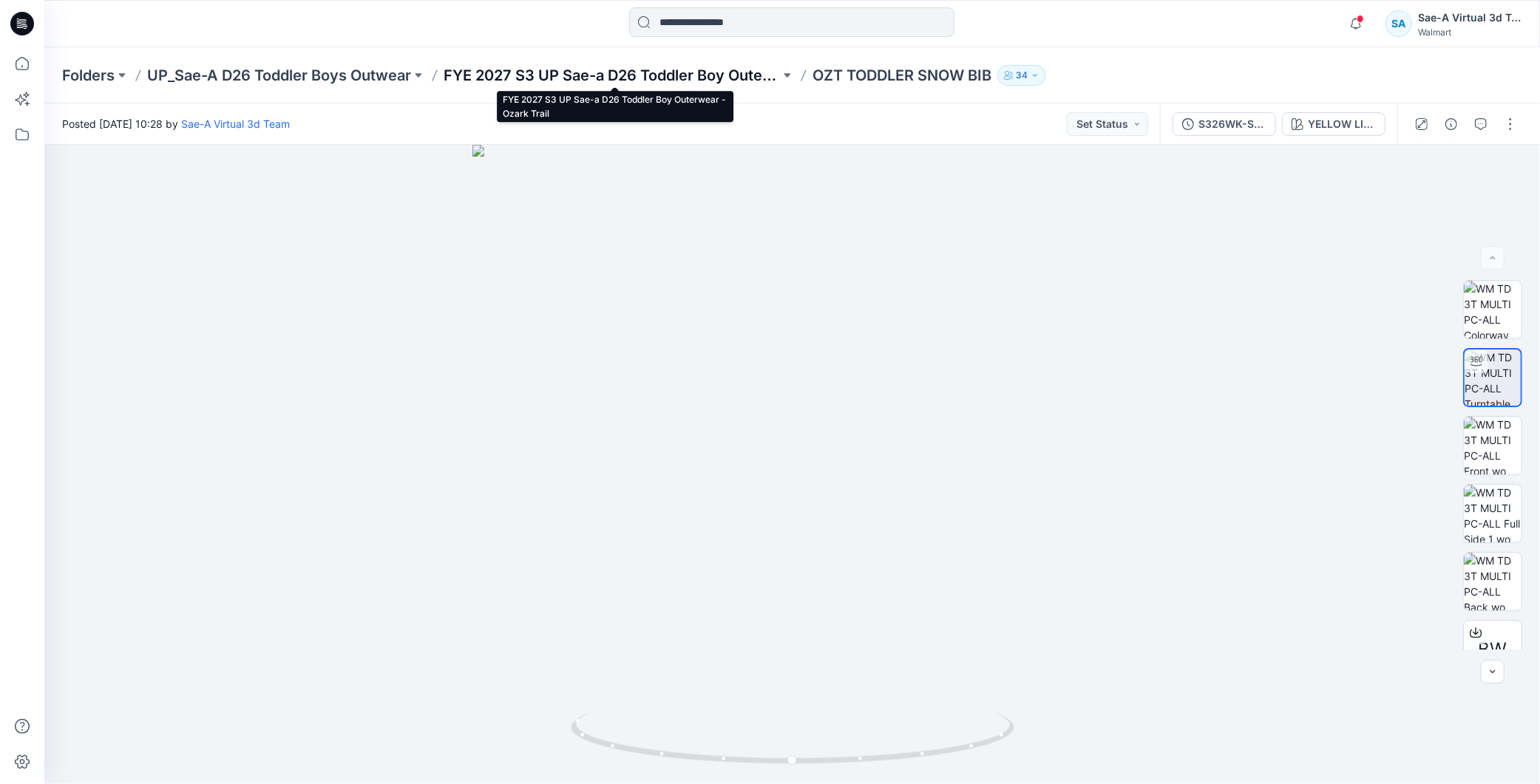
click at [688, 75] on p "FYE 2027 S3 UP Sae-a D26 Toddler Boy Outerwear - Ozark Trail" at bounding box center [612, 75] width 336 height 21
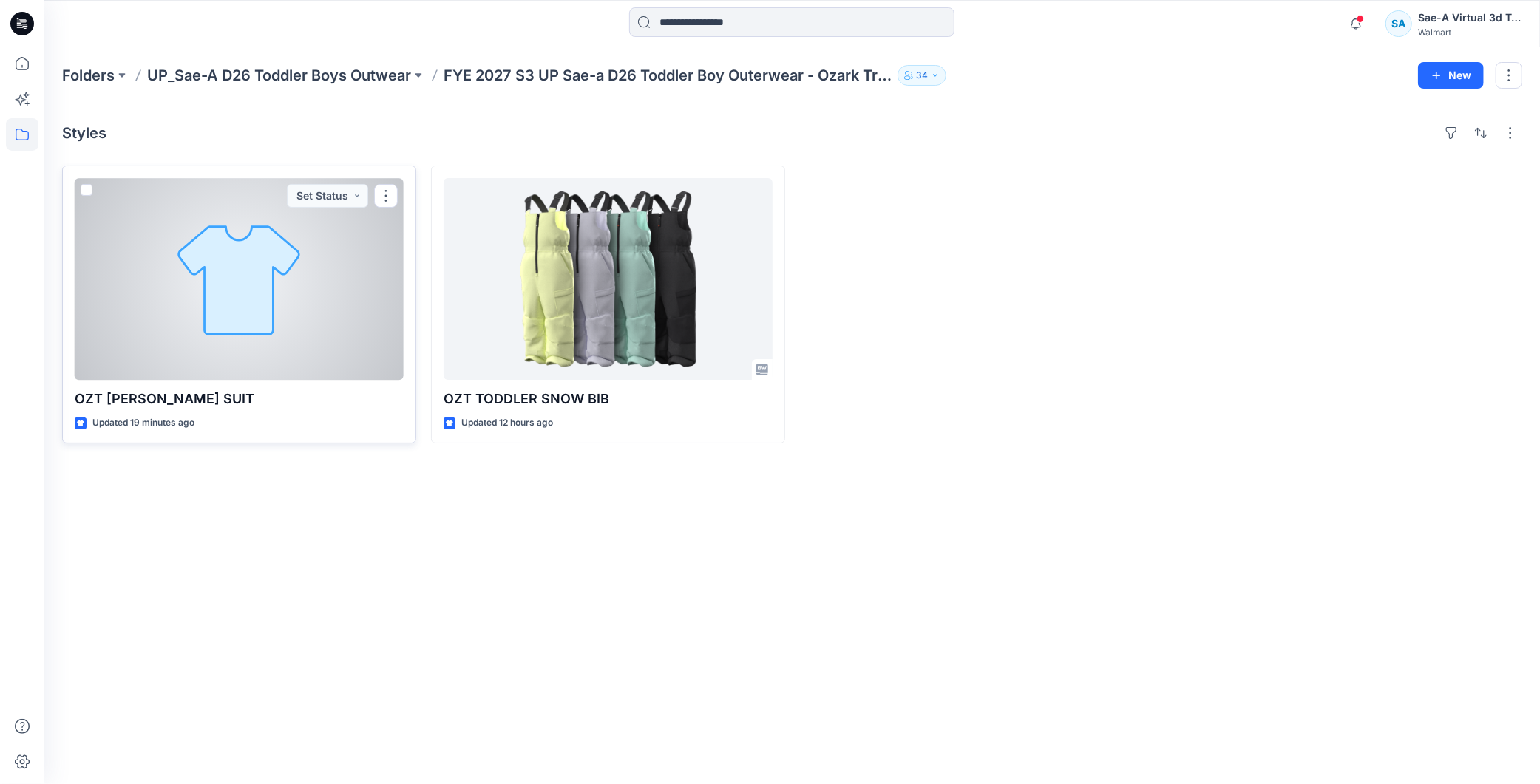
click at [268, 349] on div at bounding box center [239, 279] width 329 height 202
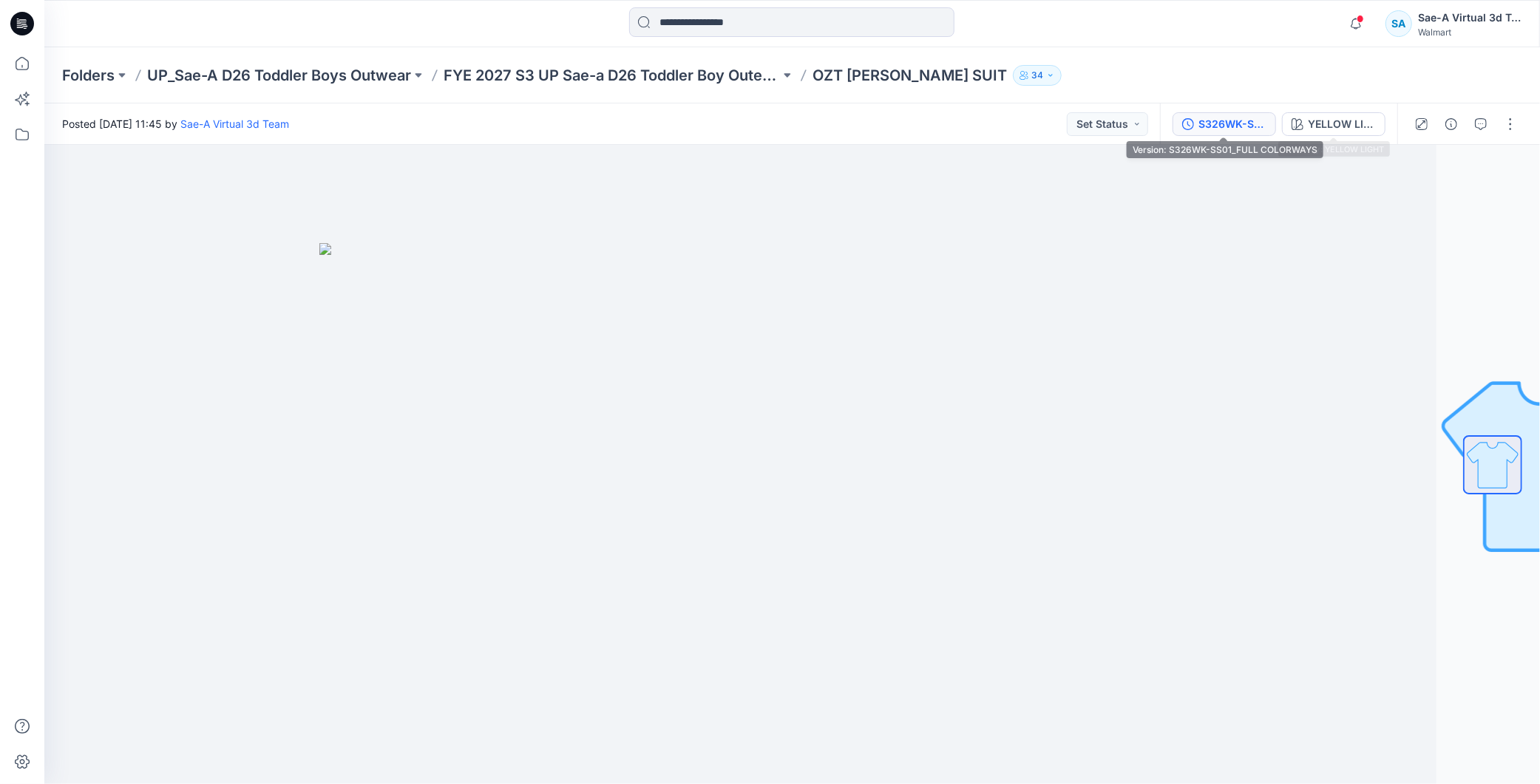
click at [1241, 116] on div "S326WK-SS01_FULL COLORWAYS" at bounding box center [1232, 124] width 68 height 16
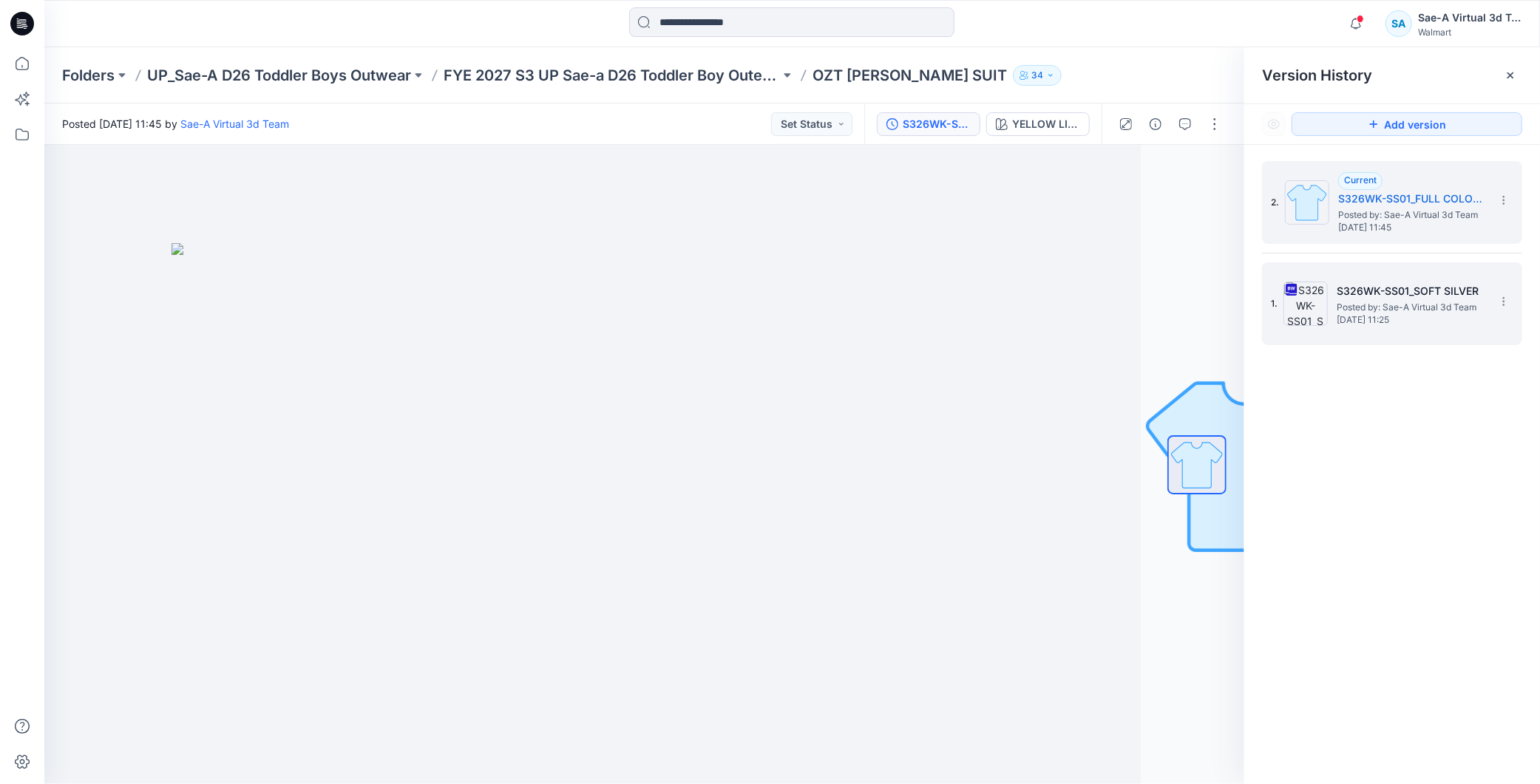
click at [1387, 282] on h5 "S326WK-SS01_SOFT SILVER" at bounding box center [1410, 291] width 148 height 18
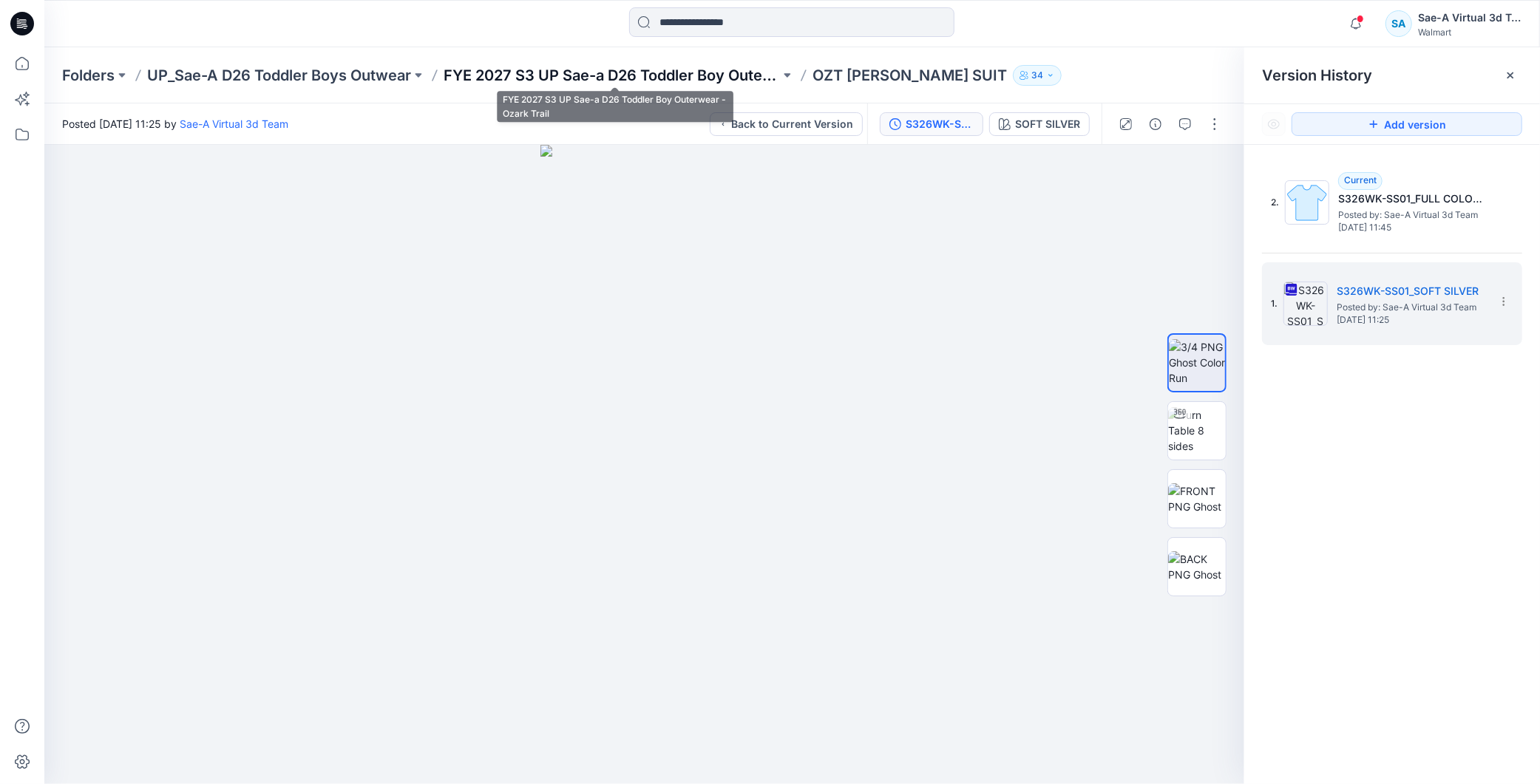
click at [580, 72] on p "FYE 2027 S3 UP Sae-a D26 Toddler Boy Outerwear - Ozark Trail" at bounding box center [612, 75] width 336 height 21
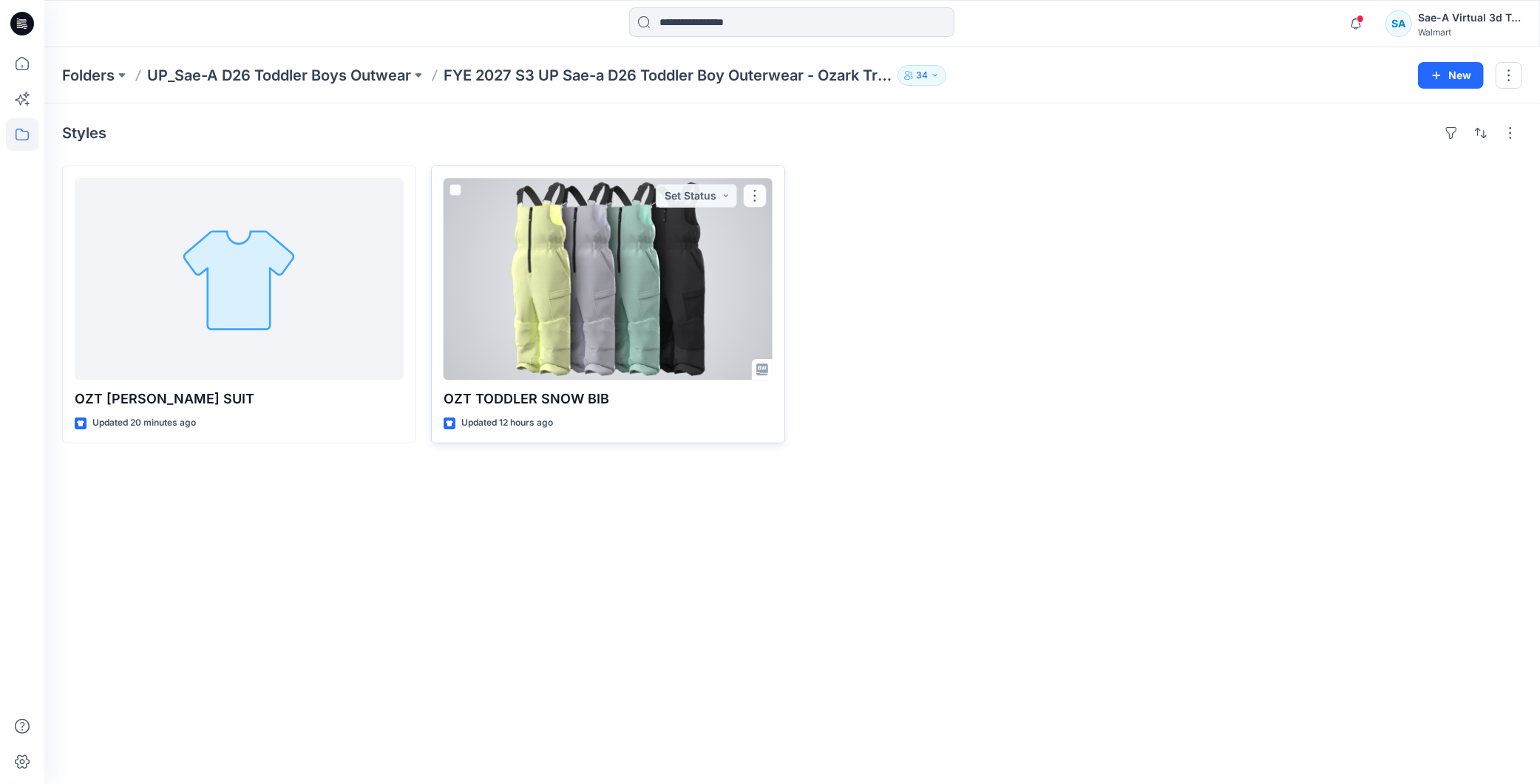
click at [604, 269] on div at bounding box center [608, 279] width 329 height 202
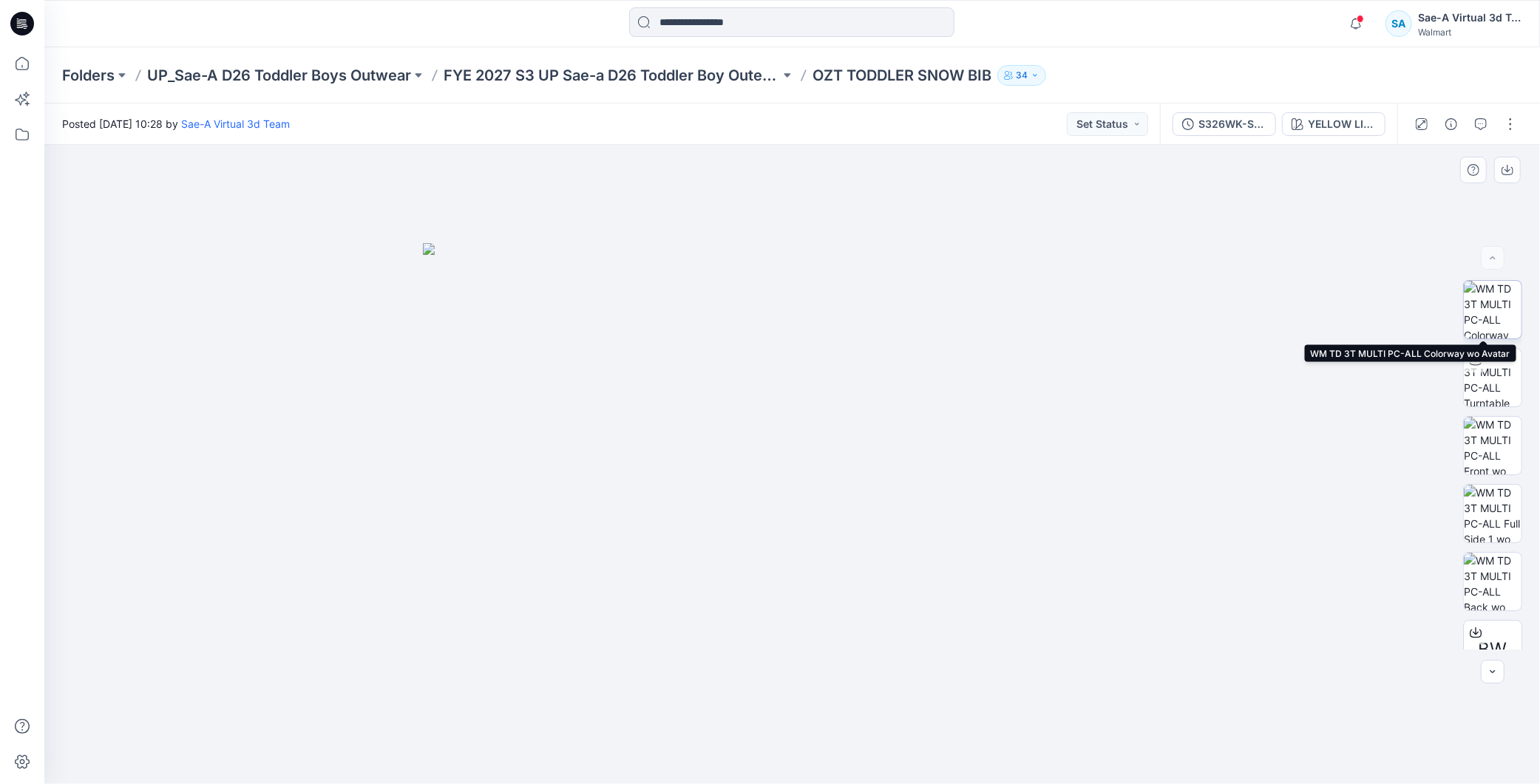
click at [1500, 319] on img at bounding box center [1492, 309] width 57 height 57
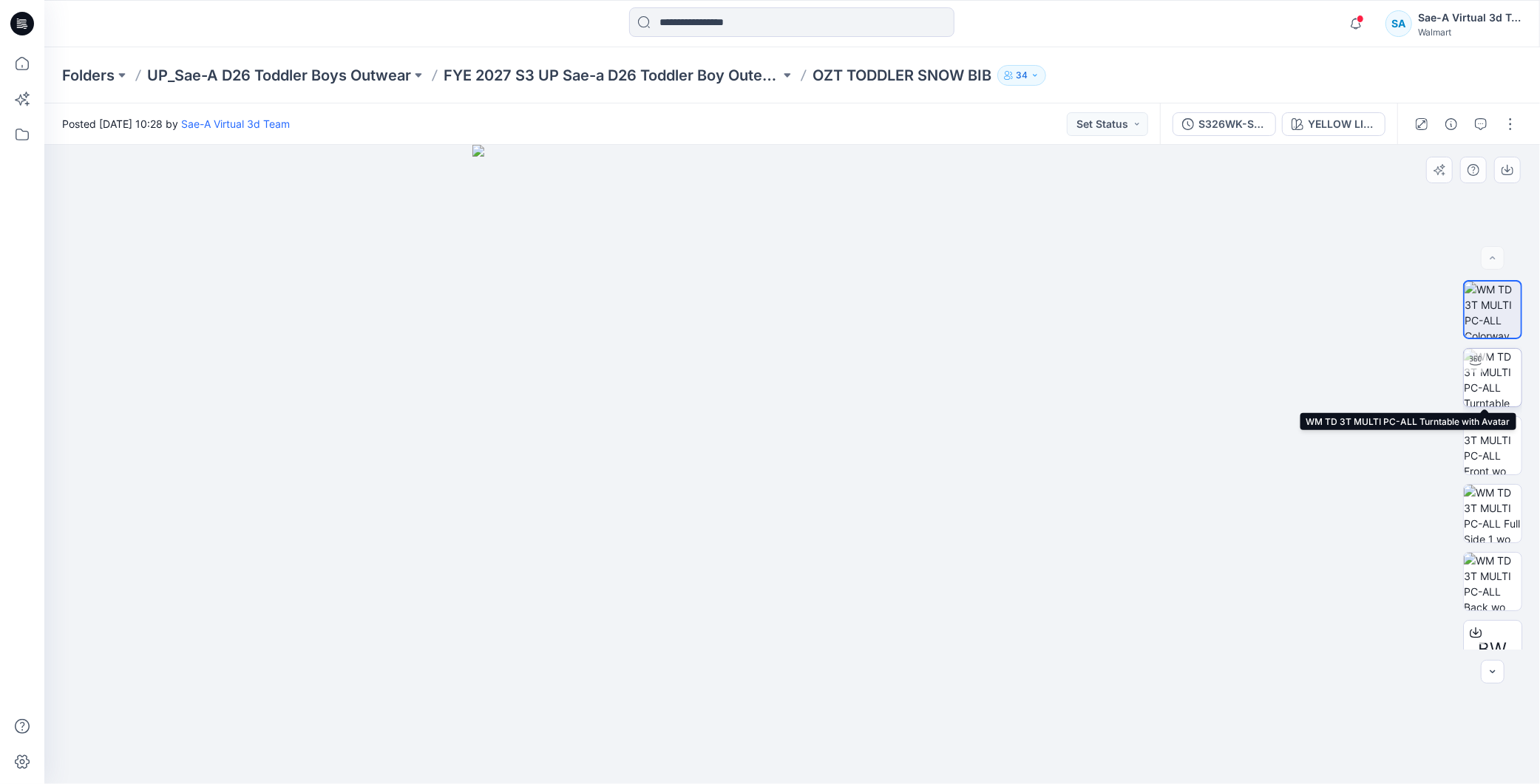
click at [1498, 374] on img at bounding box center [1492, 377] width 57 height 57
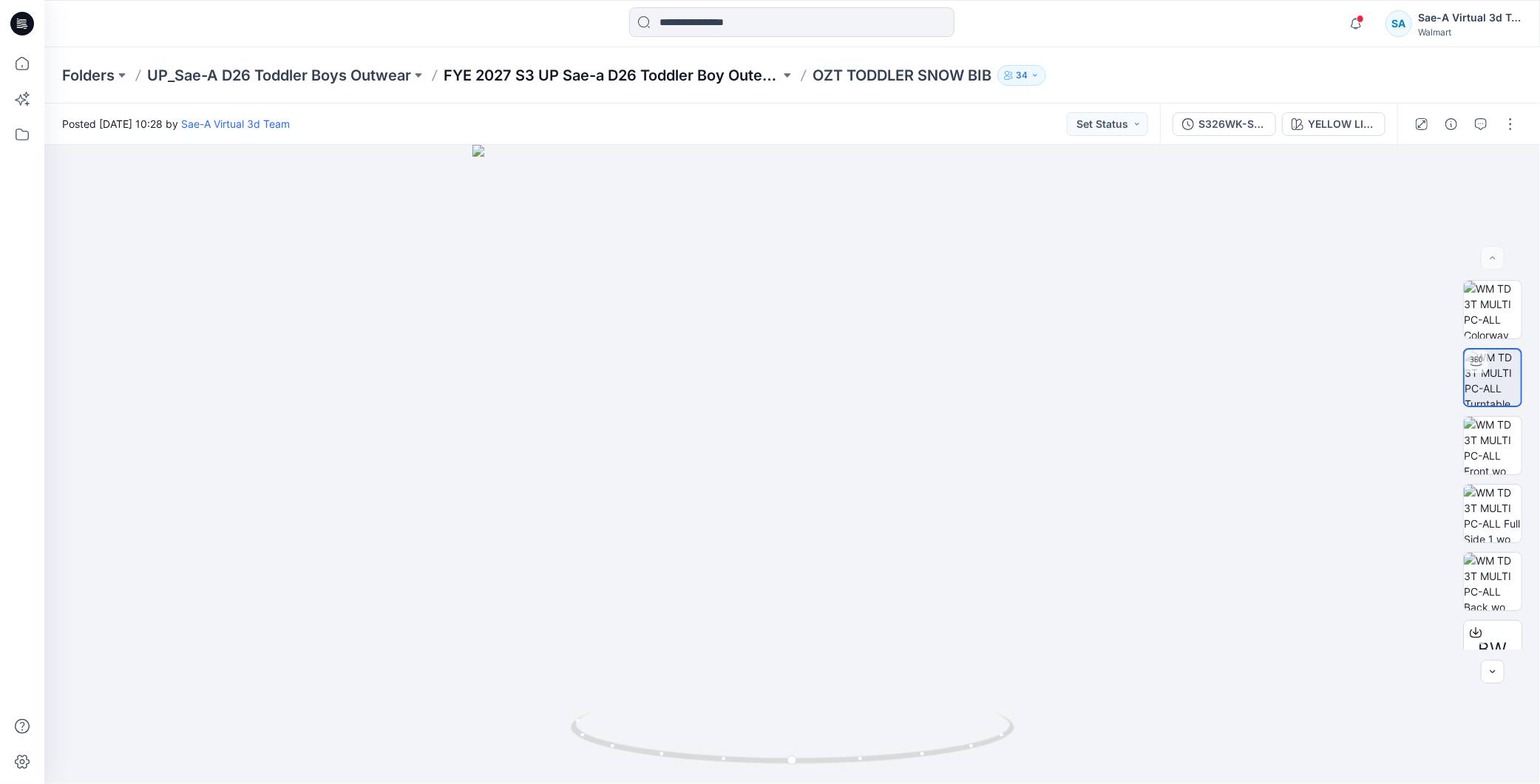
click at [624, 72] on p "FYE 2027 S3 UP Sae-a D26 Toddler Boy Outerwear - Ozark Trail" at bounding box center [612, 75] width 336 height 21
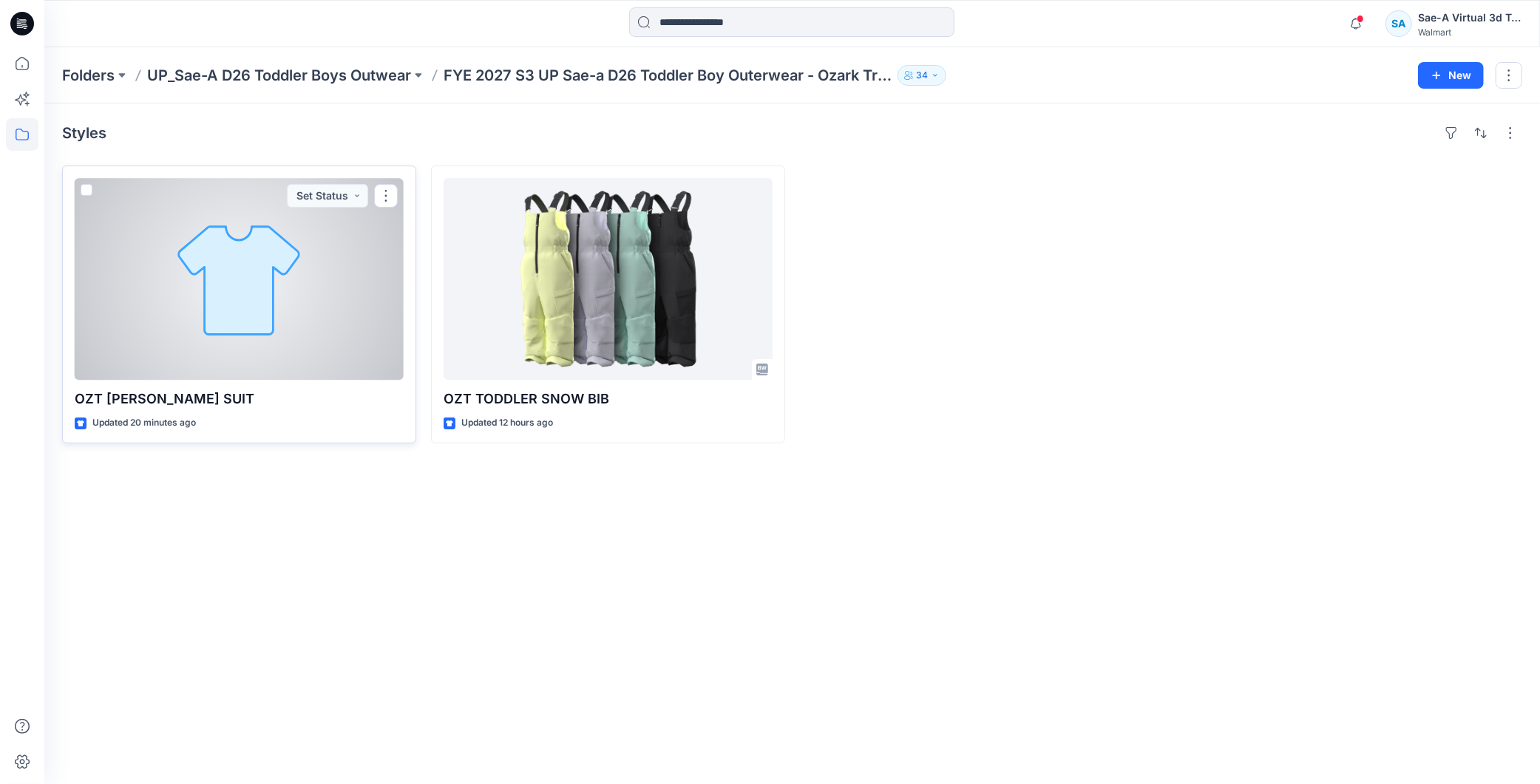
click at [272, 275] on div at bounding box center [239, 279] width 329 height 202
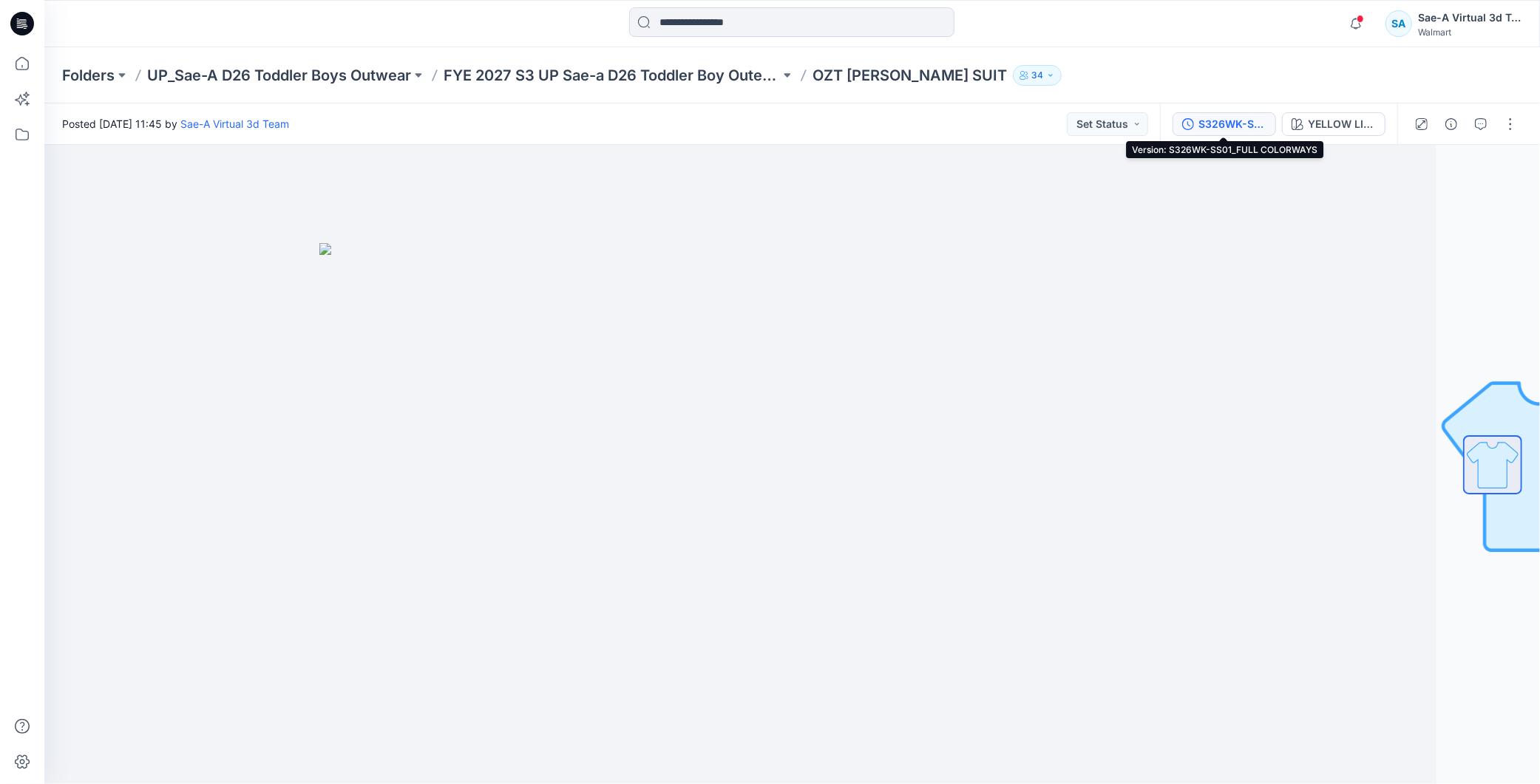
click at [1228, 120] on div "S326WK-SS01_FULL COLORWAYS" at bounding box center [1232, 124] width 68 height 16
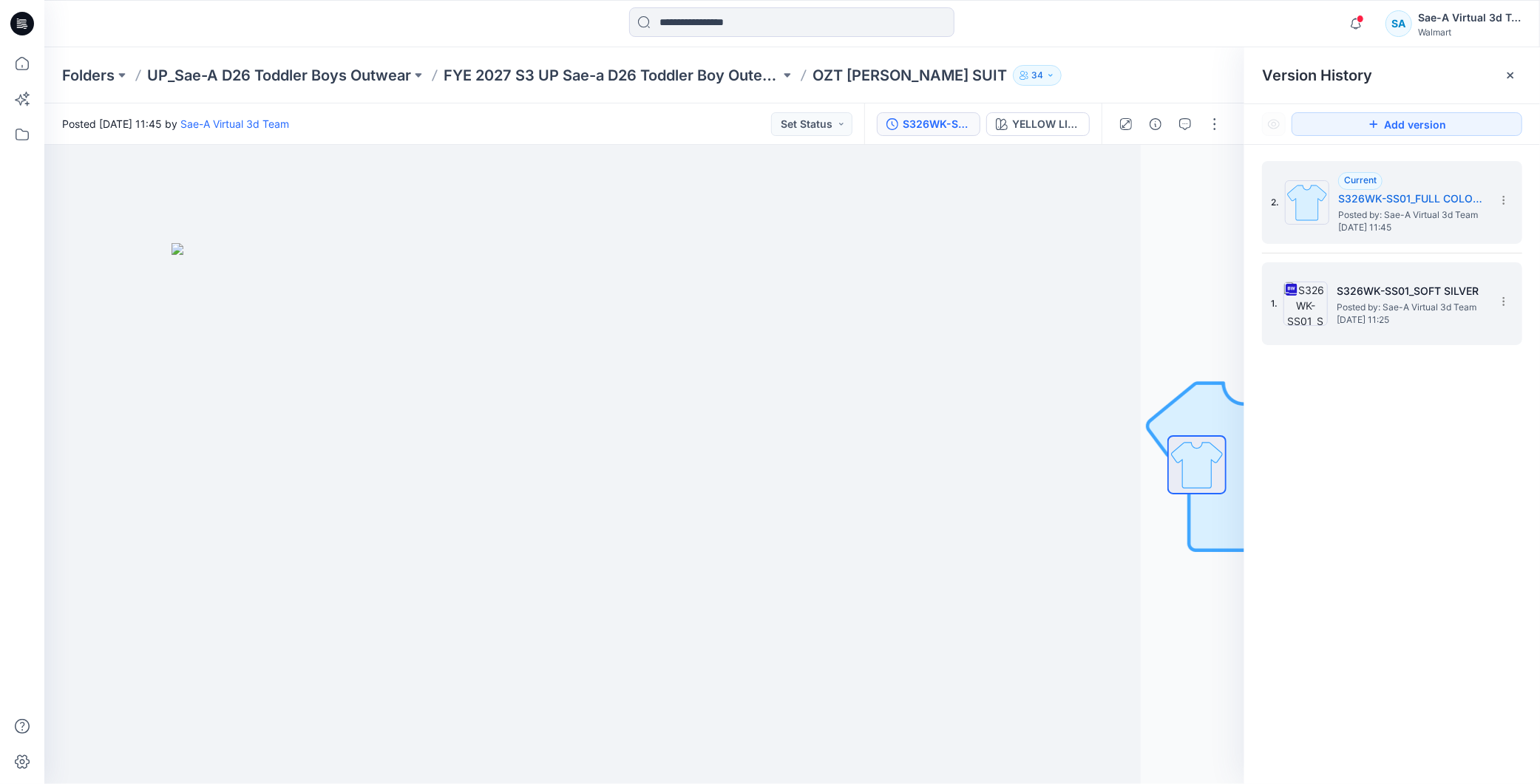
click at [1359, 302] on span "Posted by: Sae-A Virtual 3d Team" at bounding box center [1410, 308] width 148 height 15
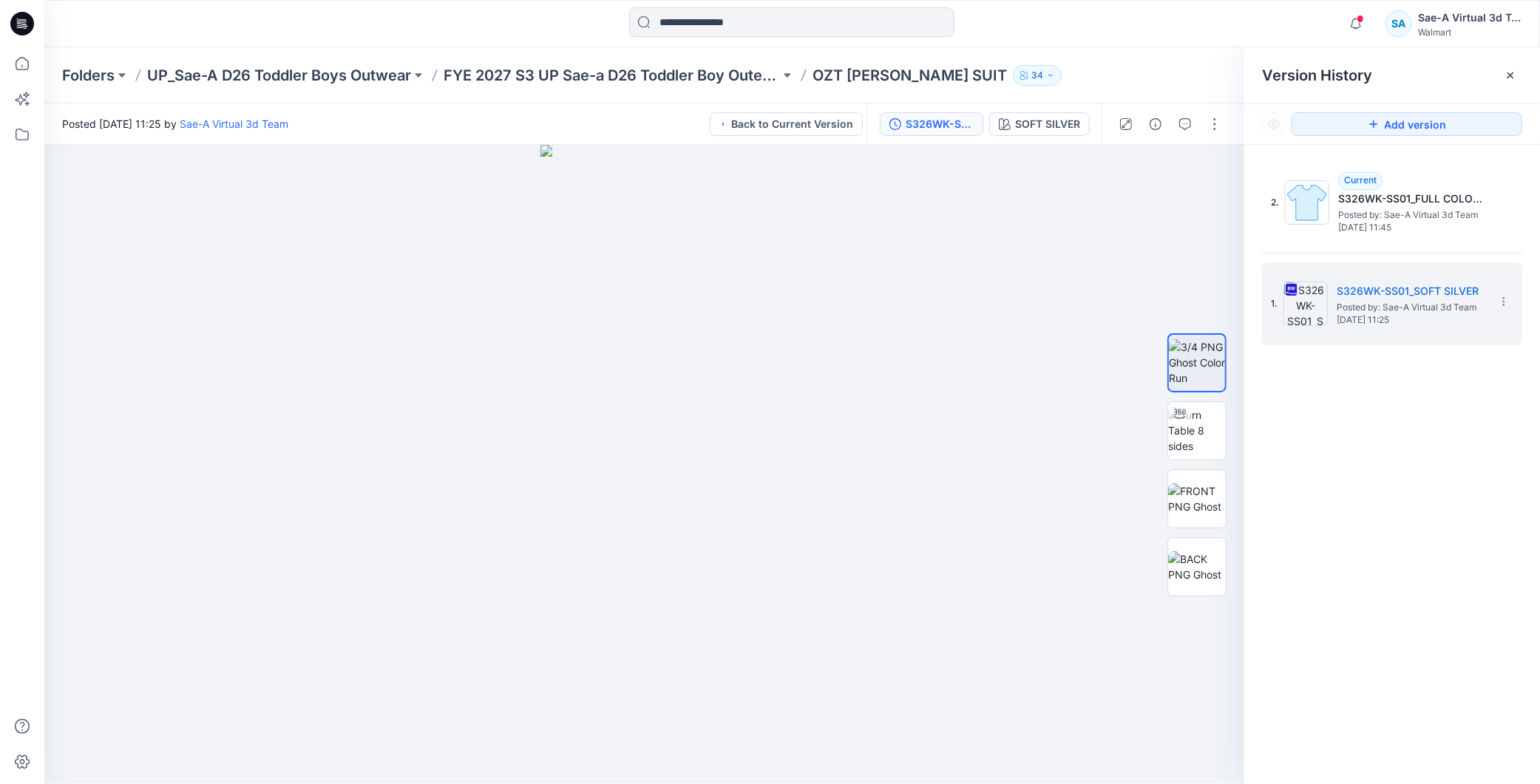
click at [579, 89] on div "Folders UP_Sae-A D26 Toddler Boys Outwear FYE 2027 S3 UP Sae-a D26 Toddler Boy …" at bounding box center [792, 75] width 1496 height 56
click at [641, 80] on p "FYE 2027 S3 UP Sae-a D26 Toddler Boy Outerwear - Ozark Trail" at bounding box center [612, 75] width 336 height 21
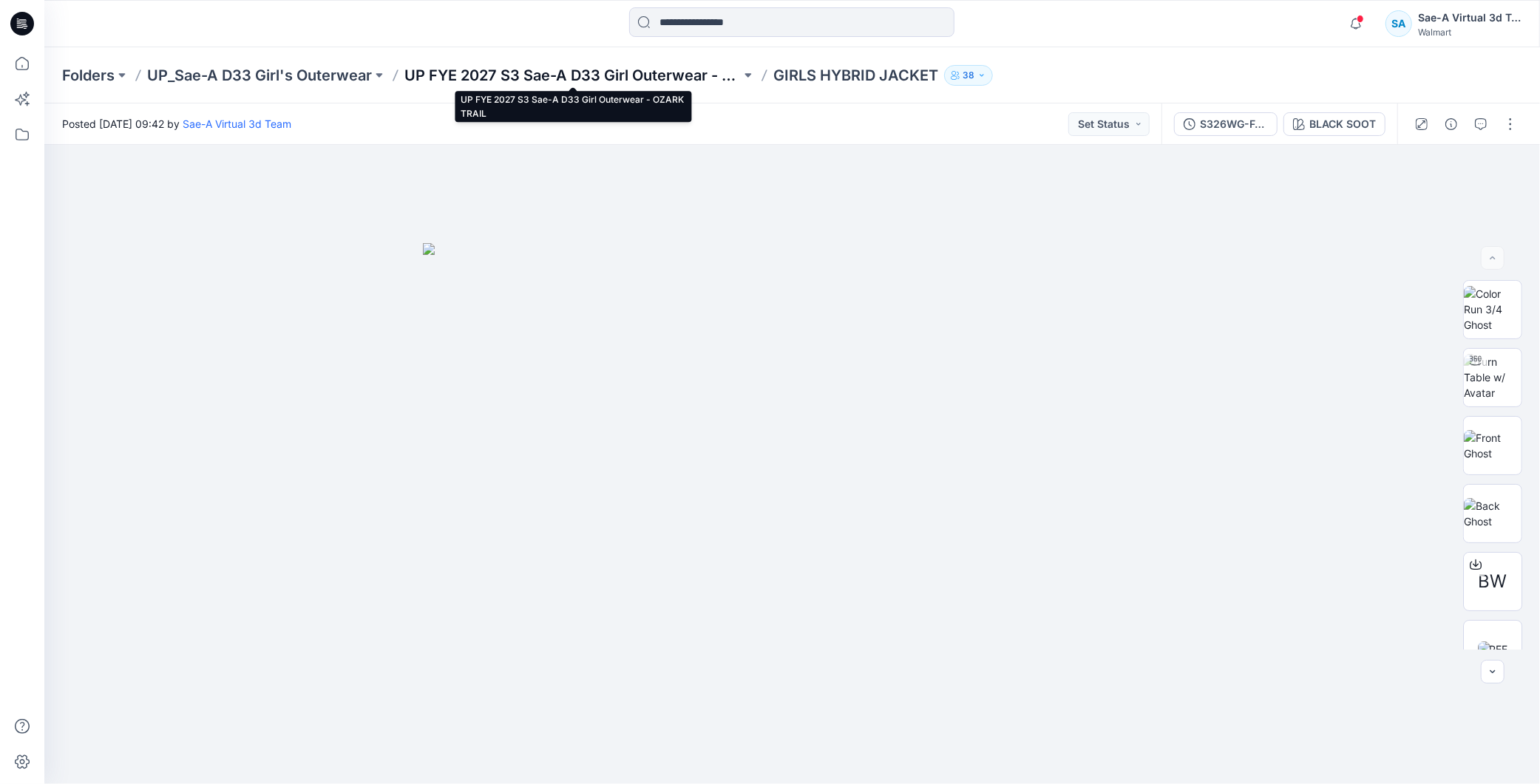
click at [698, 71] on p "UP FYE 2027 S3 Sae-A D33 Girl Outerwear - OZARK TRAIL" at bounding box center [573, 75] width 336 height 21
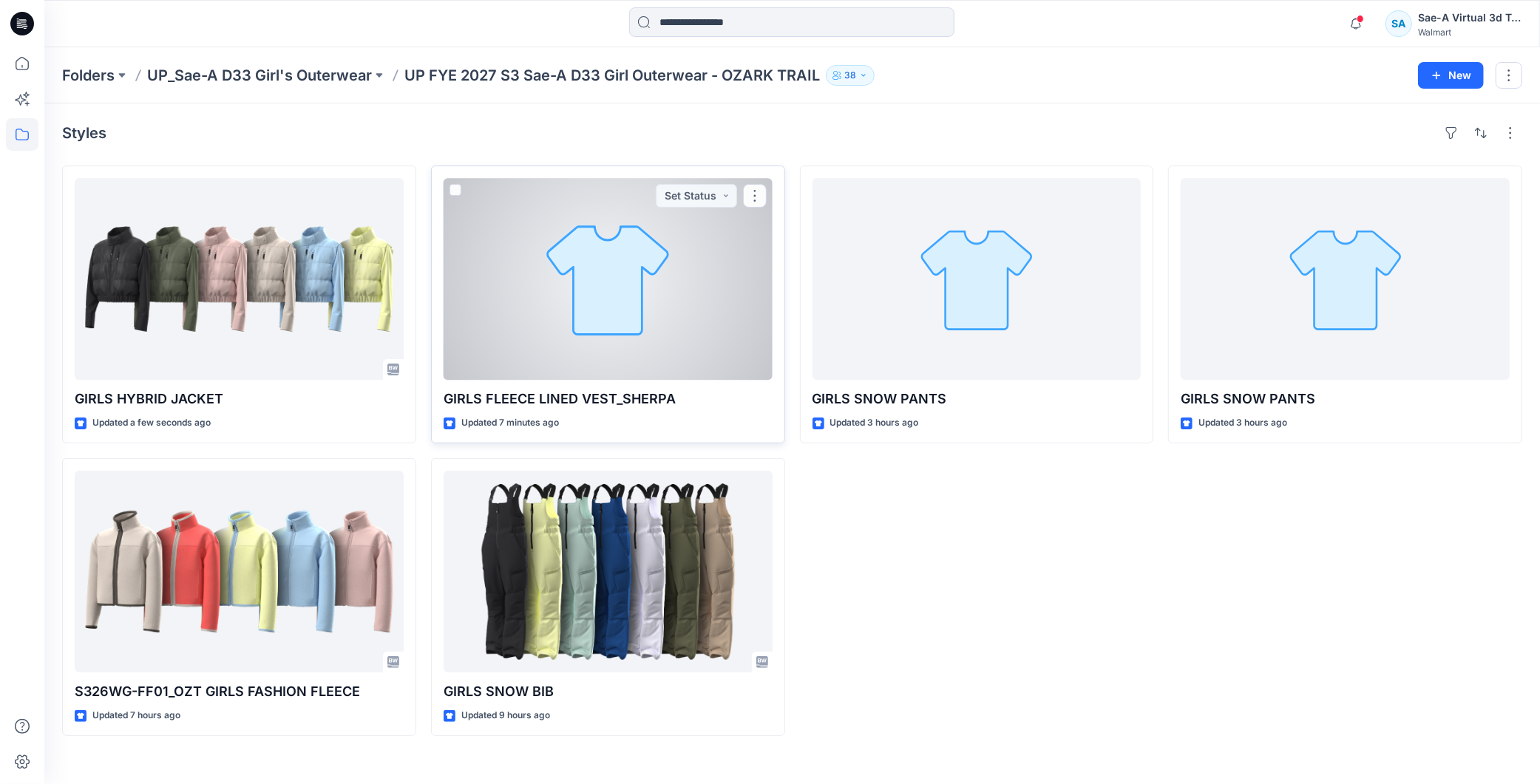
click at [615, 305] on div at bounding box center [608, 279] width 329 height 202
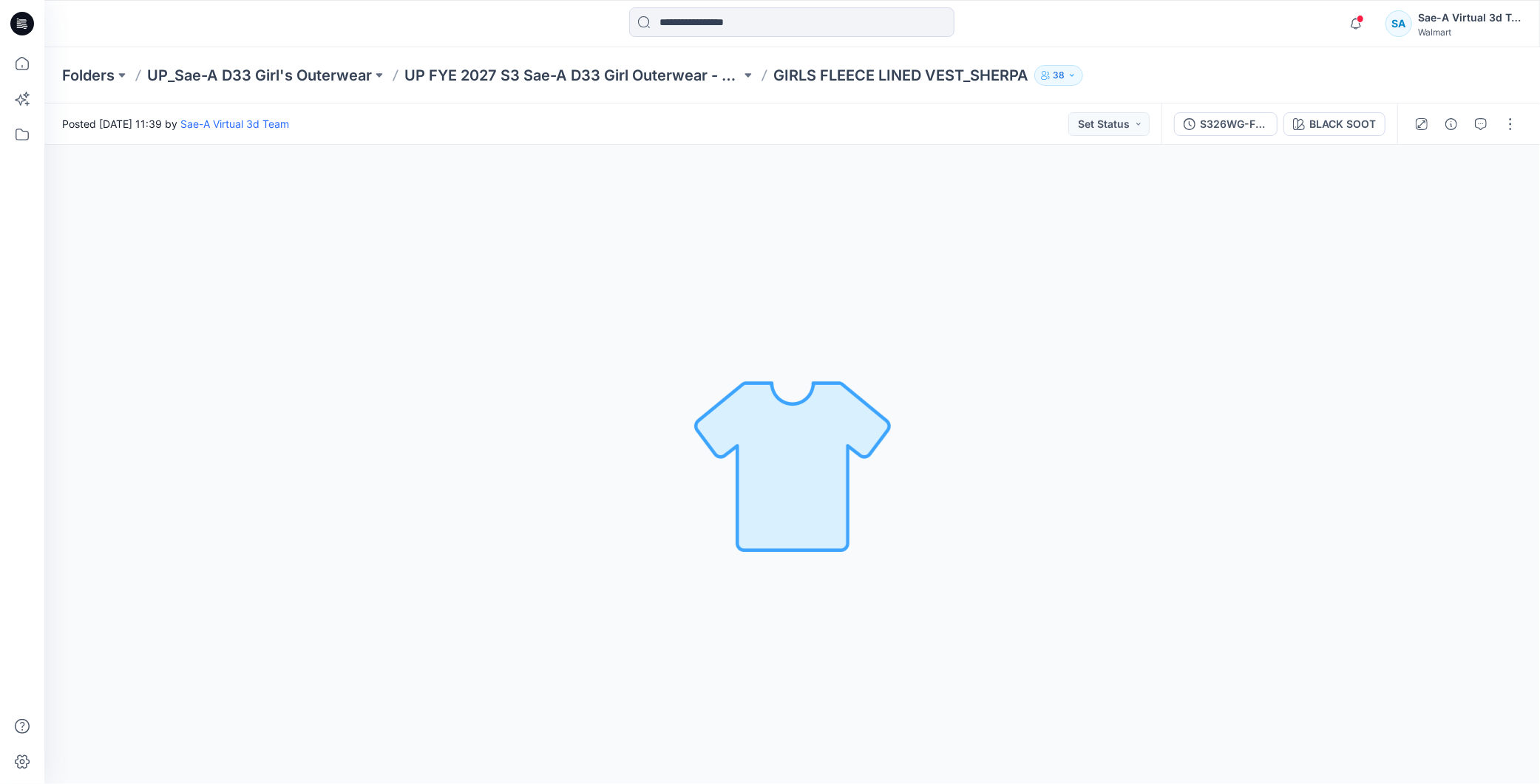
click at [1228, 109] on div "S326WG-FV01_FULL COLORWAYS BLACK SOOT" at bounding box center [1279, 124] width 235 height 41
click at [1218, 116] on div "S326WG-FV01_FULL COLORWAYS" at bounding box center [1234, 124] width 68 height 16
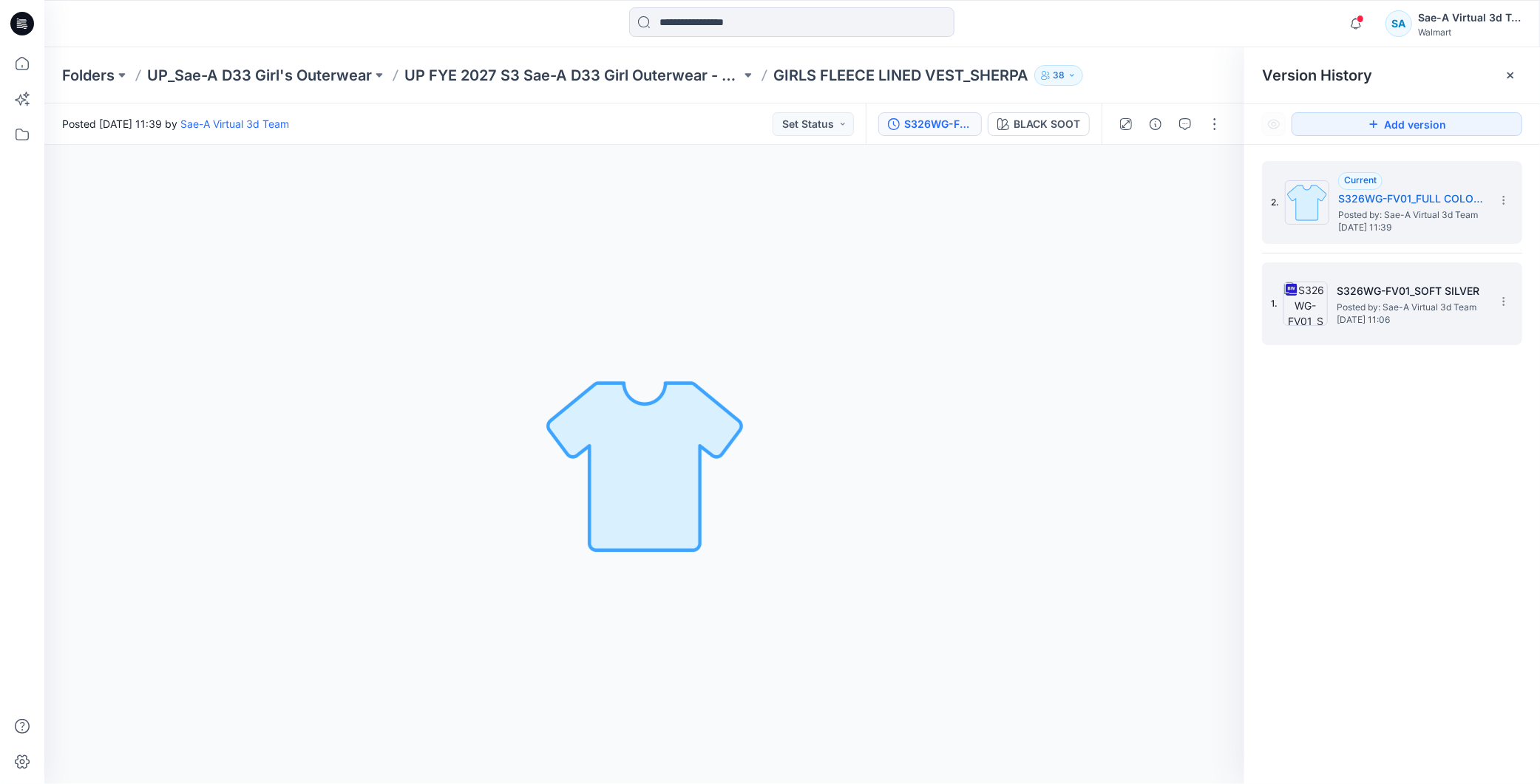
click at [1415, 326] on span "[DATE] 11:06" at bounding box center [1410, 320] width 148 height 11
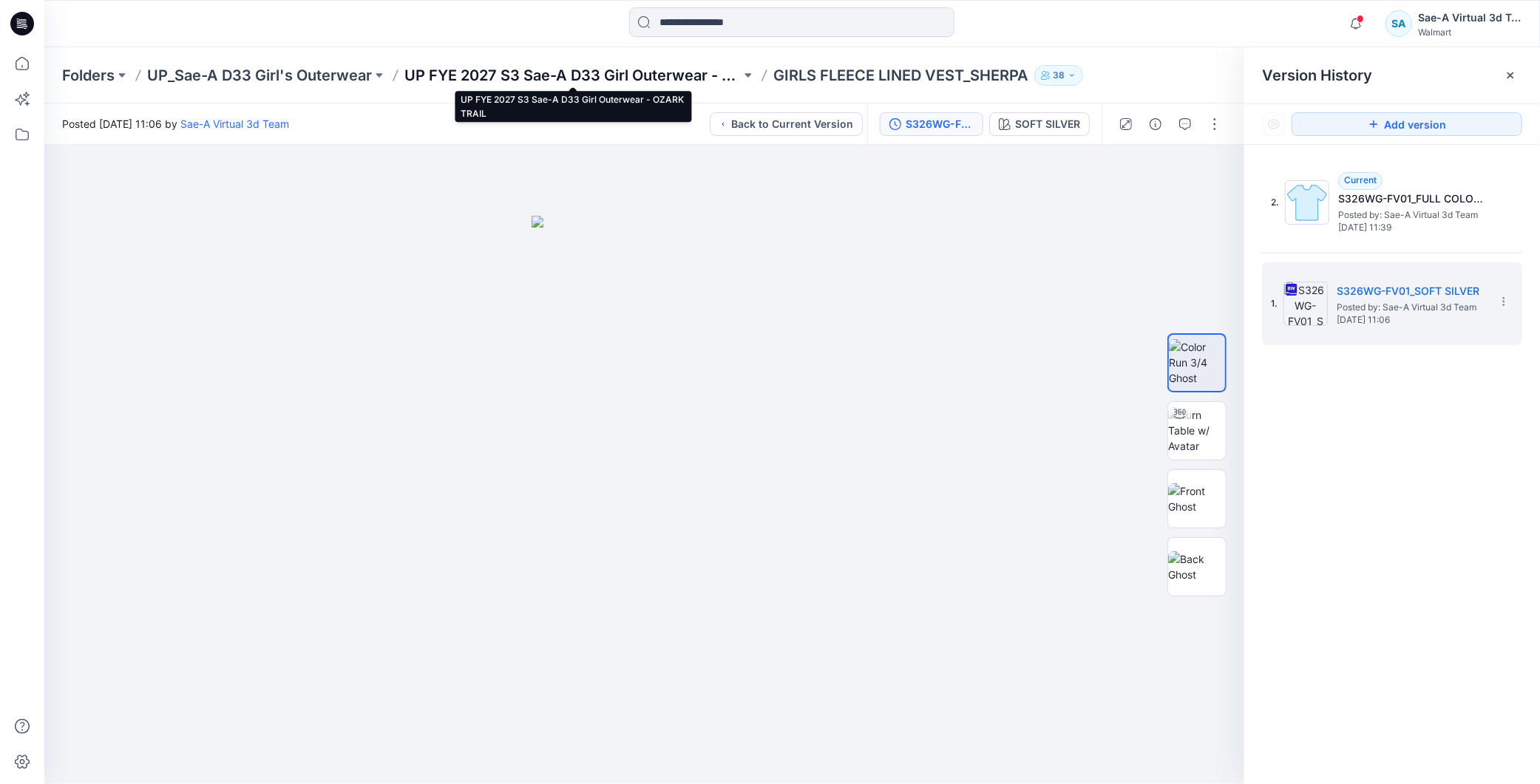
click at [697, 77] on p "UP FYE 2027 S3 Sae-A D33 Girl Outerwear - OZARK TRAIL" at bounding box center [573, 75] width 336 height 21
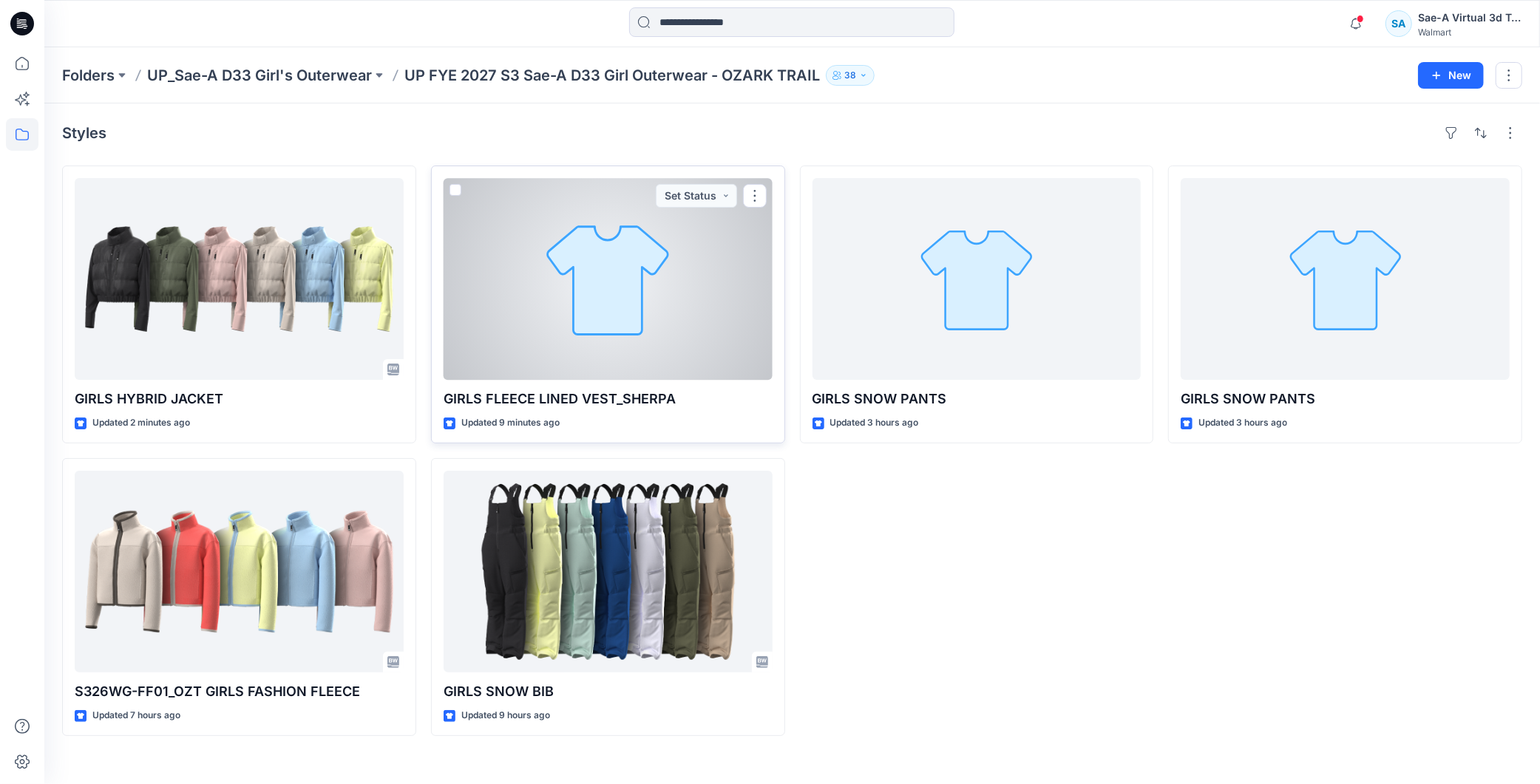
click at [625, 306] on div at bounding box center [608, 279] width 329 height 202
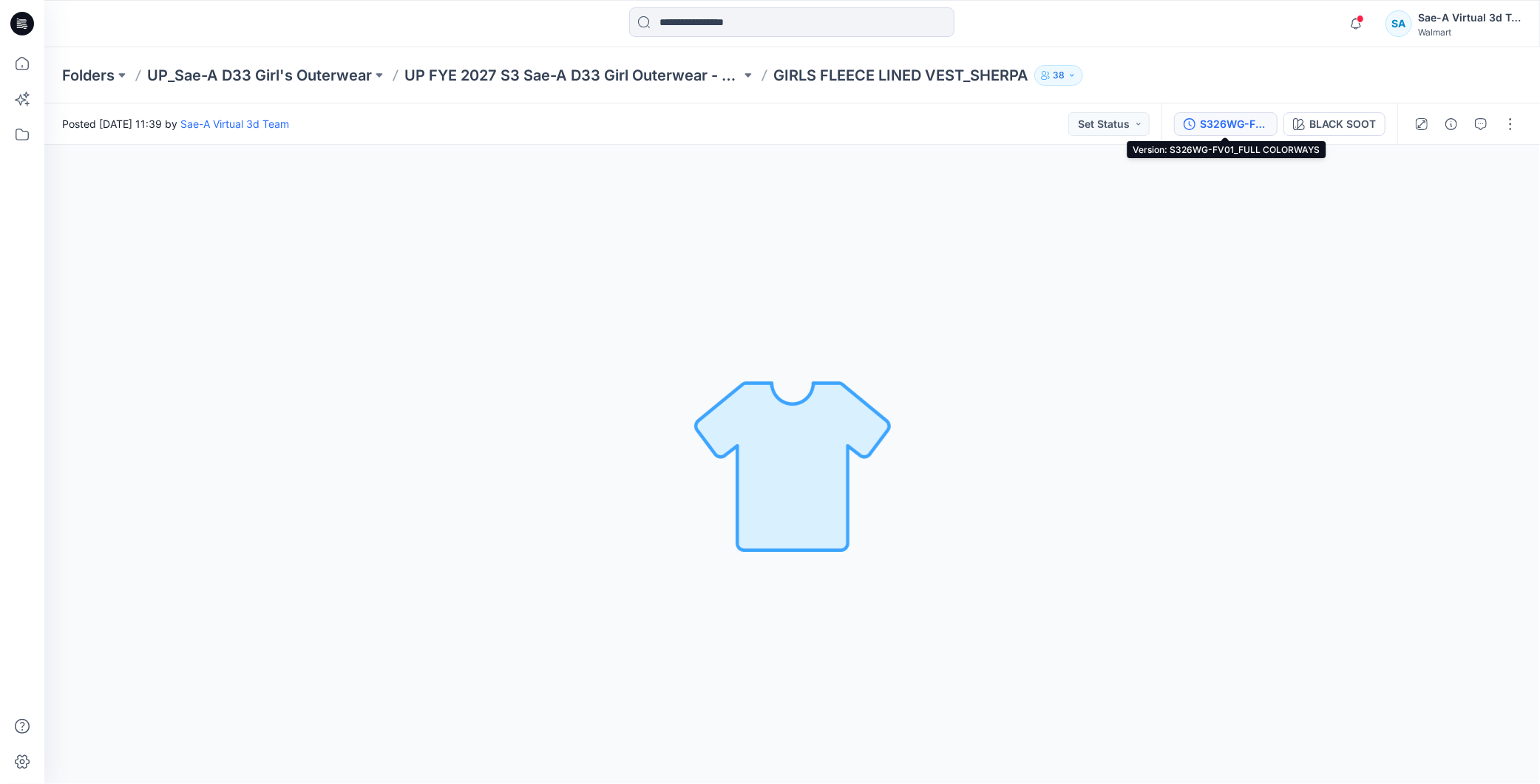
click at [1216, 129] on div "S326WG-FV01_FULL COLORWAYS" at bounding box center [1234, 124] width 68 height 16
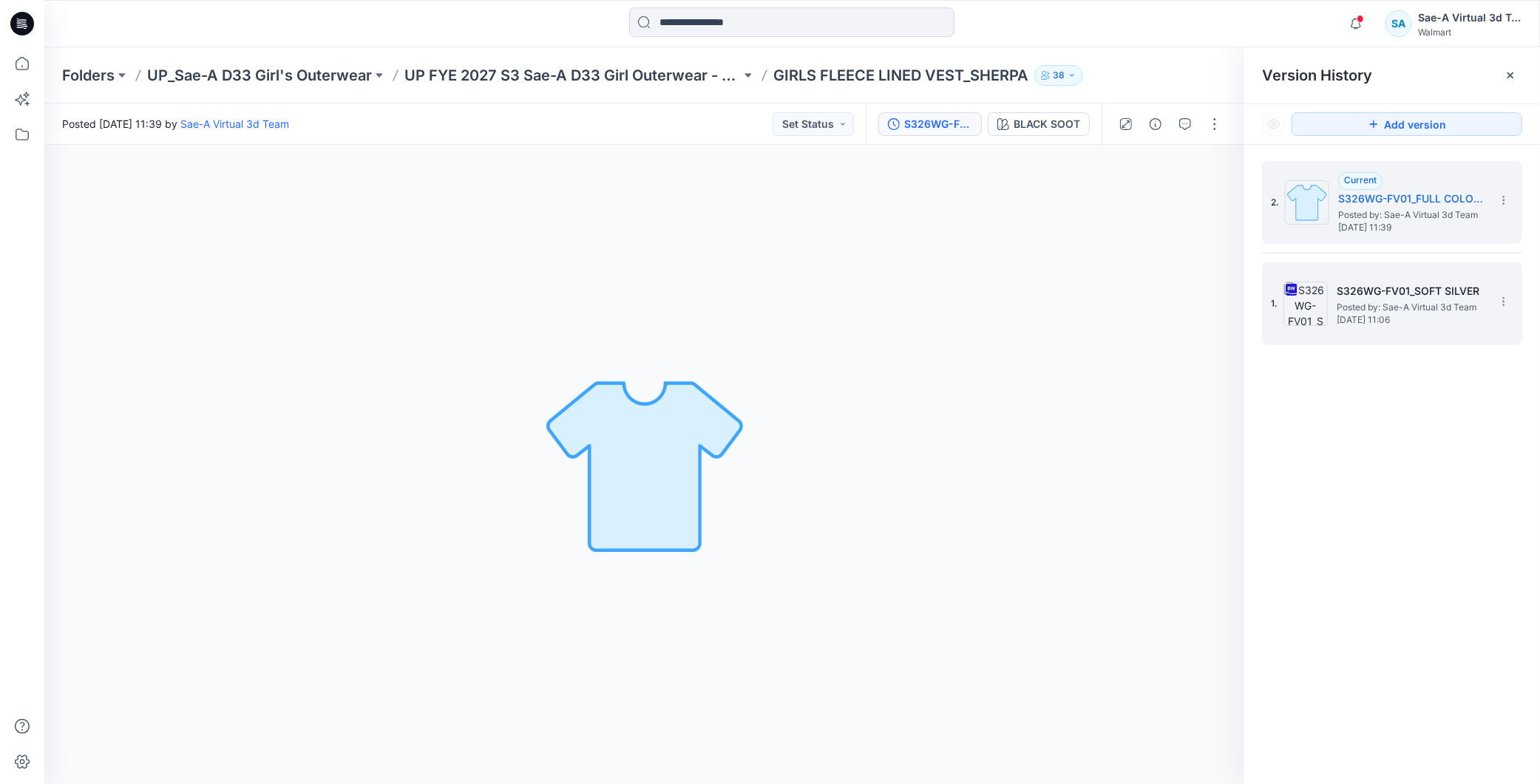
click at [1348, 304] on span "Posted by: Sae-A Virtual 3d Team" at bounding box center [1410, 308] width 148 height 15
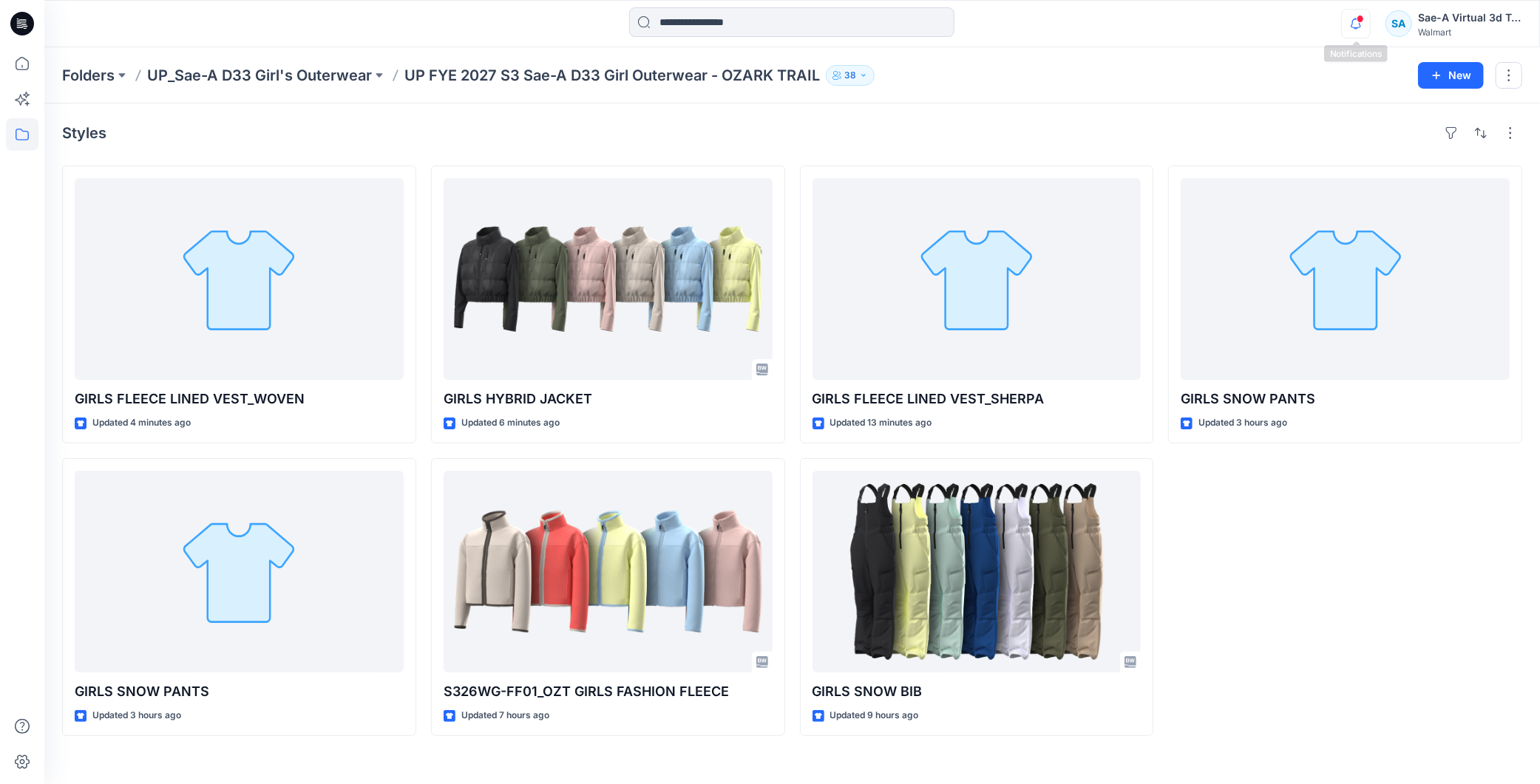
click at [1365, 23] on icon "button" at bounding box center [1356, 24] width 28 height 30
